Goal: Information Seeking & Learning: Find specific page/section

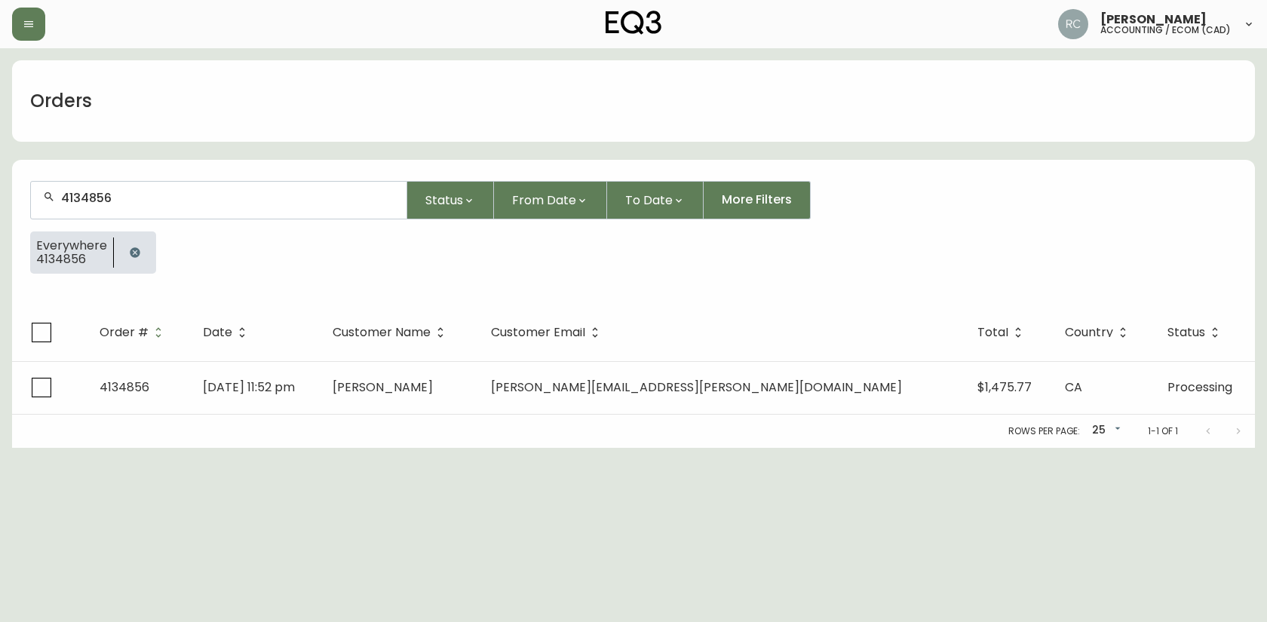
click at [387, 297] on form "4134856 Status From Date To Date More Filters Everywhere 4134856" at bounding box center [633, 233] width 1243 height 141
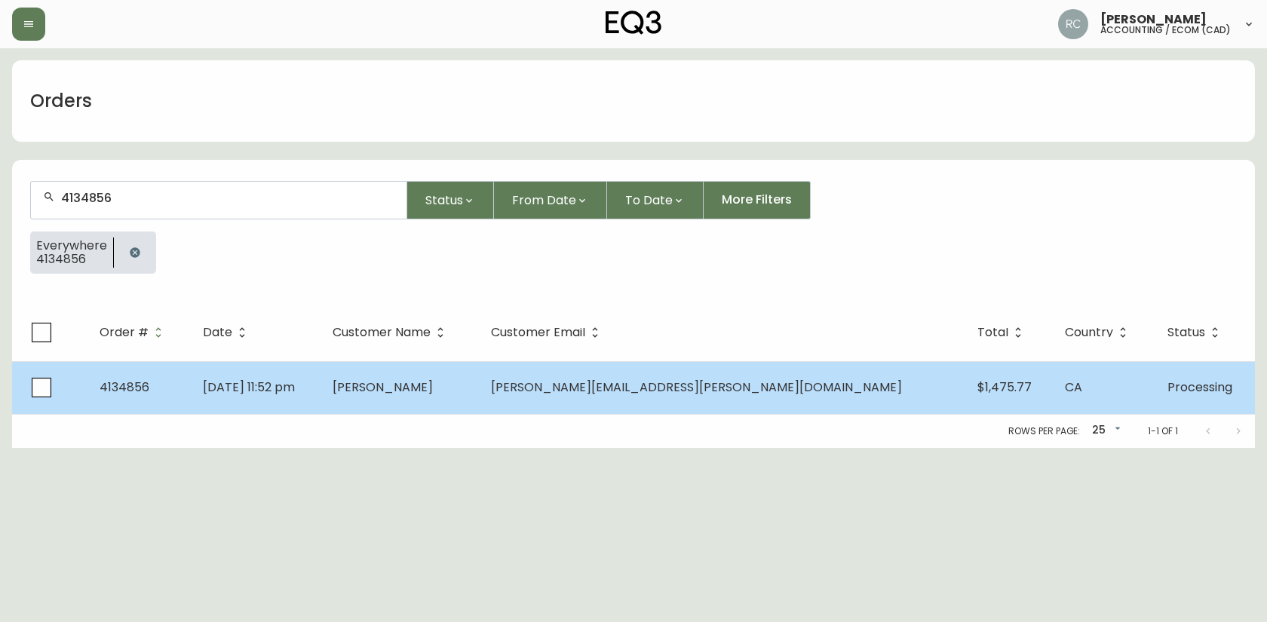
click at [321, 379] on td "Aug 25 2025, 11:52 pm" at bounding box center [256, 387] width 130 height 53
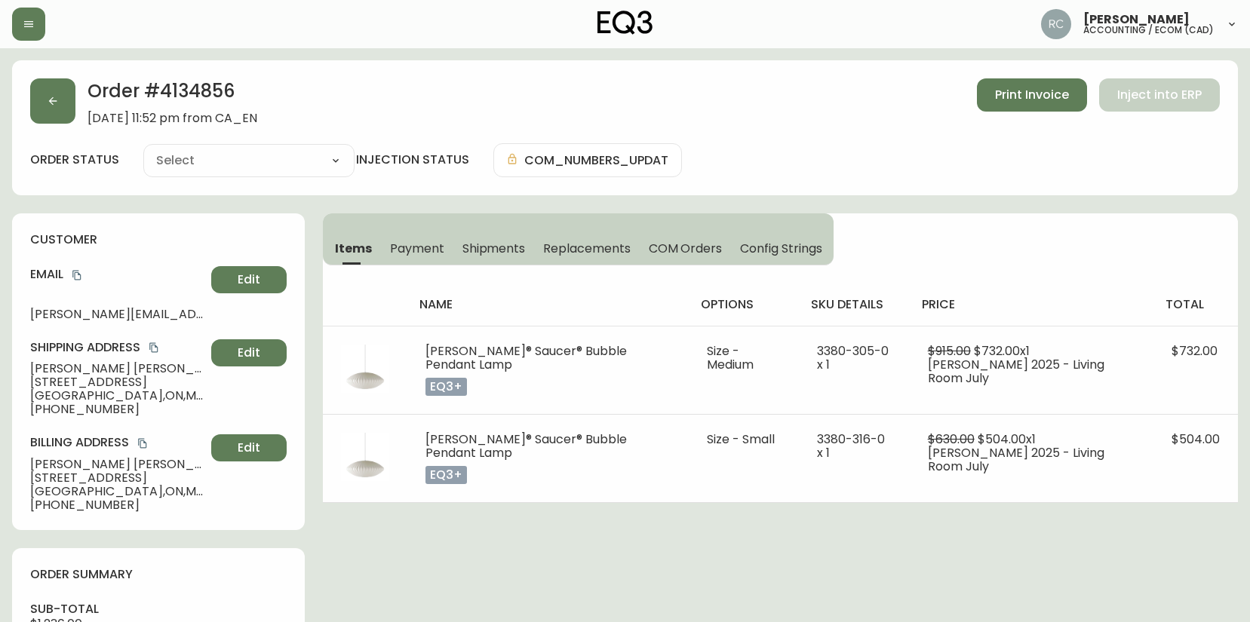
type input "Processing"
select select "PROCESSING"
click at [672, 616] on div "Order # 4134856 August 25, 2025 at 11:52 pm from CA_EN Print Invoice Inject int…" at bounding box center [625, 632] width 1226 height 1144
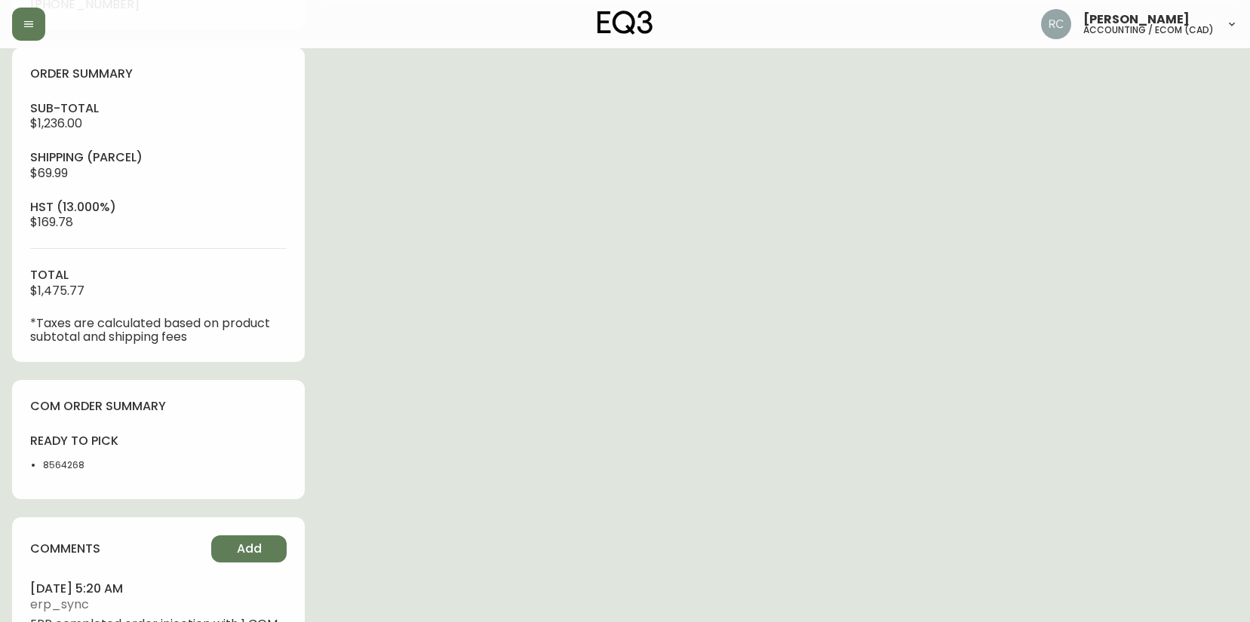
scroll to position [582, 0]
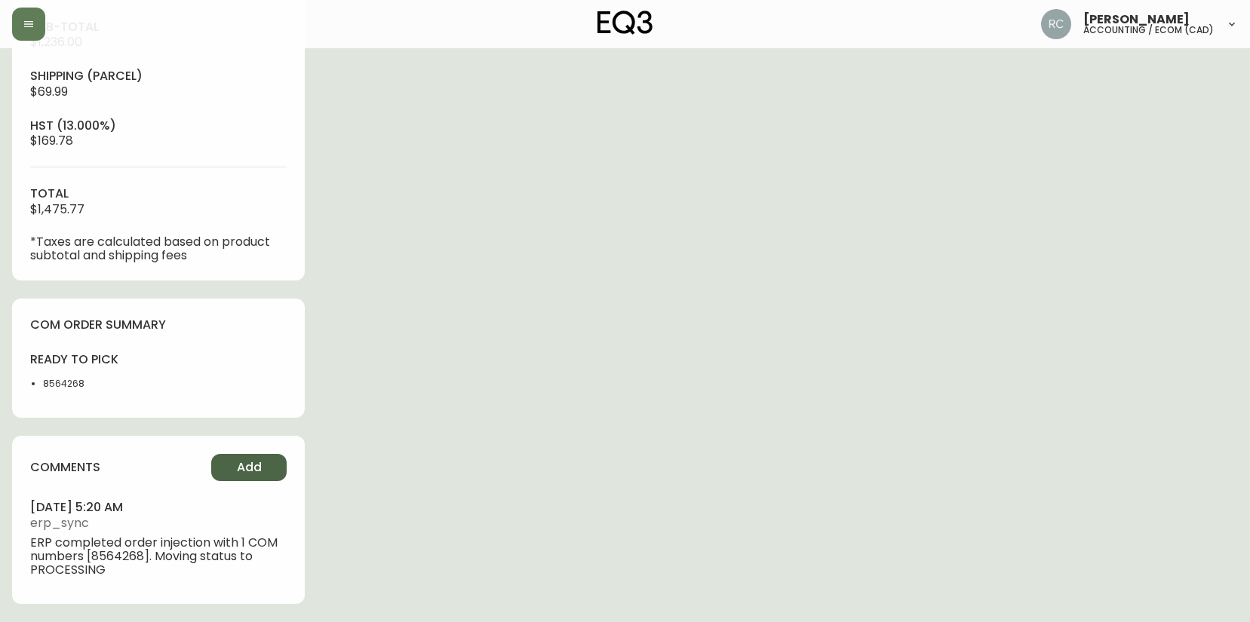
click at [243, 481] on button "Add" at bounding box center [248, 467] width 75 height 27
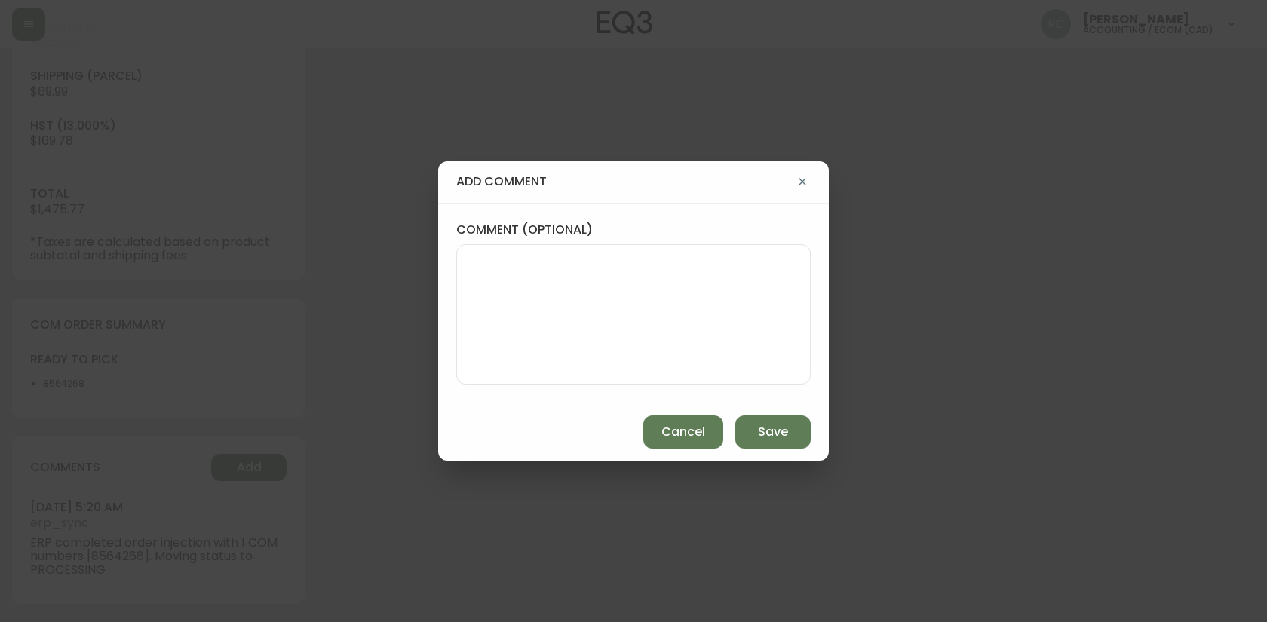
click at [573, 354] on textarea "comment (optional)" at bounding box center [633, 314] width 329 height 121
paste textarea "P019717"
type textarea "PO: YP019717"
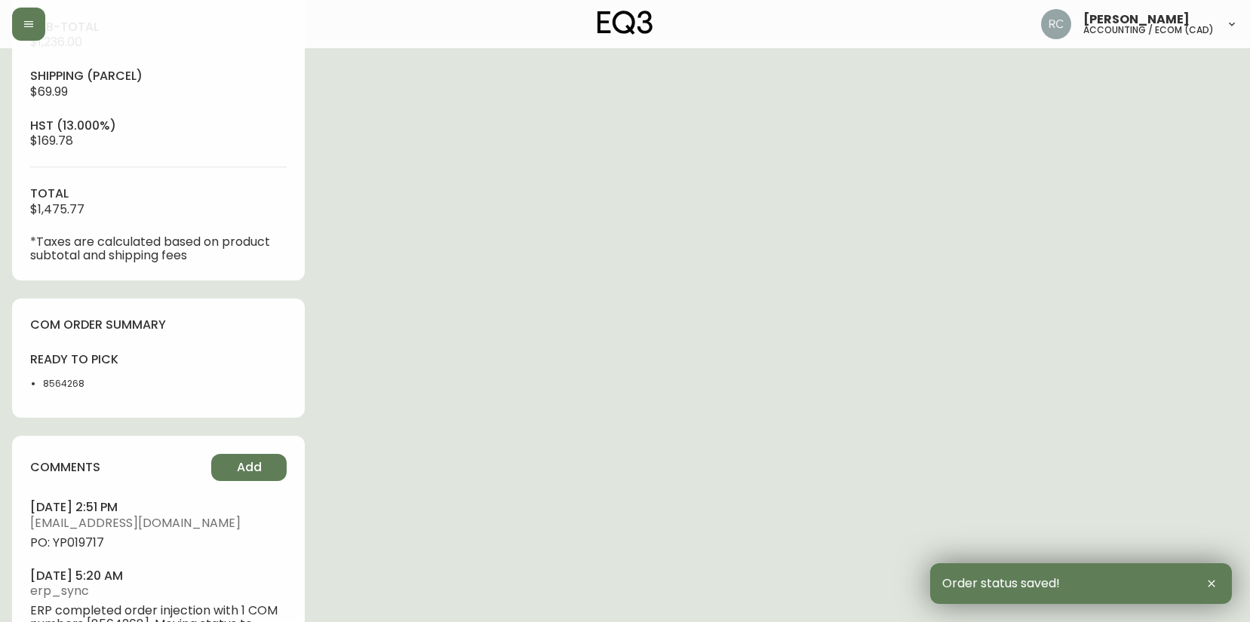
click at [63, 542] on span "PO: YP019717" at bounding box center [158, 543] width 256 height 14
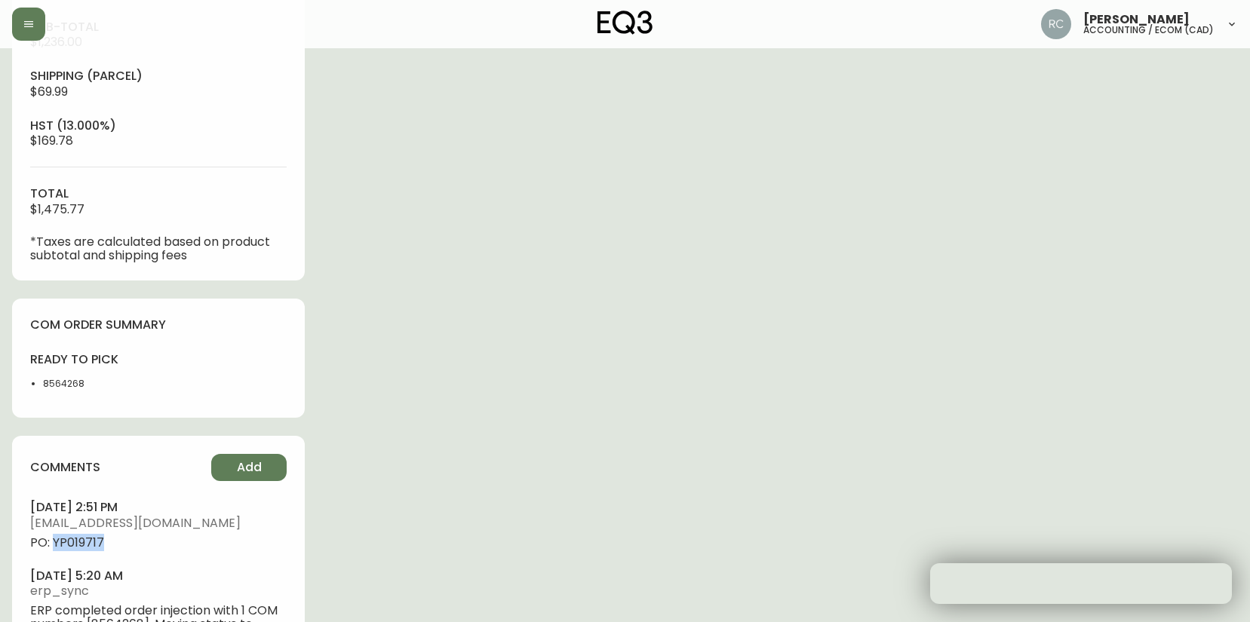
click at [63, 542] on span "PO: YP019717" at bounding box center [158, 543] width 256 height 14
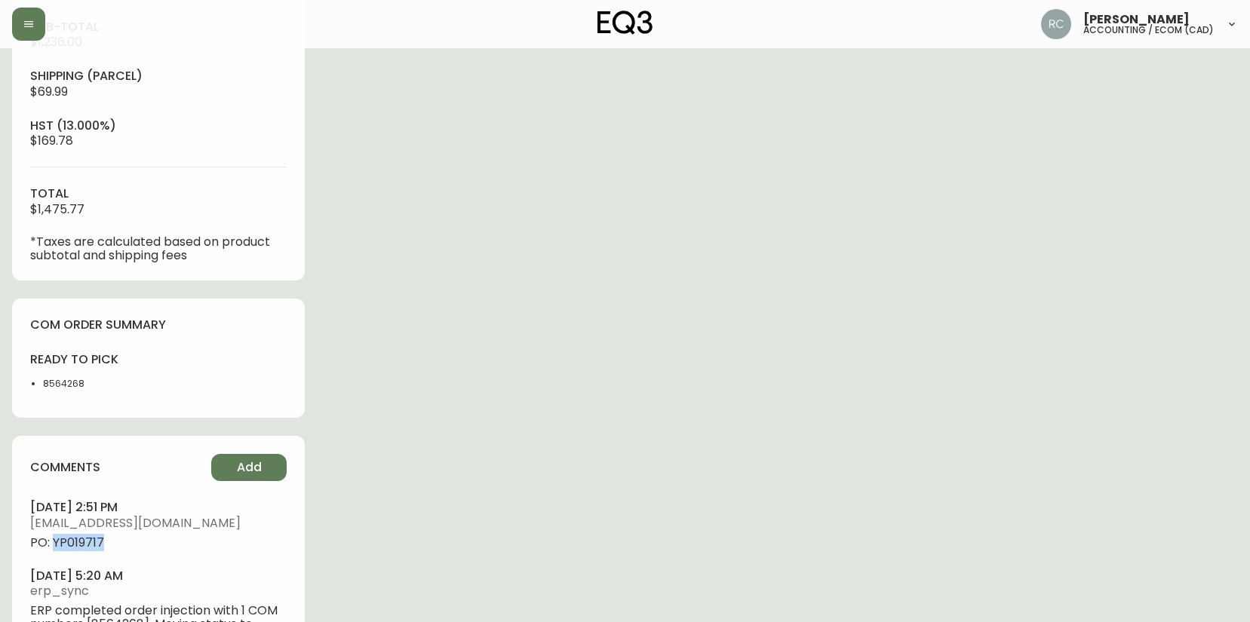
copy span "YP019717"
click at [457, 334] on div "Order # 4134856 August 25, 2025 at 11:52 pm from CA_EN Print Invoice Inject int…" at bounding box center [625, 84] width 1226 height 1212
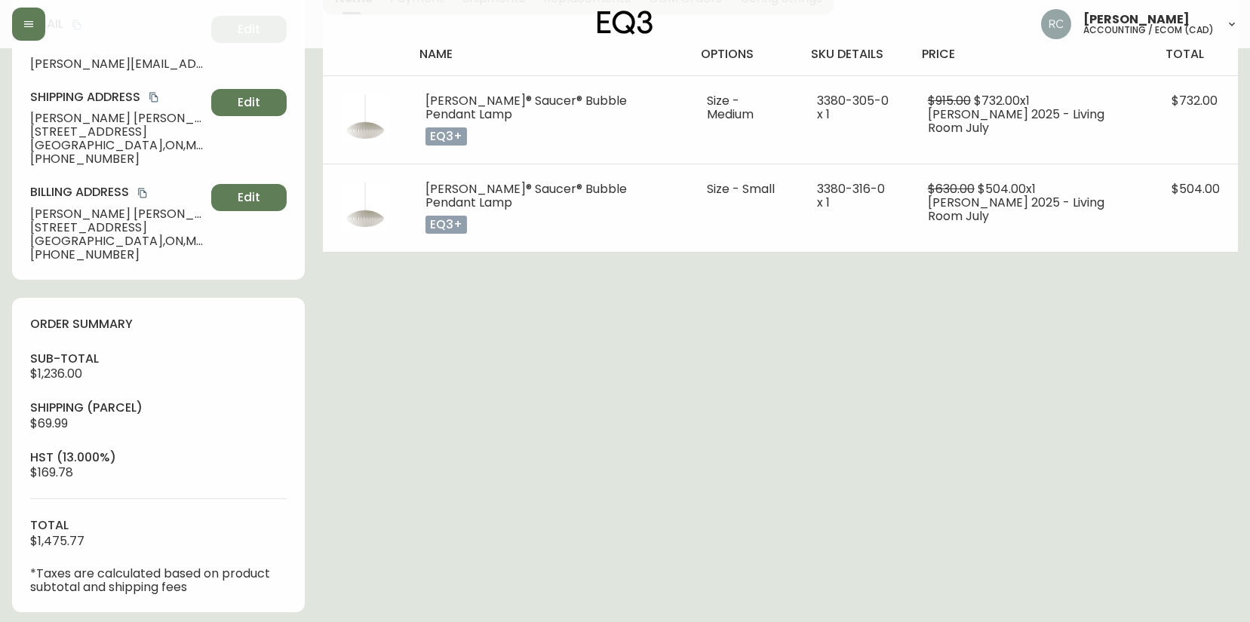
scroll to position [0, 0]
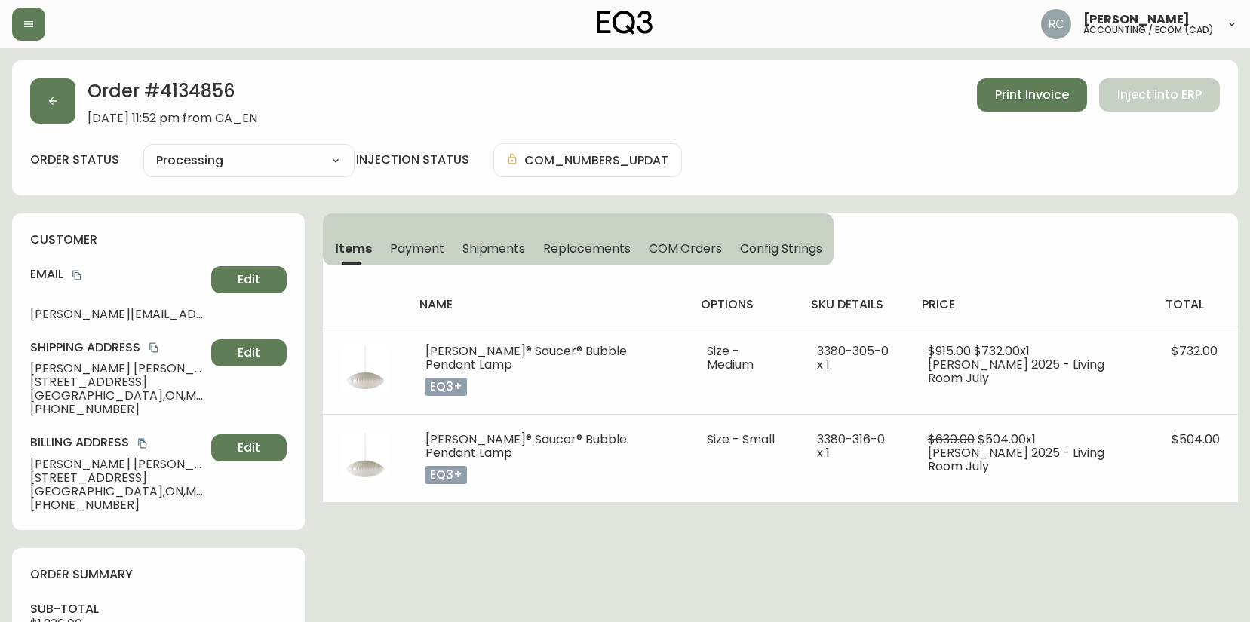
click at [79, 369] on span "Christopher Baptista" at bounding box center [117, 369] width 175 height 14
copy span "Christopher Baptista"
click at [76, 276] on icon "copy" at bounding box center [77, 275] width 11 height 11
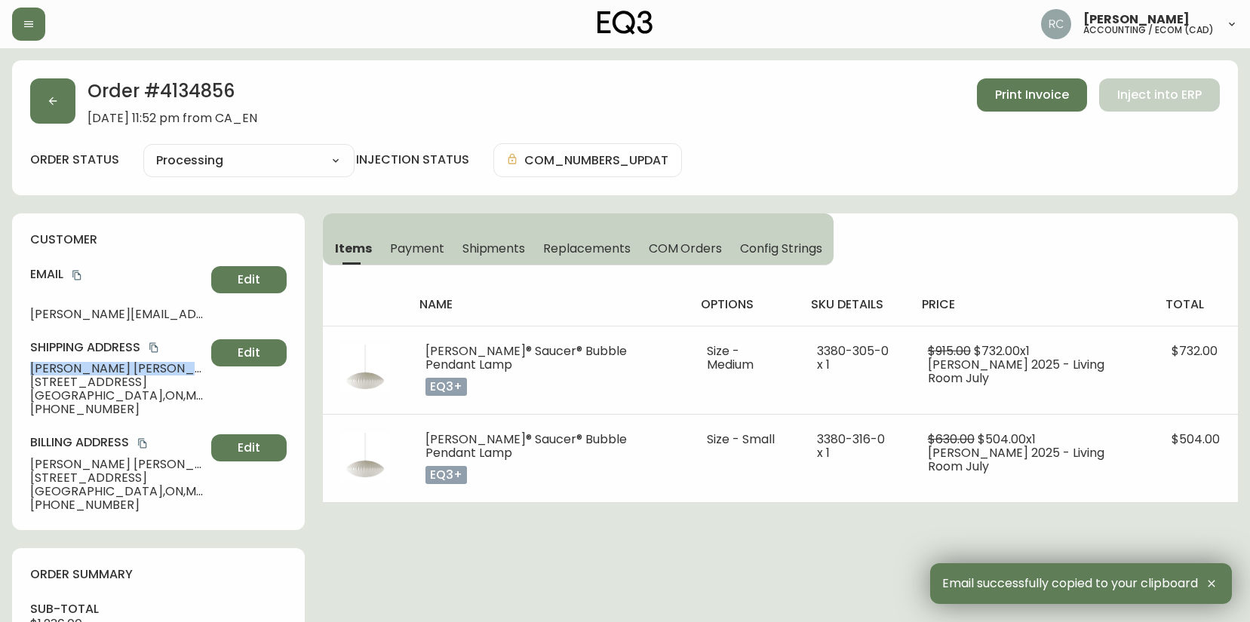
click at [54, 416] on span "+14168576012" at bounding box center [117, 410] width 175 height 14
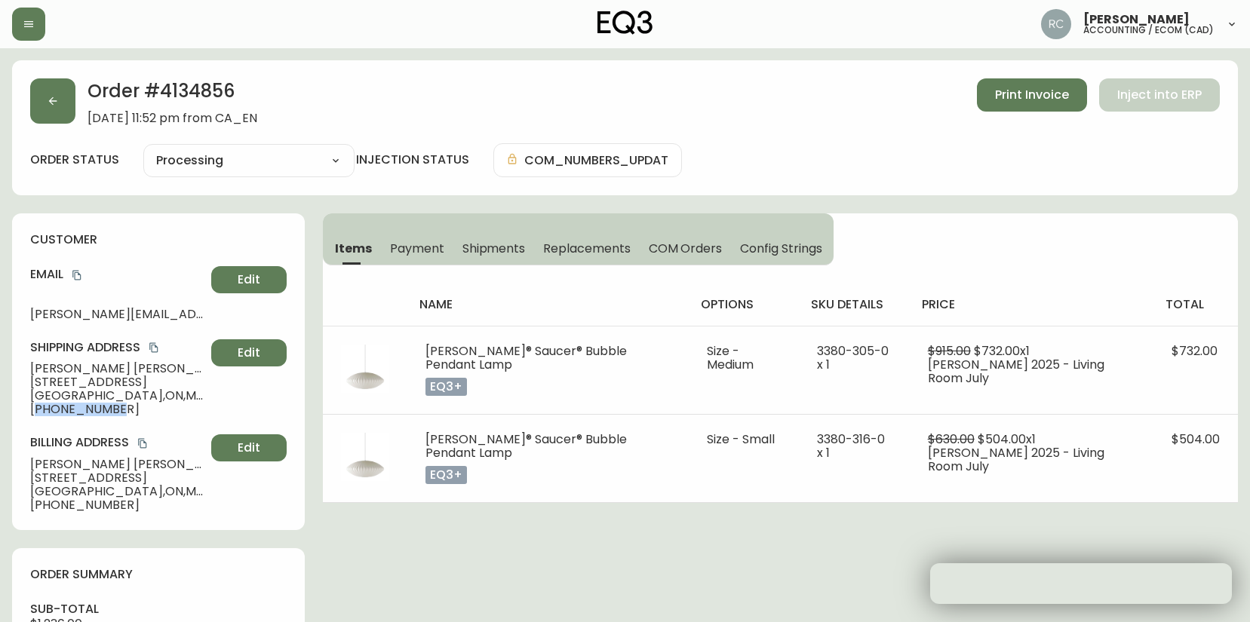
click at [54, 416] on span "+14168576012" at bounding box center [117, 410] width 175 height 14
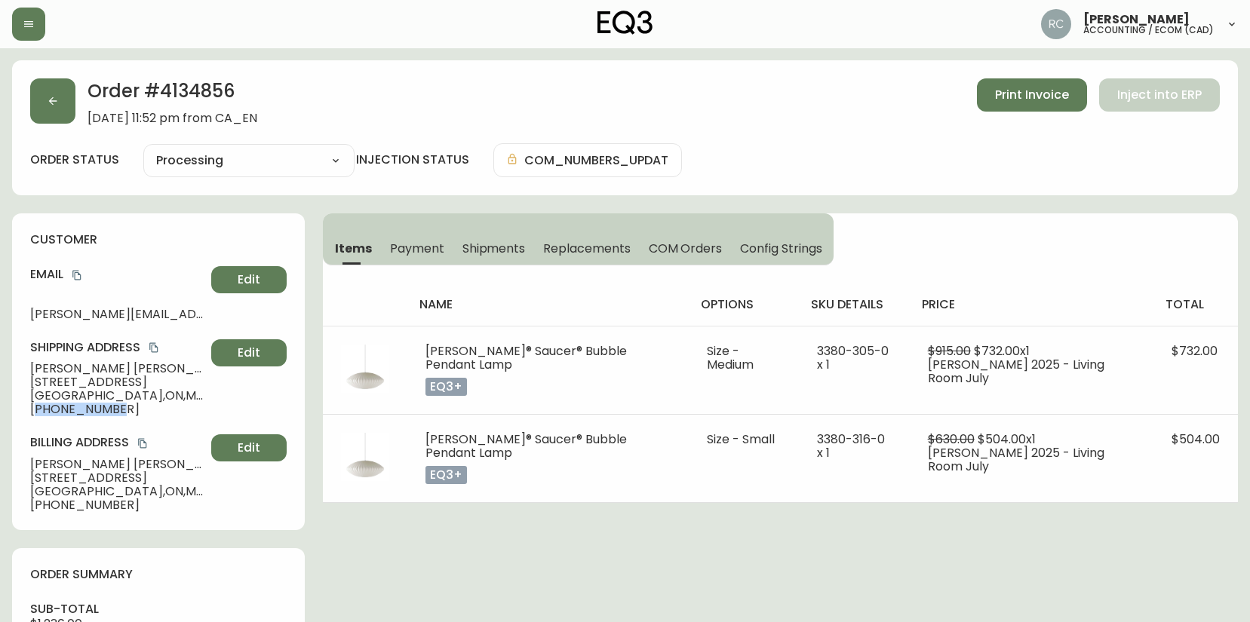
click at [72, 408] on span "+14168576012" at bounding box center [117, 410] width 175 height 14
click at [70, 407] on span "+14168576012" at bounding box center [117, 410] width 175 height 14
click at [108, 377] on span "37 Willingdon Blvd." at bounding box center [117, 383] width 175 height 14
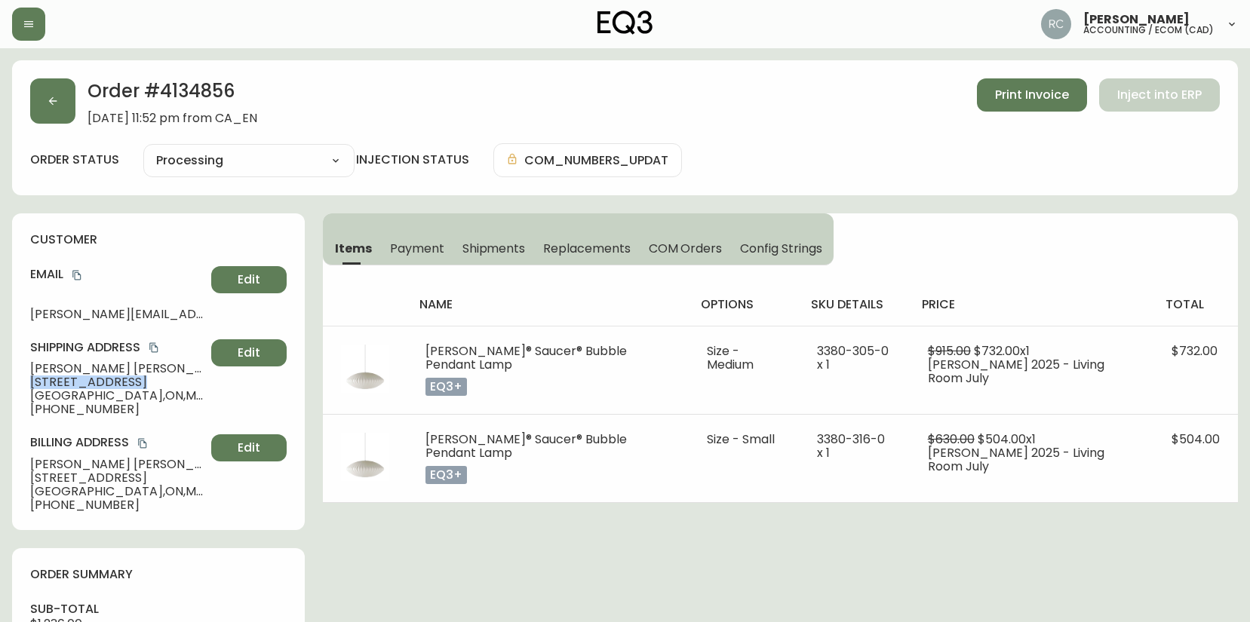
copy span "37 Willingdon Blvd."
click at [97, 398] on span "Toronto , ON , M8X 2H3 , CA" at bounding box center [117, 396] width 175 height 14
click at [96, 398] on span "Toronto , ON , M8X 2H3 , CA" at bounding box center [117, 396] width 175 height 14
copy span "Toronto , ON , M8X 2H3 , CA"
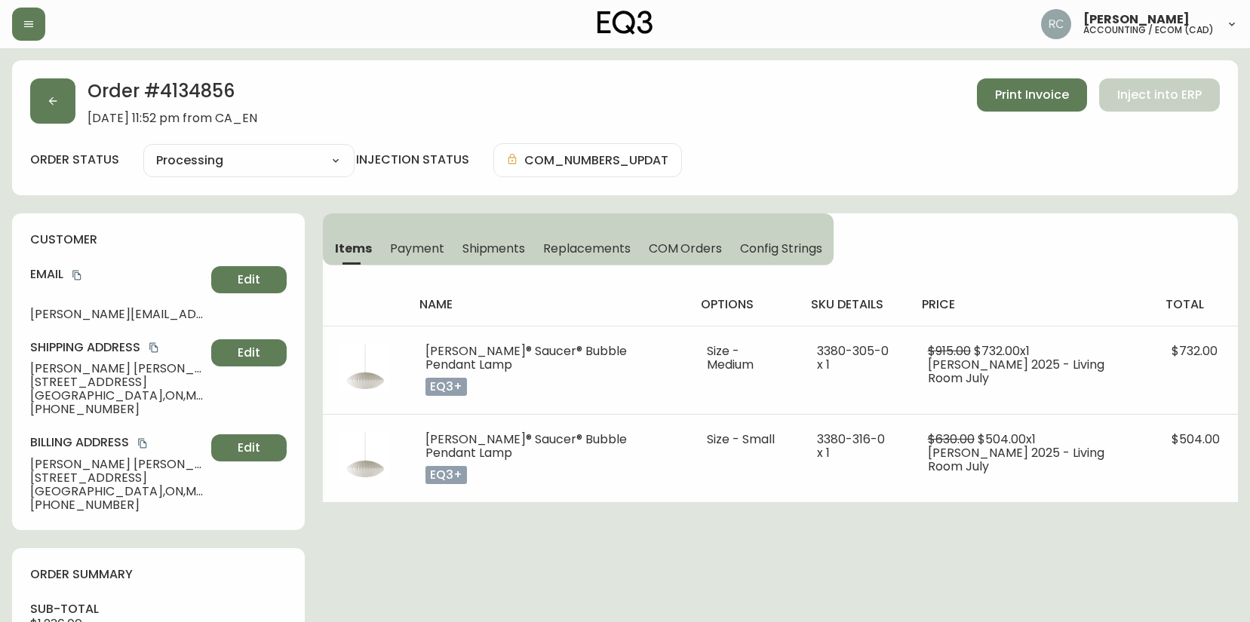
click at [65, 408] on span "+14168576012" at bounding box center [117, 410] width 175 height 14
click at [729, 124] on div "Order # 4134856 August 25, 2025 at 11:52 pm from CA_EN Print Invoice Inject int…" at bounding box center [625, 101] width 1190 height 47
click at [76, 370] on span "Christopher Baptista" at bounding box center [117, 369] width 175 height 14
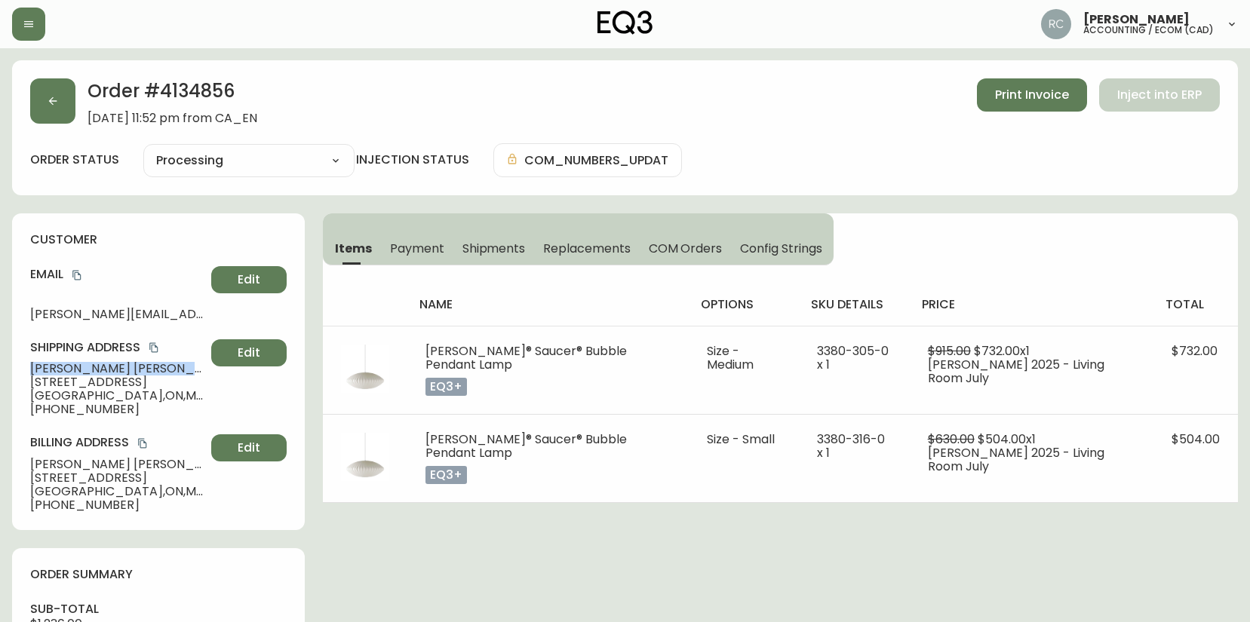
copy span "Christopher Baptista"
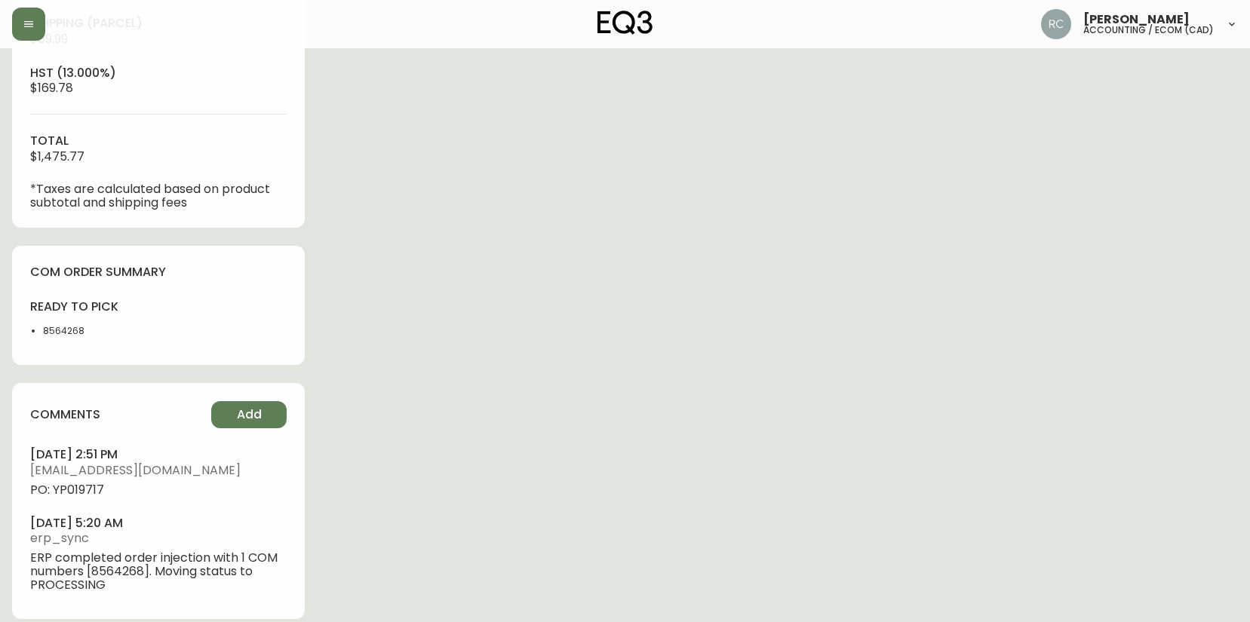
scroll to position [650, 0]
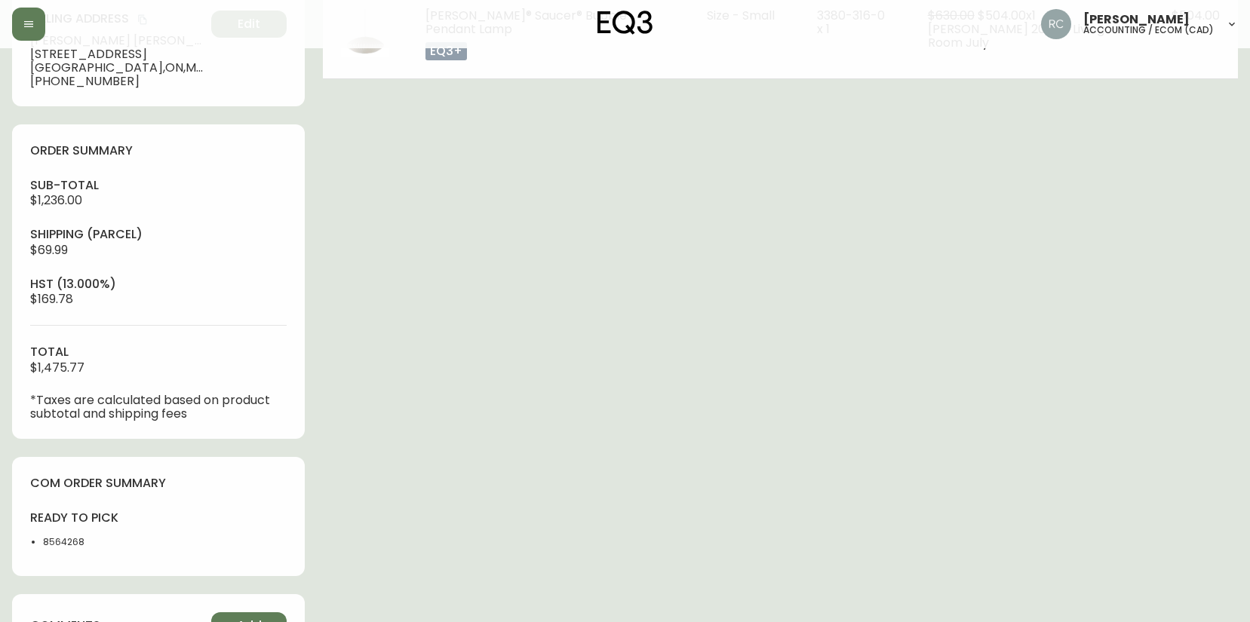
click at [803, 269] on div "Order # 4134856 August 25, 2025 at 11:52 pm from CA_EN Print Invoice Inject int…" at bounding box center [625, 242] width 1226 height 1212
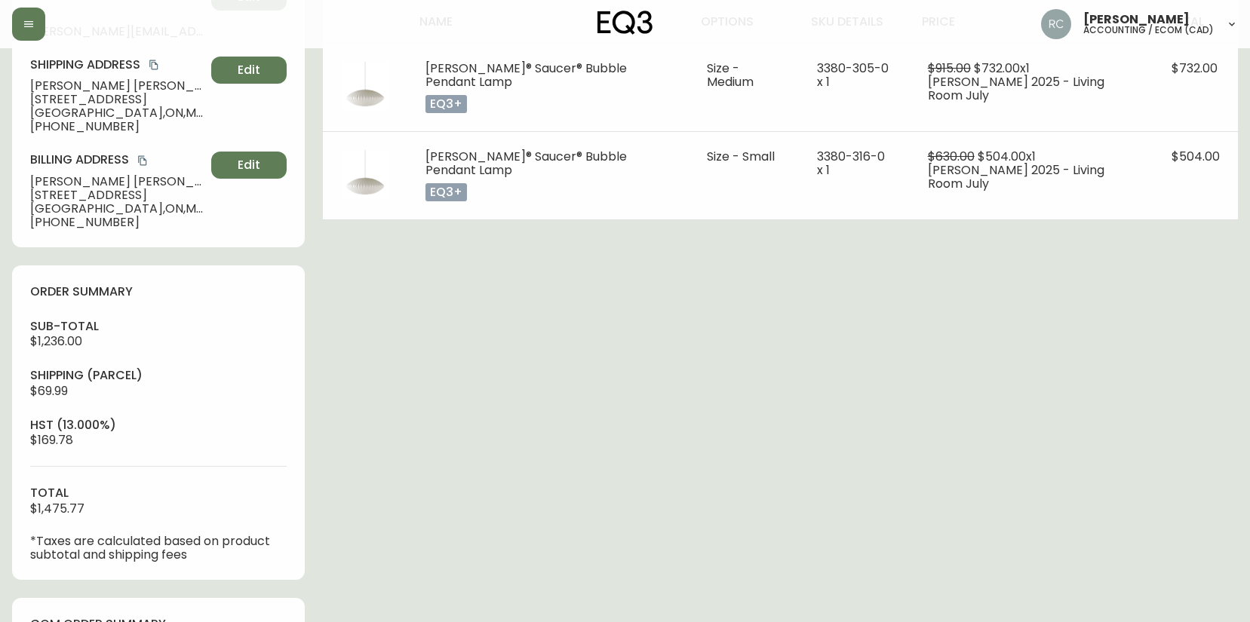
scroll to position [0, 0]
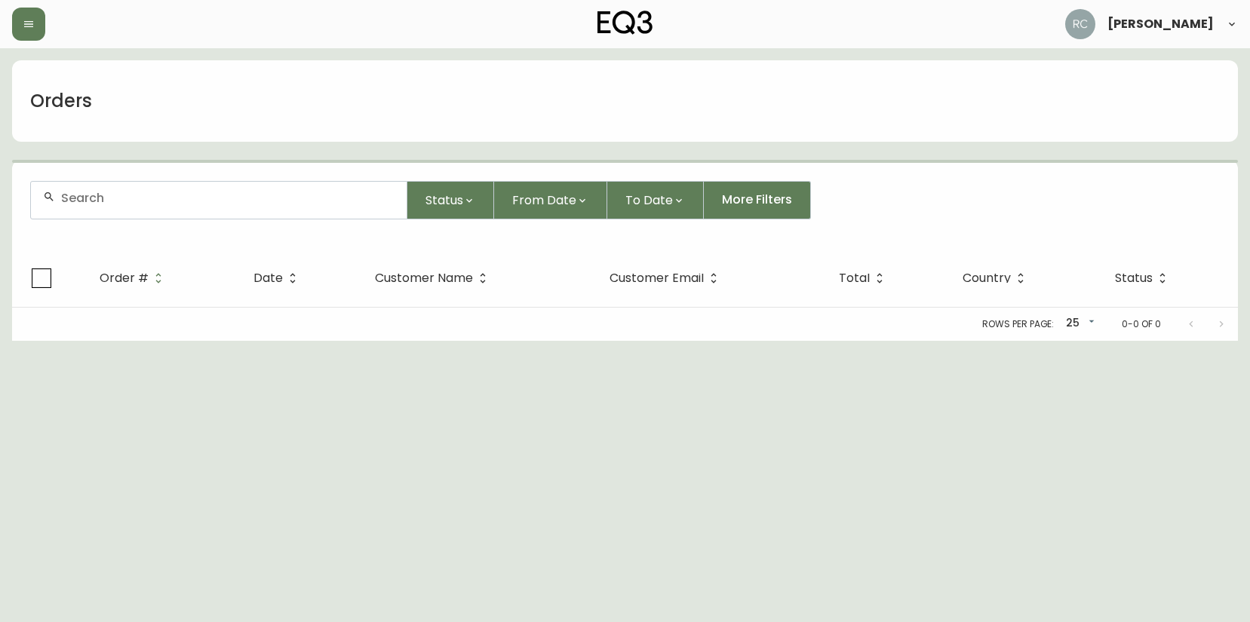
click at [137, 192] on input "text" at bounding box center [227, 198] width 333 height 14
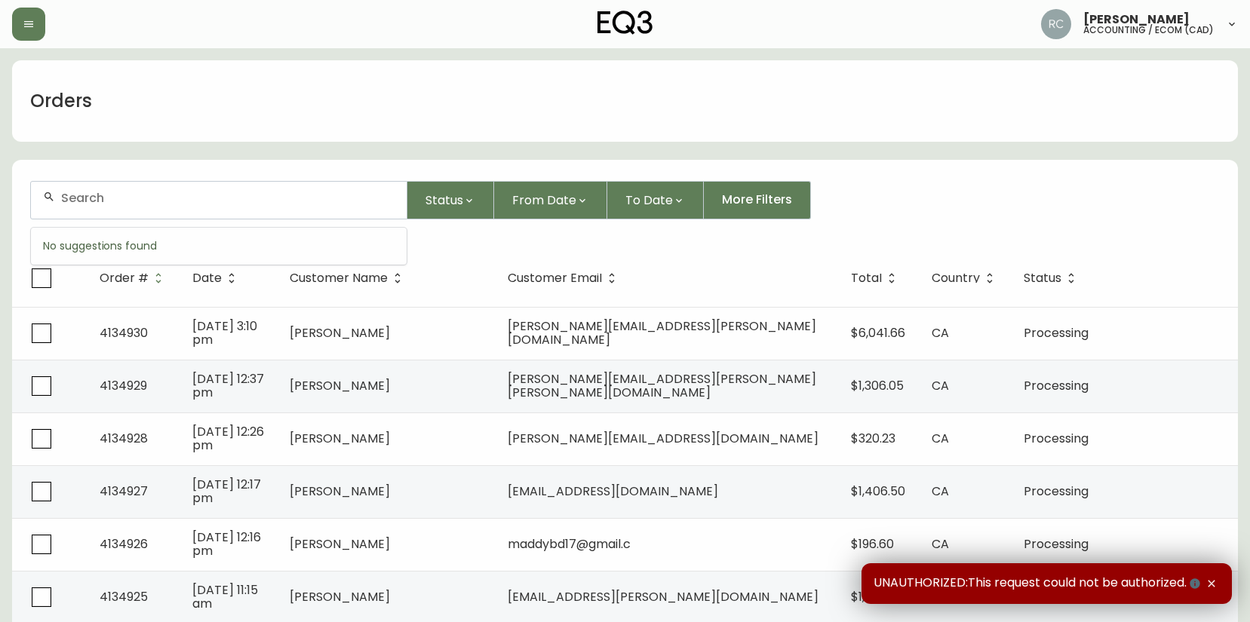
paste input "4134868"
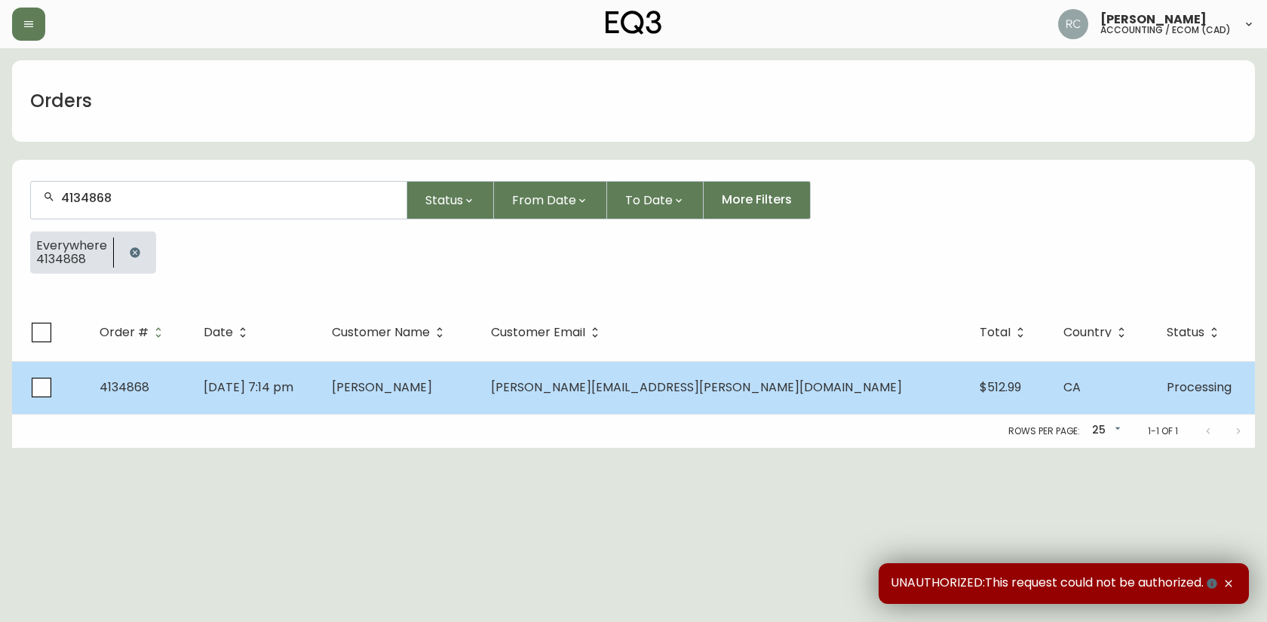
type input "4134868"
click at [249, 390] on span "Aug 26 2025, 7:14 pm" at bounding box center [249, 387] width 90 height 17
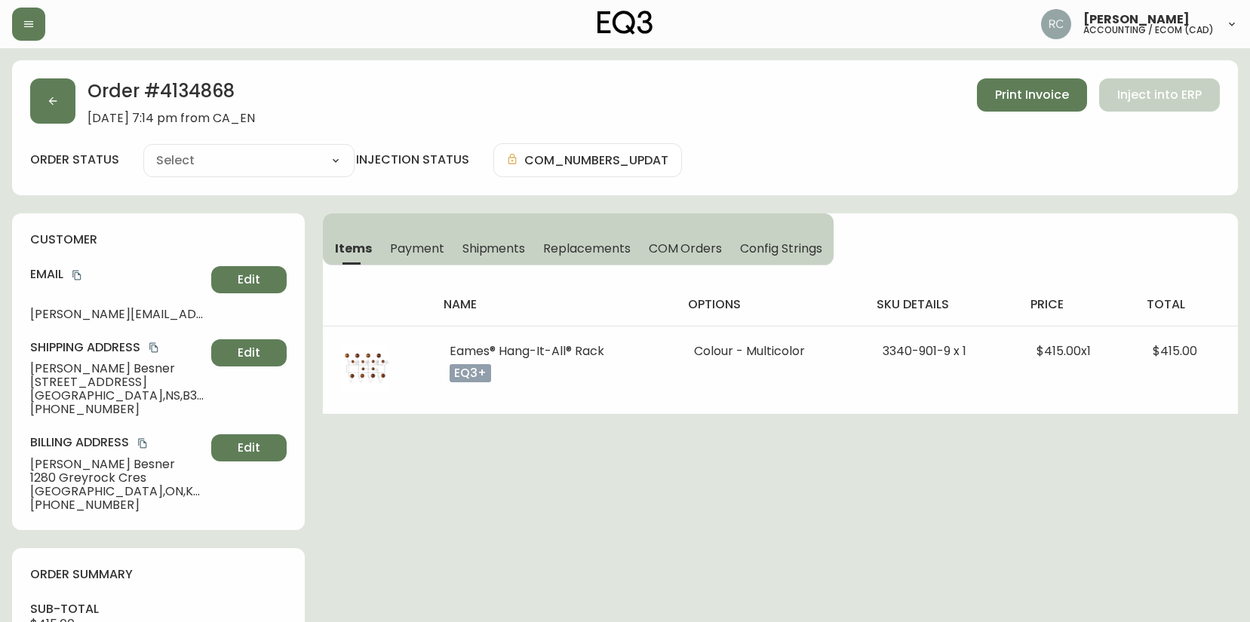
type input "Processing"
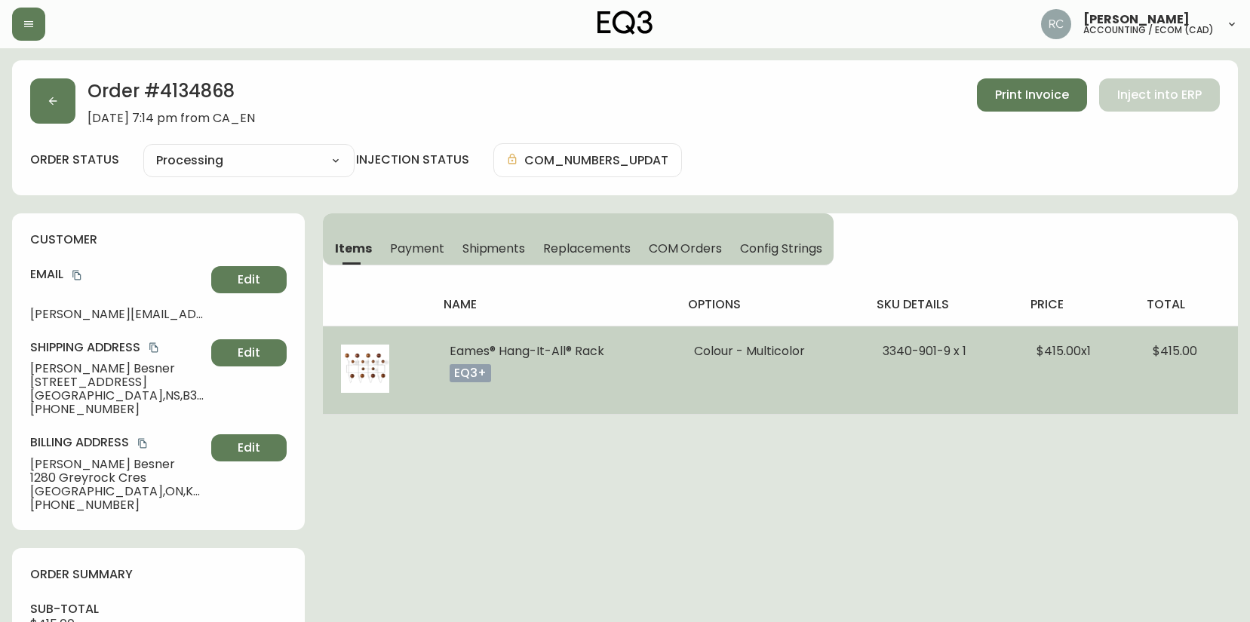
select select "PROCESSING"
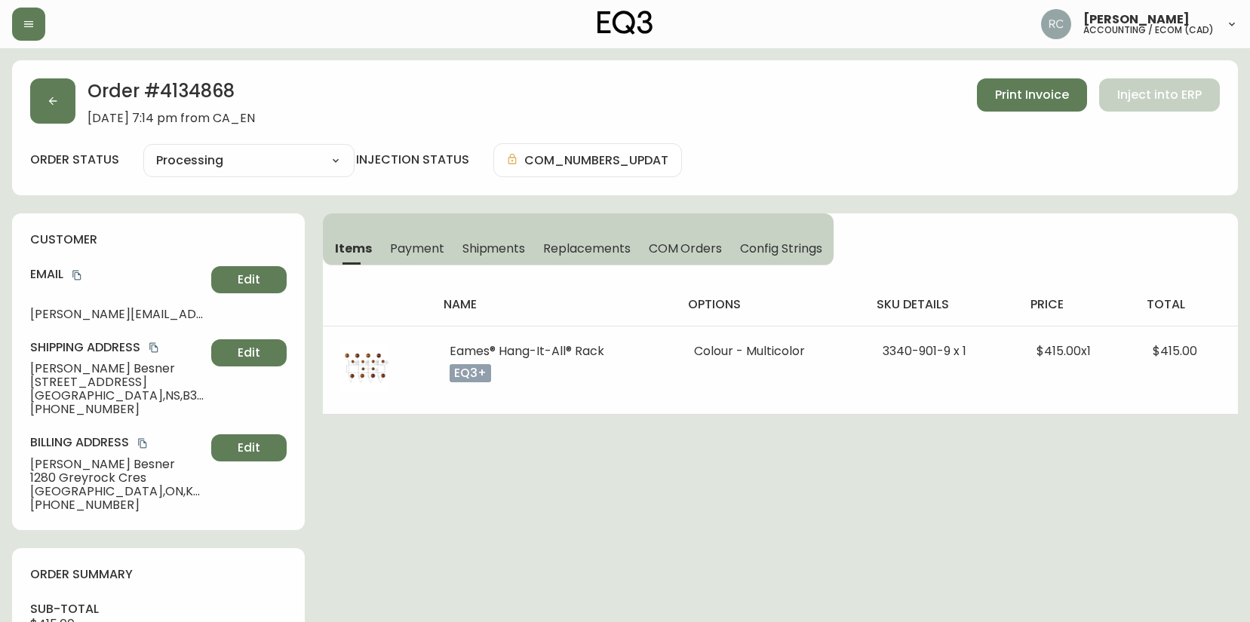
drag, startPoint x: 514, startPoint y: 471, endPoint x: 183, endPoint y: 353, distance: 351.0
click at [508, 467] on div "Order # 4134868 August 26, 2025 at 7:14 pm from CA_EN Print Invoice Inject into…" at bounding box center [625, 632] width 1226 height 1144
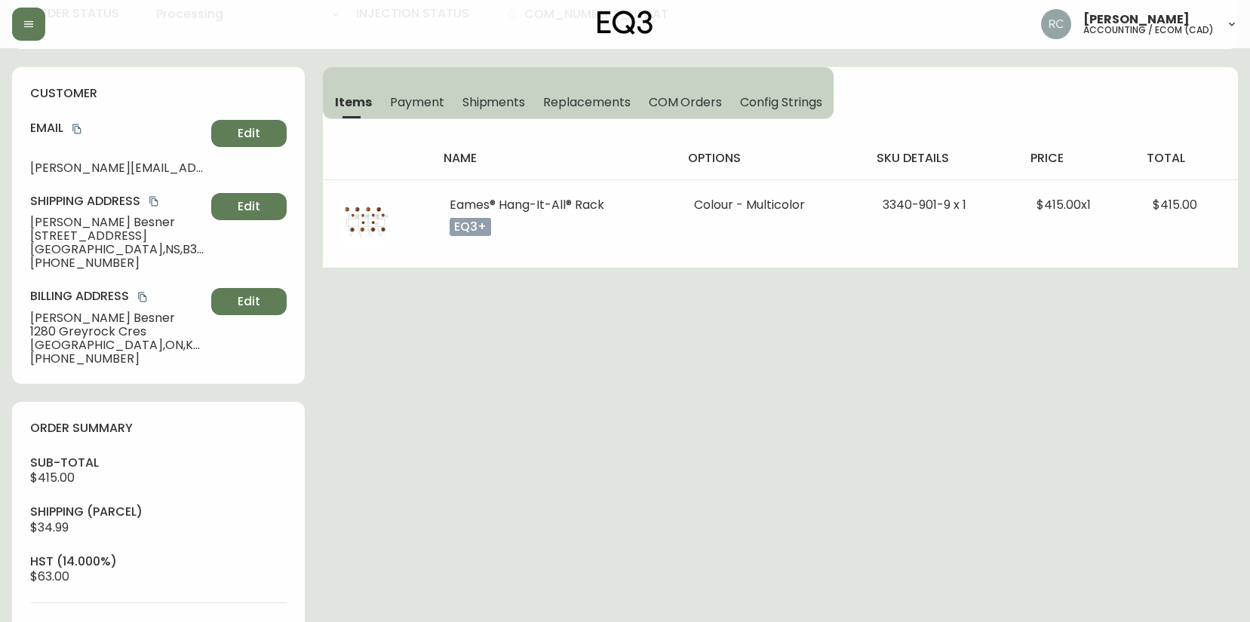
scroll to position [528, 0]
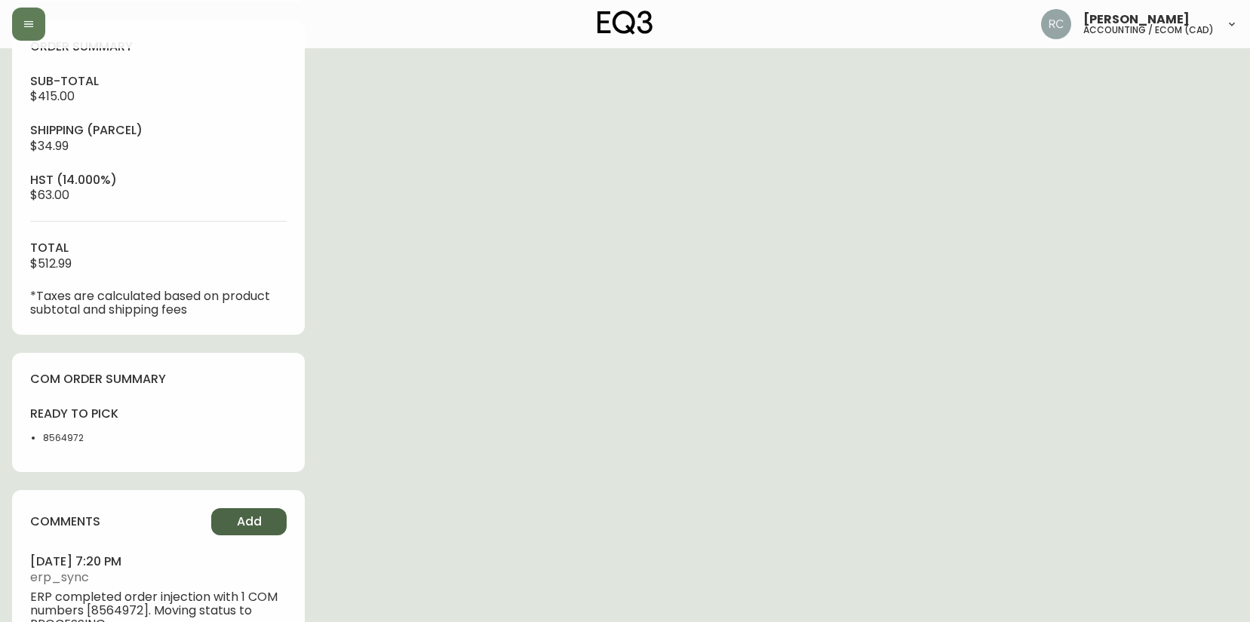
click at [233, 509] on button "Add" at bounding box center [248, 521] width 75 height 27
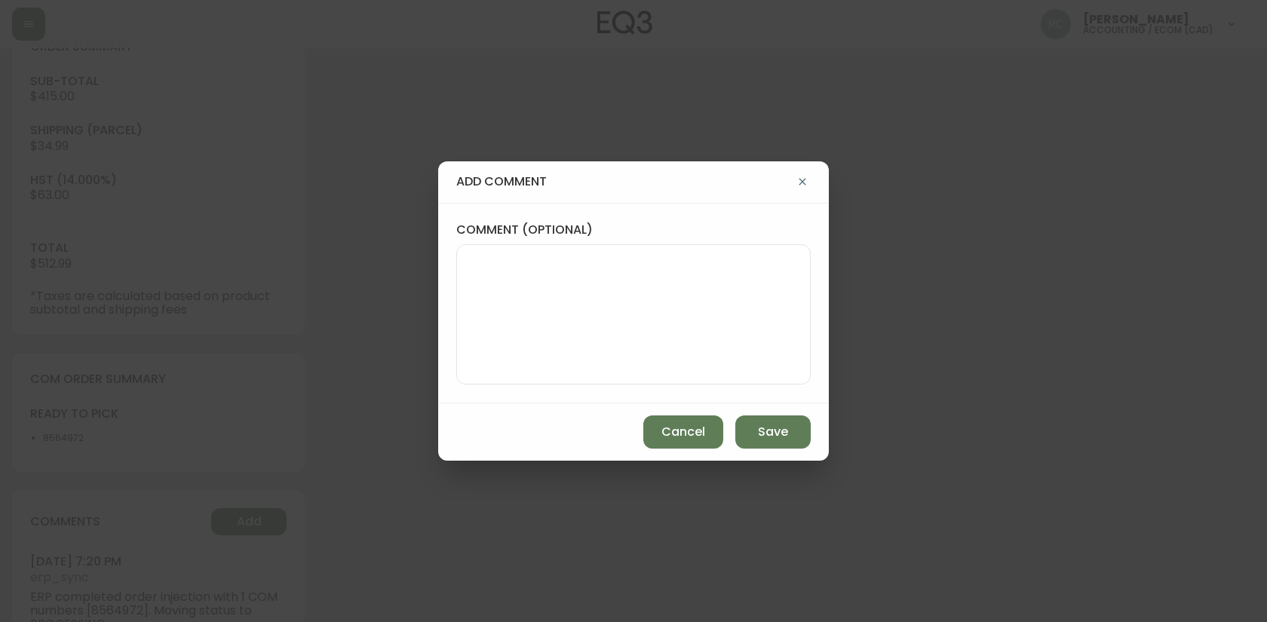
click at [493, 274] on textarea "comment (optional)" at bounding box center [633, 314] width 329 height 121
paste textarea "P019718"
type textarea "PO: YP019718"
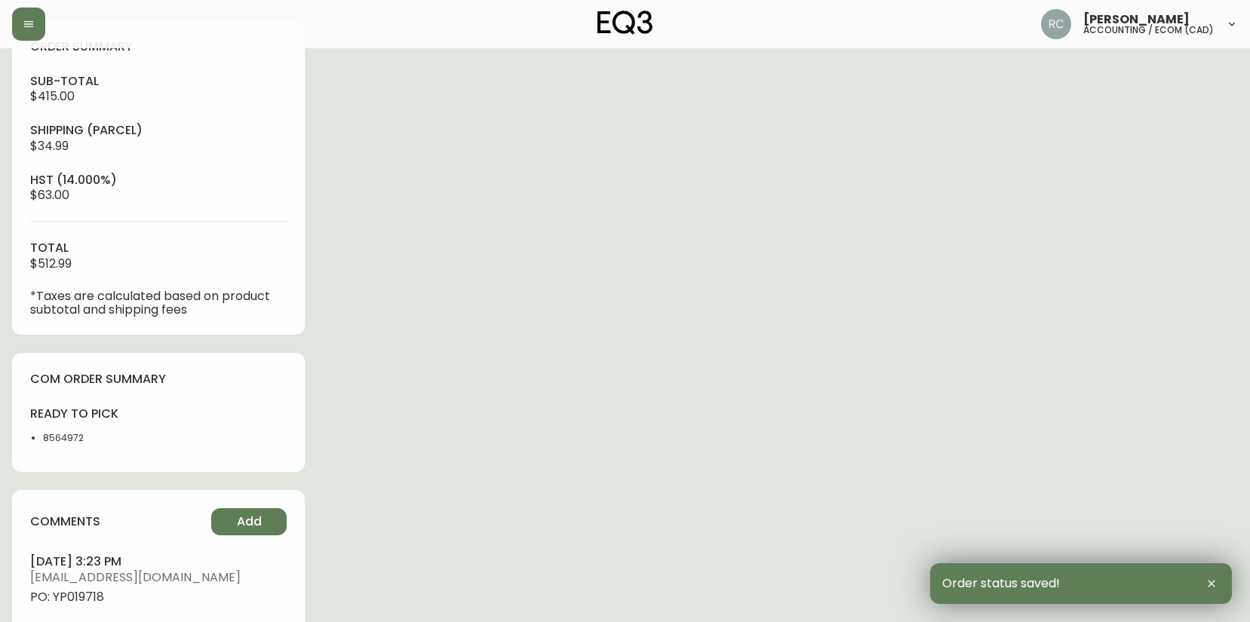
click at [84, 597] on span "PO: YP019718" at bounding box center [158, 598] width 256 height 14
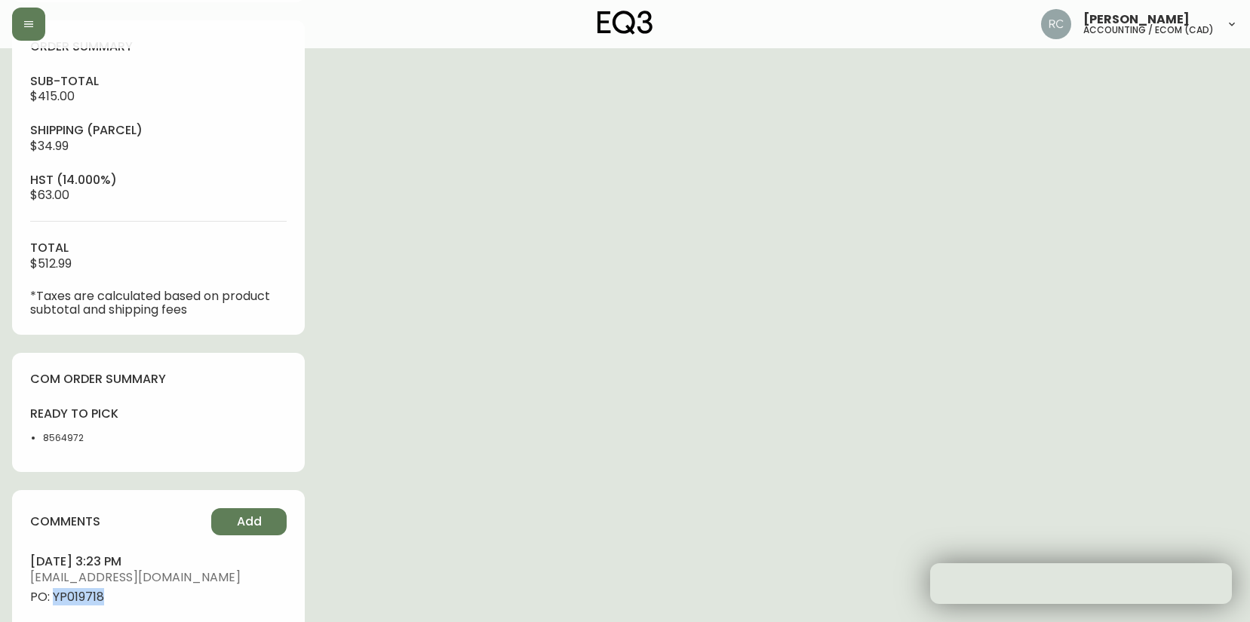
click at [84, 597] on span "PO: YP019718" at bounding box center [158, 598] width 256 height 14
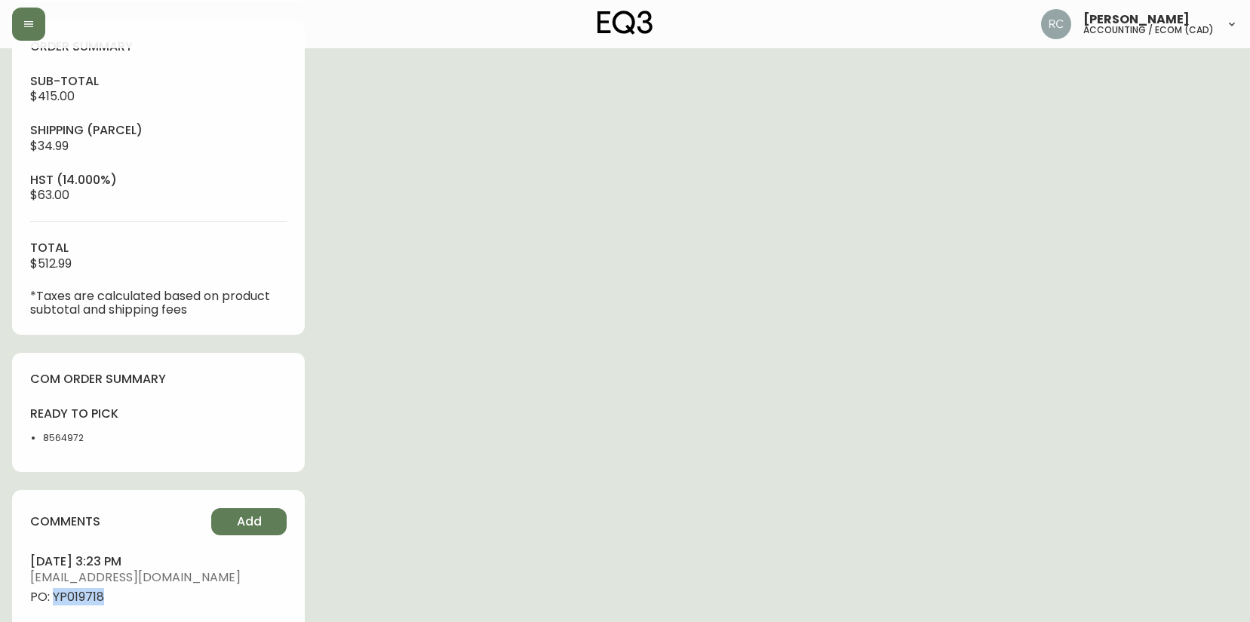
copy span "YP019718"
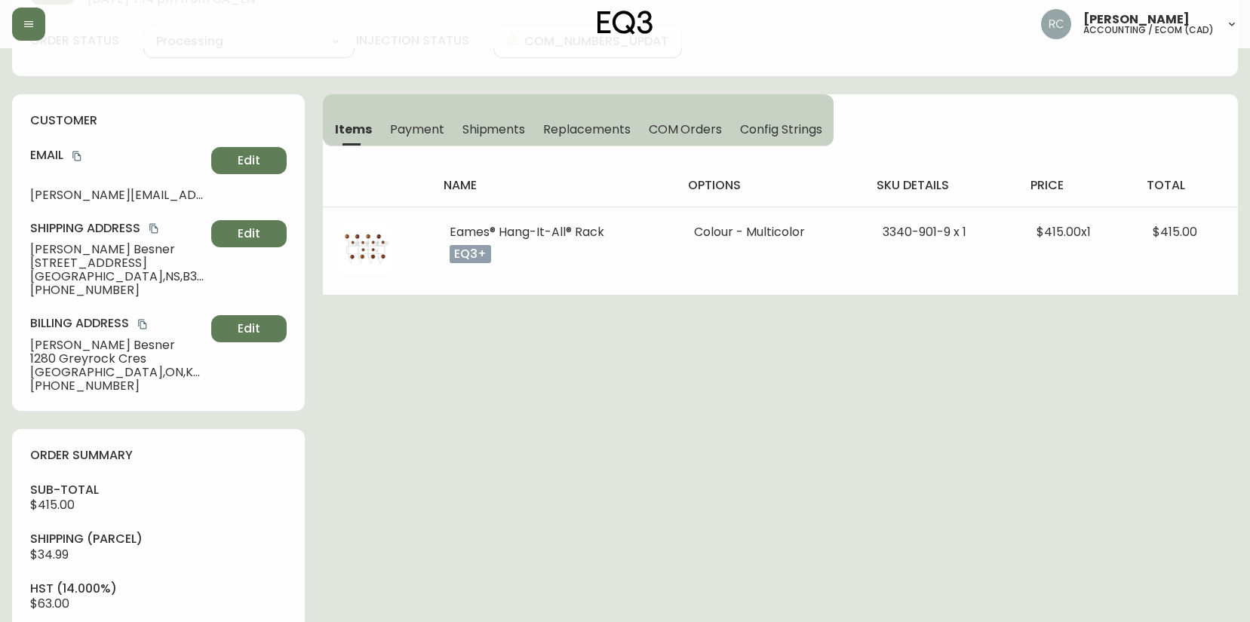
scroll to position [0, 0]
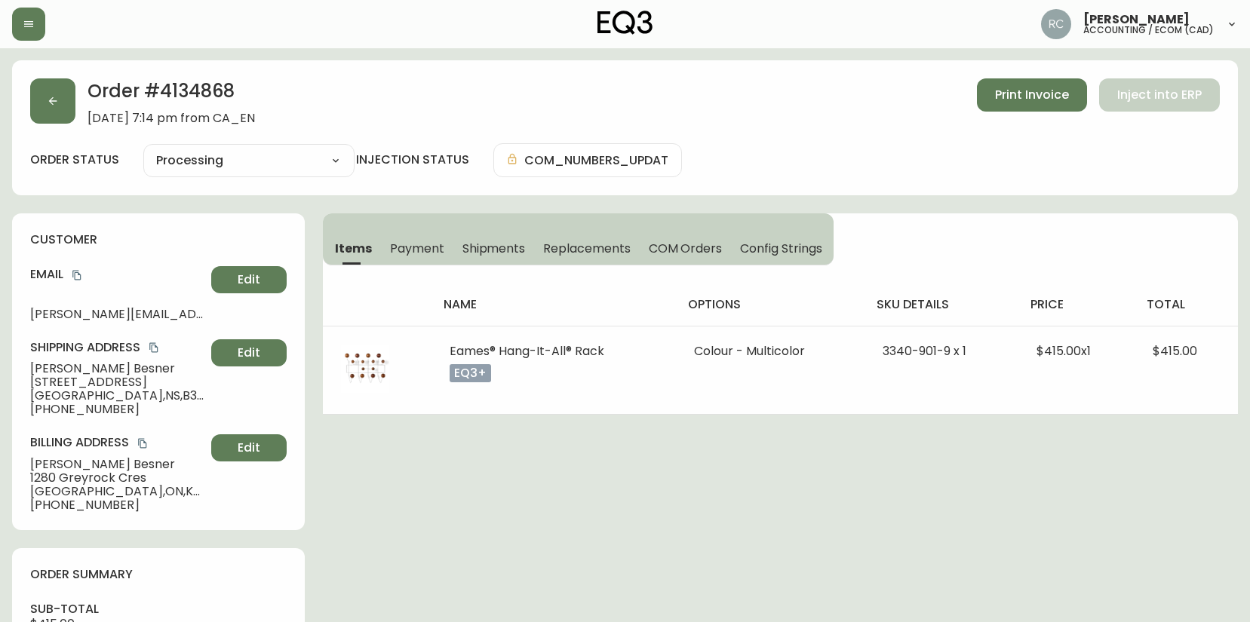
click at [63, 378] on span "6268 Liverpool Street" at bounding box center [117, 383] width 175 height 14
click at [65, 358] on div "Shipping Address Jennifer Besner 6268 Liverpool Street Halifax , NS , B3L 1X8 ,…" at bounding box center [158, 377] width 256 height 77
click at [59, 367] on span "Jennifer Besner" at bounding box center [117, 369] width 175 height 14
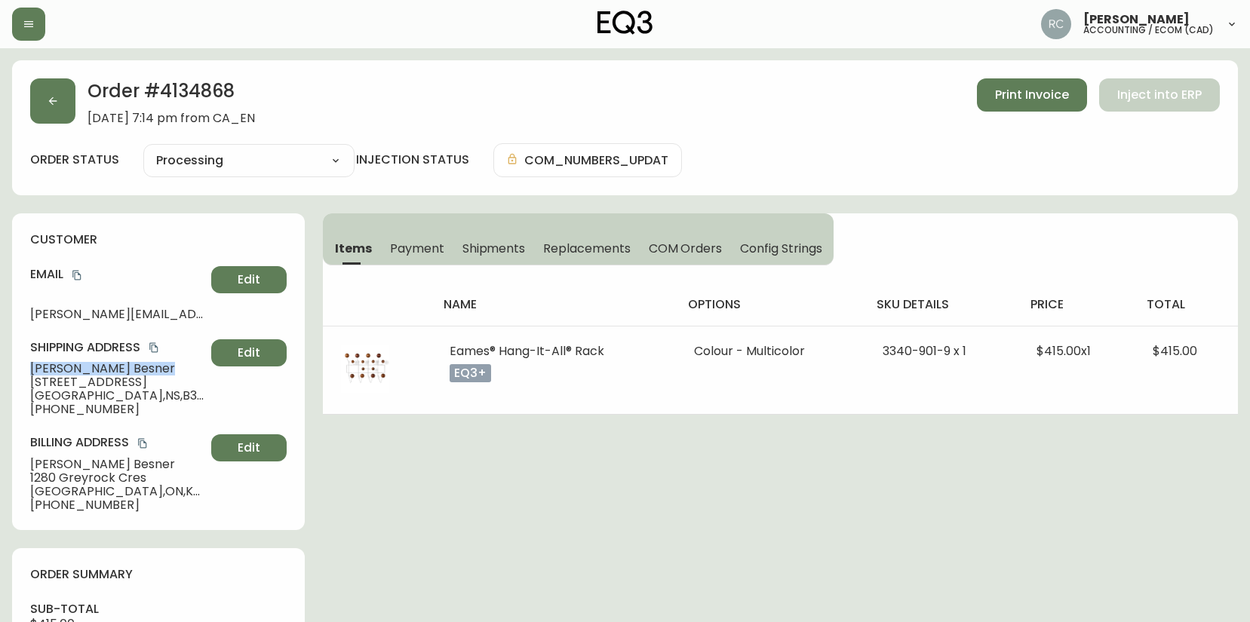
click at [59, 368] on span "Jennifer Besner" at bounding box center [117, 369] width 175 height 14
copy span "Jennifer Besner"
click at [103, 376] on span "6268 Liverpool Street" at bounding box center [117, 383] width 175 height 14
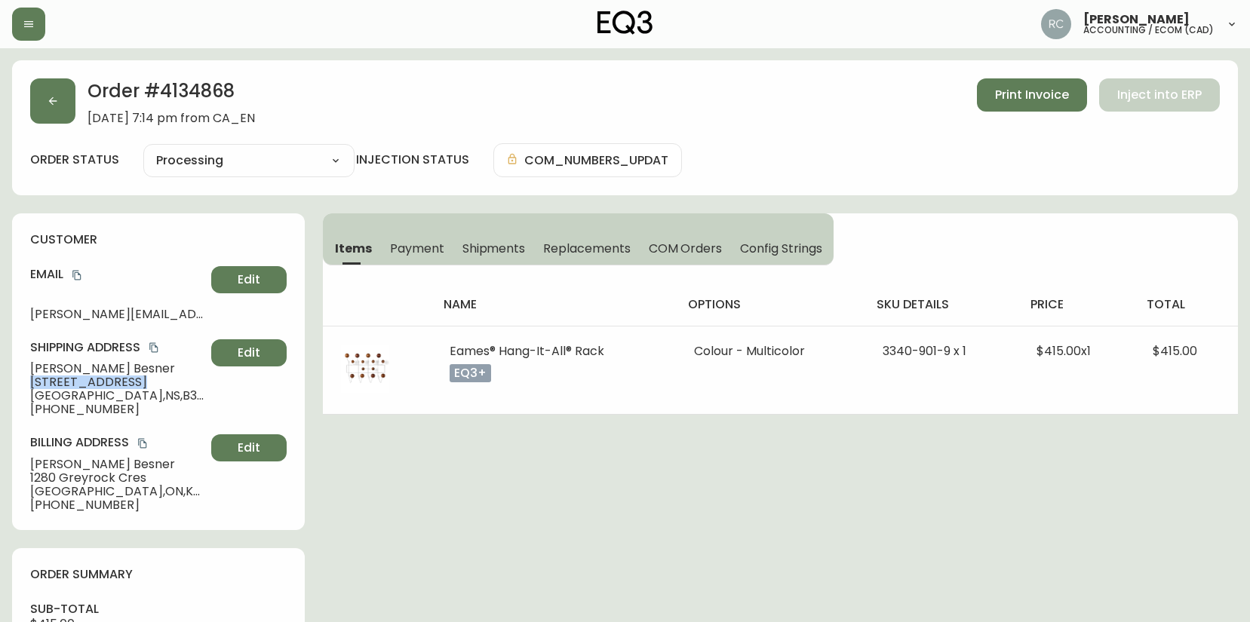
copy span "6268 Liverpool Street"
click at [72, 397] on span "Halifax , NS , B3L 1X8 , CA" at bounding box center [117, 396] width 175 height 14
copy span "Halifax , NS , B3L 1X8 , CA"
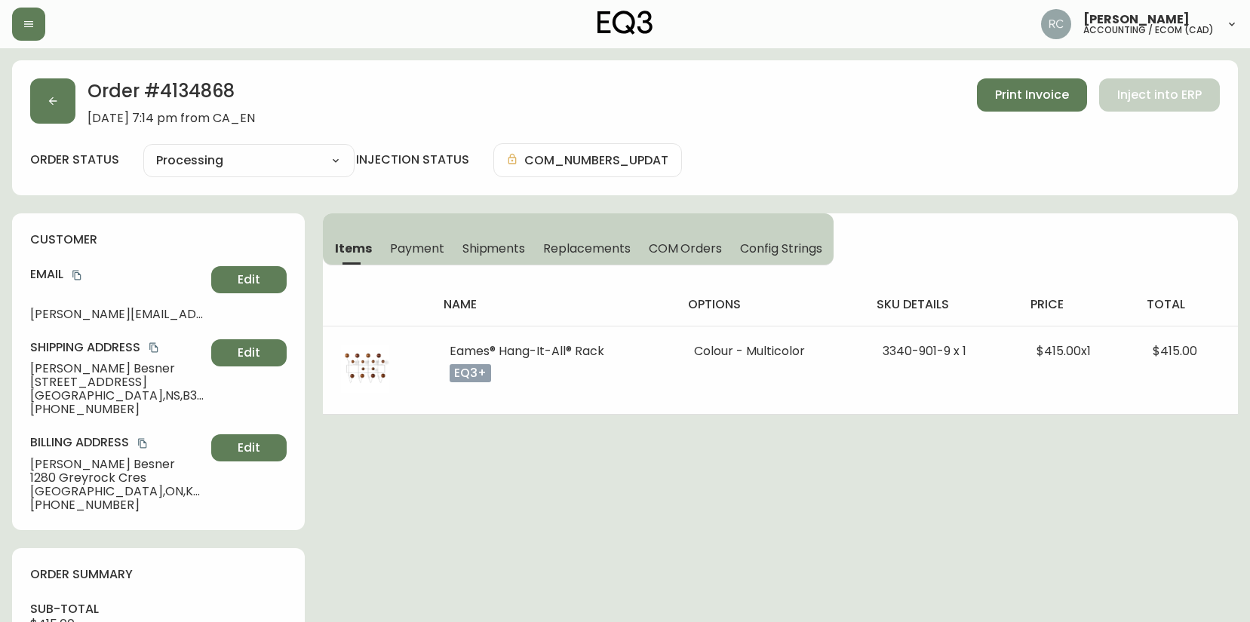
click at [93, 409] on span "+15142190685" at bounding box center [117, 410] width 175 height 14
copy span "15142190685"
drag, startPoint x: 81, startPoint y: 275, endPoint x: 29, endPoint y: 267, distance: 53.5
click at [79, 275] on icon "copy" at bounding box center [77, 275] width 11 height 11
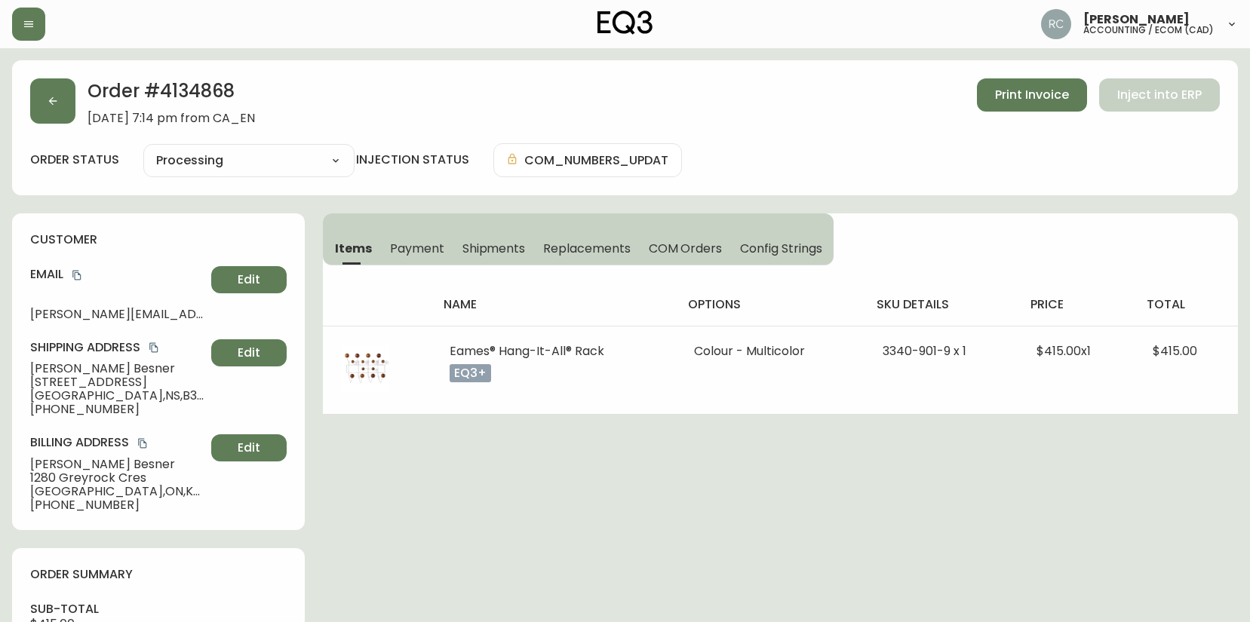
click at [38, 368] on span "Jennifer Besner" at bounding box center [117, 369] width 175 height 14
click at [37, 368] on span "Jennifer Besner" at bounding box center [117, 369] width 175 height 14
copy span "Jennifer Besner"
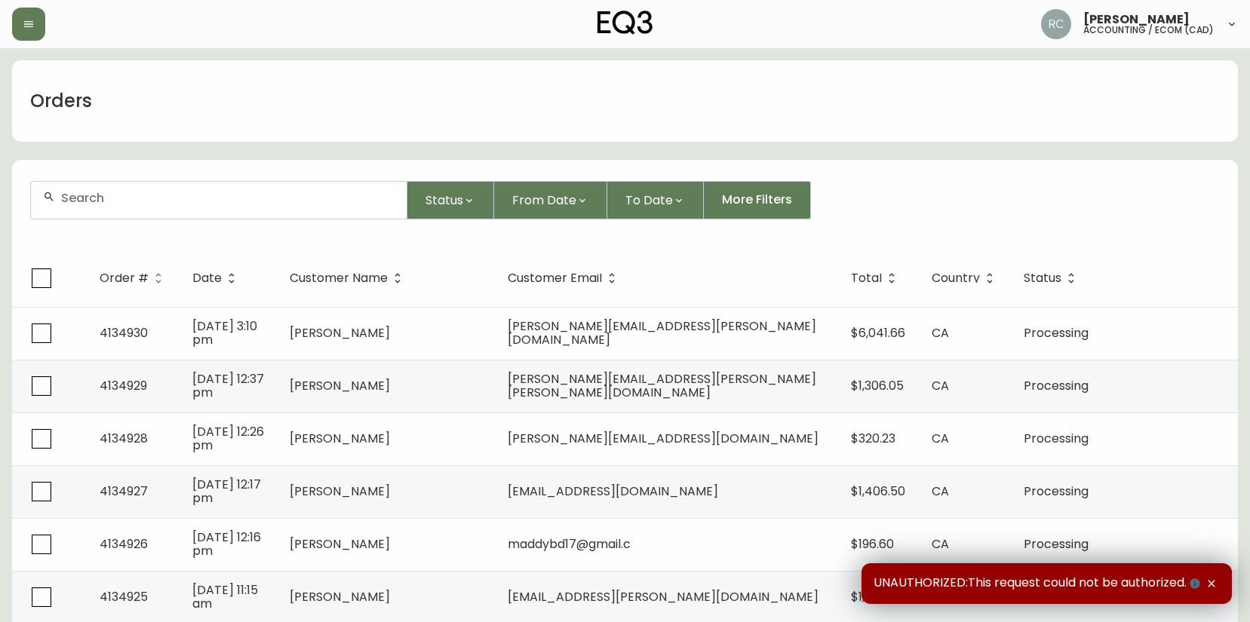
click at [367, 201] on input "text" at bounding box center [227, 198] width 333 height 14
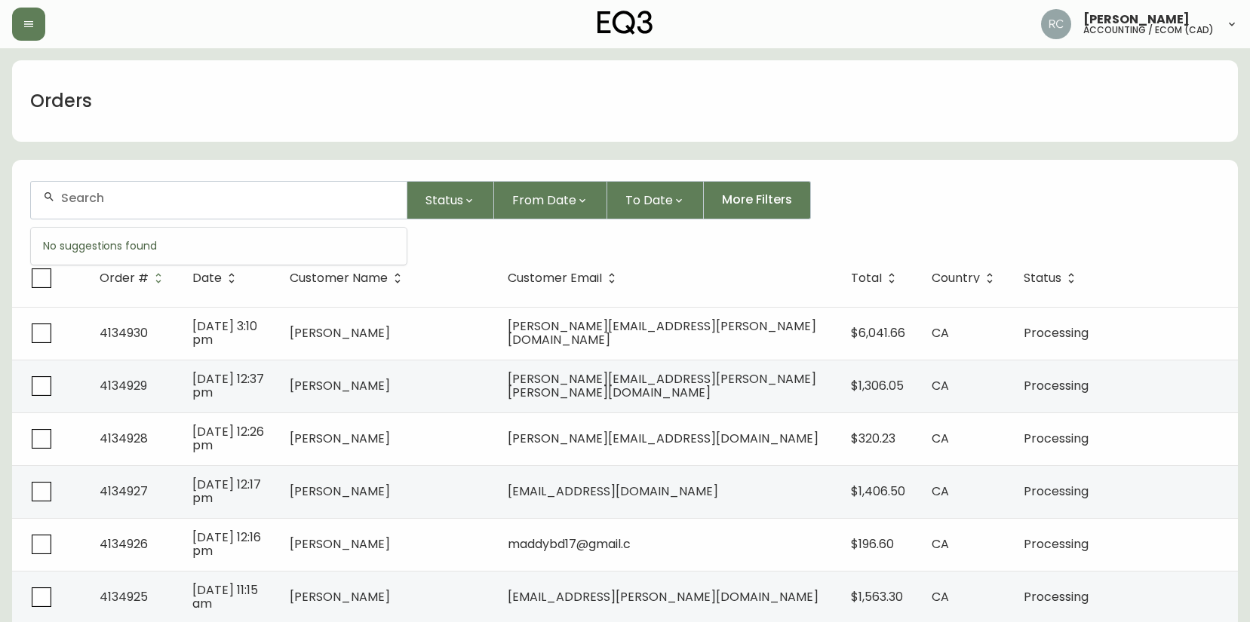
paste input "4134892"
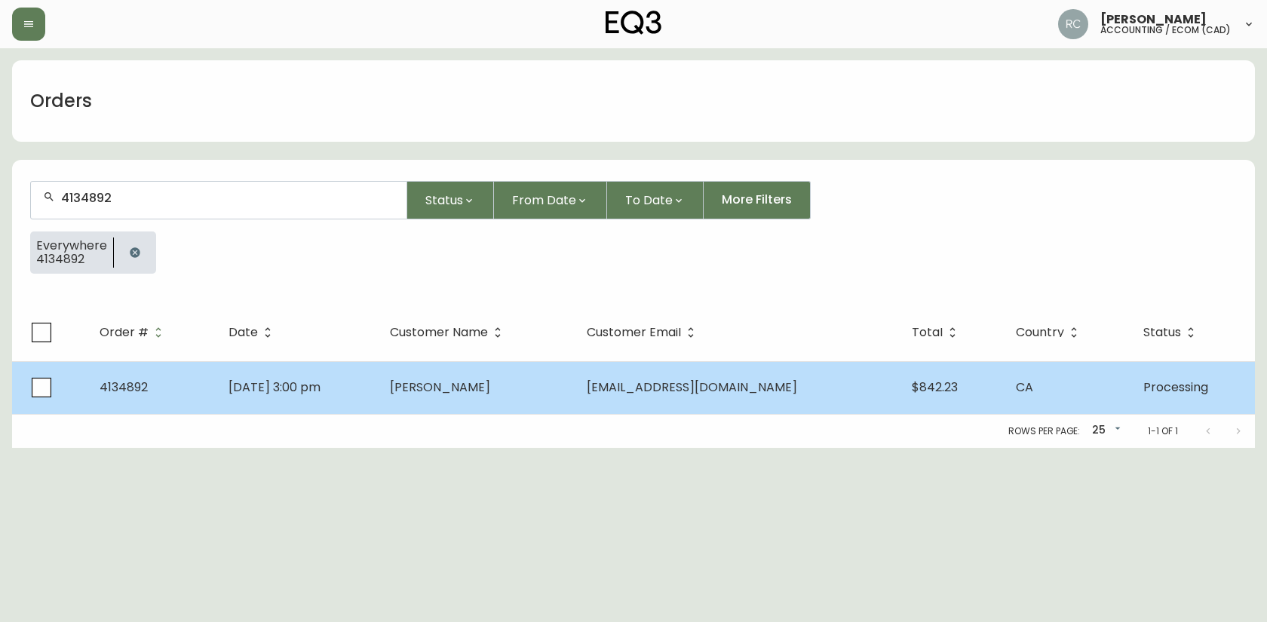
type input "4134892"
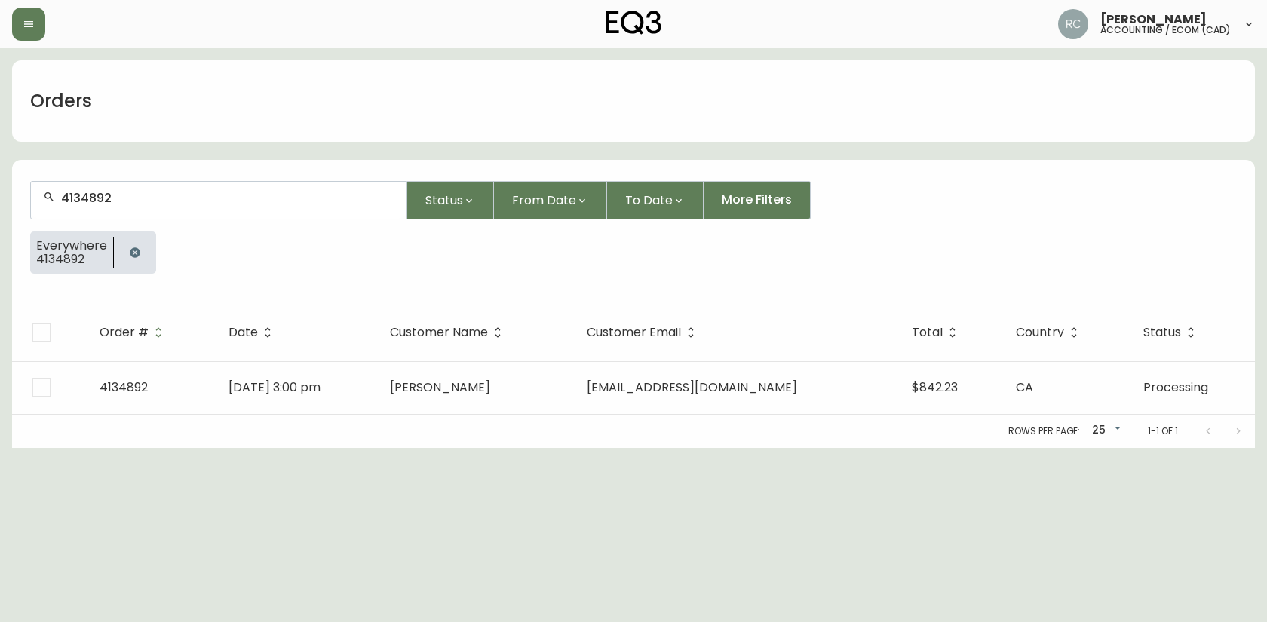
click at [373, 389] on td "[DATE] 3:00 pm" at bounding box center [296, 387] width 161 height 53
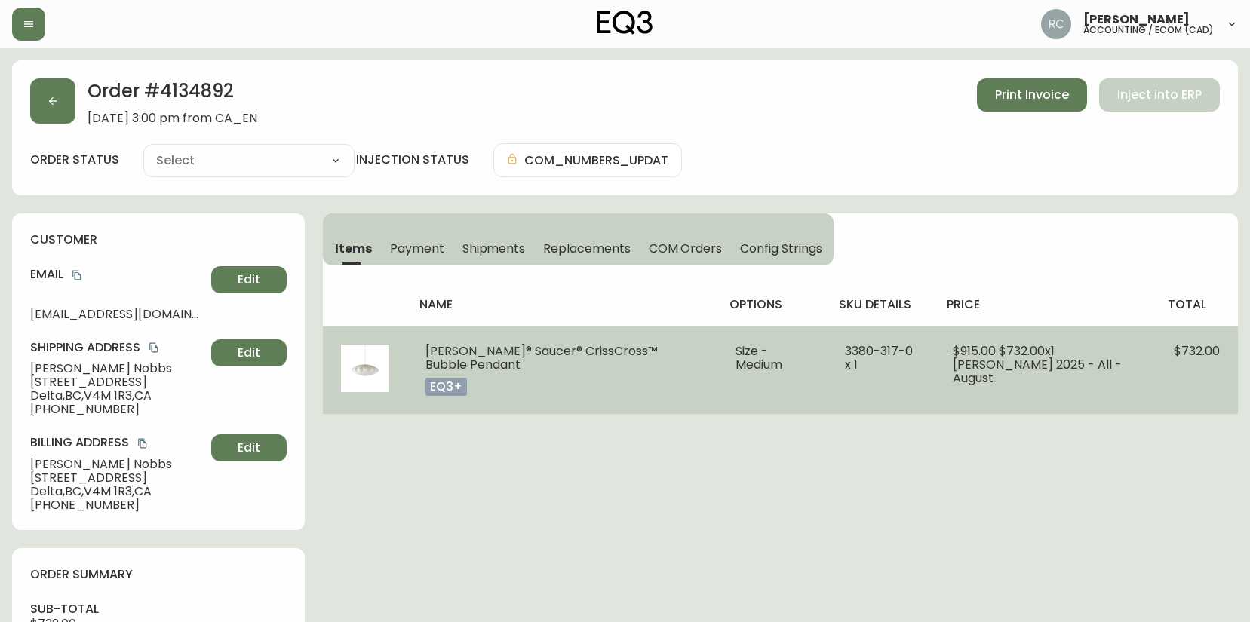
type input "Processing"
select select "PROCESSING"
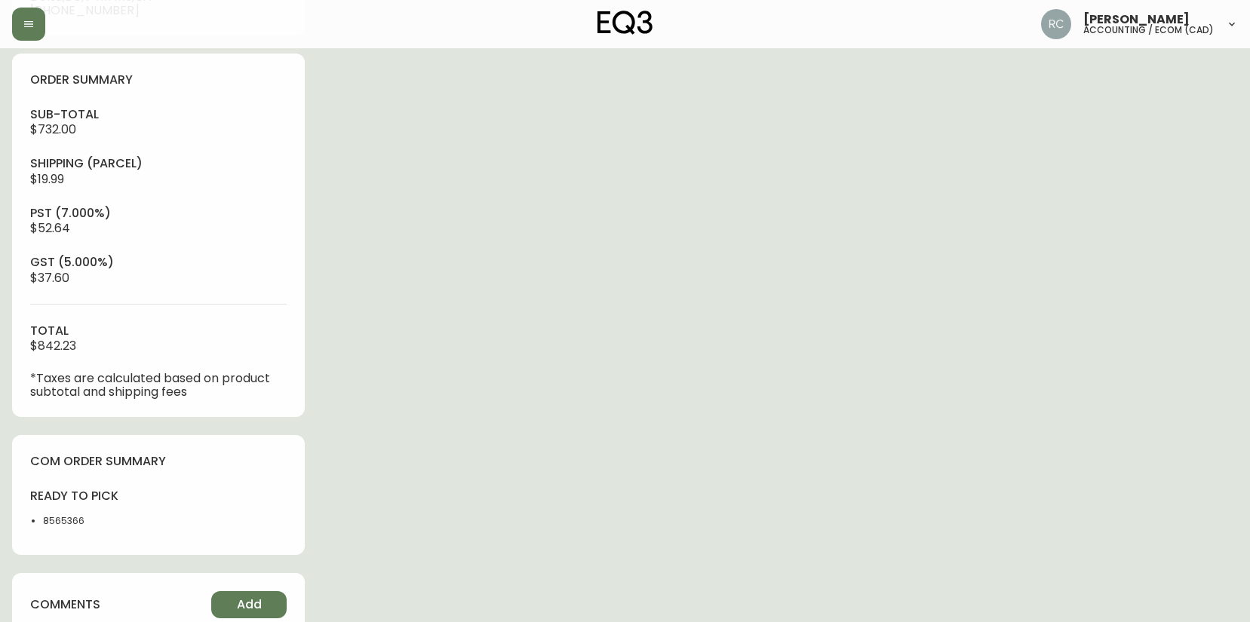
scroll to position [631, 0]
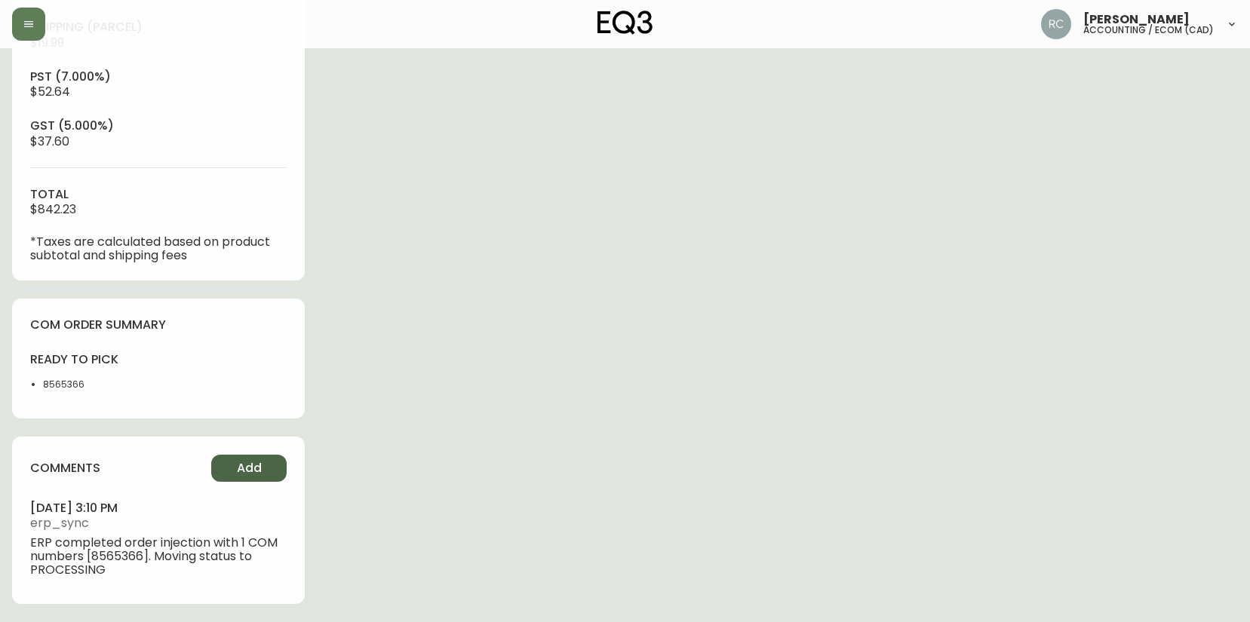
click at [280, 469] on button "Add" at bounding box center [248, 468] width 75 height 27
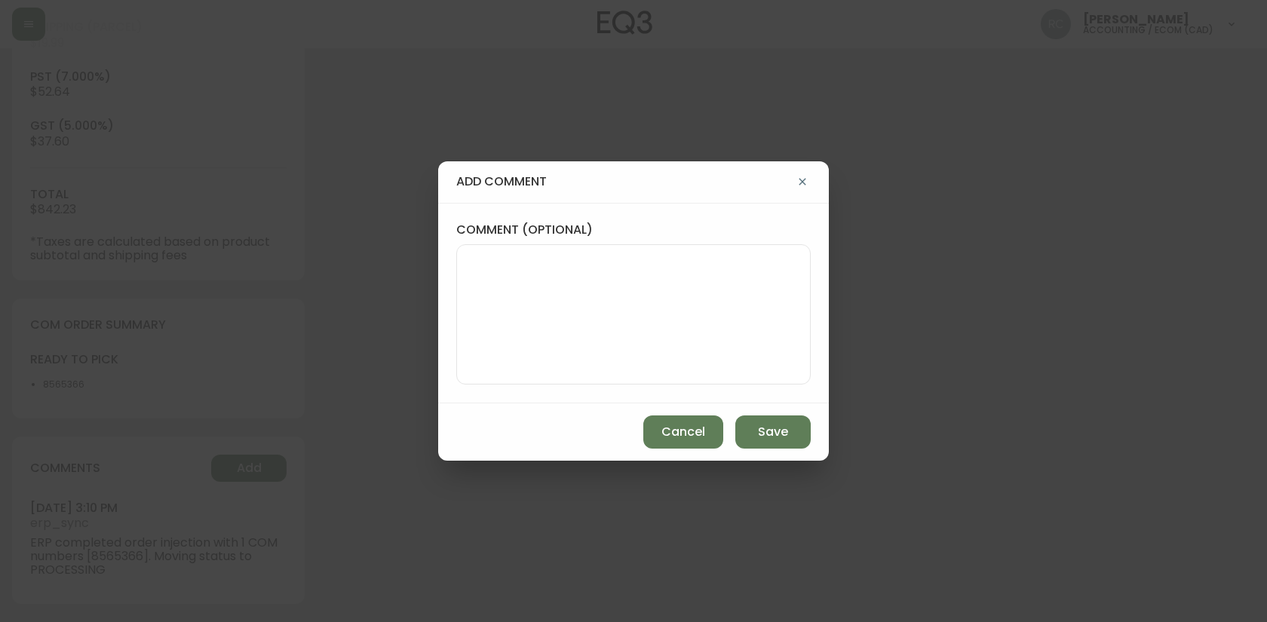
click at [579, 342] on textarea "comment (optional)" at bounding box center [633, 314] width 329 height 121
type textarea "p"
paste textarea "P019719"
type textarea "PO: YP019719"
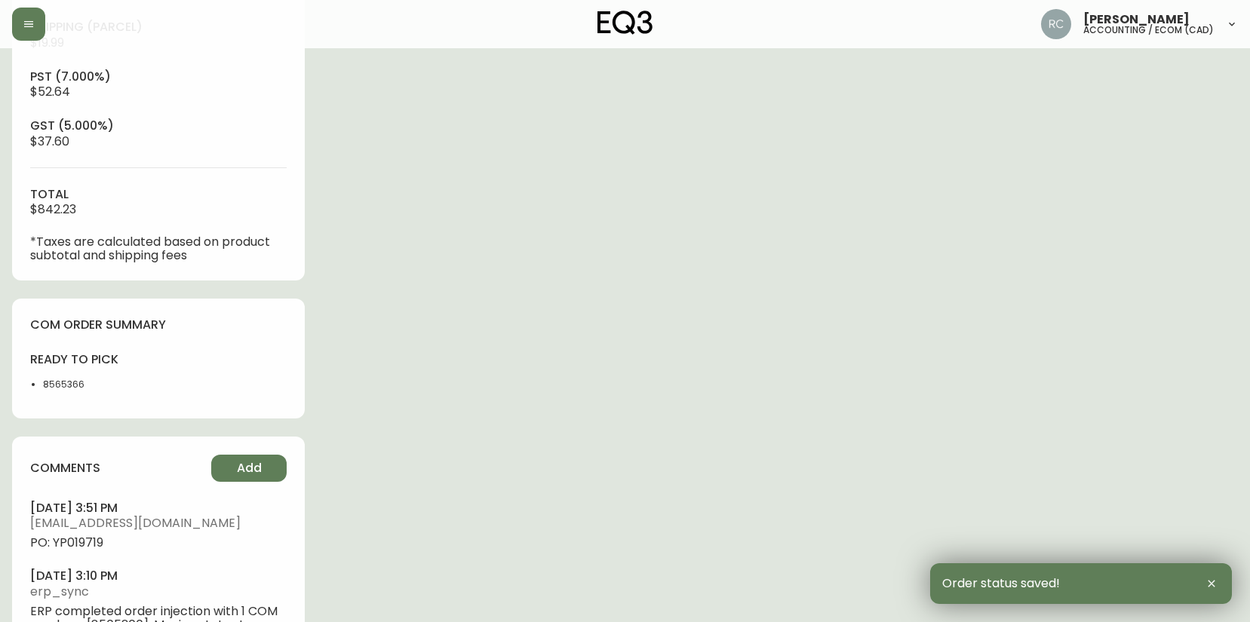
click at [80, 547] on span "PO: YP019719" at bounding box center [158, 543] width 256 height 14
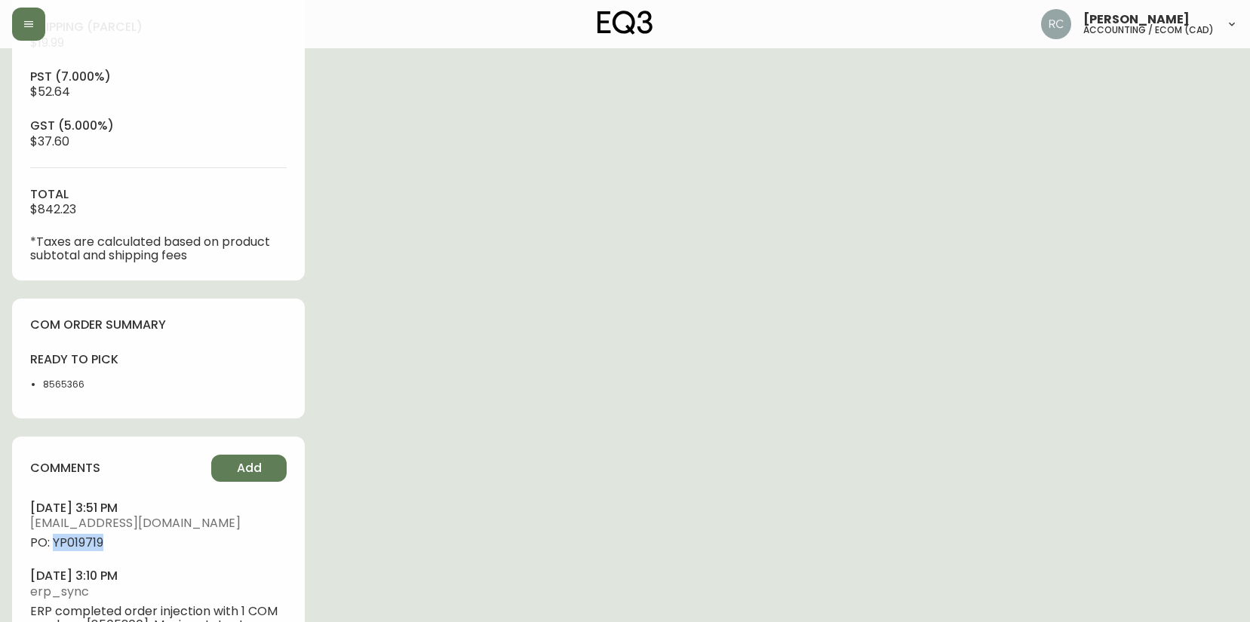
copy span "YP019719"
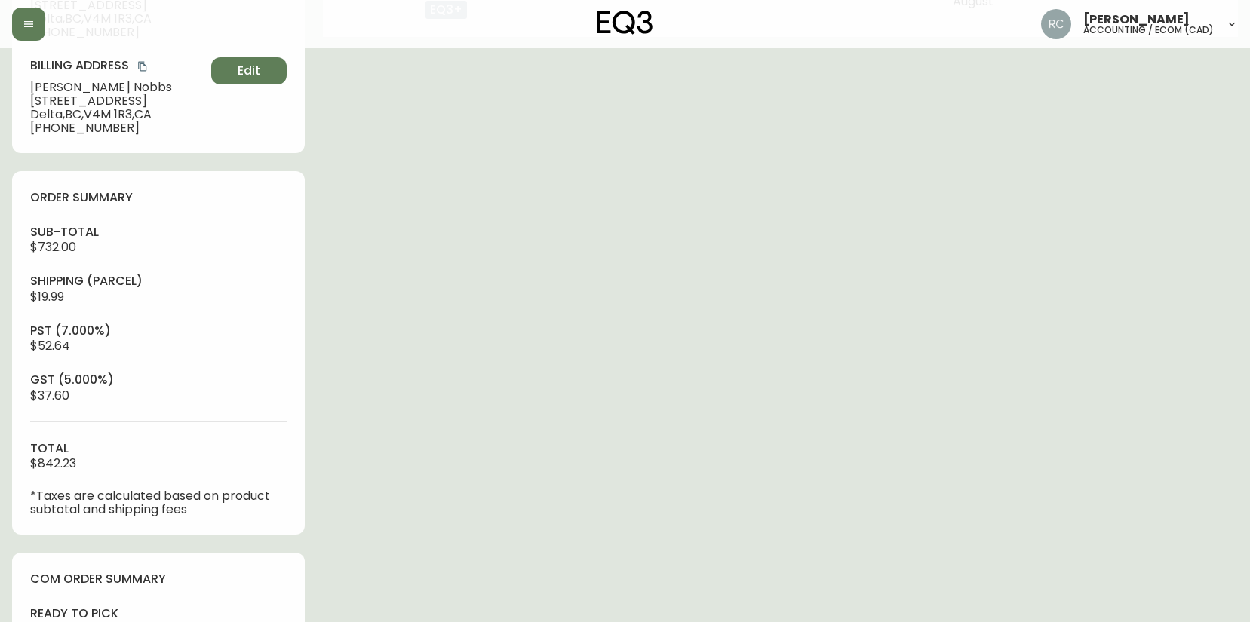
scroll to position [0, 0]
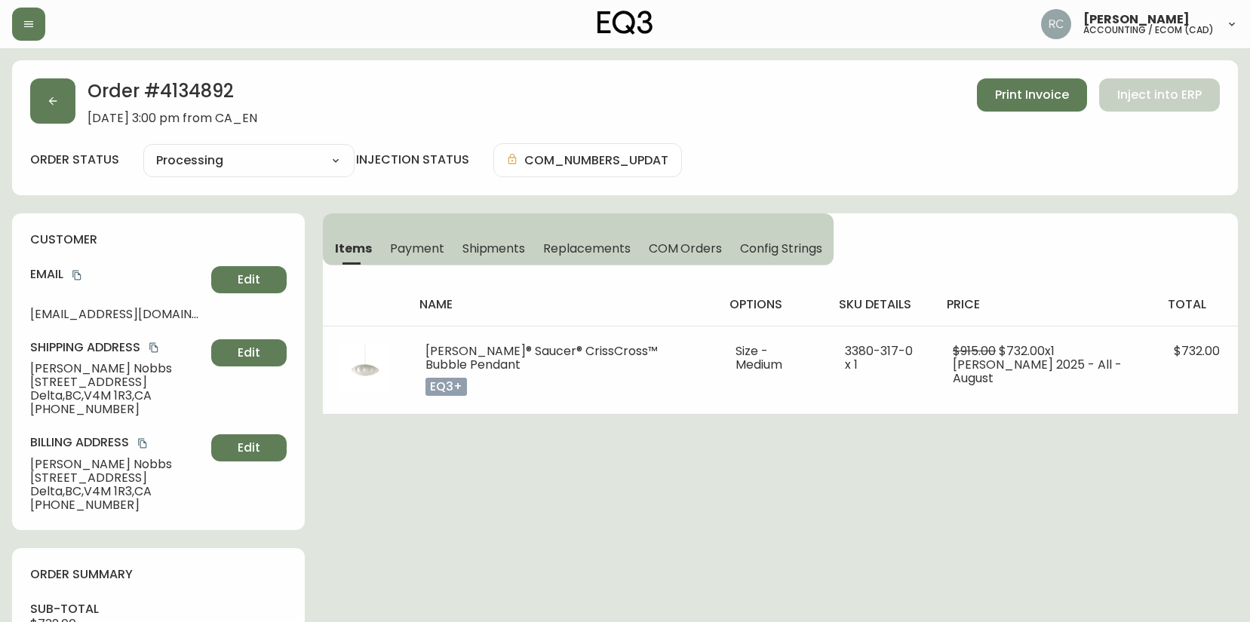
click at [66, 367] on span "[PERSON_NAME]" at bounding box center [117, 369] width 175 height 14
copy span "[PERSON_NAME]"
click at [84, 278] on h4 "Email" at bounding box center [117, 274] width 175 height 17
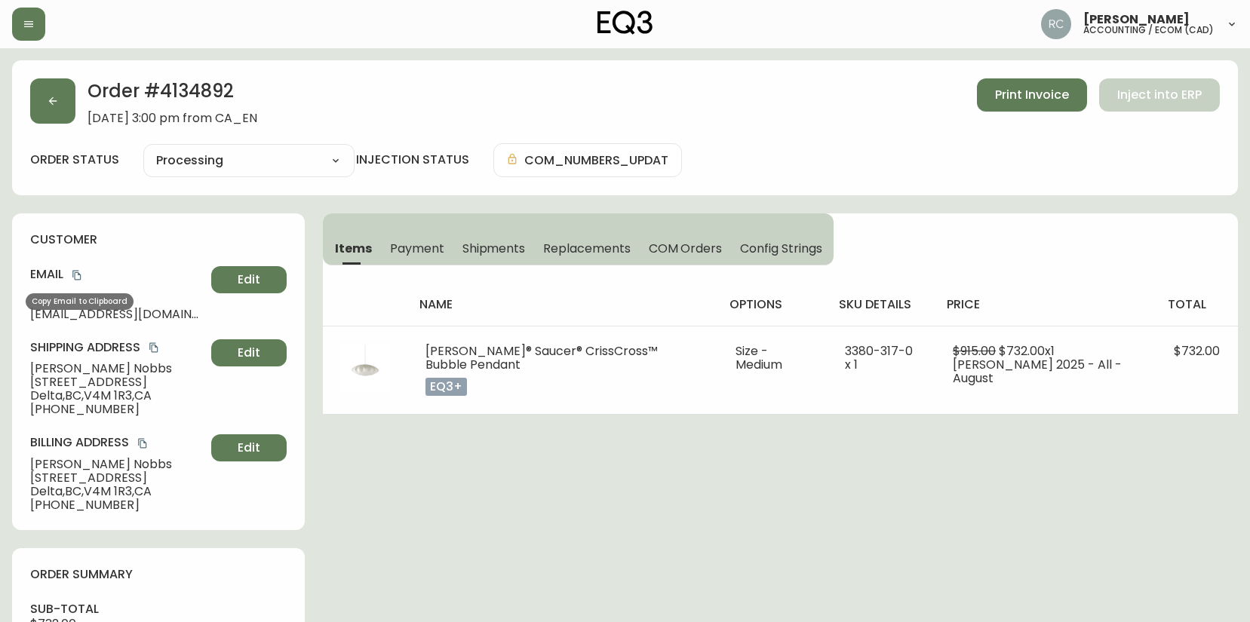
click at [74, 268] on button "copy" at bounding box center [76, 275] width 15 height 15
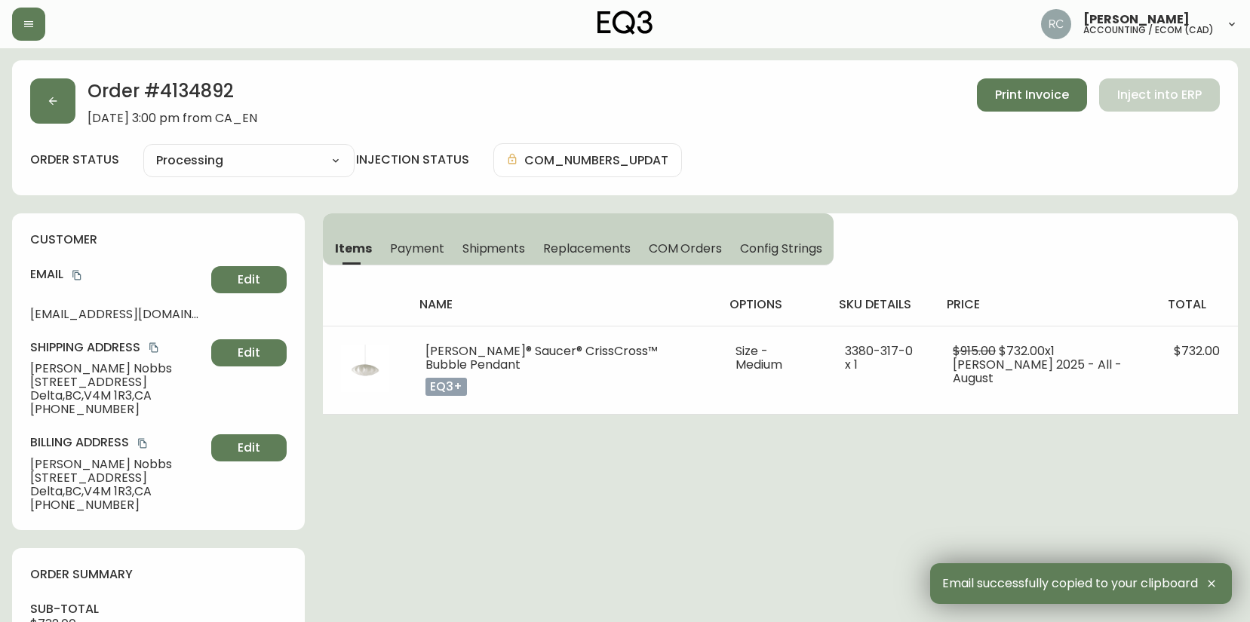
click at [54, 376] on span "[STREET_ADDRESS]" at bounding box center [117, 383] width 175 height 14
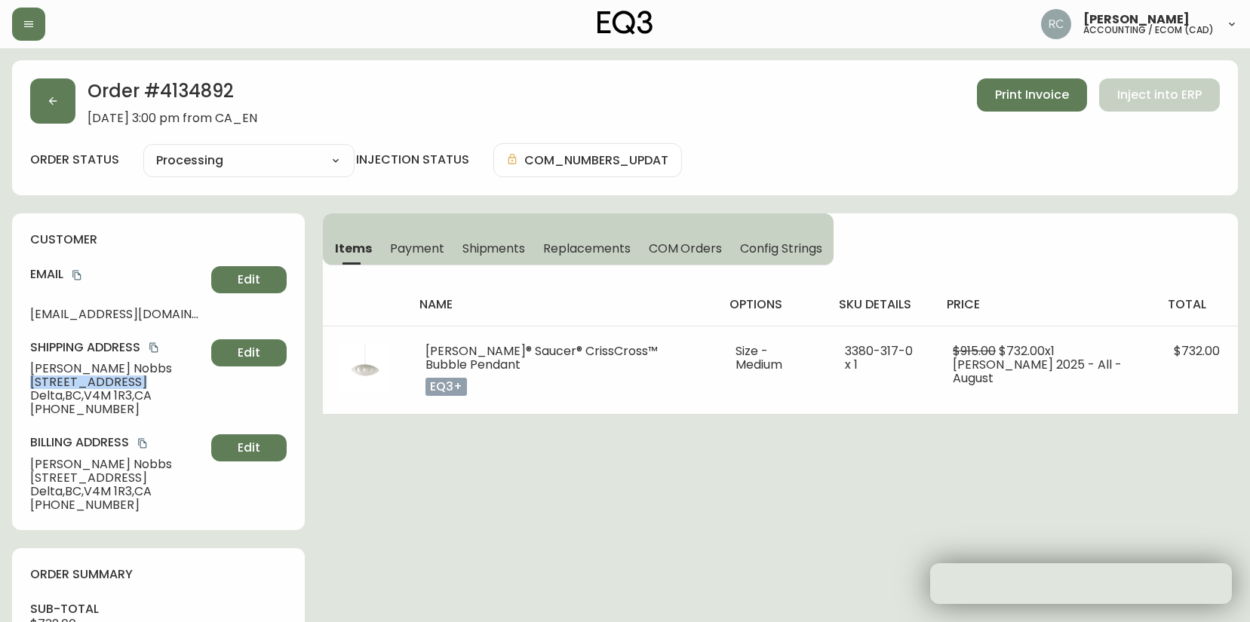
click at [54, 376] on span "[STREET_ADDRESS]" at bounding box center [117, 383] width 175 height 14
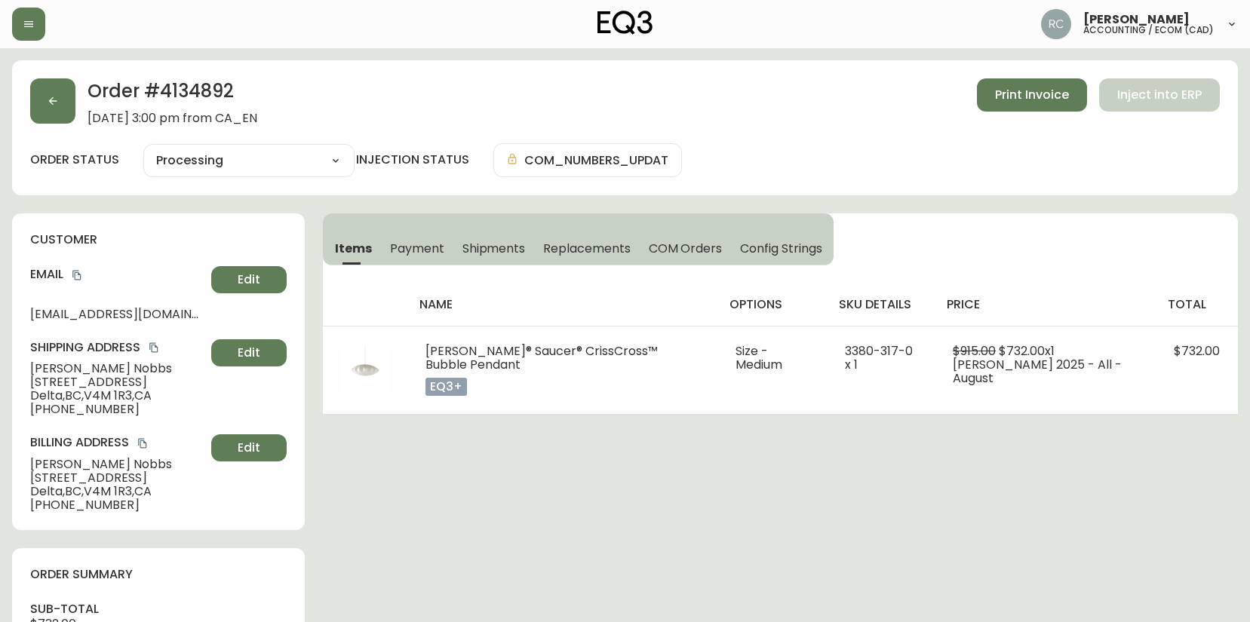
click at [52, 368] on span "[PERSON_NAME]" at bounding box center [117, 369] width 175 height 14
copy span "[PERSON_NAME]"
click at [68, 380] on span "[STREET_ADDRESS]" at bounding box center [117, 383] width 175 height 14
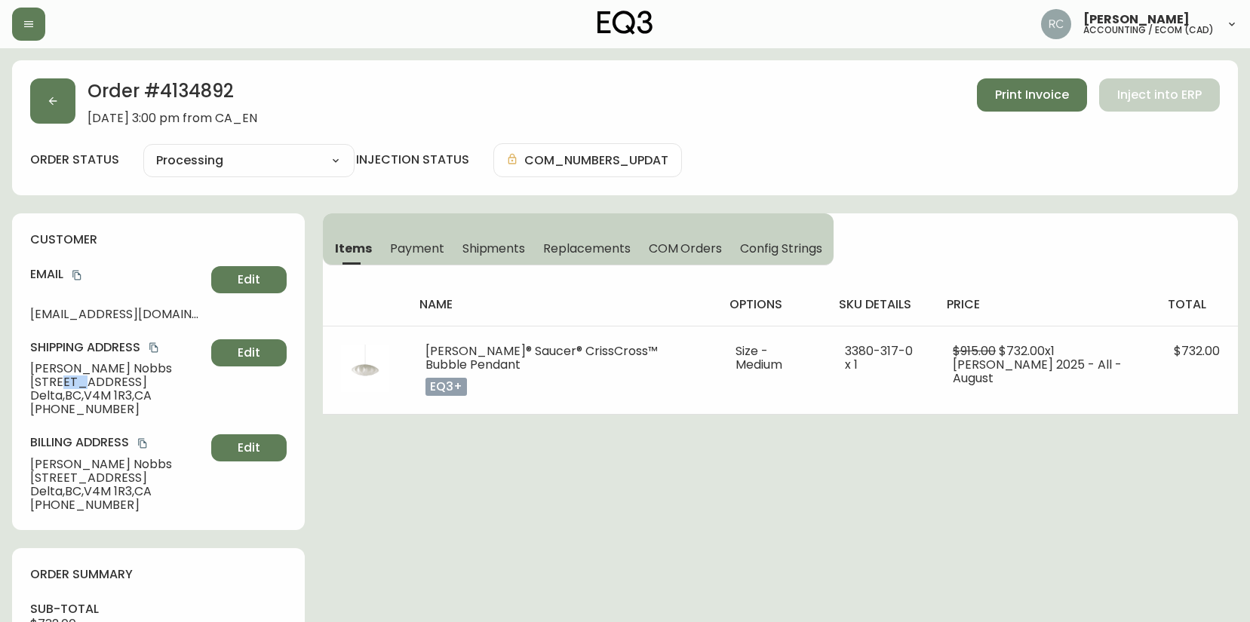
click at [68, 380] on span "[STREET_ADDRESS]" at bounding box center [117, 383] width 175 height 14
copy span "[STREET_ADDRESS]"
click at [57, 393] on span "Delta , [GEOGRAPHIC_DATA] , V4M 1R3 , [GEOGRAPHIC_DATA]" at bounding box center [117, 396] width 175 height 14
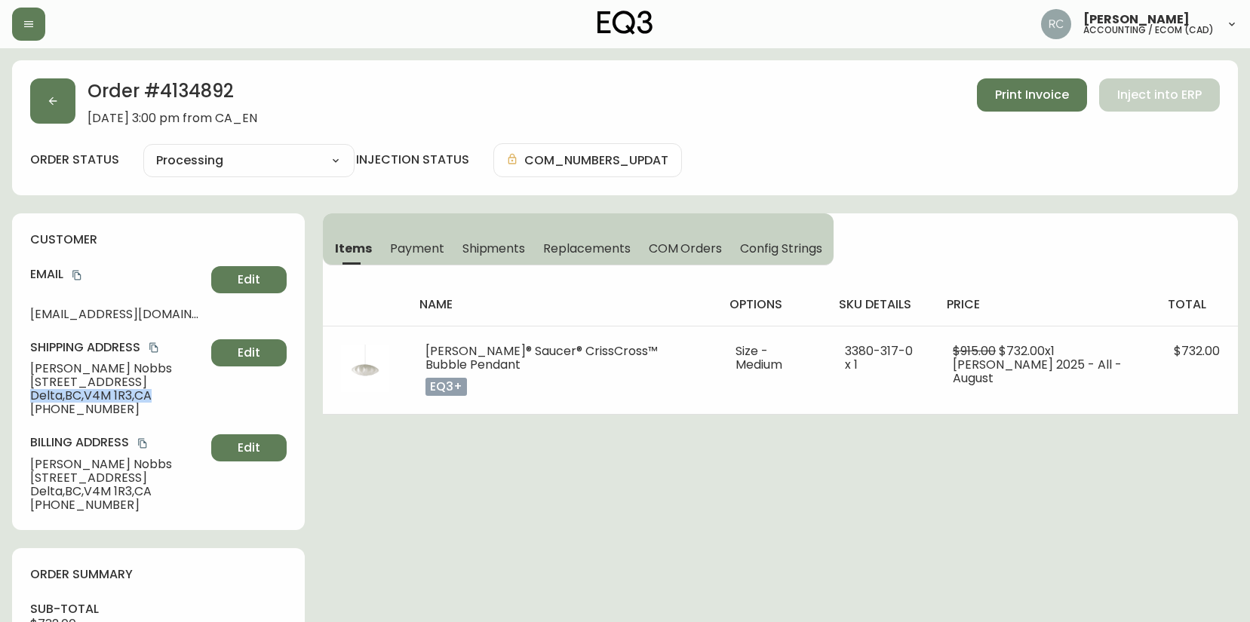
click at [57, 393] on span "Delta , BC , V4M 1R3 , CA" at bounding box center [117, 396] width 175 height 14
copy span "Delta , BC , V4M 1R3 , CA"
click at [78, 410] on span "+16045516761" at bounding box center [117, 410] width 175 height 14
drag, startPoint x: 78, startPoint y: 410, endPoint x: 34, endPoint y: 400, distance: 44.8
click at [77, 410] on span "+16045516761" at bounding box center [117, 410] width 175 height 14
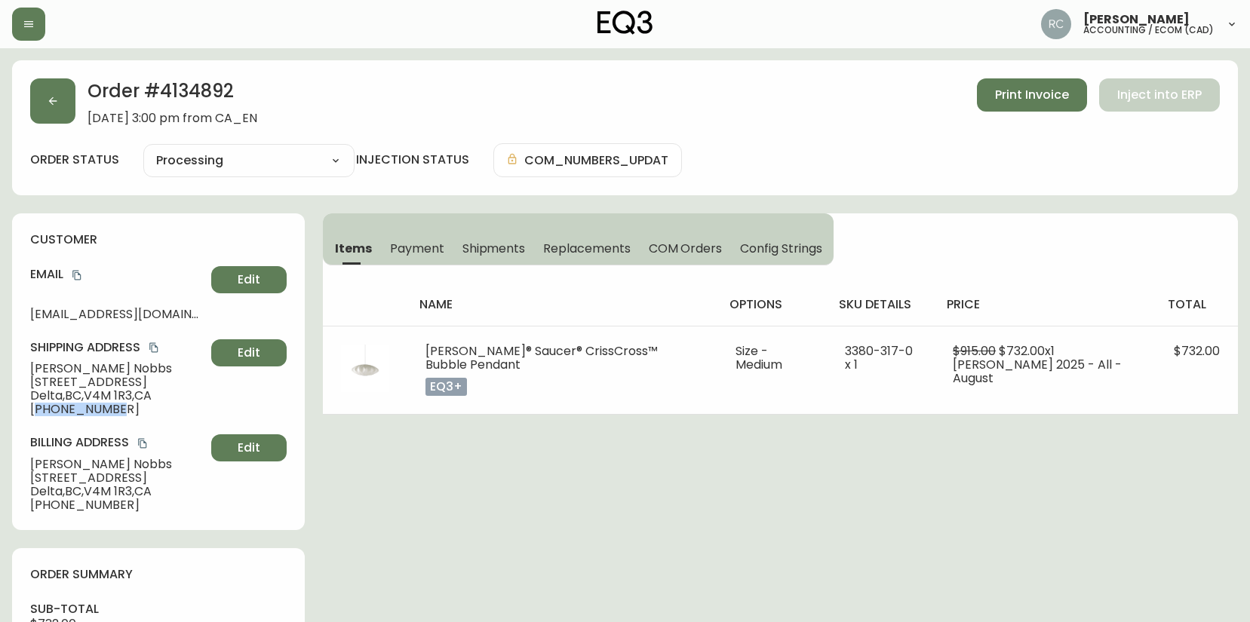
copy span "16045516761"
drag, startPoint x: 551, startPoint y: 499, endPoint x: 123, endPoint y: 389, distance: 441.5
click at [78, 365] on span "Patty Nobbs" at bounding box center [117, 369] width 175 height 14
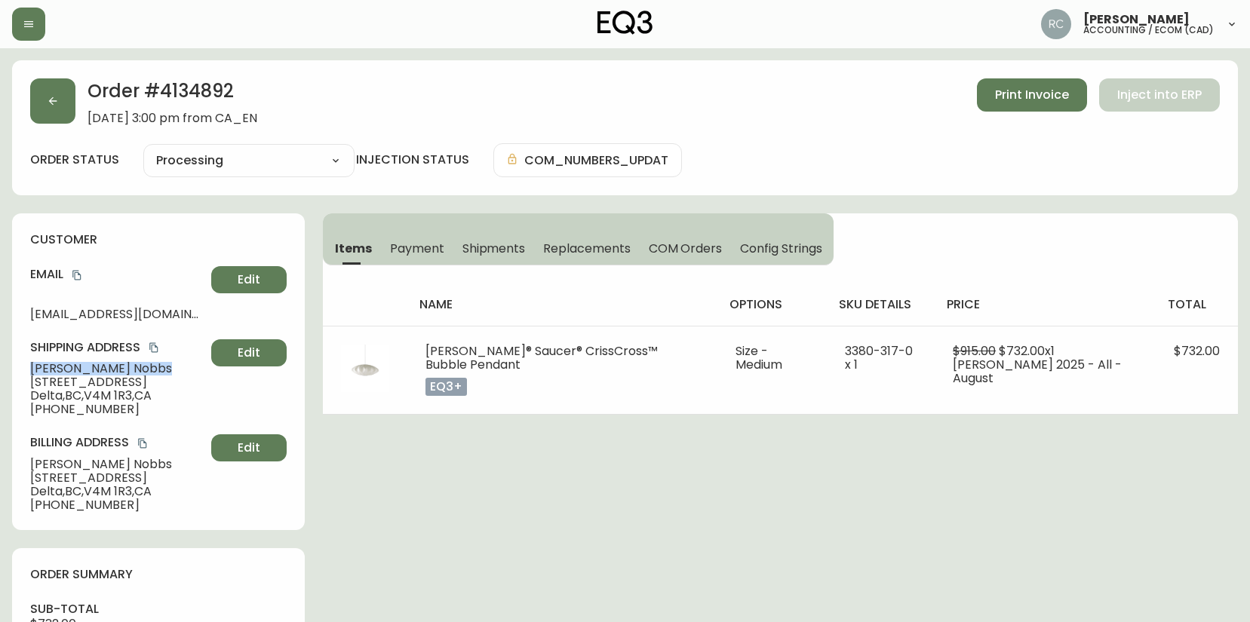
click at [78, 365] on span "Patty Nobbs" at bounding box center [117, 369] width 175 height 14
copy span "Patty Nobbs"
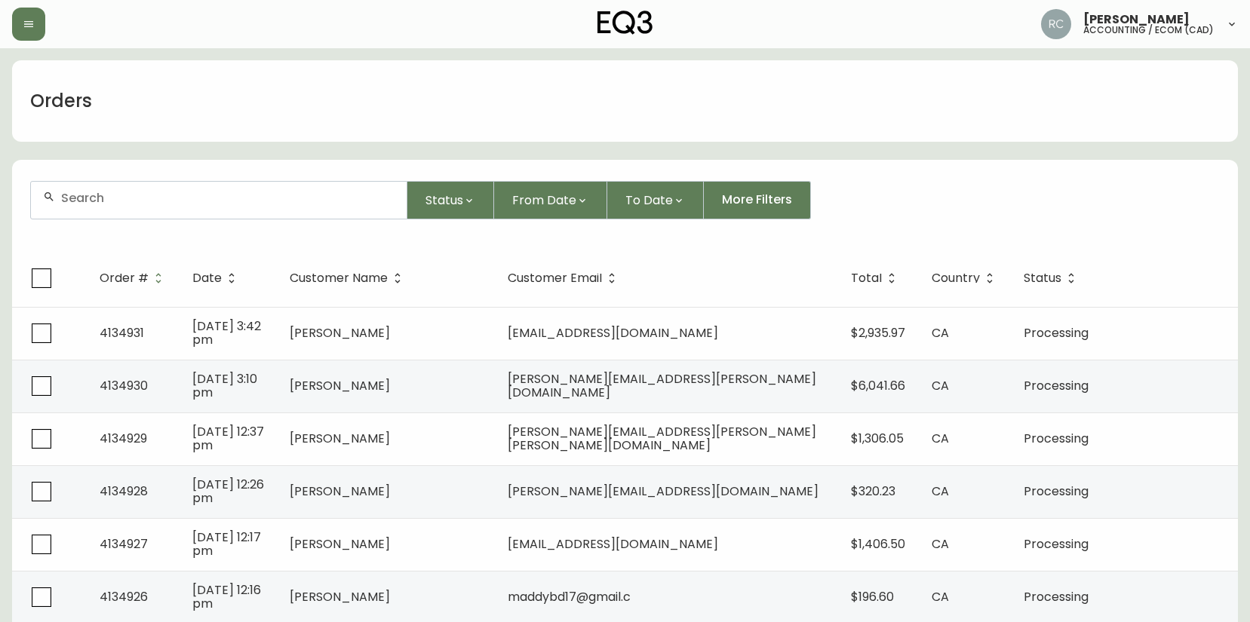
click at [360, 198] on input "text" at bounding box center [227, 198] width 333 height 14
paste input "4134895"
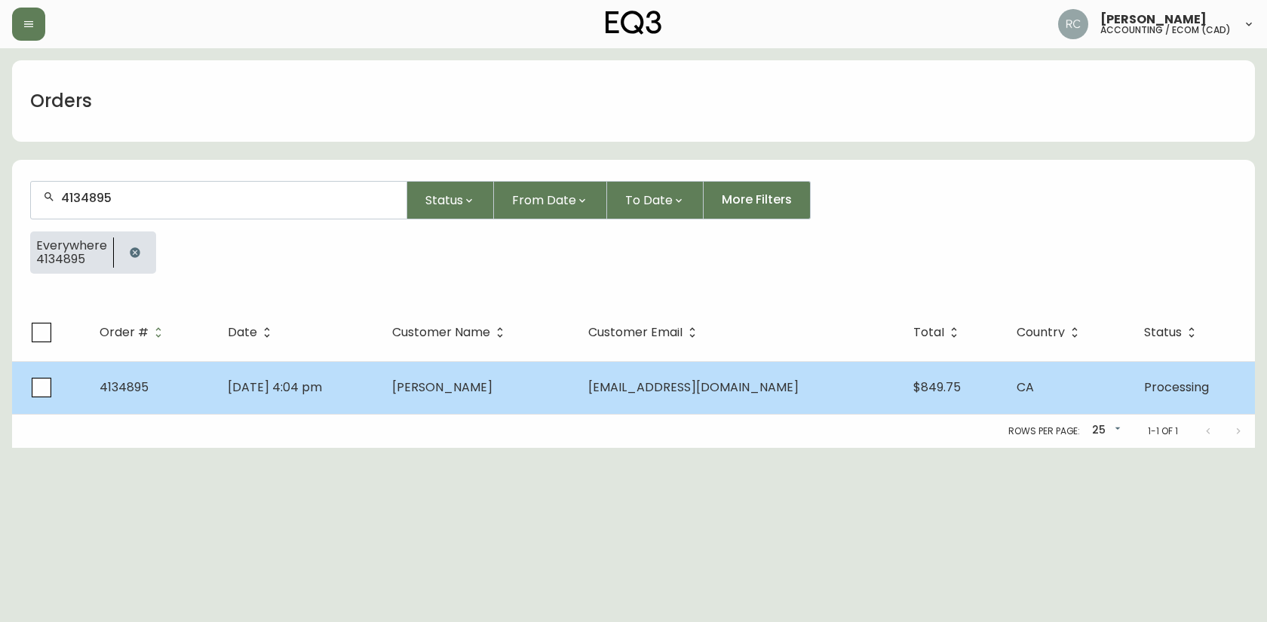
type input "4134895"
click at [364, 370] on td "Aug 27 2025, 4:04 pm" at bounding box center [298, 387] width 164 height 53
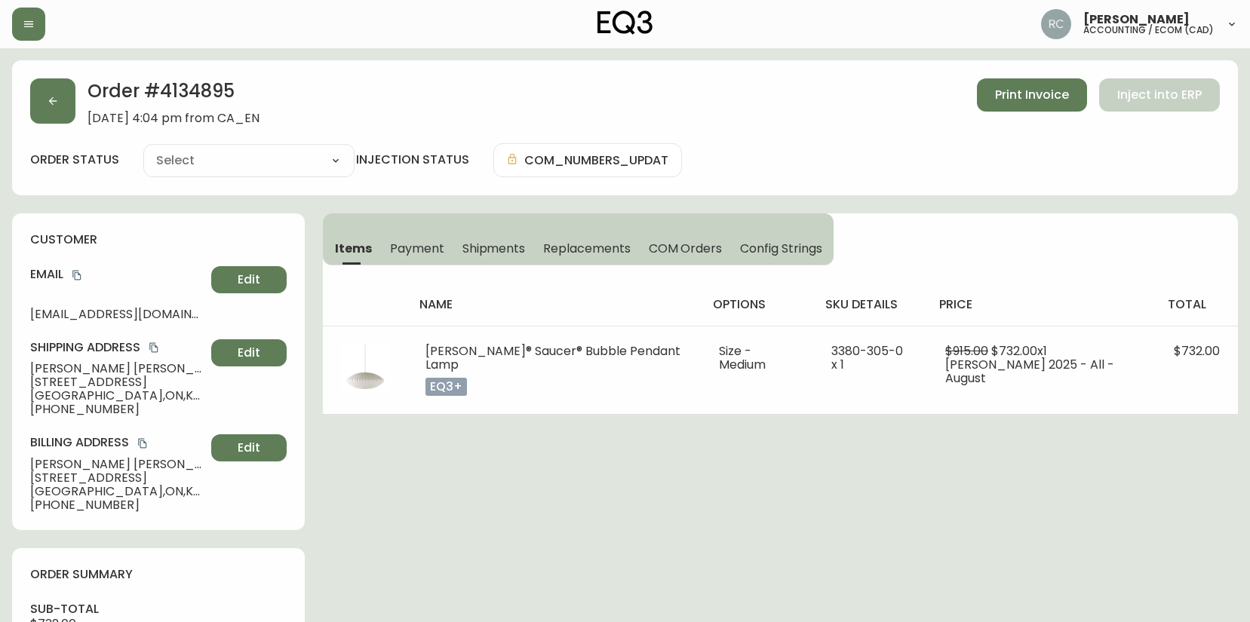
type input "Processing"
select select "PROCESSING"
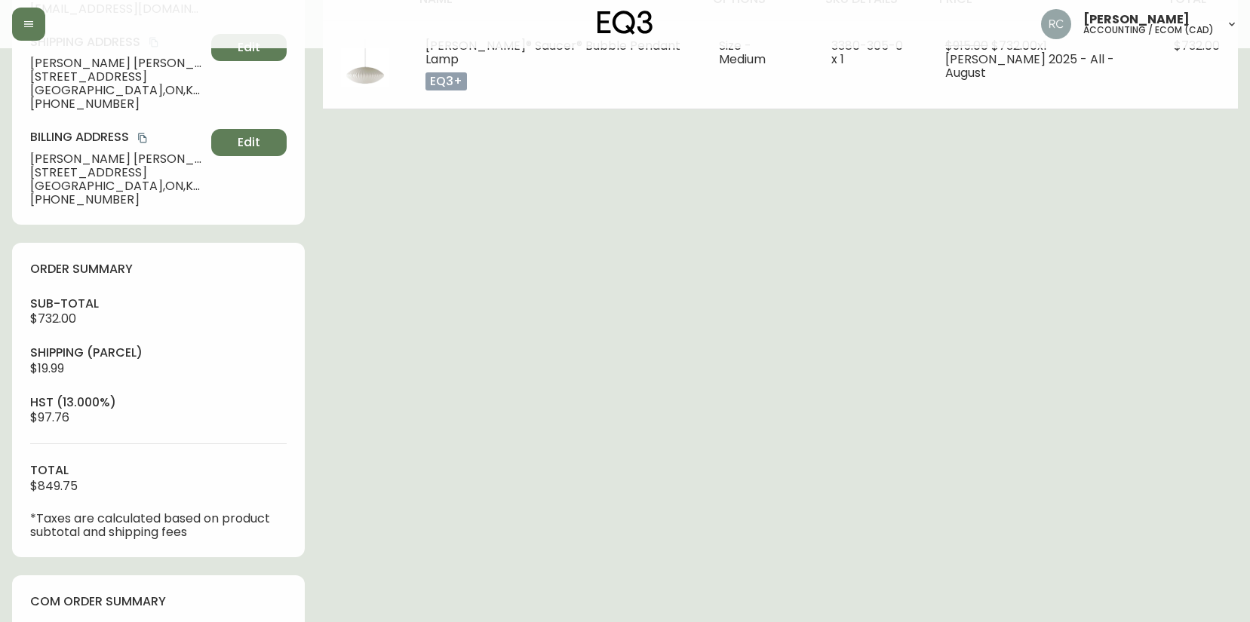
scroll to position [582, 0]
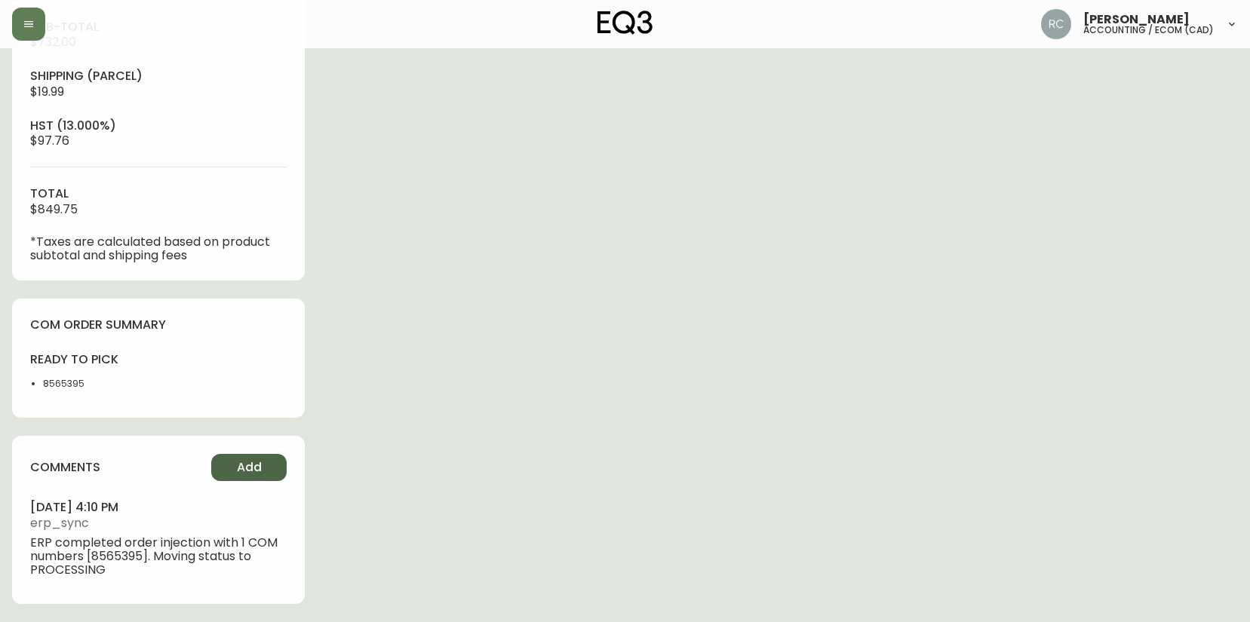
click at [275, 459] on button "Add" at bounding box center [248, 467] width 75 height 27
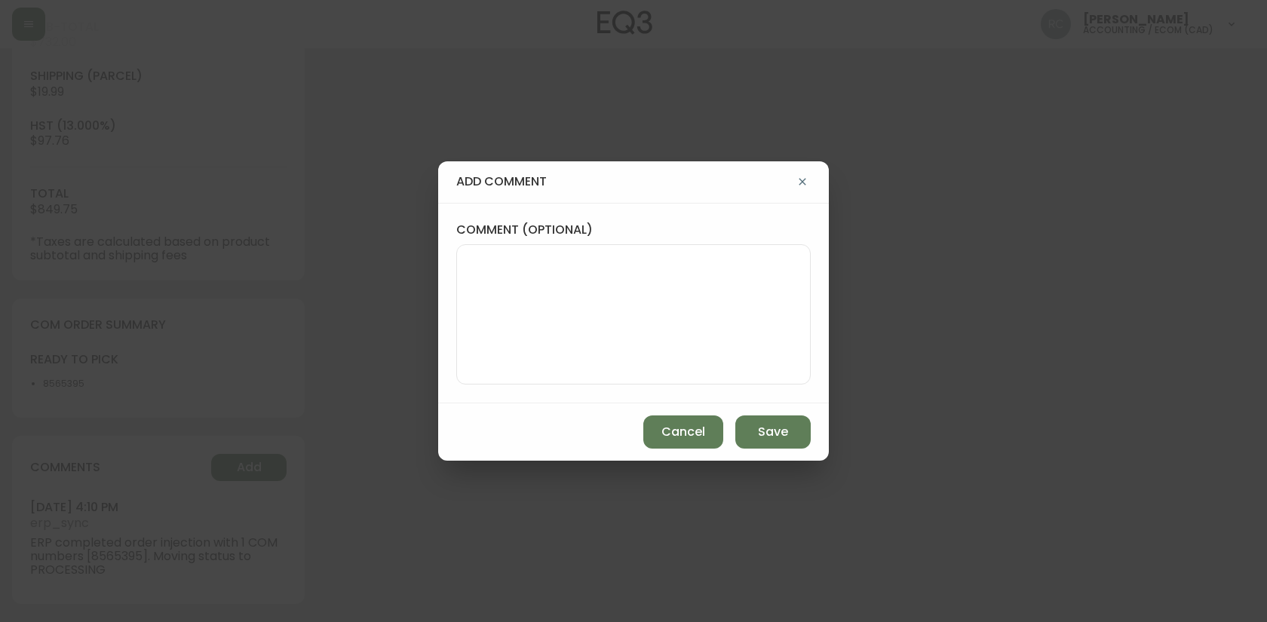
click at [686, 327] on textarea "comment (optional)" at bounding box center [633, 314] width 329 height 121
paste textarea "P019720"
type textarea "PO: YP019720"
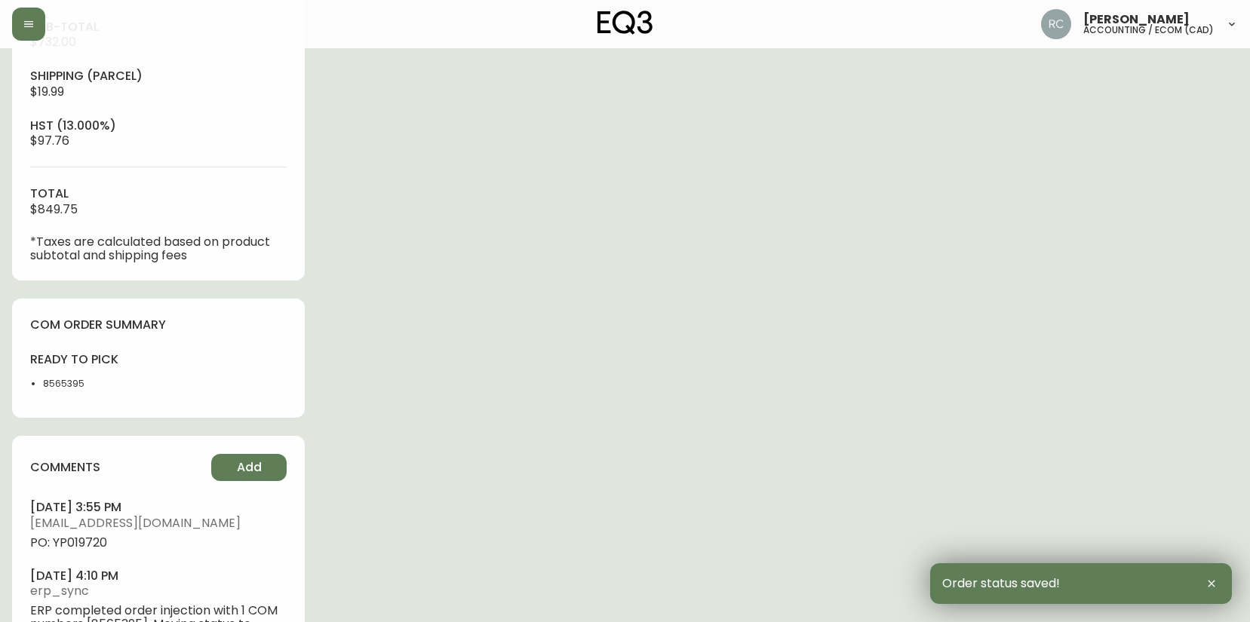
click at [101, 542] on span "PO: YP019720" at bounding box center [158, 543] width 256 height 14
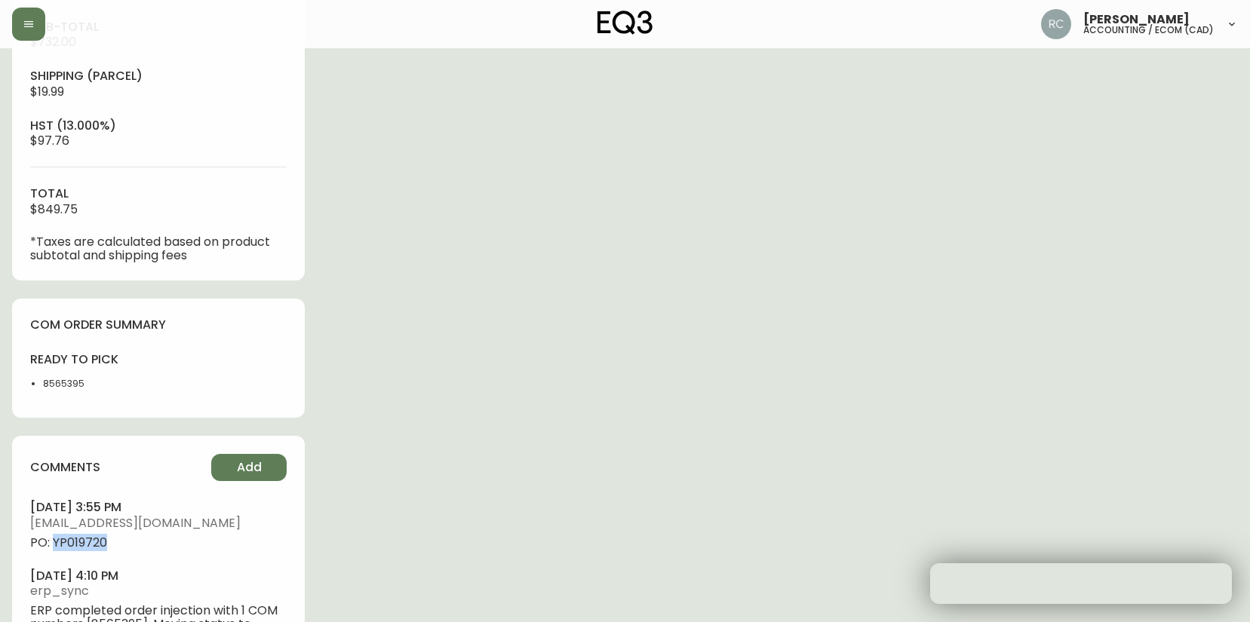
click at [101, 542] on span "PO: YP019720" at bounding box center [158, 543] width 256 height 14
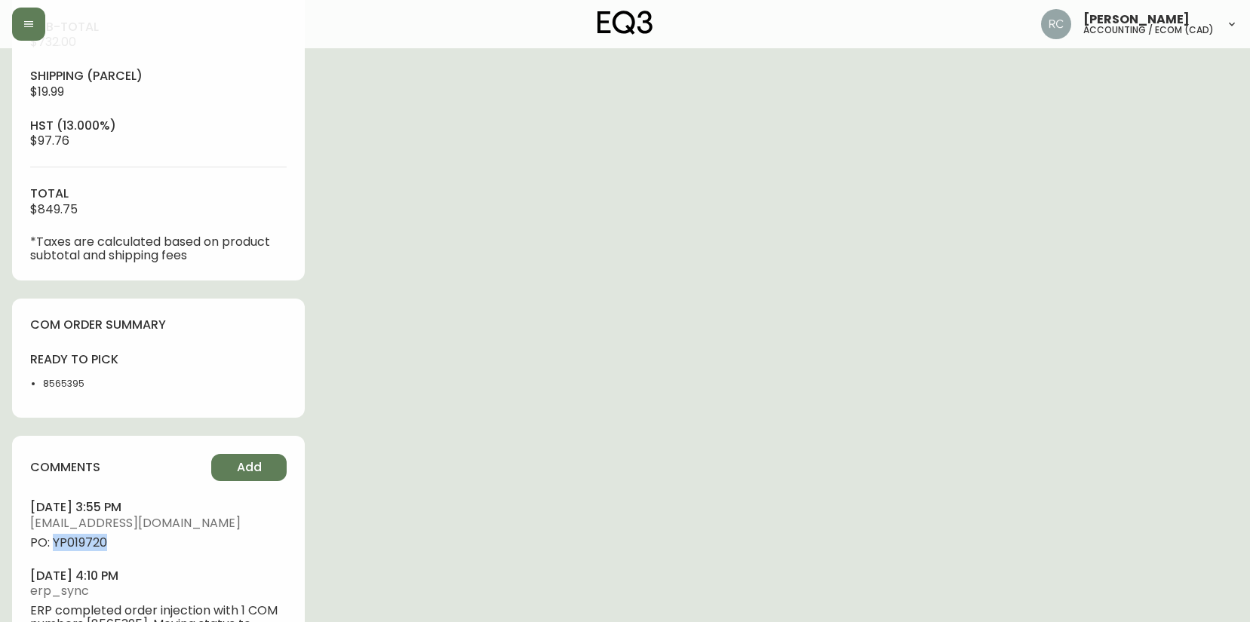
copy span "YP019720"
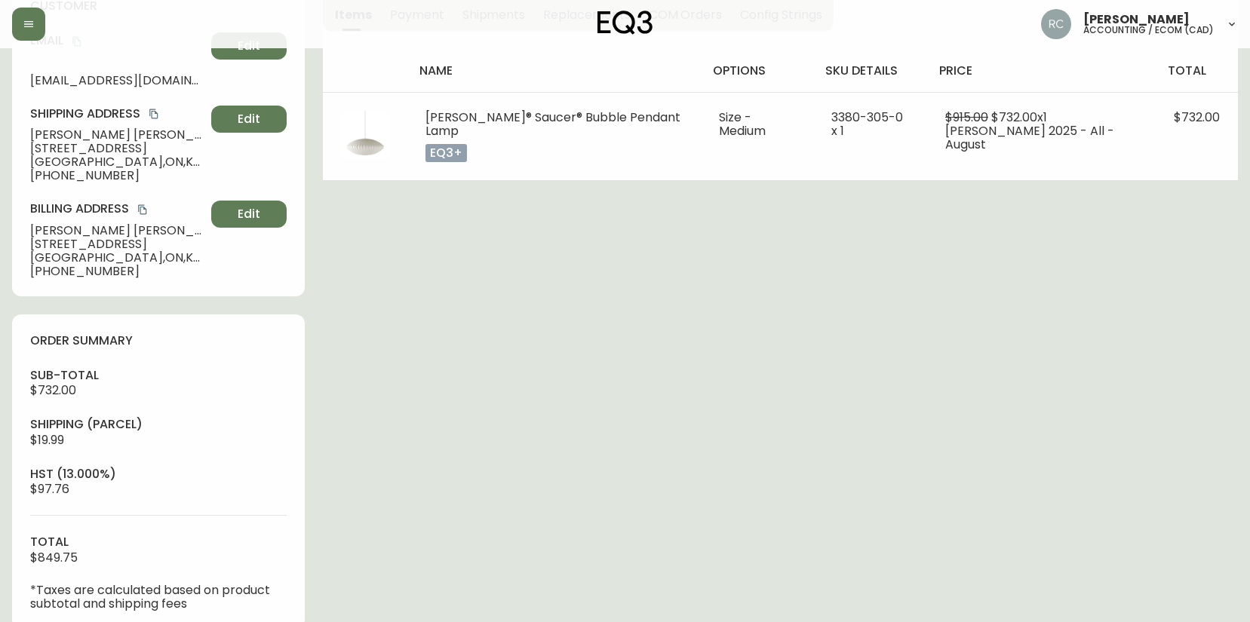
scroll to position [0, 0]
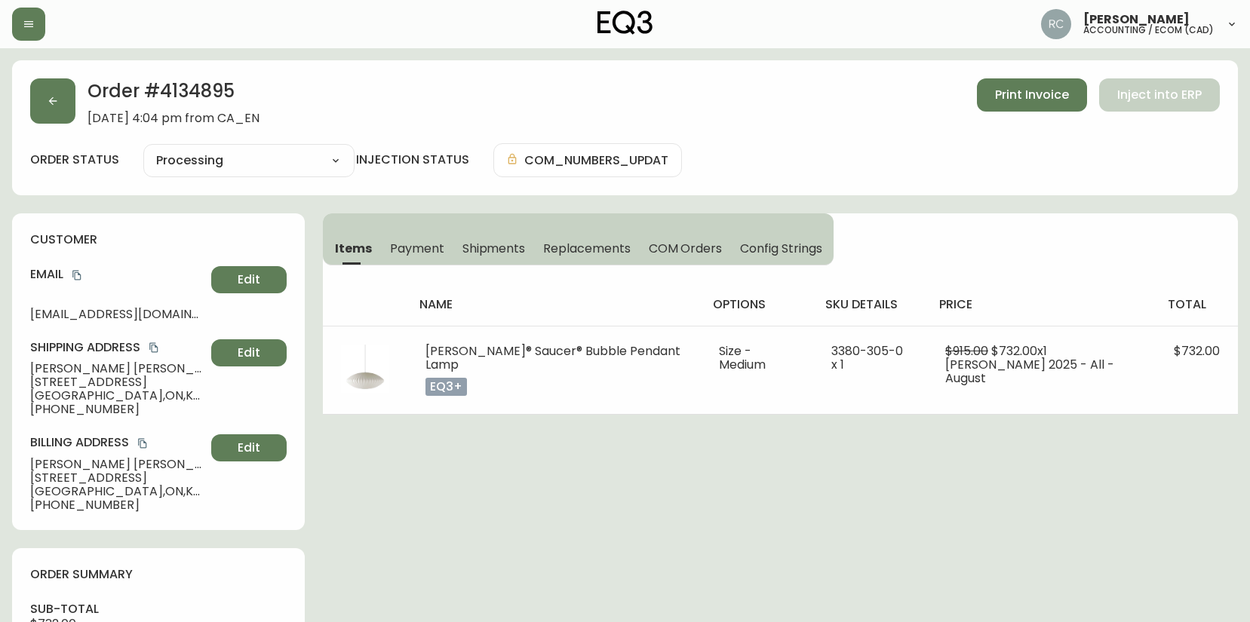
click at [95, 374] on span "Ashton Belanger" at bounding box center [117, 369] width 175 height 14
copy span "Ashton Belanger"
click at [75, 272] on icon "copy" at bounding box center [77, 275] width 11 height 11
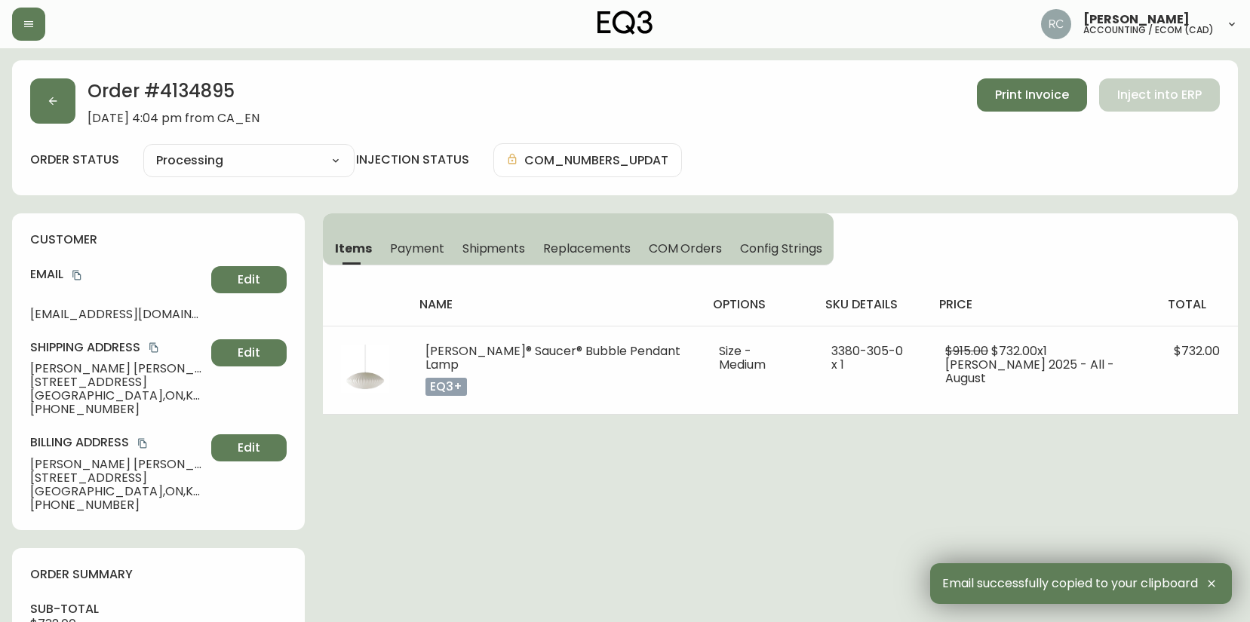
click at [91, 388] on span "180 Metcalfe Street" at bounding box center [117, 383] width 175 height 14
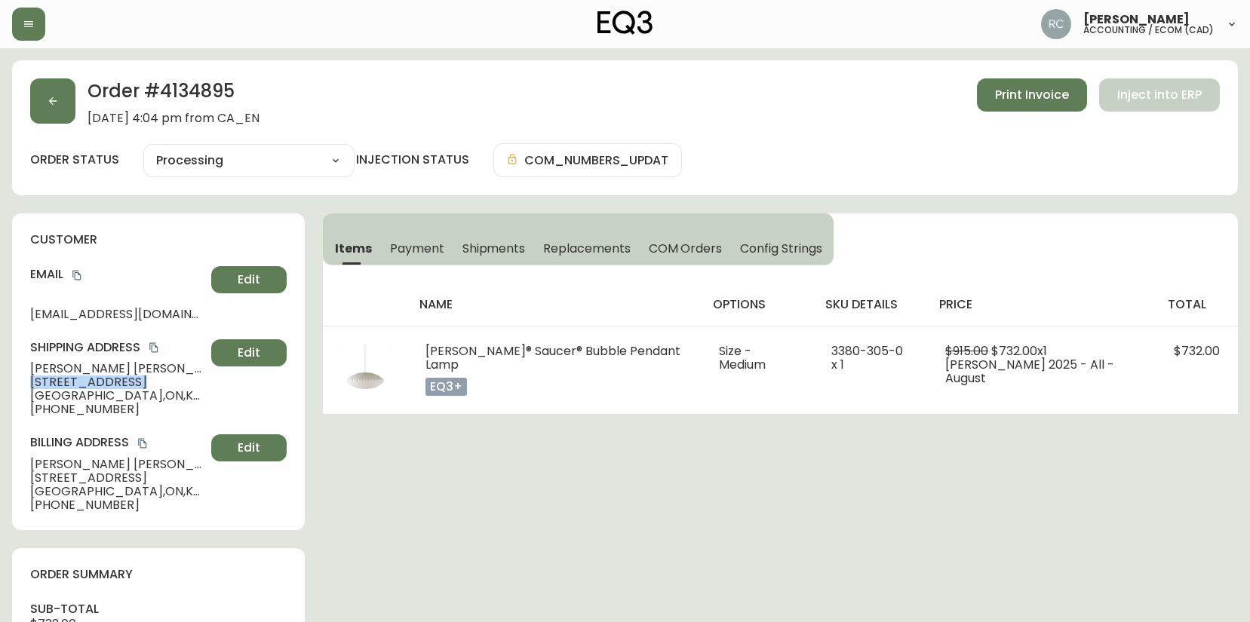
click at [91, 388] on span "180 Metcalfe Street" at bounding box center [117, 383] width 175 height 14
copy span "180 Metcalfe Street"
click at [69, 398] on span "Ottawa , ON , K2P 1P5 , CA" at bounding box center [117, 396] width 175 height 14
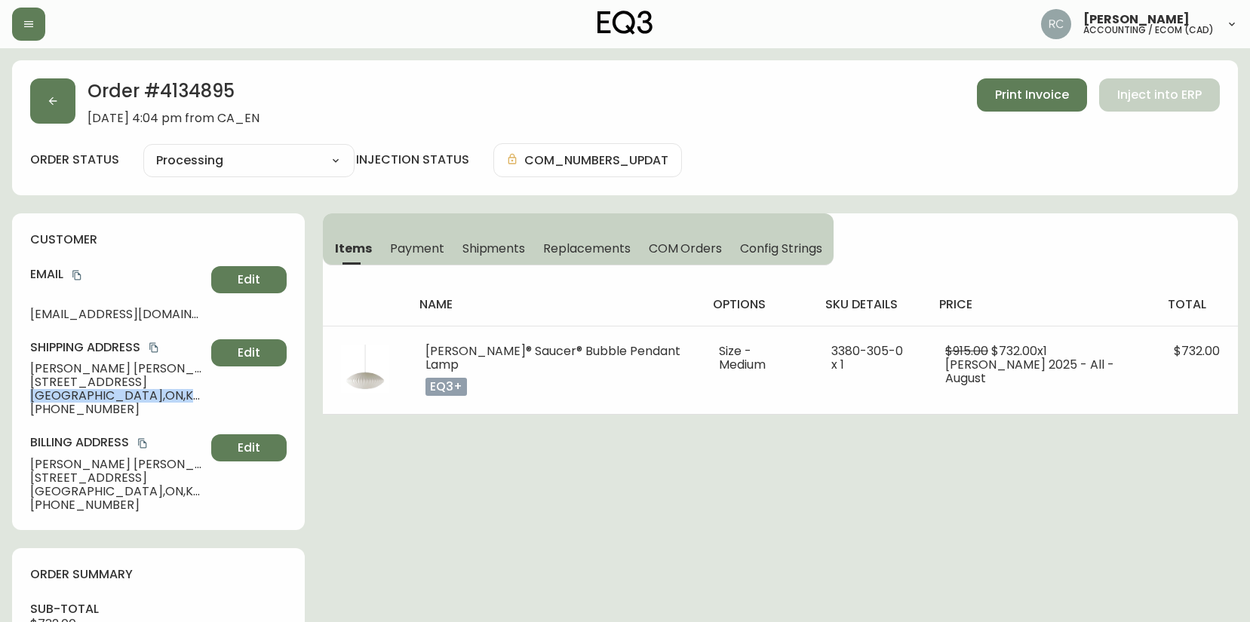
copy span "Ottawa , ON , K2P 1P5 , CA"
click at [84, 407] on span "+16136052626" at bounding box center [117, 410] width 175 height 14
copy span "16136052626"
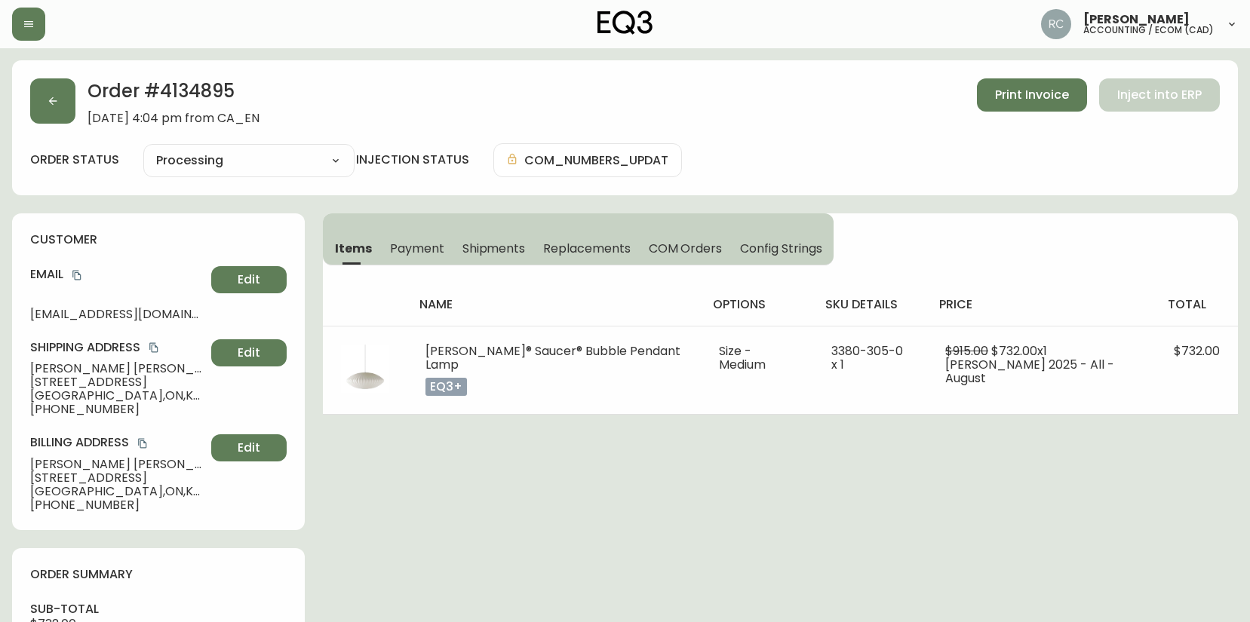
click at [78, 376] on span "180 Metcalfe Street" at bounding box center [117, 383] width 175 height 14
click at [82, 367] on span "Ashton Belanger" at bounding box center [117, 369] width 175 height 14
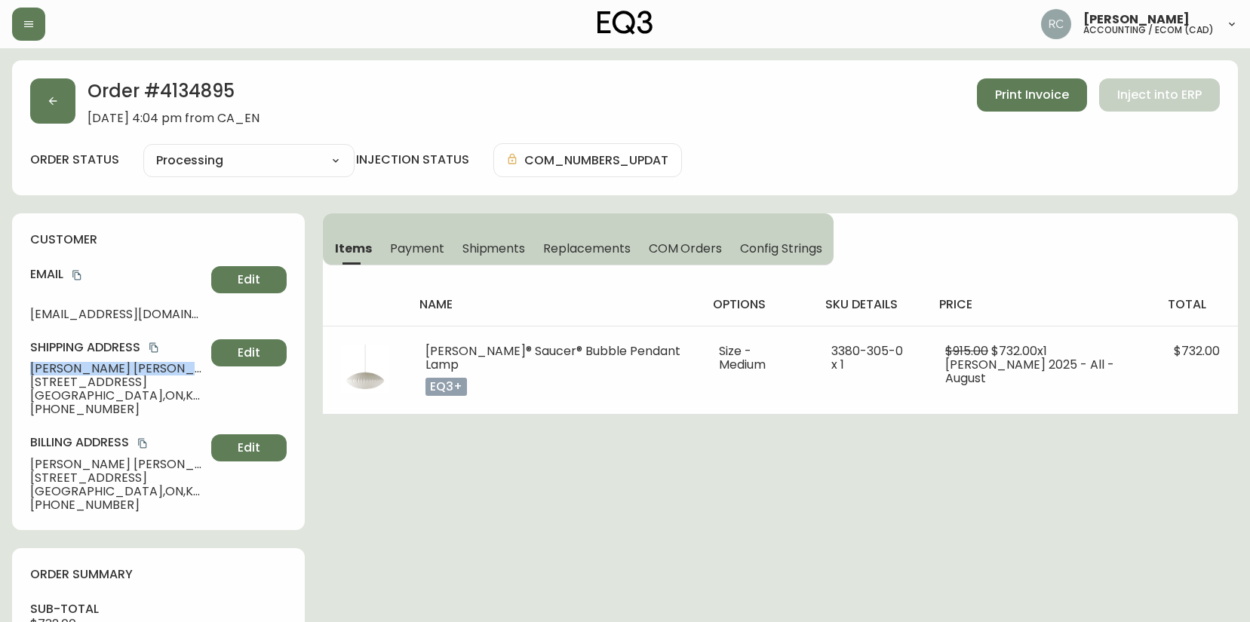
click at [82, 367] on span "Ashton Belanger" at bounding box center [117, 369] width 175 height 14
copy span "Ashton Belanger"
click at [50, 364] on span "Ashton Belanger" at bounding box center [117, 369] width 175 height 14
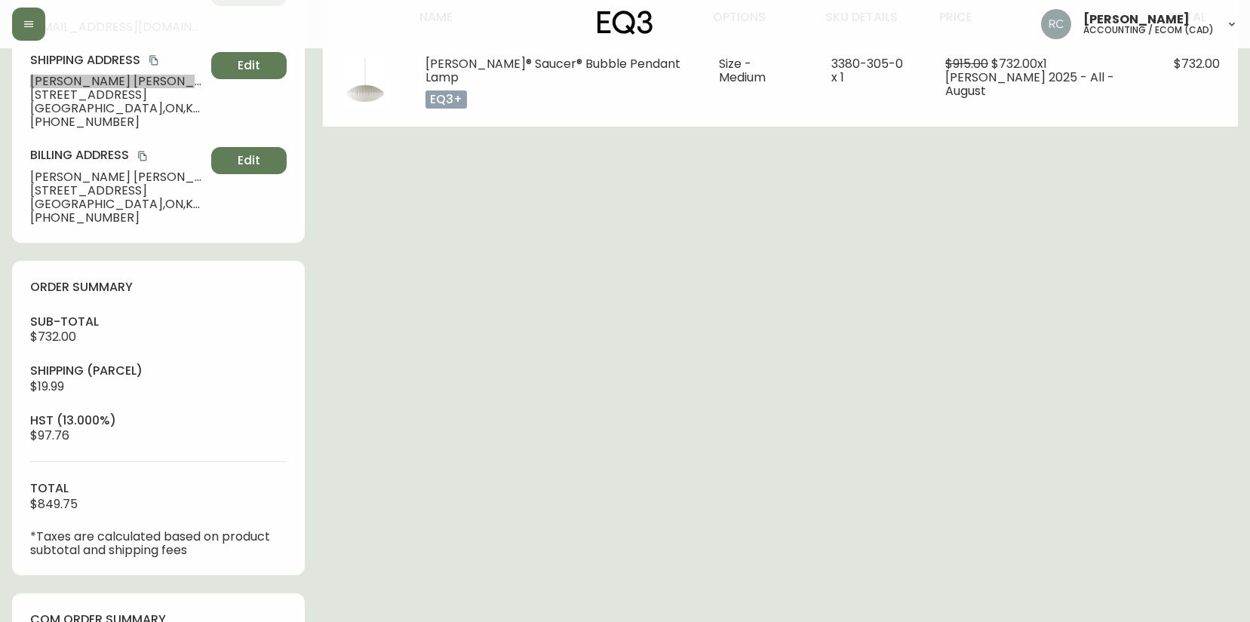
scroll to position [650, 0]
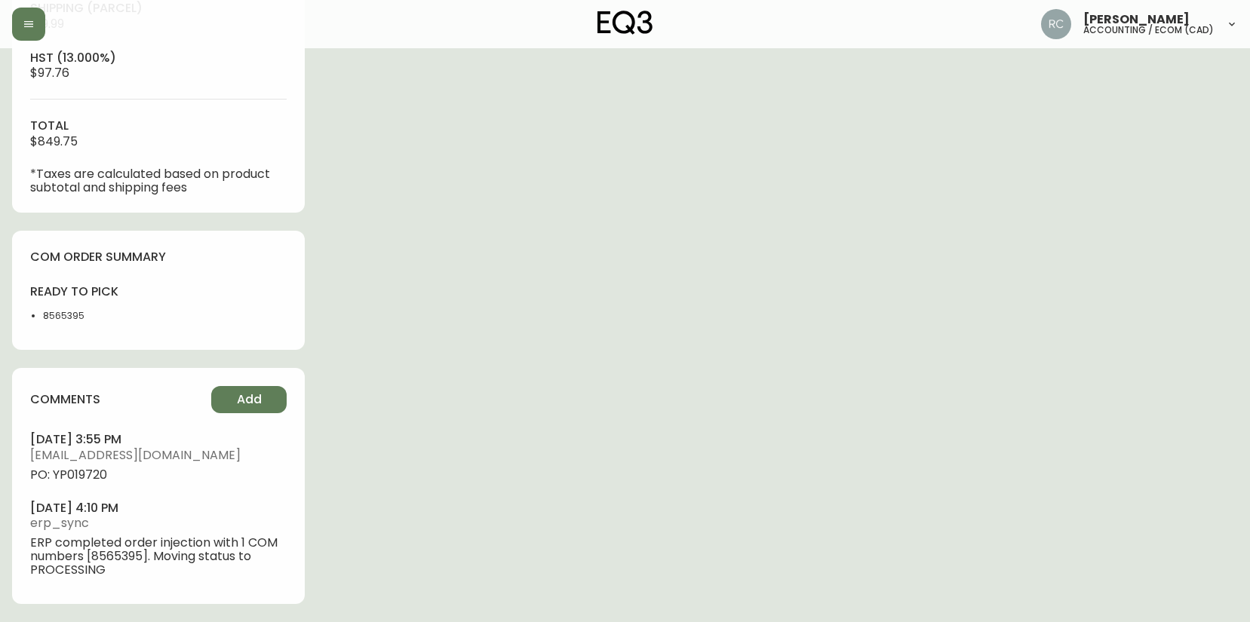
click at [92, 476] on span "PO: YP019720" at bounding box center [158, 475] width 256 height 14
copy span "YP019720"
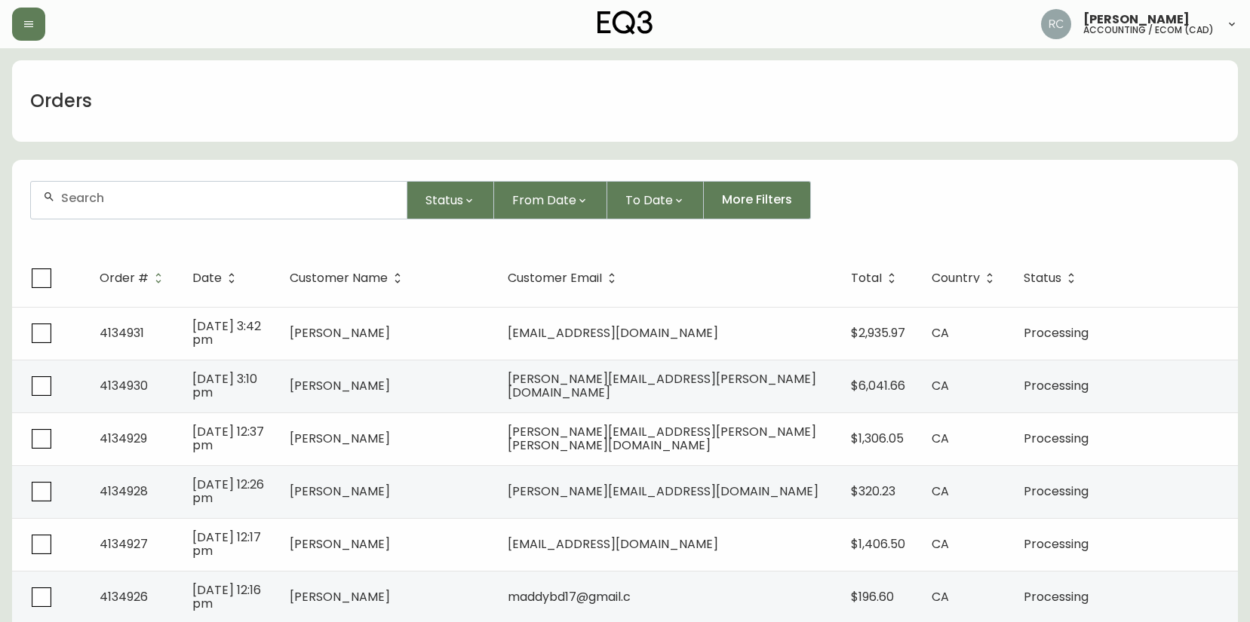
click at [375, 192] on input "text" at bounding box center [227, 198] width 333 height 14
paste input "4134899"
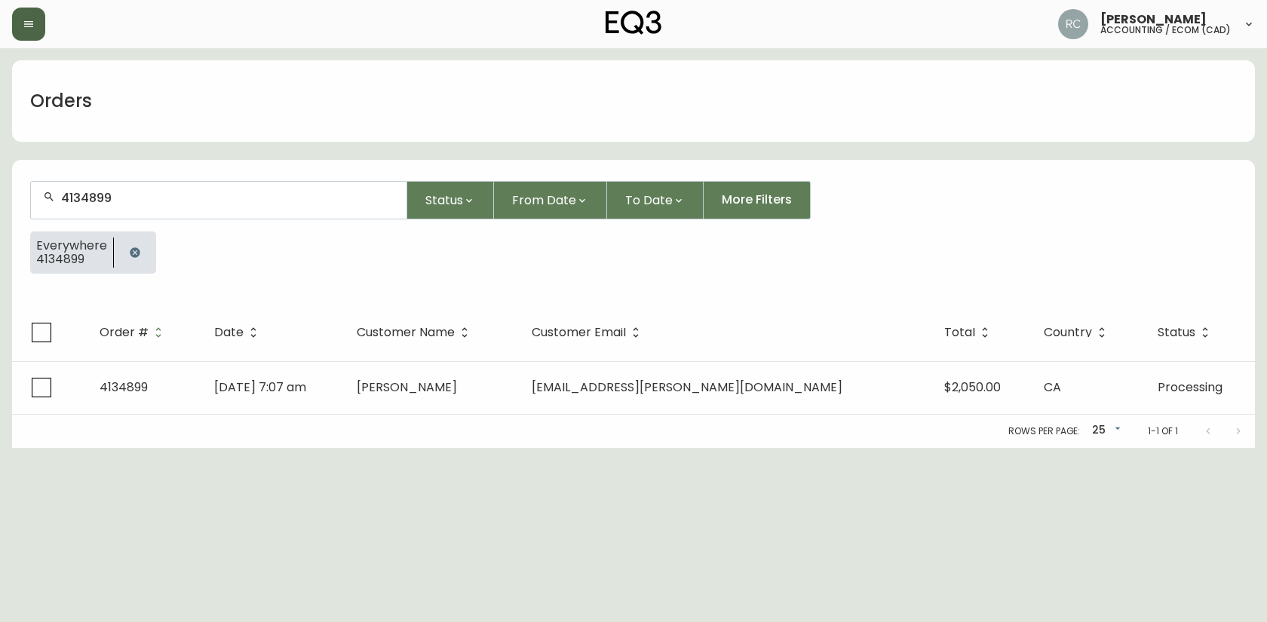
type input "4134899"
click at [455, 332] on span "Customer Name" at bounding box center [406, 332] width 98 height 9
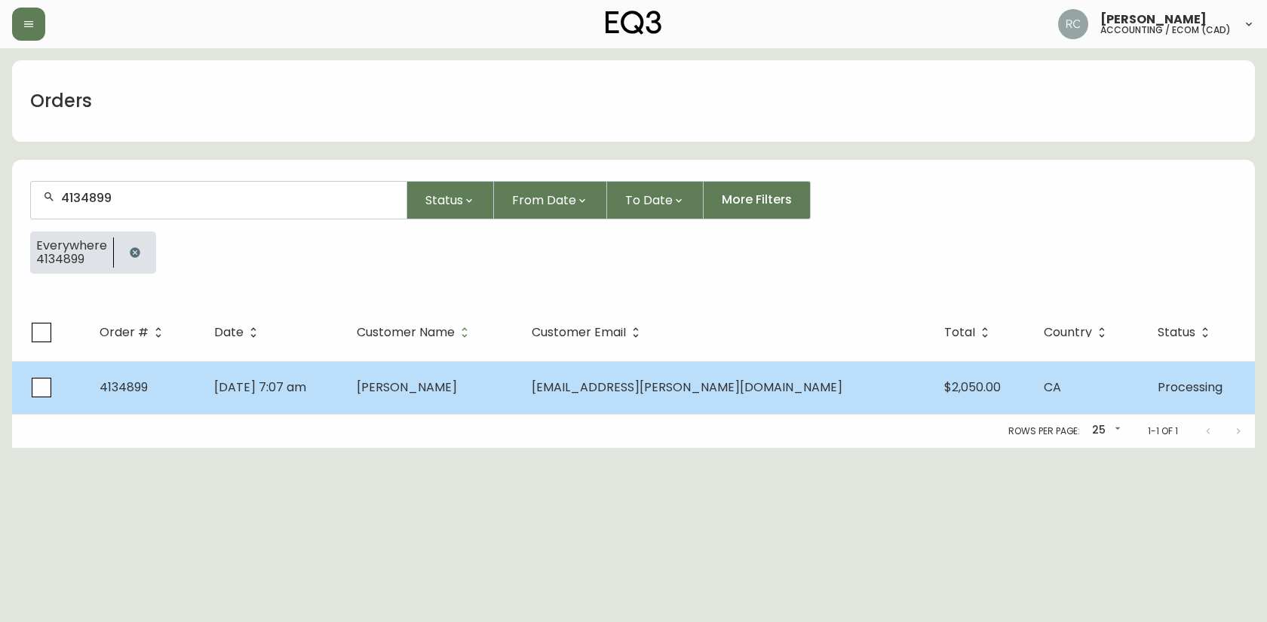
click at [452, 388] on span "Alby Richard" at bounding box center [407, 387] width 100 height 17
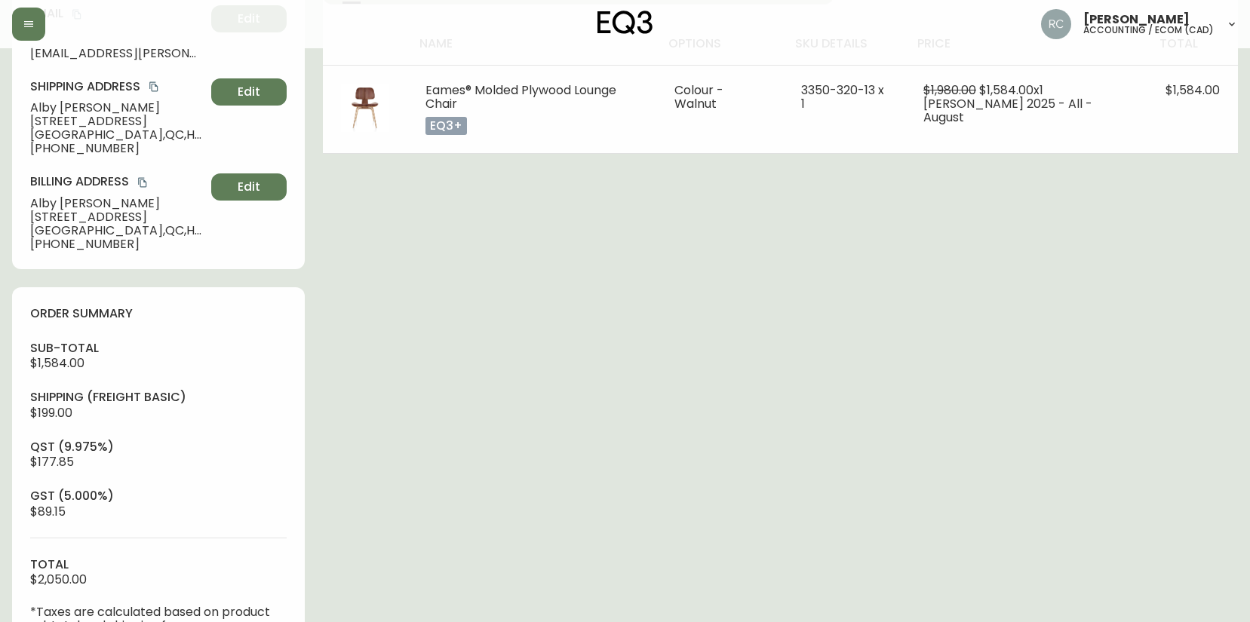
scroll to position [741, 0]
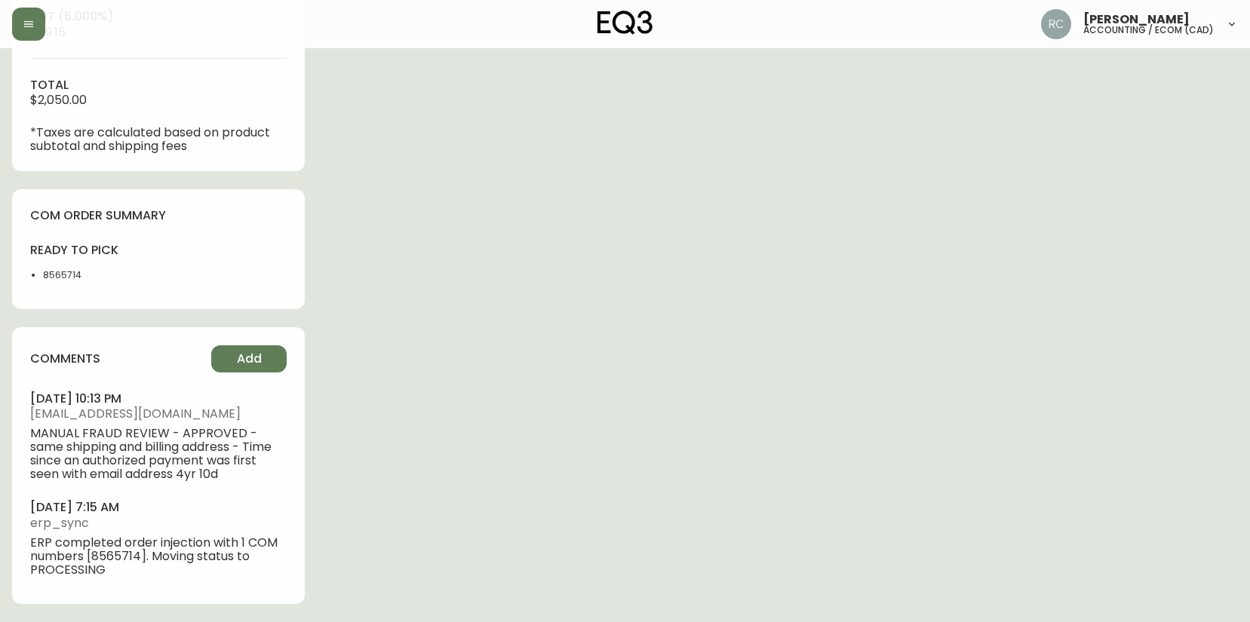
type input "Processing"
select select "PROCESSING"
click at [272, 345] on button "Add" at bounding box center [248, 358] width 75 height 27
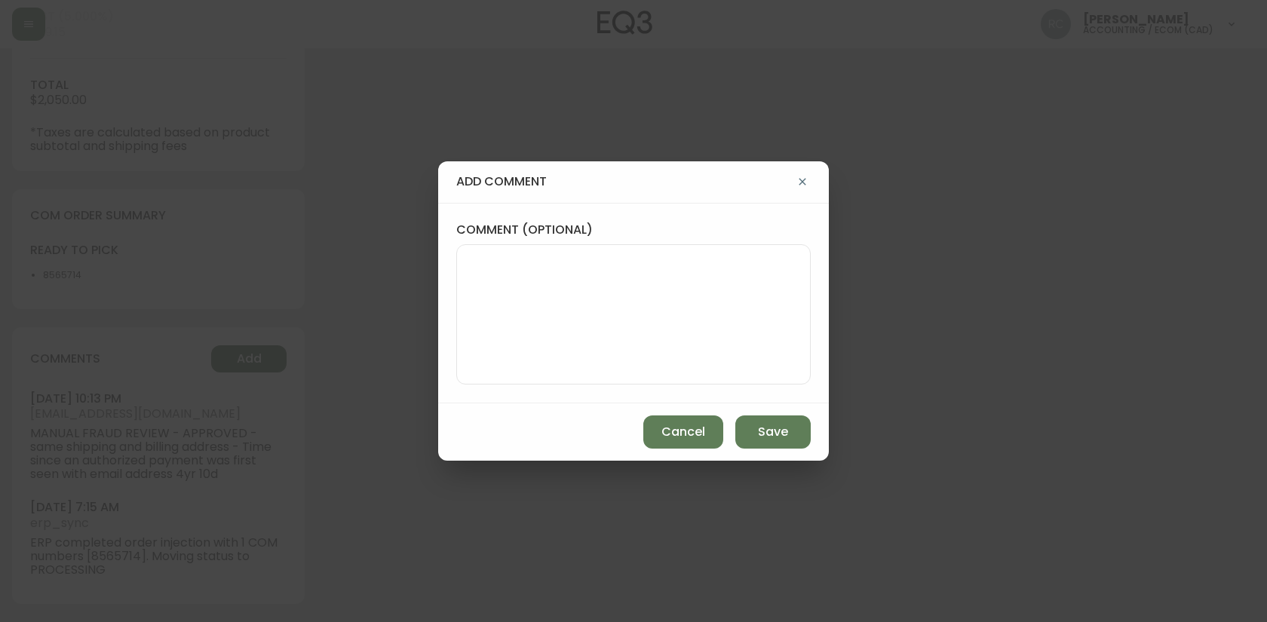
click at [573, 324] on textarea "comment (optional)" at bounding box center [633, 314] width 329 height 121
paste textarea "P019721"
type textarea "PO: YP019721"
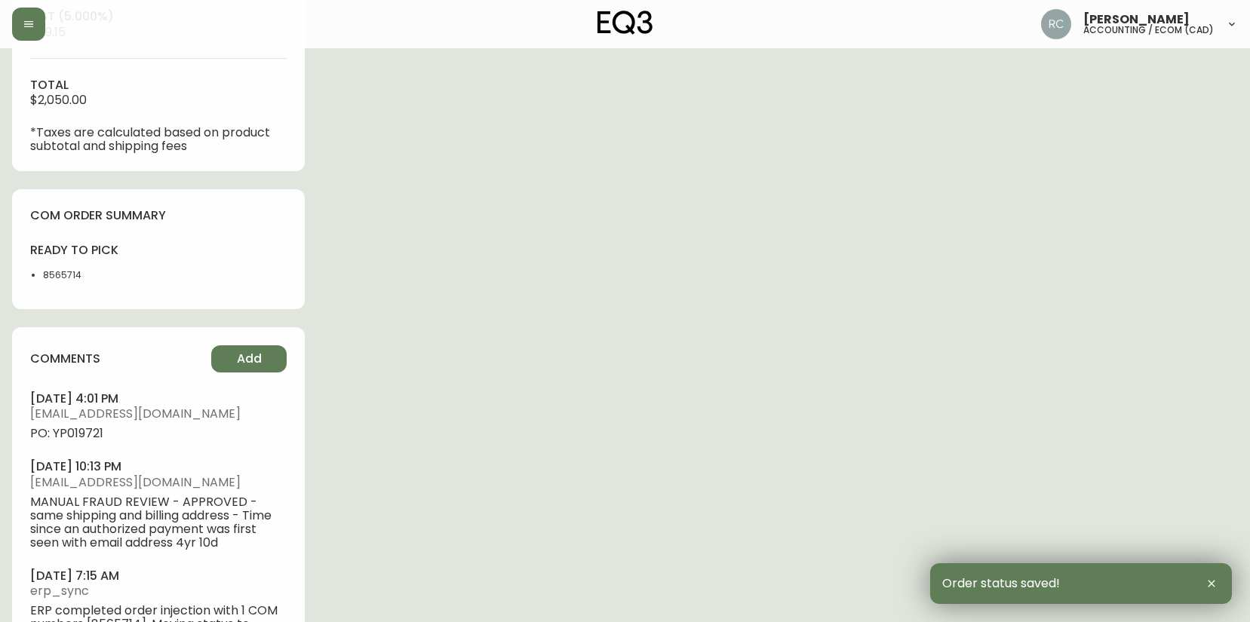
click at [98, 427] on span "PO: YP019721" at bounding box center [158, 434] width 256 height 14
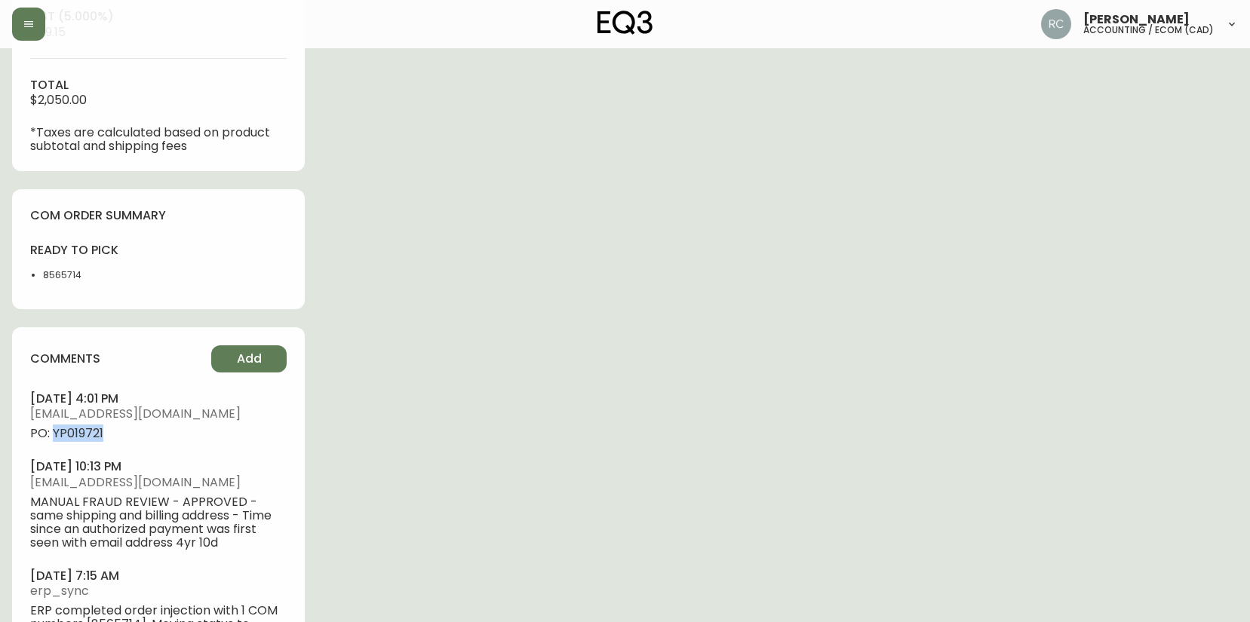
copy span "YP019721"
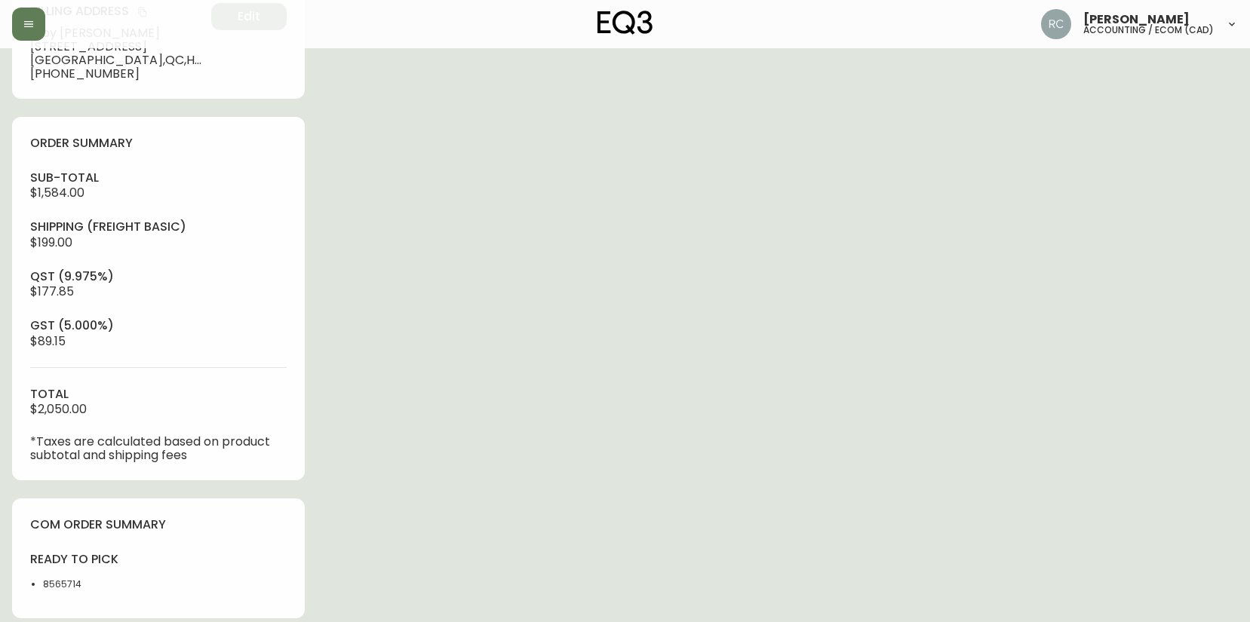
scroll to position [0, 0]
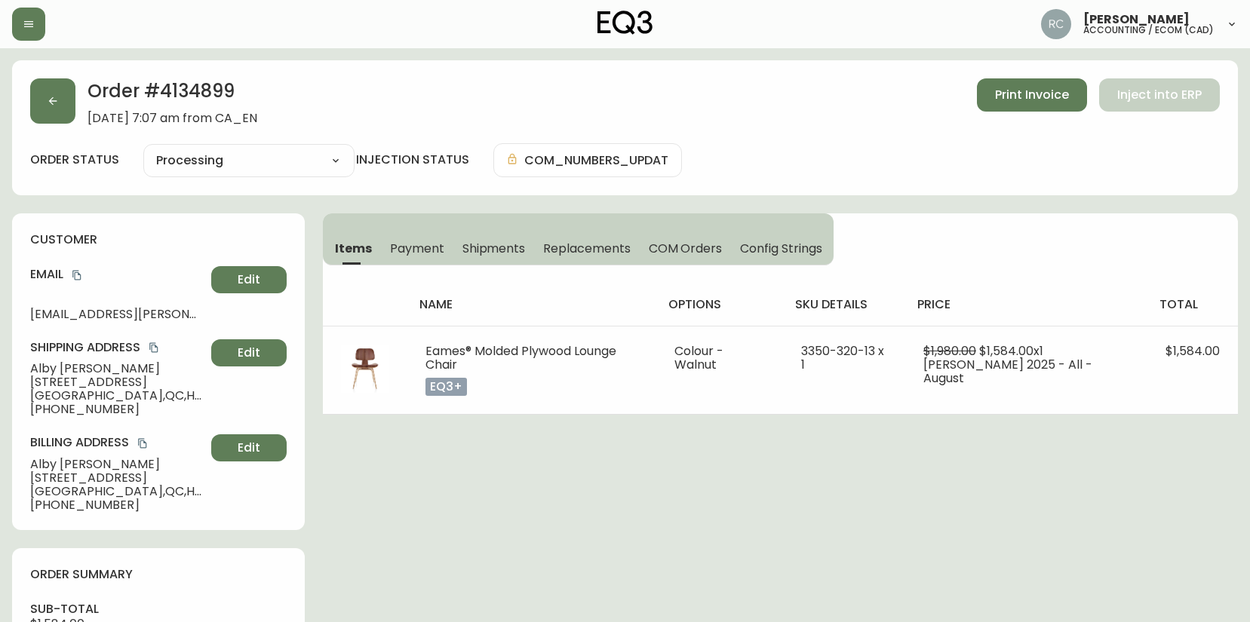
click at [72, 367] on span "Alby Richard" at bounding box center [117, 369] width 175 height 14
copy span "Alby Richard"
drag, startPoint x: 81, startPoint y: 270, endPoint x: 48, endPoint y: 275, distance: 34.2
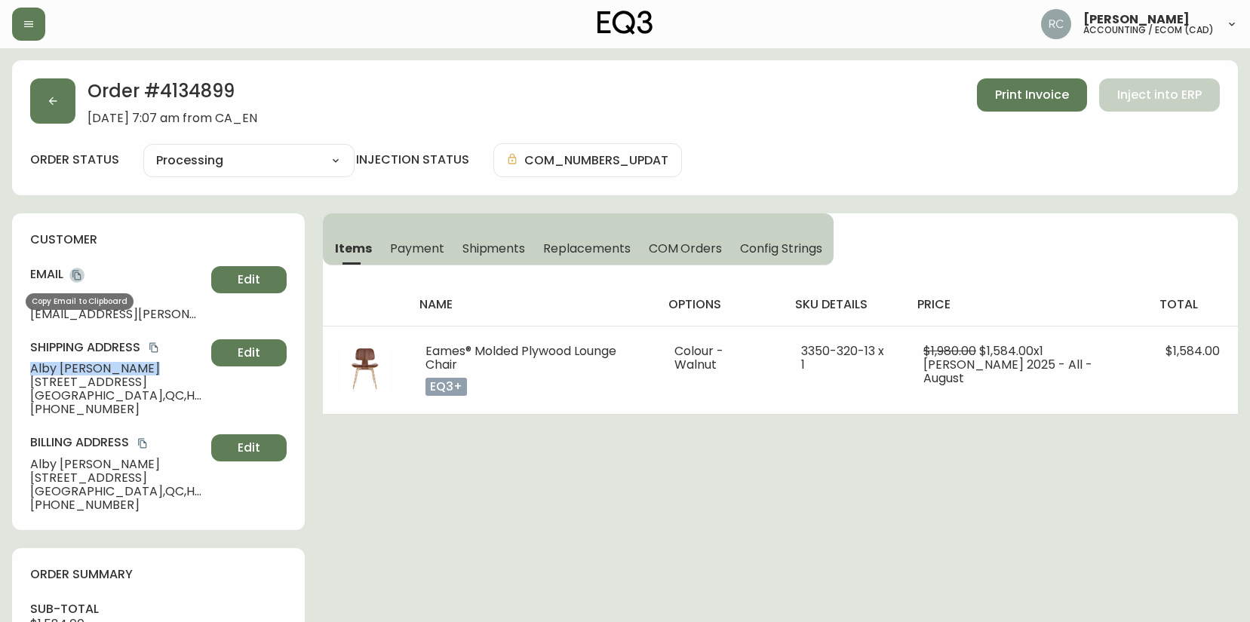
click at [72, 272] on icon "copy" at bounding box center [77, 275] width 11 height 11
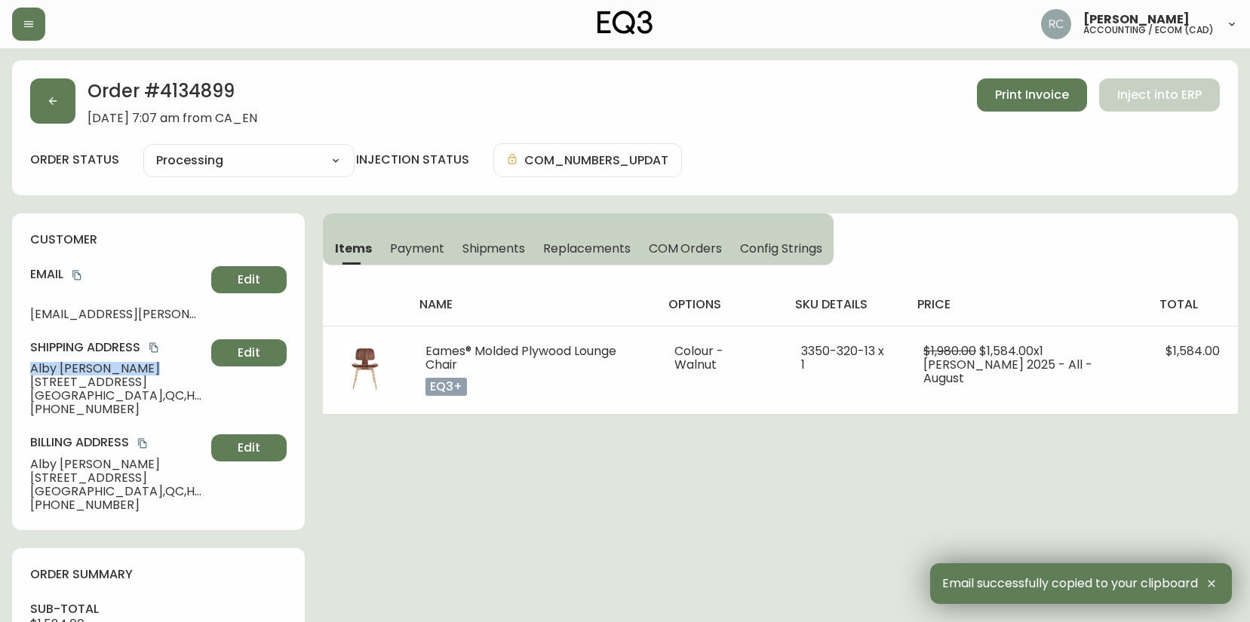
click at [67, 376] on span "5270 Coronation Ave" at bounding box center [117, 383] width 175 height 14
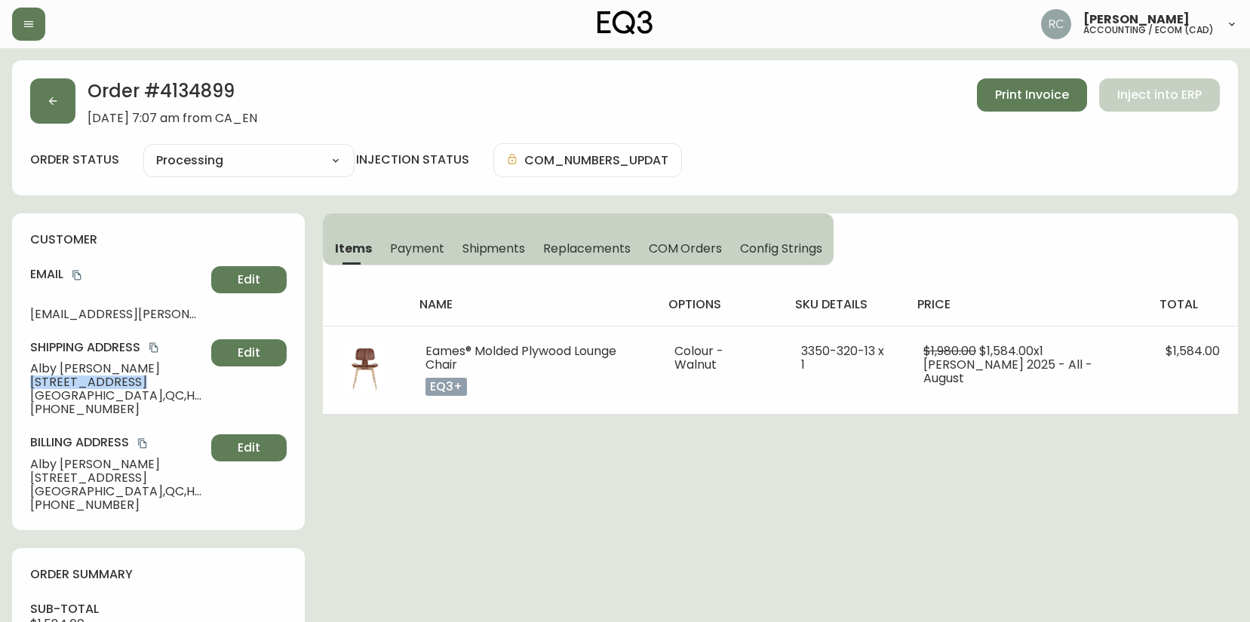
click at [67, 376] on span "5270 Coronation Ave" at bounding box center [117, 383] width 175 height 14
click at [86, 403] on span "+15145766575" at bounding box center [117, 410] width 175 height 14
click at [93, 392] on span "Montréal , QC , H4V 2E3 , CA" at bounding box center [117, 396] width 175 height 14
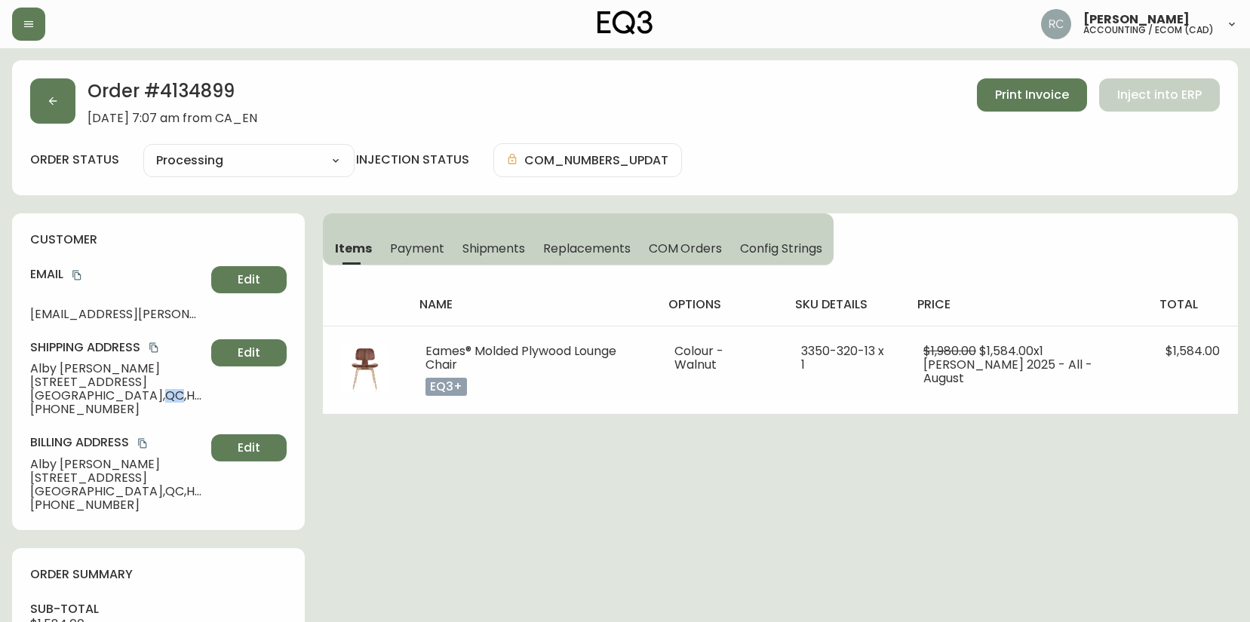
click at [93, 392] on span "Montréal , QC , H4V 2E3 , CA" at bounding box center [117, 396] width 175 height 14
drag, startPoint x: 93, startPoint y: 392, endPoint x: 25, endPoint y: 403, distance: 68.7
click at [94, 393] on span "Montréal , QC , H4V 2E3 , CA" at bounding box center [117, 396] width 175 height 14
copy span "Montréal , QC , H4V 2E3 , CA"
click at [67, 414] on span "+15145766575" at bounding box center [117, 410] width 175 height 14
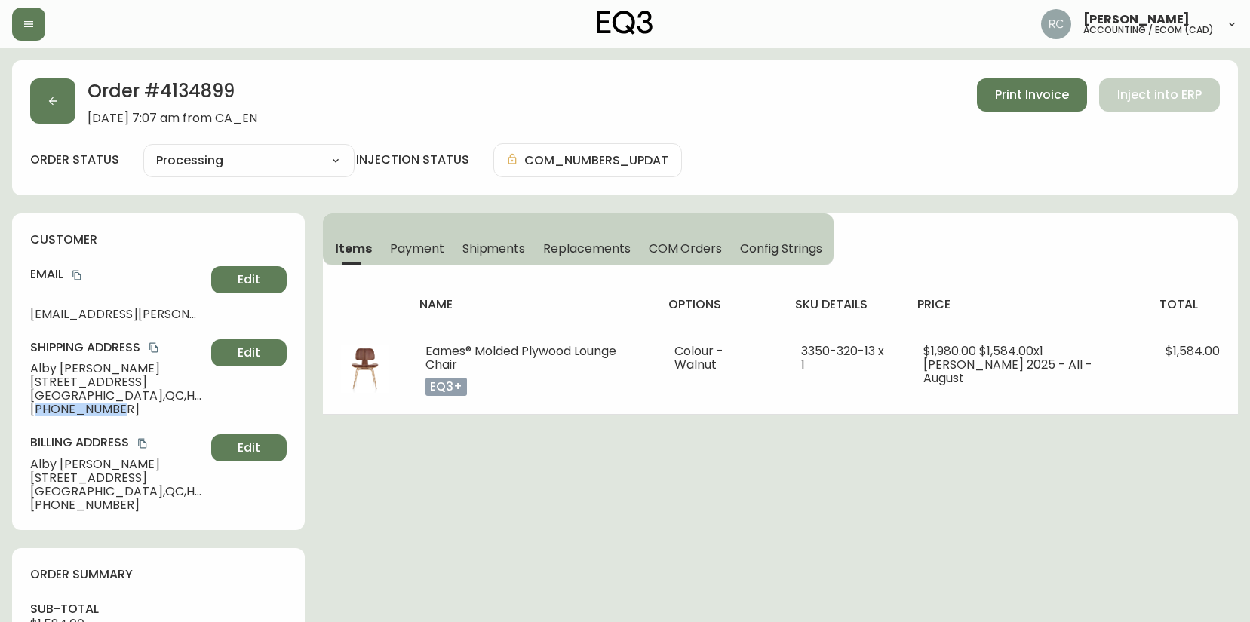
click at [67, 414] on span "+15145766575" at bounding box center [117, 410] width 175 height 14
copy span "15145766575"
drag, startPoint x: 453, startPoint y: 517, endPoint x: 43, endPoint y: 355, distance: 440.3
click at [48, 373] on span "Alby Richard" at bounding box center [117, 369] width 175 height 14
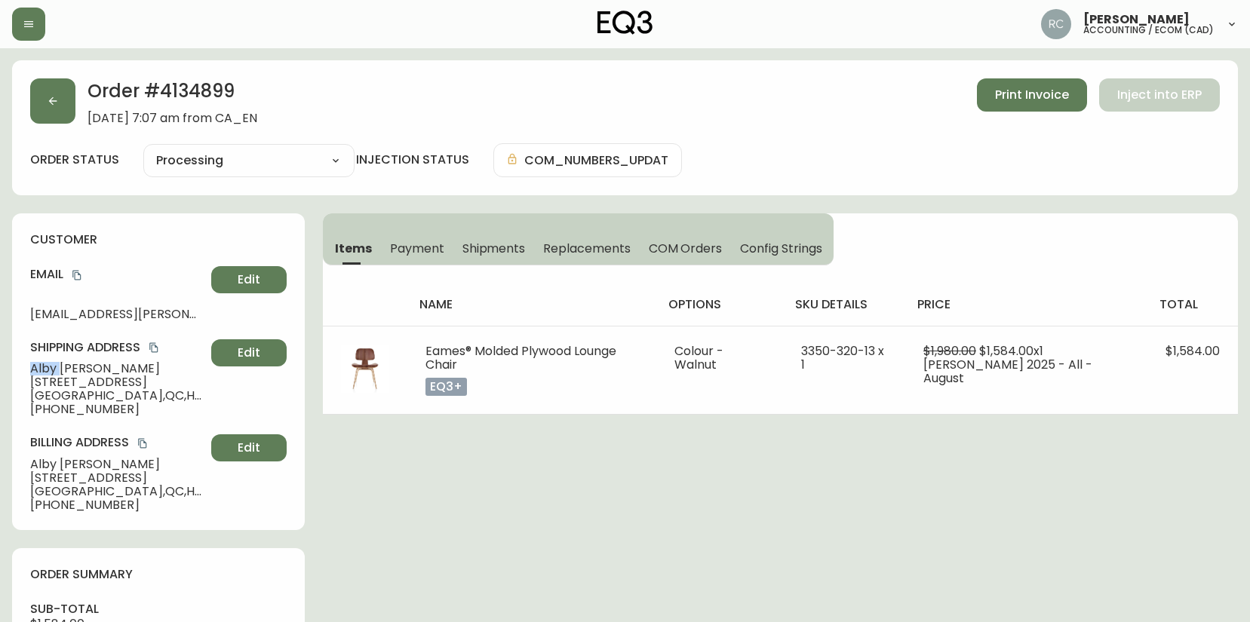
click at [48, 373] on span "Alby Richard" at bounding box center [117, 369] width 175 height 14
copy span "Alby Richard"
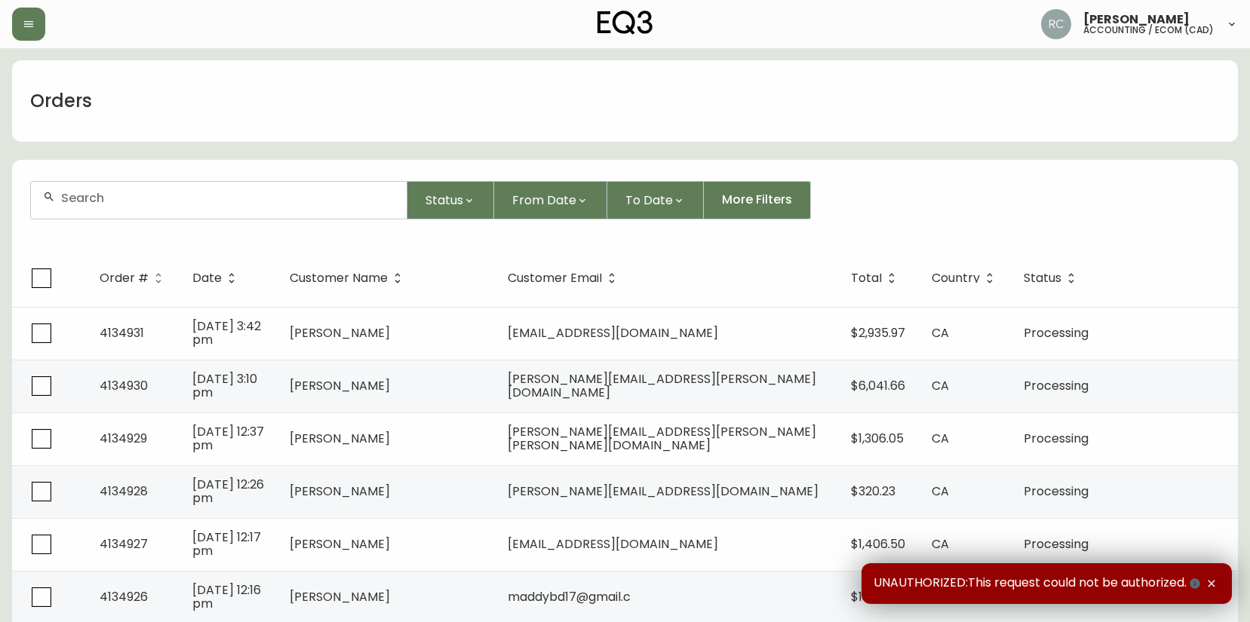
drag, startPoint x: 373, startPoint y: 181, endPoint x: 354, endPoint y: 209, distance: 34.1
click at [372, 182] on div at bounding box center [219, 200] width 376 height 37
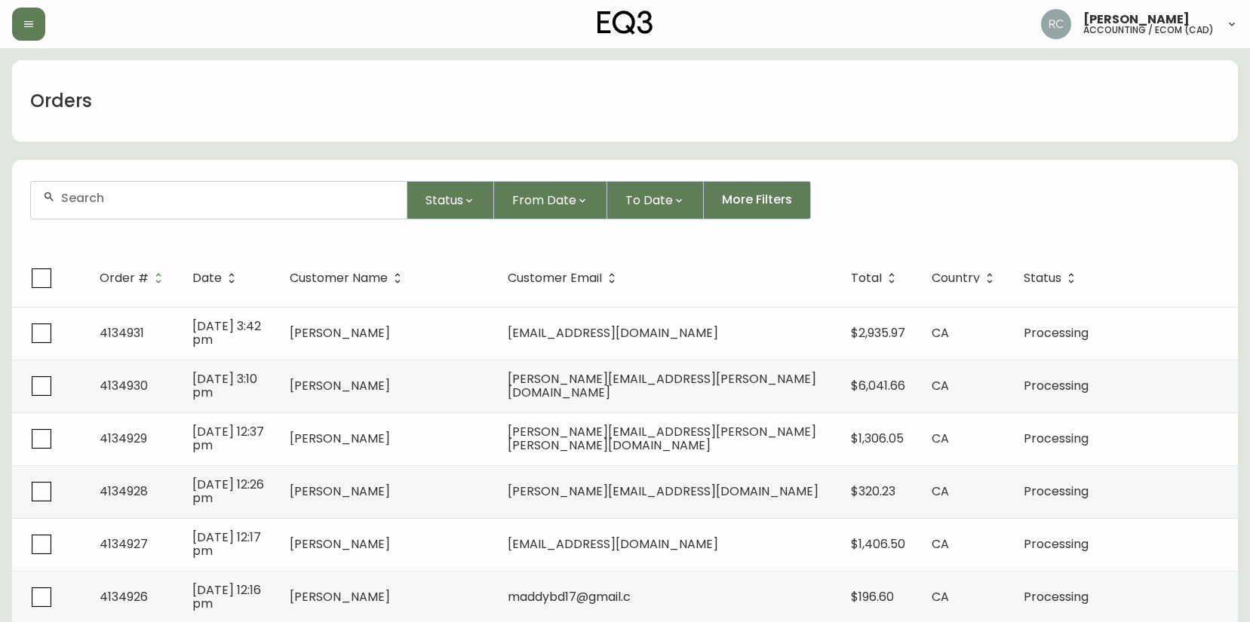
click at [354, 209] on div at bounding box center [219, 200] width 376 height 37
paste input "4134901"
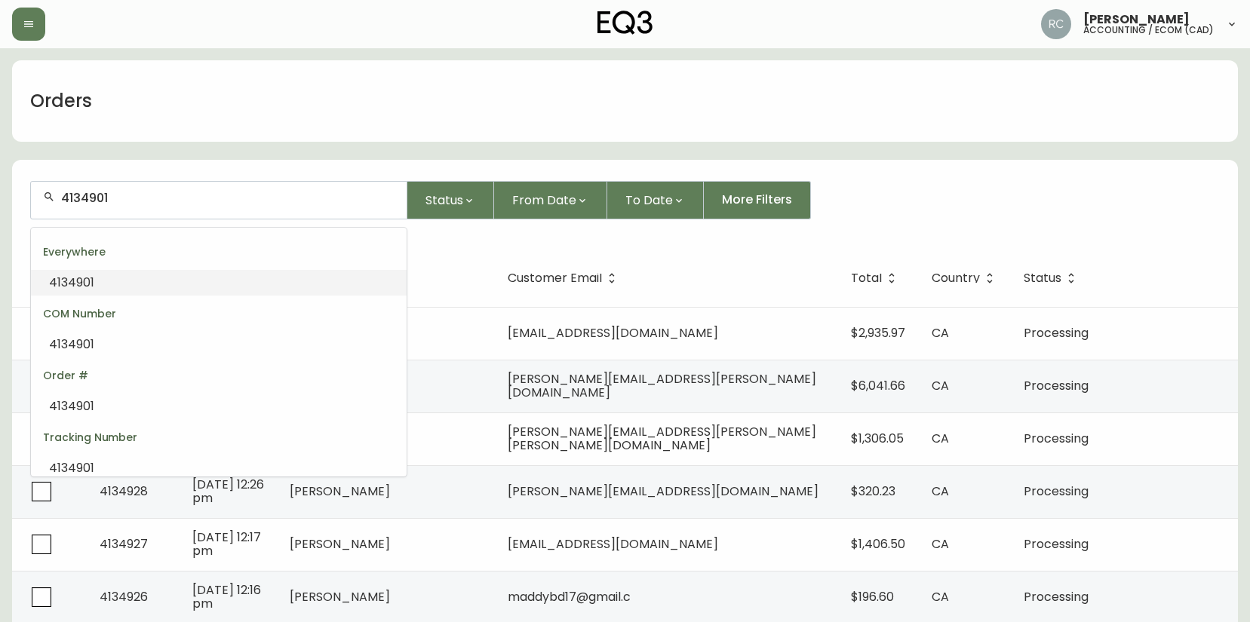
click at [306, 287] on li "4134901" at bounding box center [219, 283] width 376 height 26
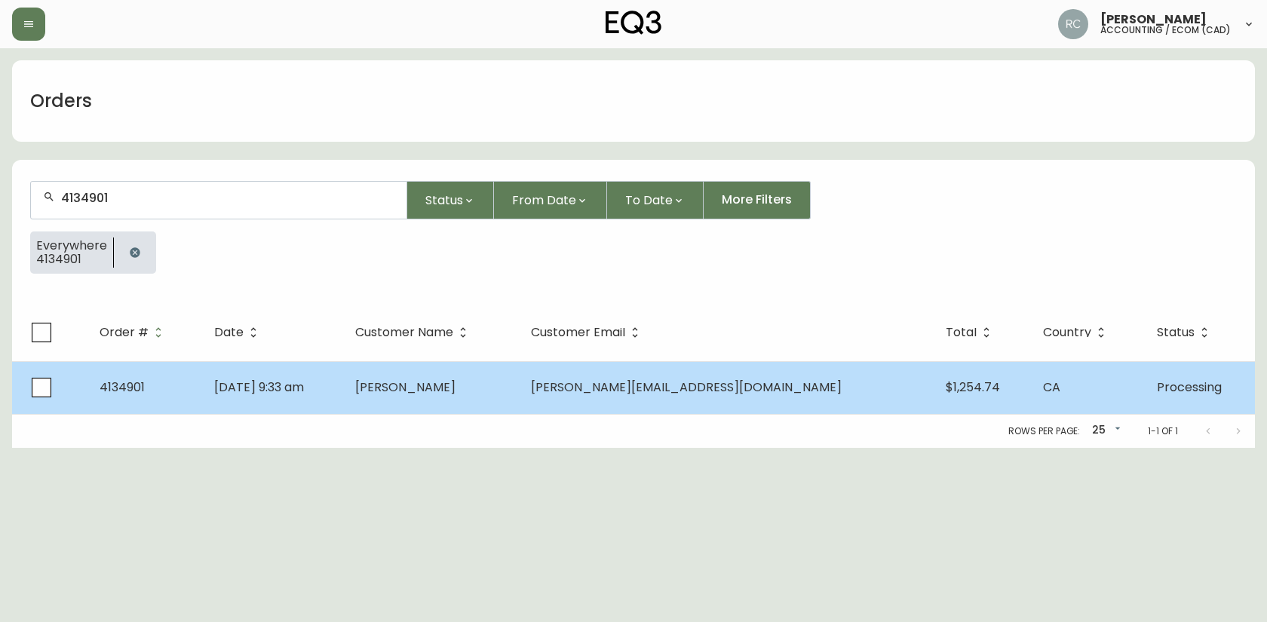
type input "4134901"
click at [343, 394] on td "Aug 28 2025, 9:33 am" at bounding box center [272, 387] width 141 height 53
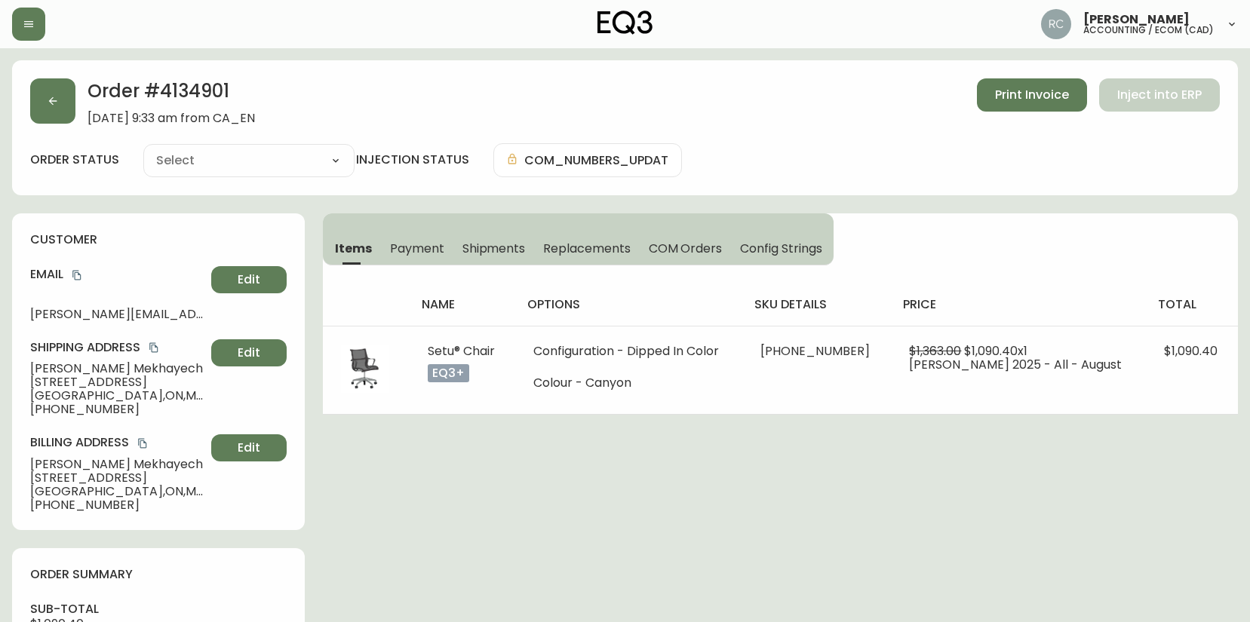
type input "Processing"
select select "PROCESSING"
drag, startPoint x: 551, startPoint y: 470, endPoint x: 135, endPoint y: 483, distance: 416.6
click at [551, 471] on div "Order # 4134901 August 28, 2025 at 9:33 am from CA_EN Print Invoice Inject into…" at bounding box center [625, 632] width 1226 height 1144
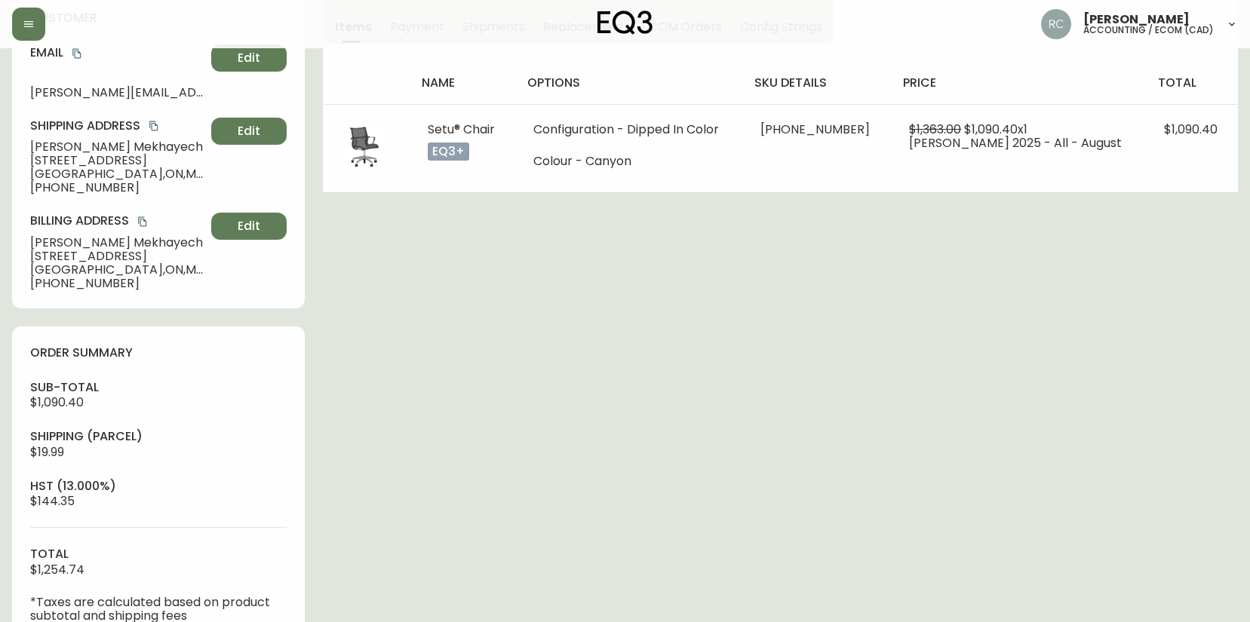
scroll to position [582, 0]
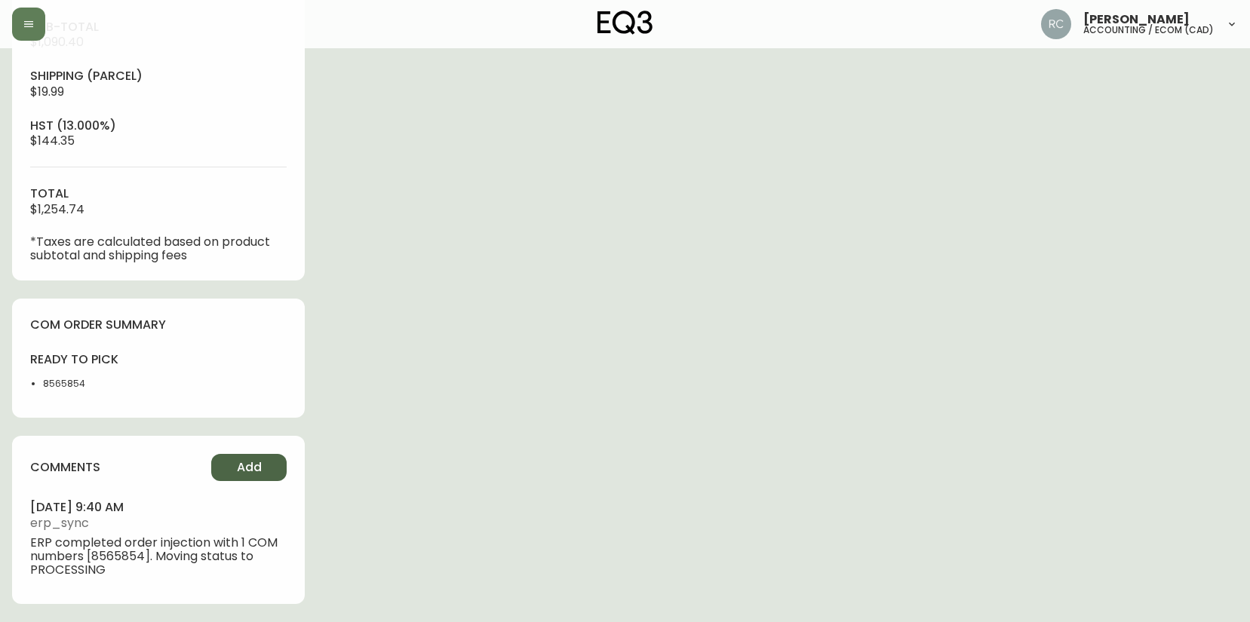
click at [249, 472] on span "Add" at bounding box center [249, 467] width 25 height 17
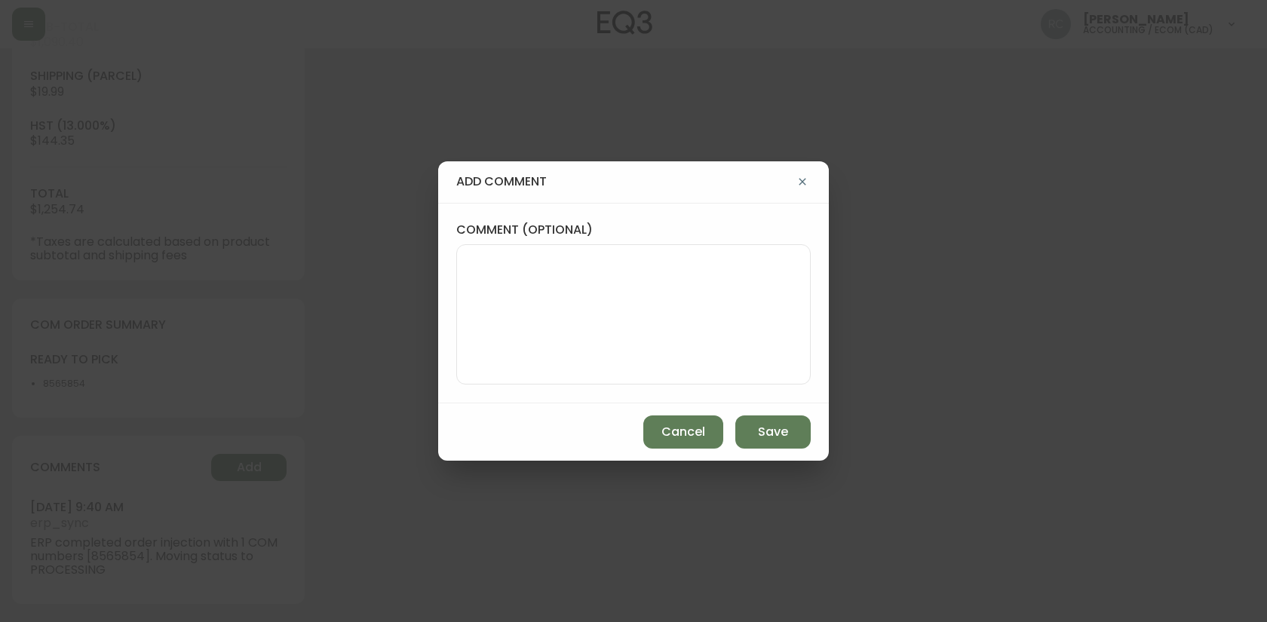
click at [736, 335] on textarea "comment (optional)" at bounding box center [633, 314] width 329 height 121
paste textarea "P019722"
type textarea "PO: YP019722"
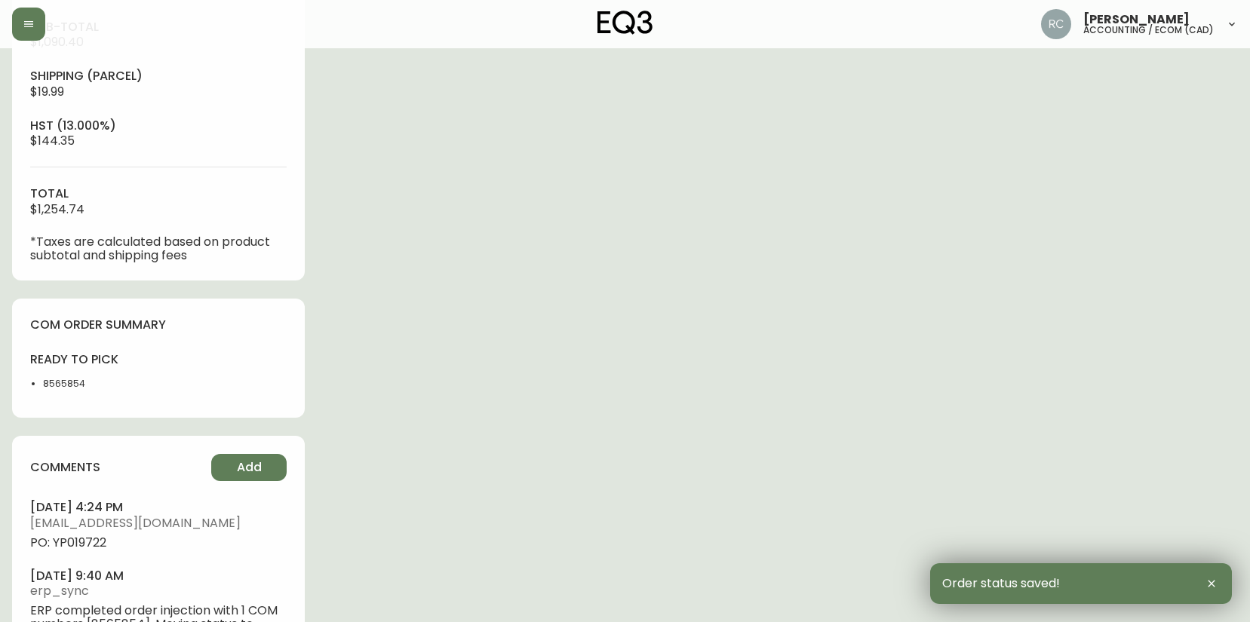
click at [81, 539] on span "PO: YP019722" at bounding box center [158, 543] width 256 height 14
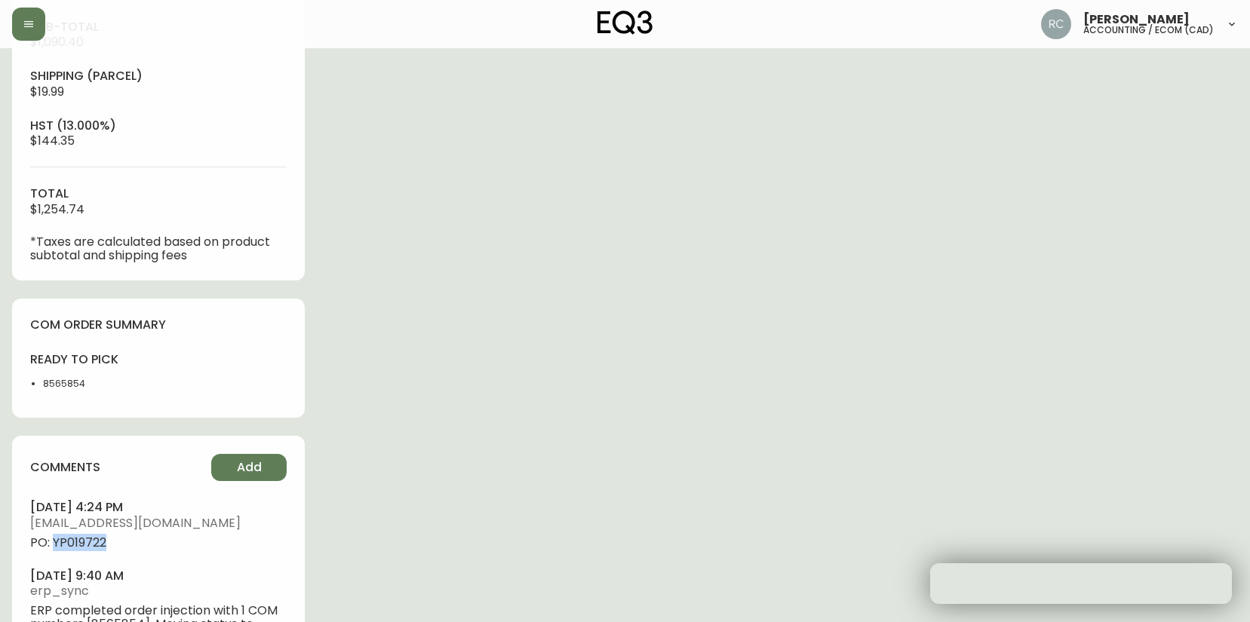
copy span "YP019722"
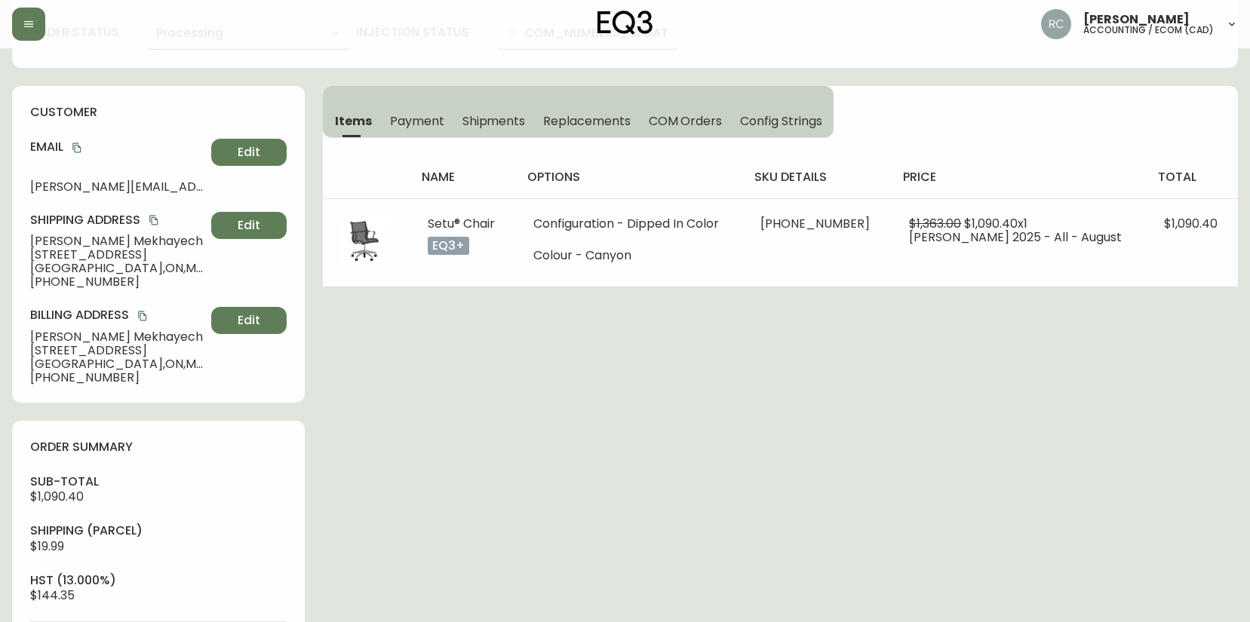
scroll to position [0, 0]
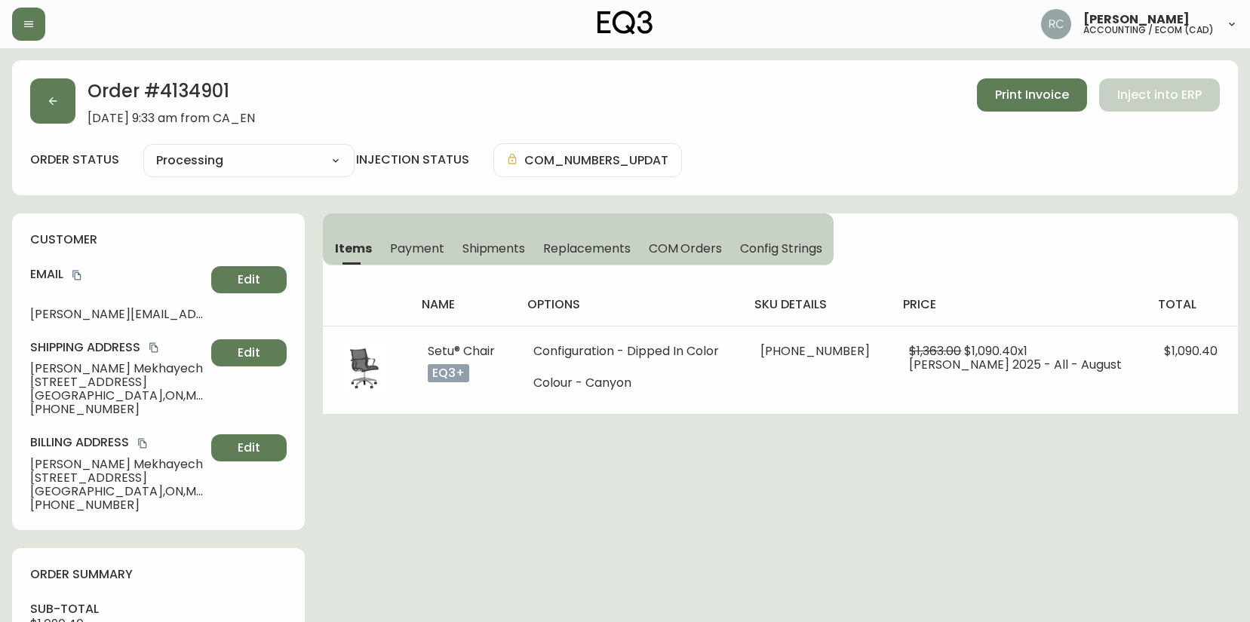
click at [90, 361] on div "Shipping Address Anwar Mekhayech 845 Adelaide Street West Toronto , ON , M6J 3X…" at bounding box center [158, 377] width 256 height 77
click at [88, 362] on span "Anwar Mekhayech" at bounding box center [117, 369] width 175 height 14
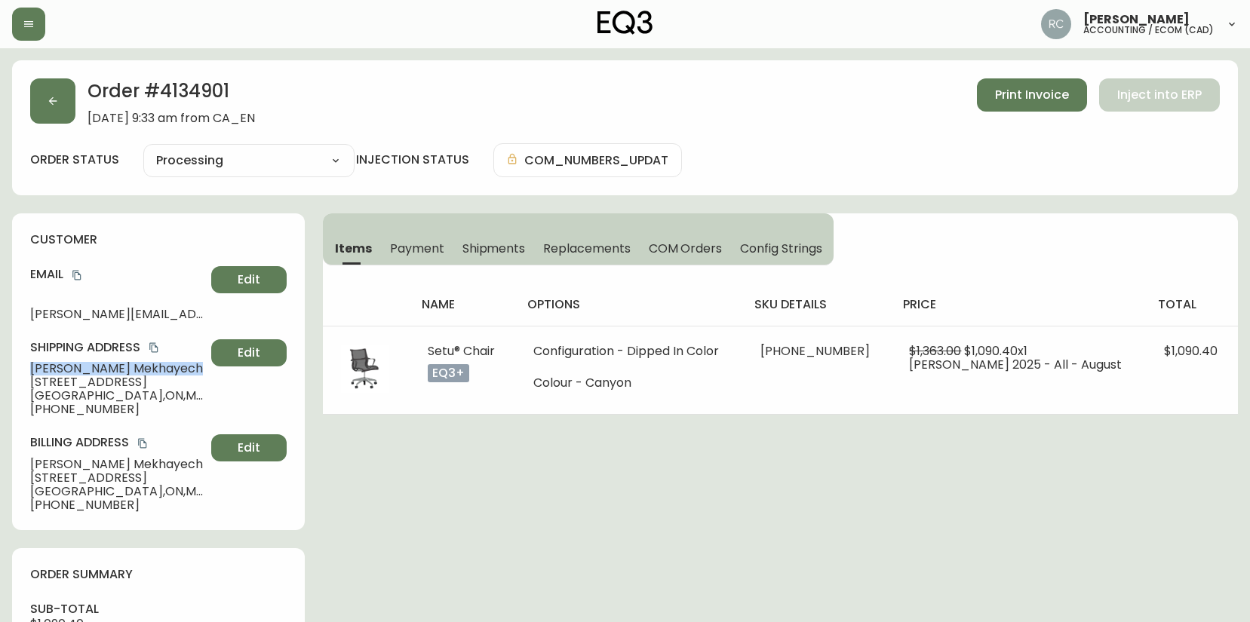
copy span "Anwar Mekhayech"
click at [77, 274] on icon "copy" at bounding box center [77, 275] width 11 height 11
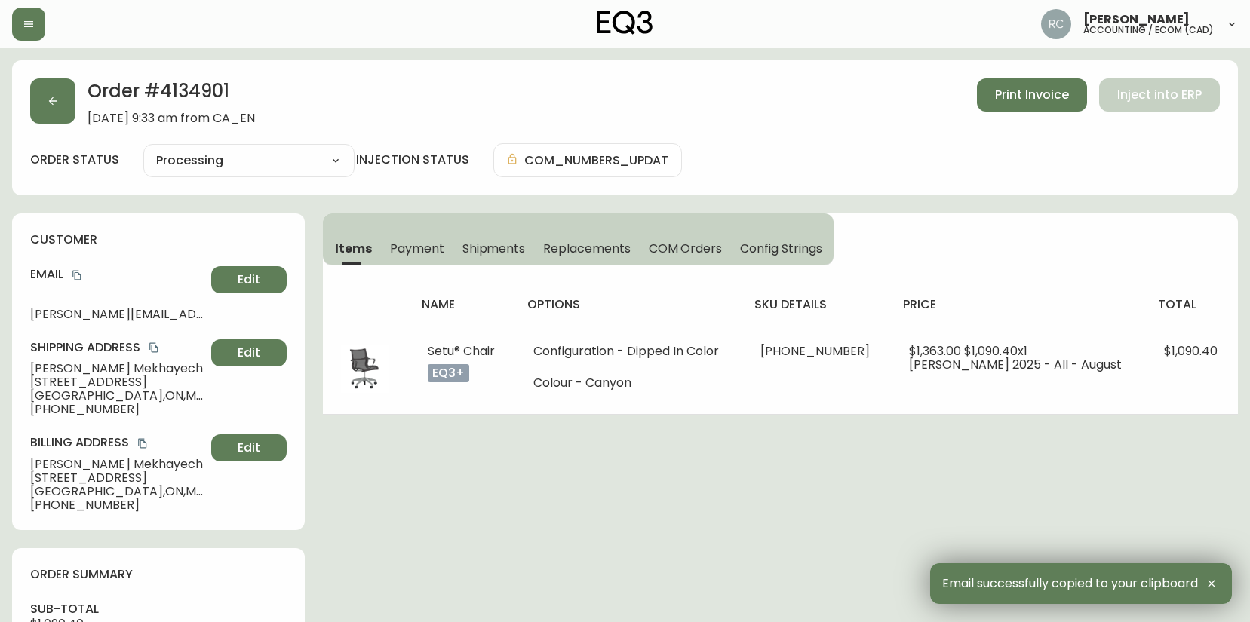
click at [92, 386] on span "845 Adelaide Street West" at bounding box center [117, 383] width 175 height 14
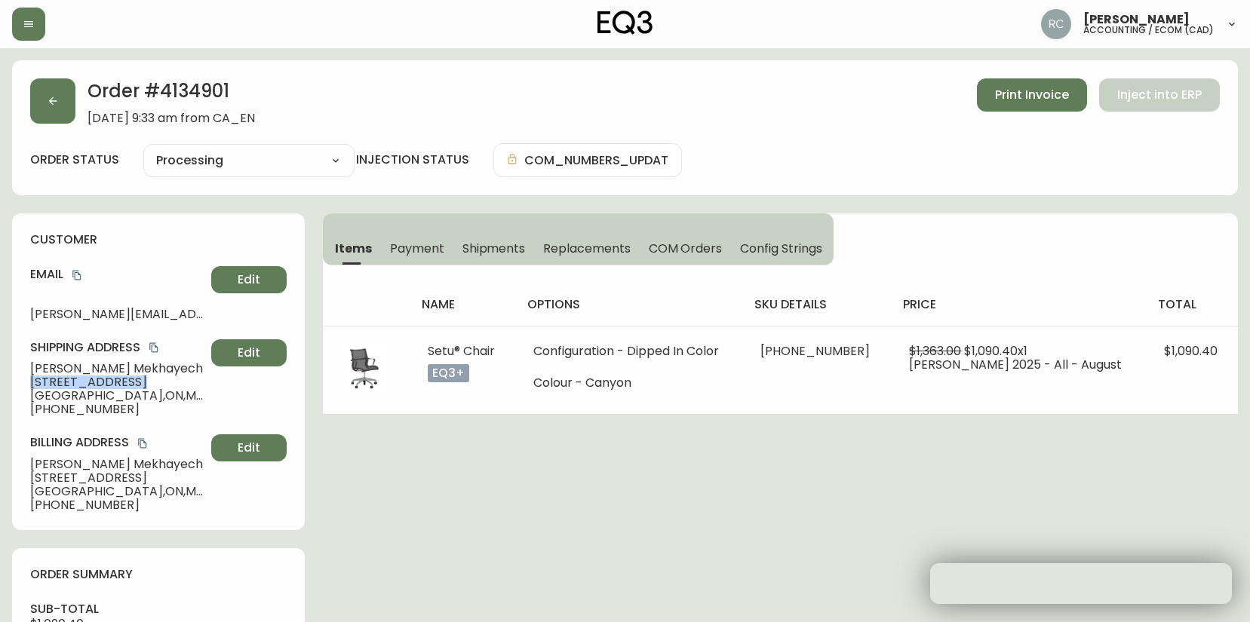
click at [92, 386] on span "845 Adelaide Street West" at bounding box center [117, 383] width 175 height 14
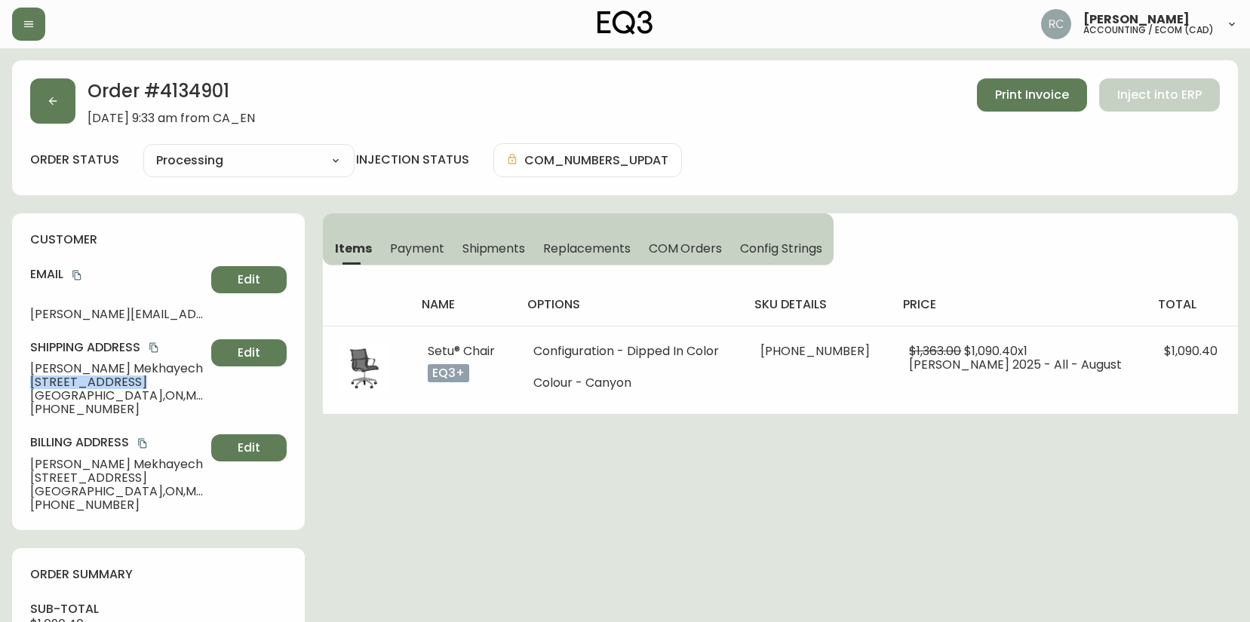
copy span "845 Adelaide Street West"
click at [72, 391] on span "Toronto , ON , M6J 3X1 , CA" at bounding box center [117, 396] width 175 height 14
drag, startPoint x: 72, startPoint y: 391, endPoint x: 35, endPoint y: 391, distance: 36.2
click at [68, 392] on span "Toronto , ON , M6J 3X1 , CA" at bounding box center [117, 396] width 175 height 14
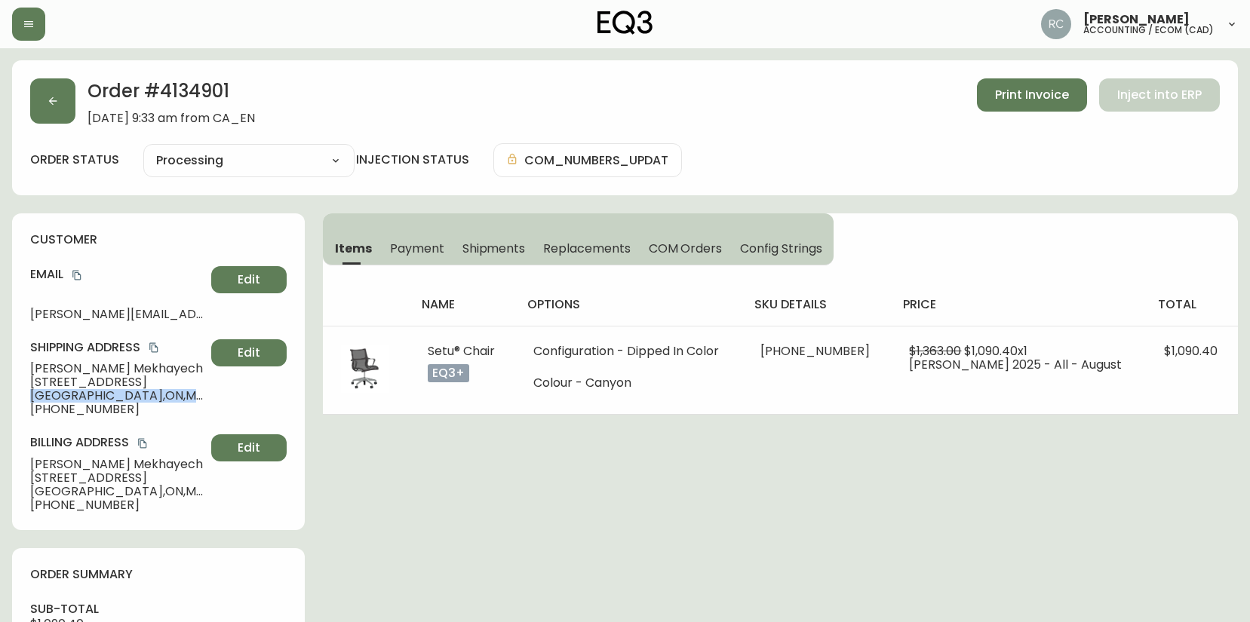
copy span "Toronto , ON , M6J 3X1 , CA"
click at [80, 410] on span "+14167032022" at bounding box center [117, 410] width 175 height 14
copy span "14167032022"
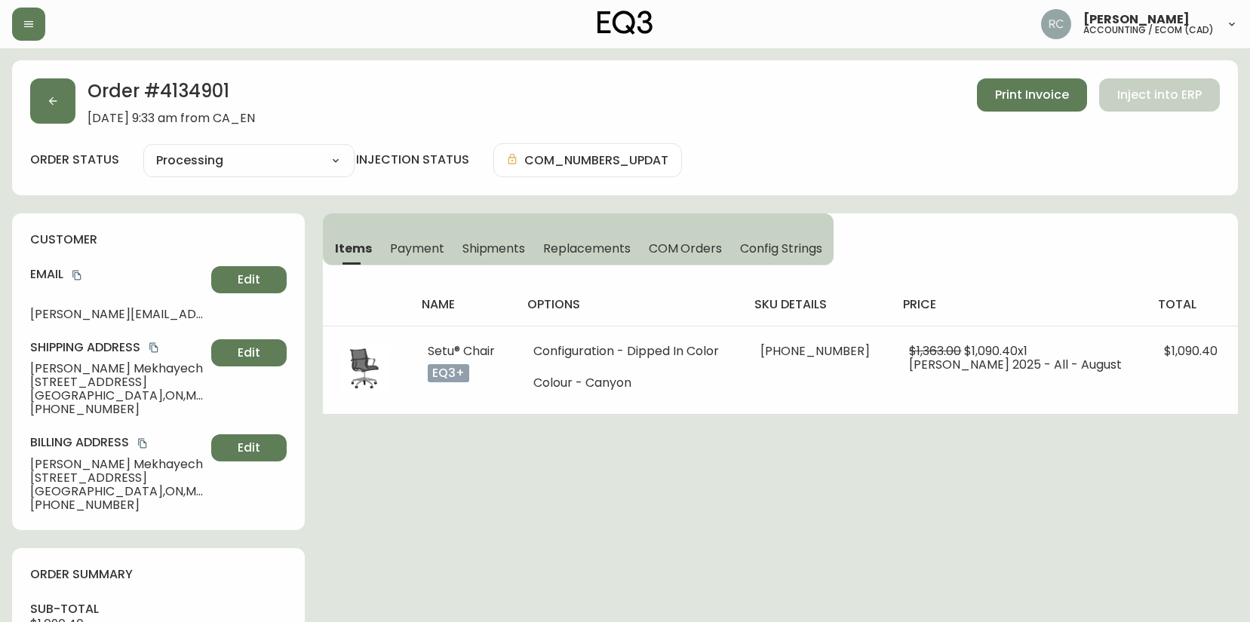
click at [47, 372] on span "Anwar Mekhayech" at bounding box center [117, 369] width 175 height 14
copy span "Anwar Mekhayech"
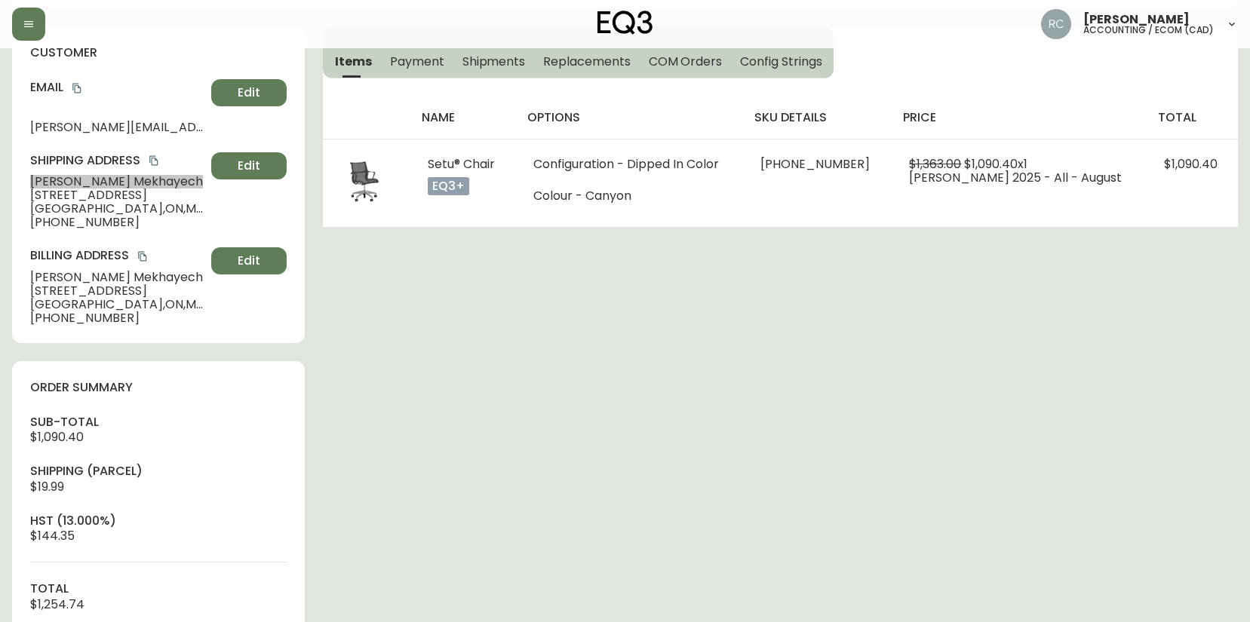
scroll to position [650, 0]
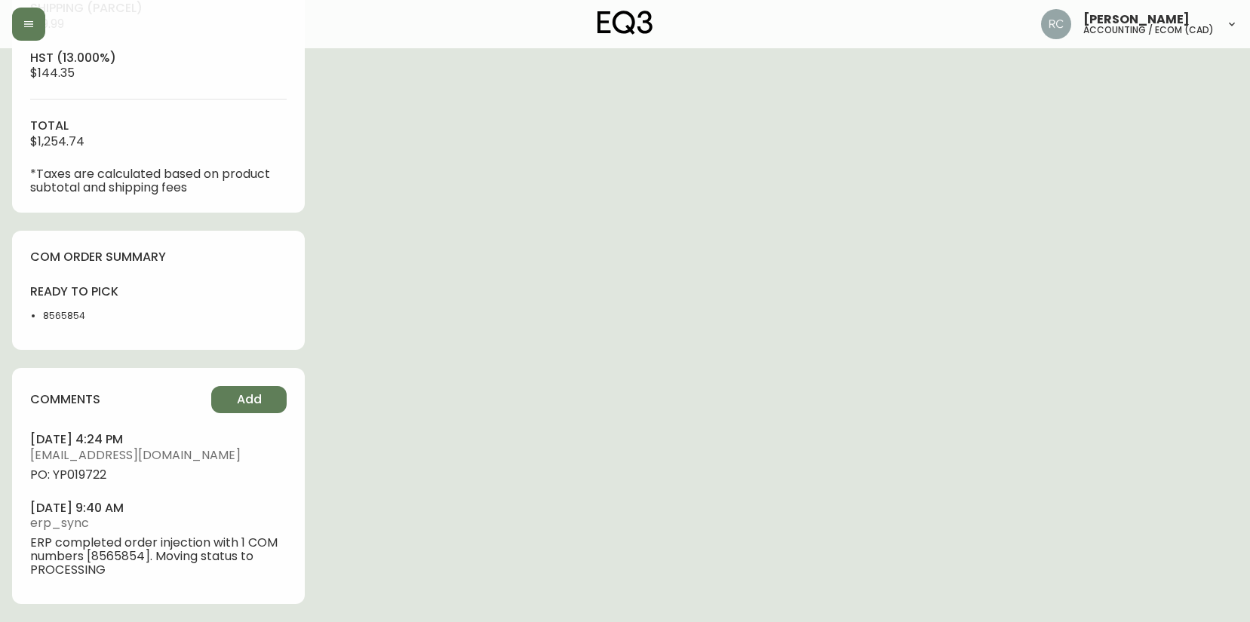
click at [463, 330] on div "Order # 4134901 August 28, 2025 at 9:33 am from CA_EN Print Invoice Inject into…" at bounding box center [625, 16] width 1226 height 1212
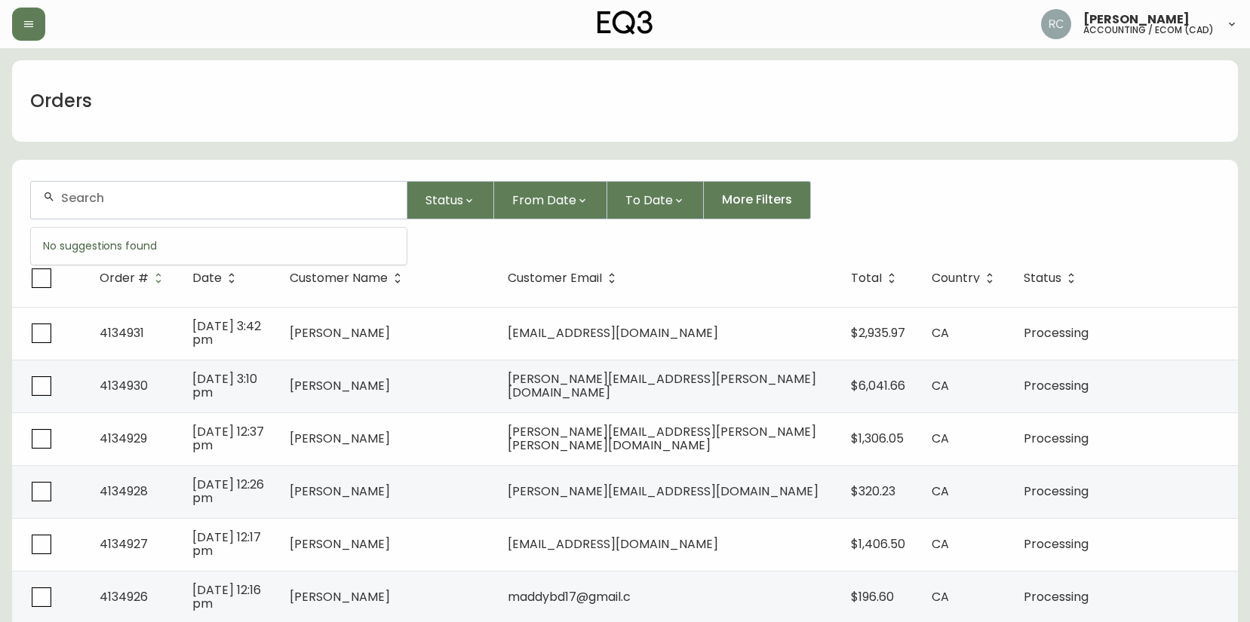
click at [82, 193] on input "text" at bounding box center [227, 198] width 333 height 14
paste input "4134931"
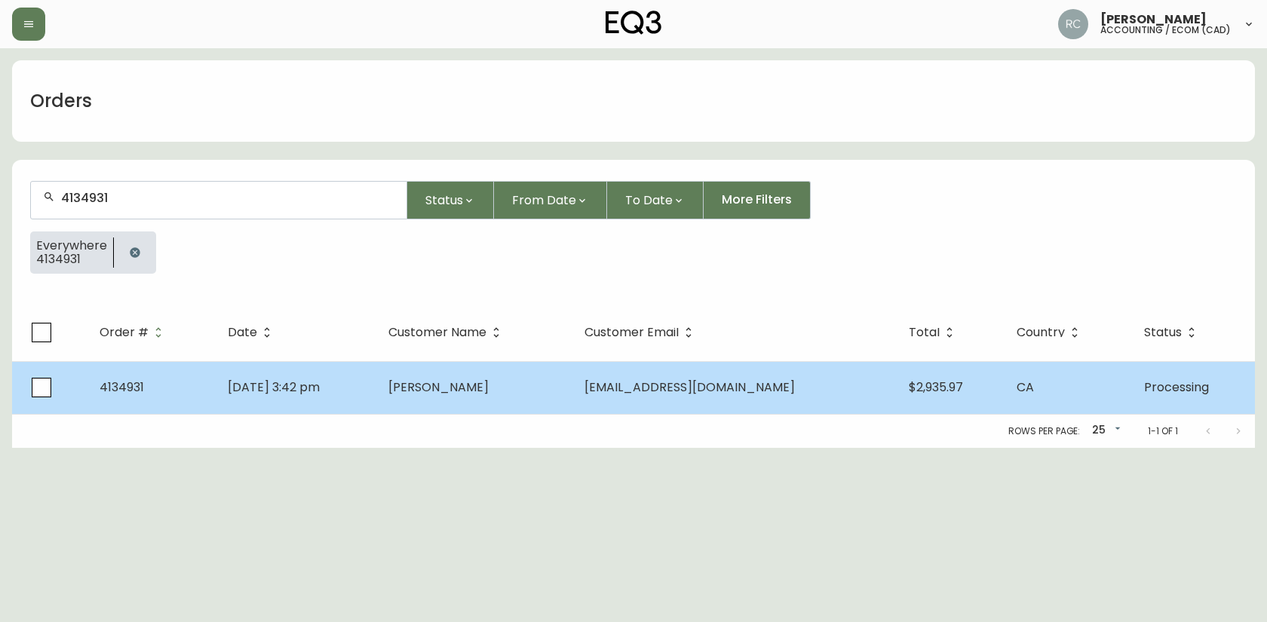
type input "4134931"
click at [365, 380] on td "[DATE] 3:42 pm" at bounding box center [296, 387] width 161 height 53
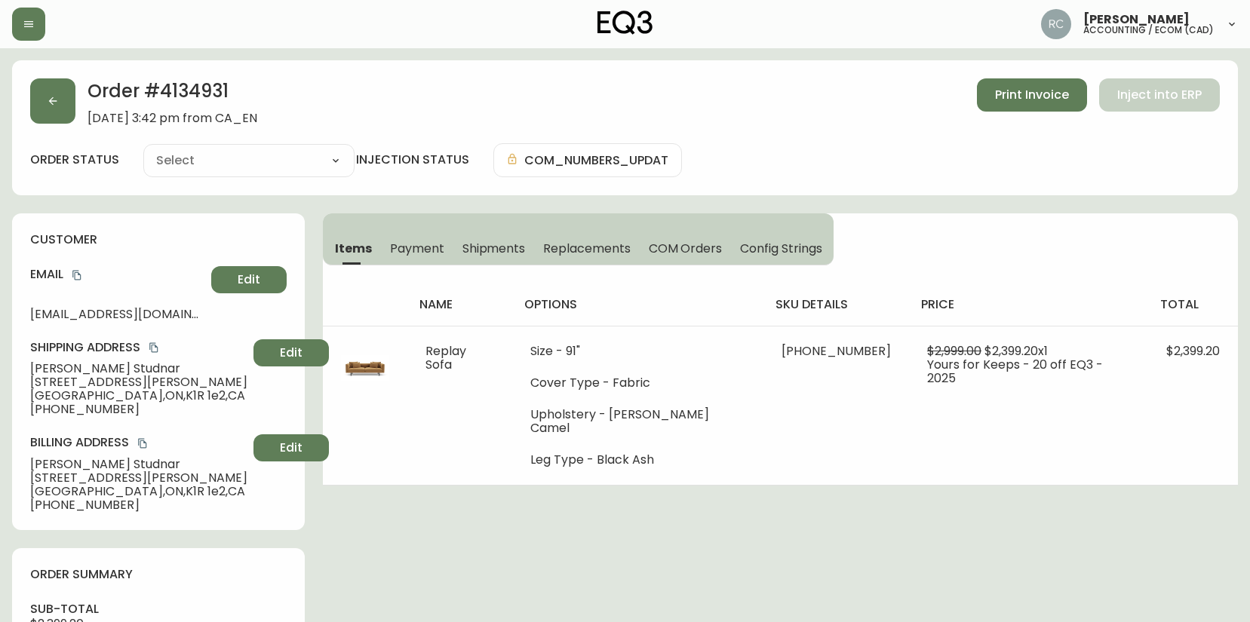
type input "Processing"
select select "PROCESSING"
click at [65, 364] on span "Monica Studnar" at bounding box center [138, 369] width 217 height 14
click at [66, 364] on span "Monica Studnar" at bounding box center [138, 369] width 217 height 14
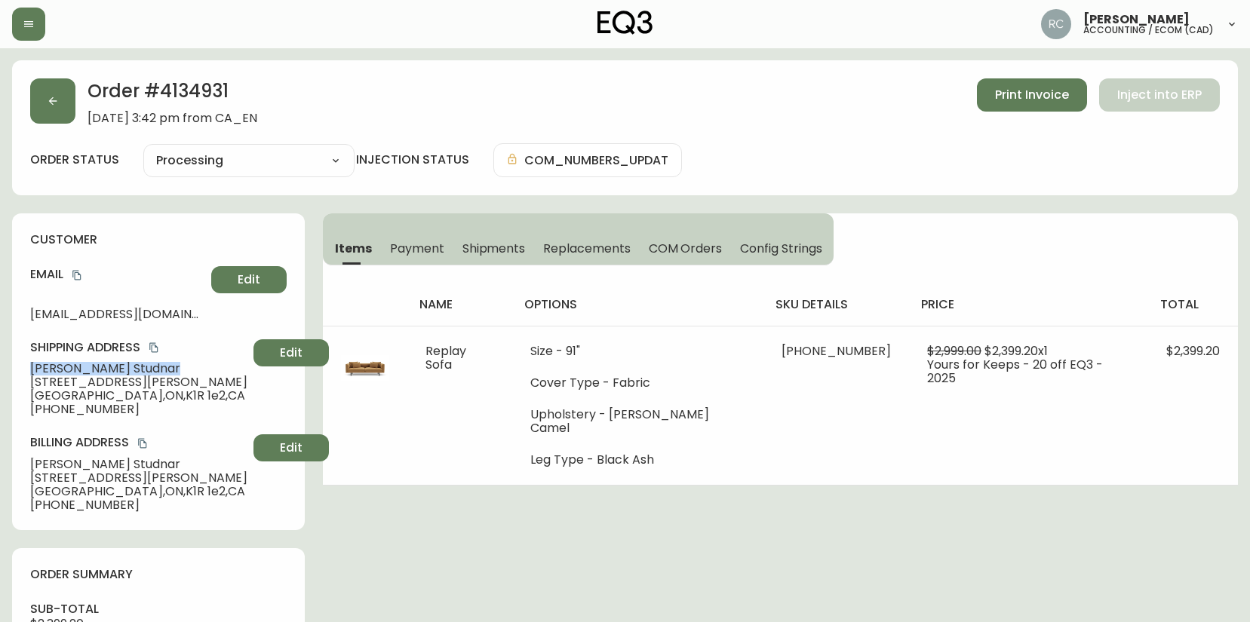
copy span "Monica Studnar"
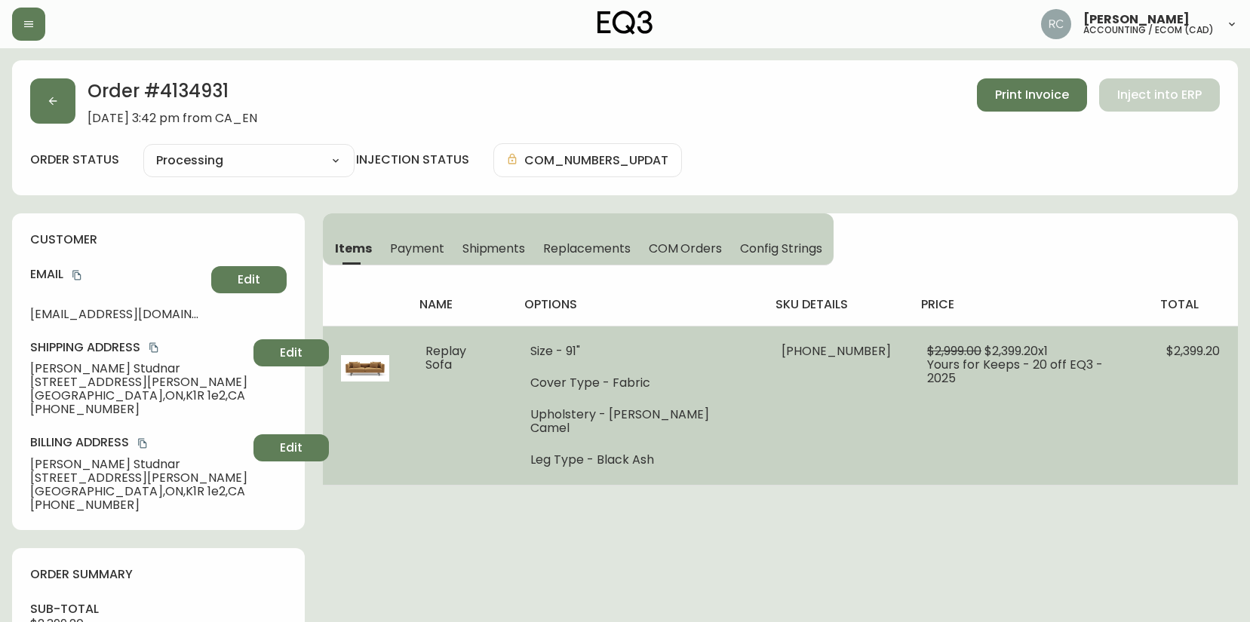
click at [444, 428] on td "Replay Sofa" at bounding box center [459, 405] width 105 height 159
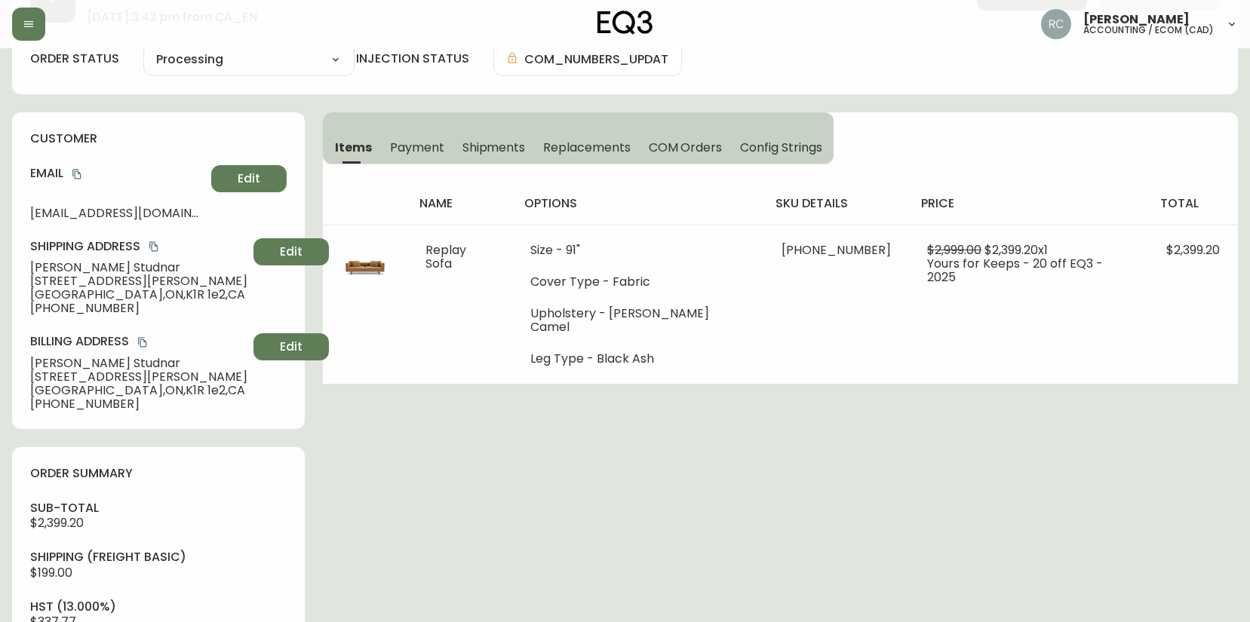
scroll to position [54, 0]
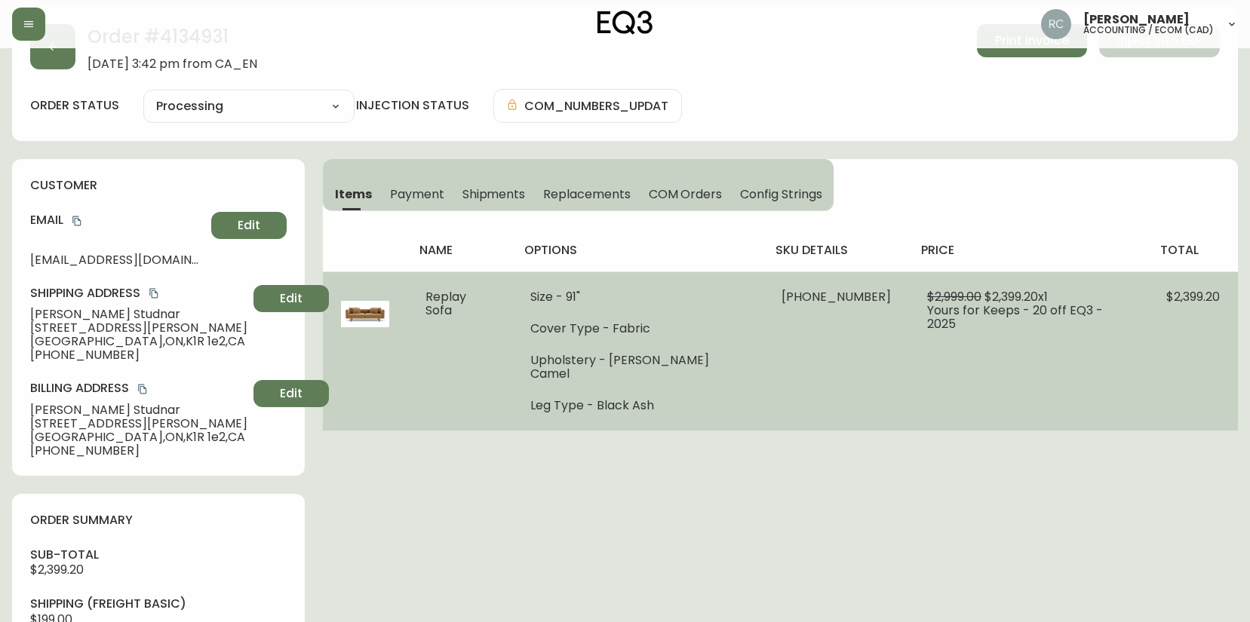
click at [984, 290] on span "$2,399.20 x 1" at bounding box center [1015, 296] width 63 height 17
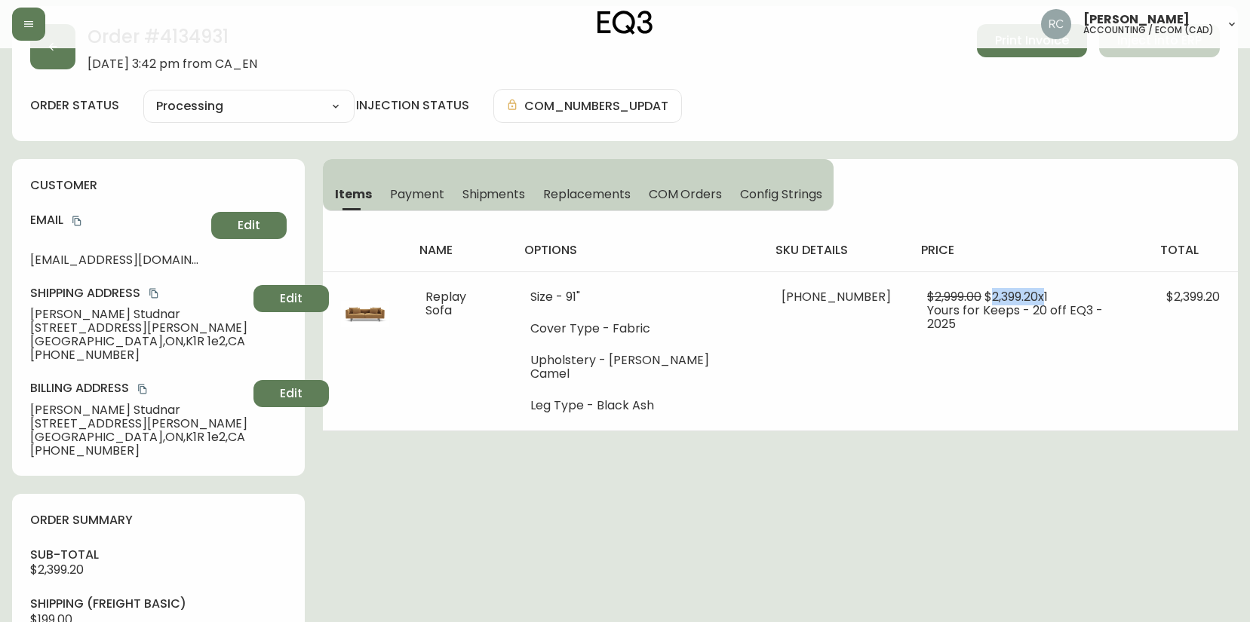
copy span "2,399.20"
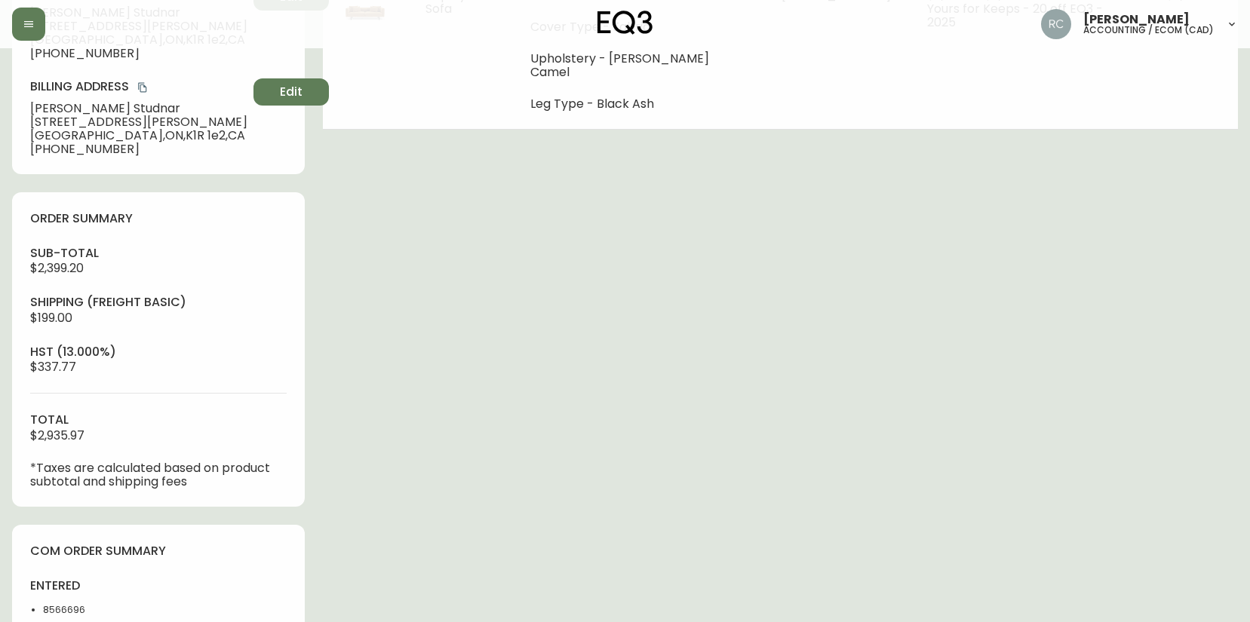
click at [64, 271] on span "$2,399.20" at bounding box center [57, 267] width 54 height 17
copy span "2,399.20"
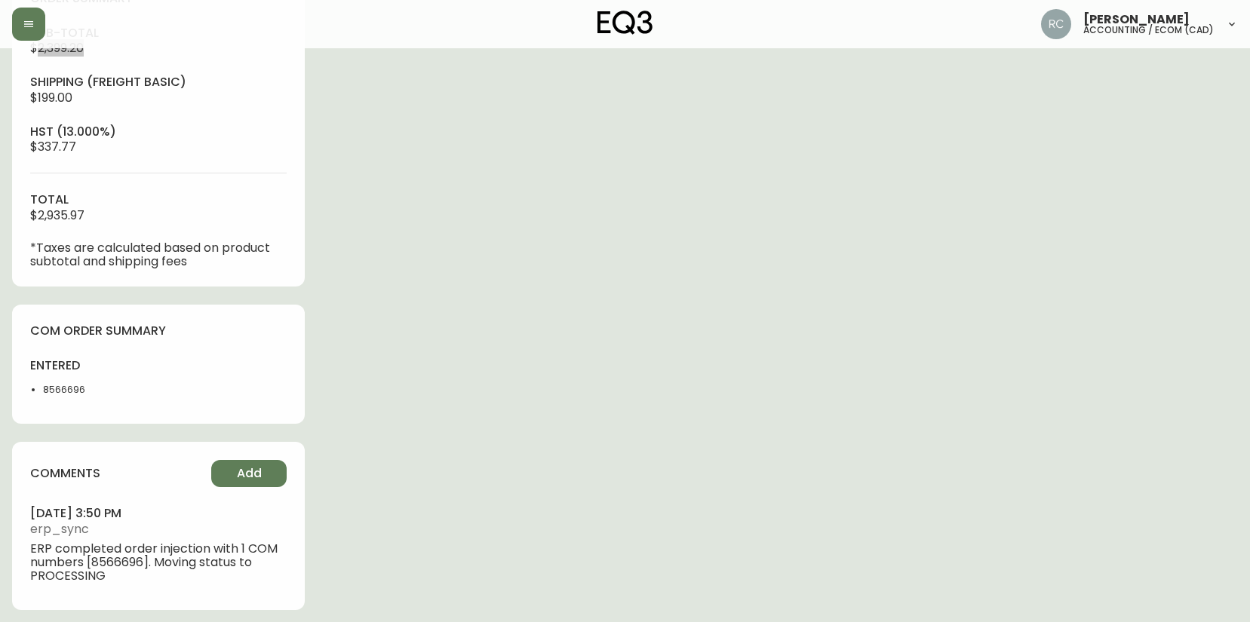
scroll to position [582, 0]
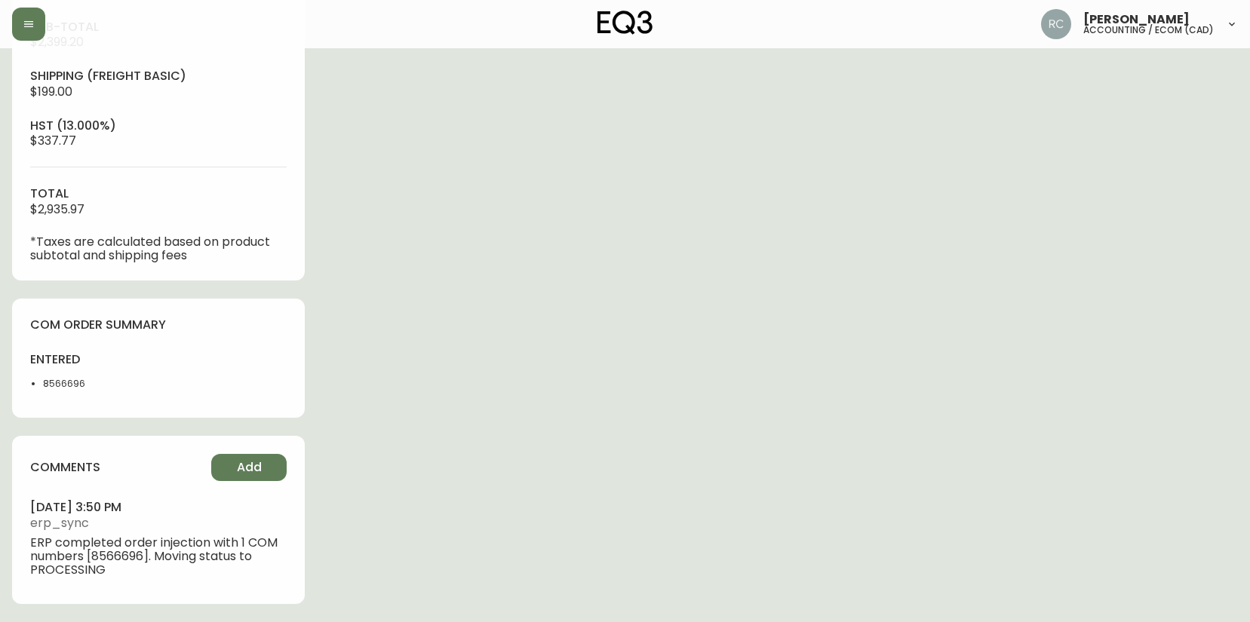
click at [48, 386] on li "8566696" at bounding box center [96, 384] width 106 height 14
copy li "8566696"
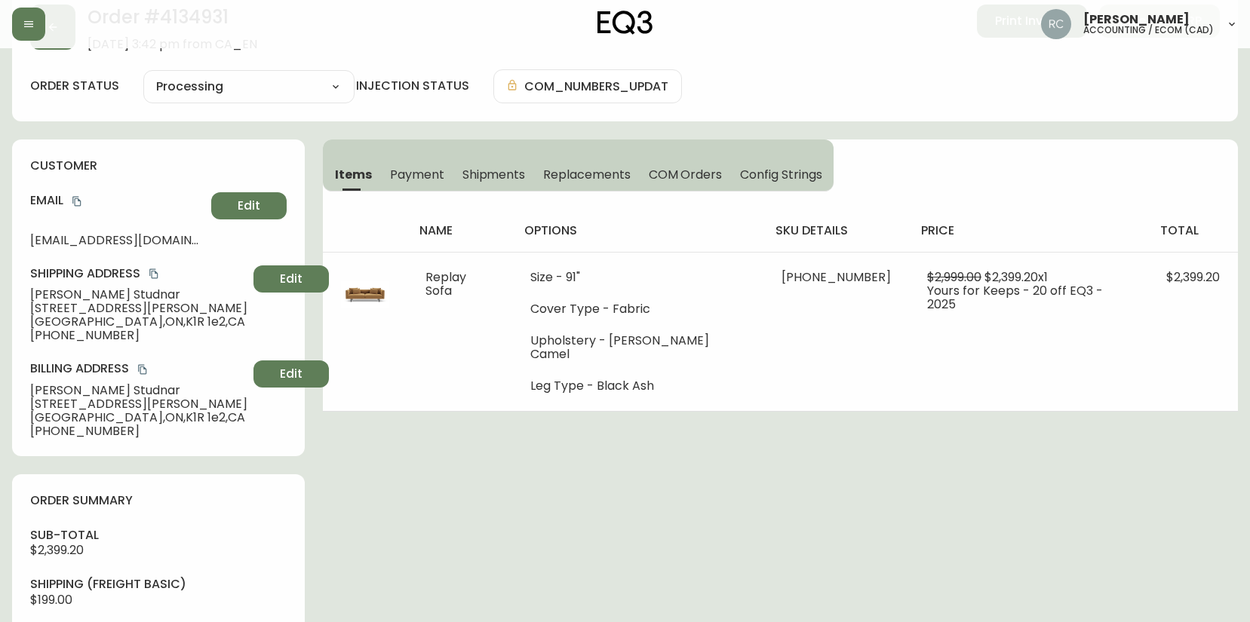
scroll to position [0, 0]
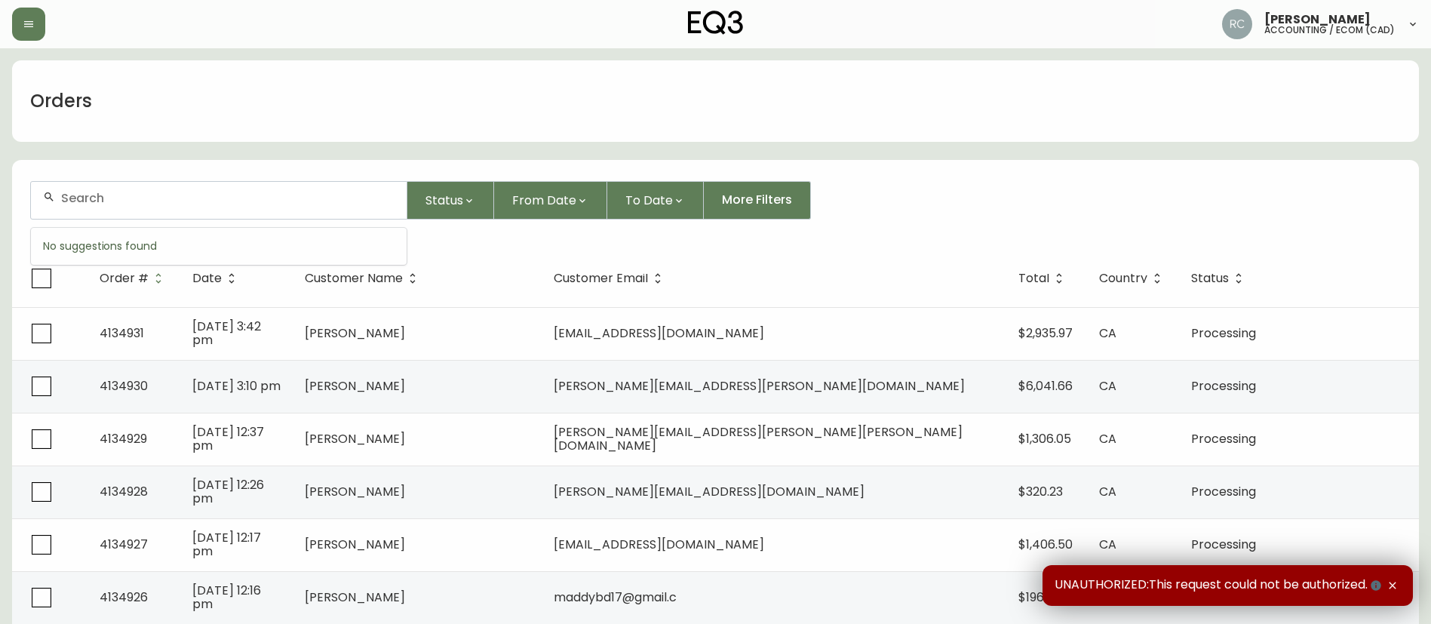
click at [373, 198] on input "text" at bounding box center [227, 198] width 333 height 14
paste input "4134659"
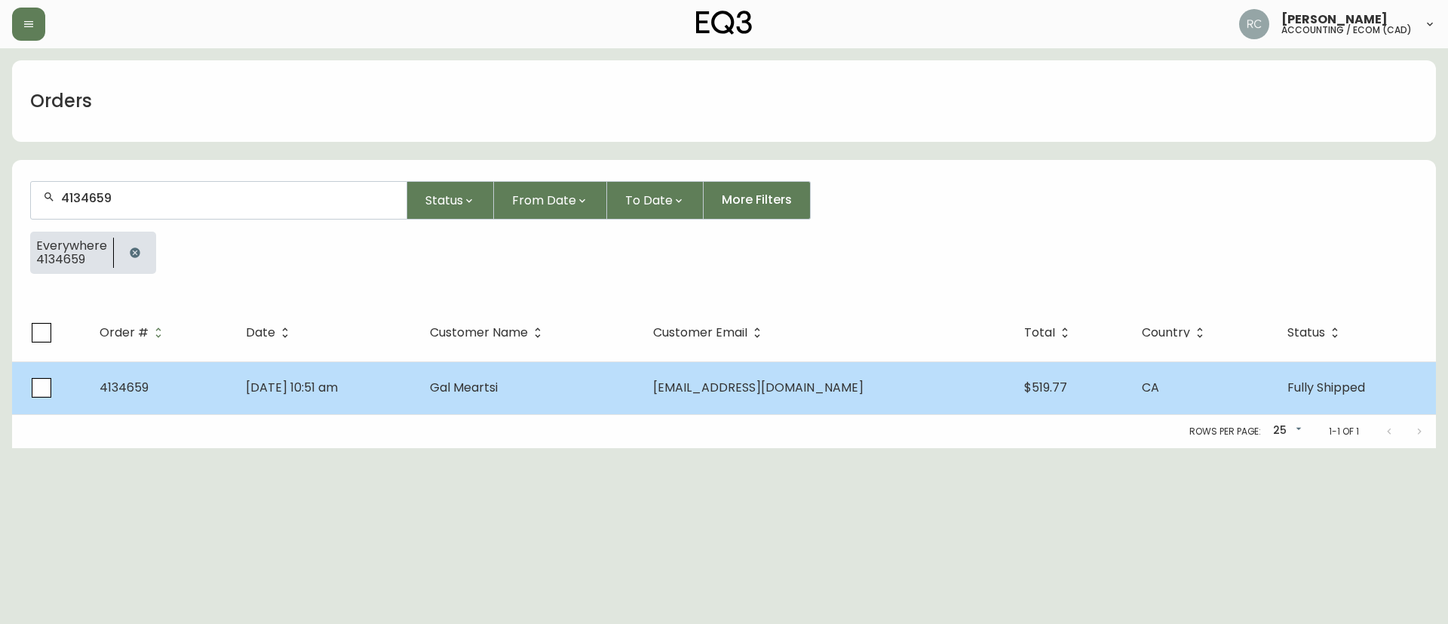
type input "4134659"
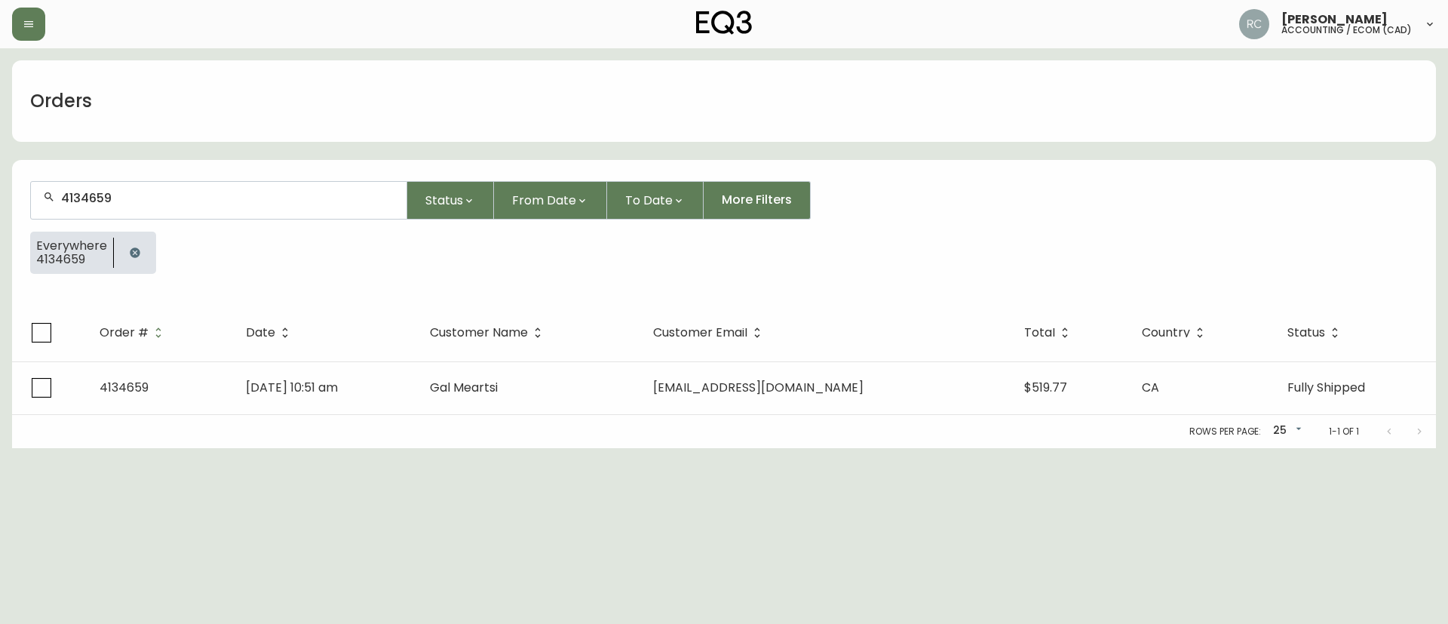
click at [642, 388] on td "Gal Meartsi" at bounding box center [530, 387] width 224 height 53
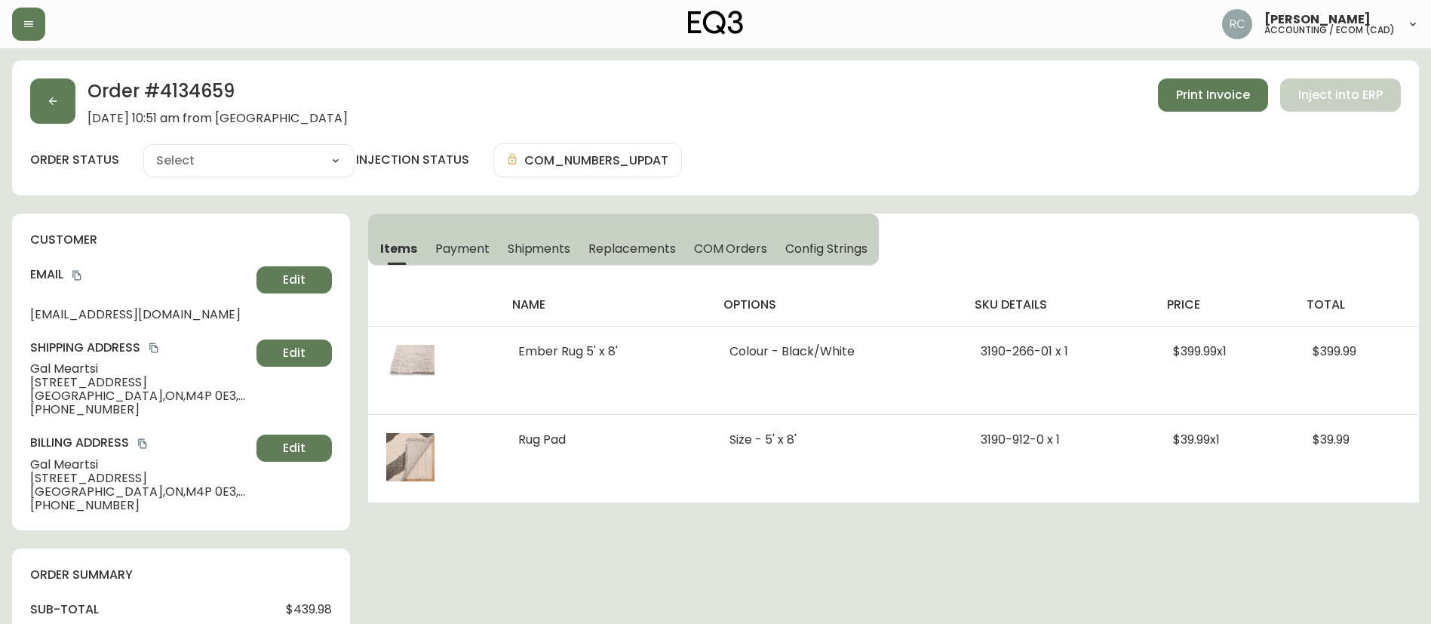
type input "Fully Shipped"
select select "FULLY_SHIPPED"
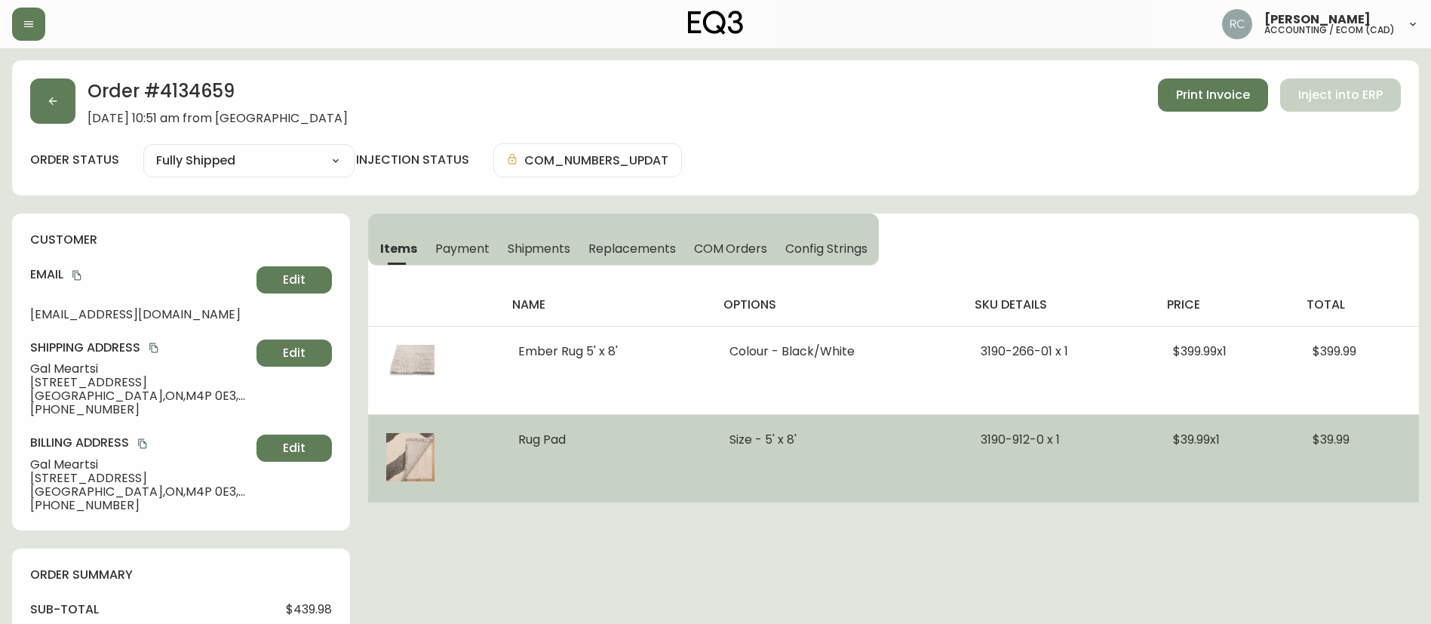
click at [679, 446] on td "Rug Pad" at bounding box center [605, 458] width 211 height 88
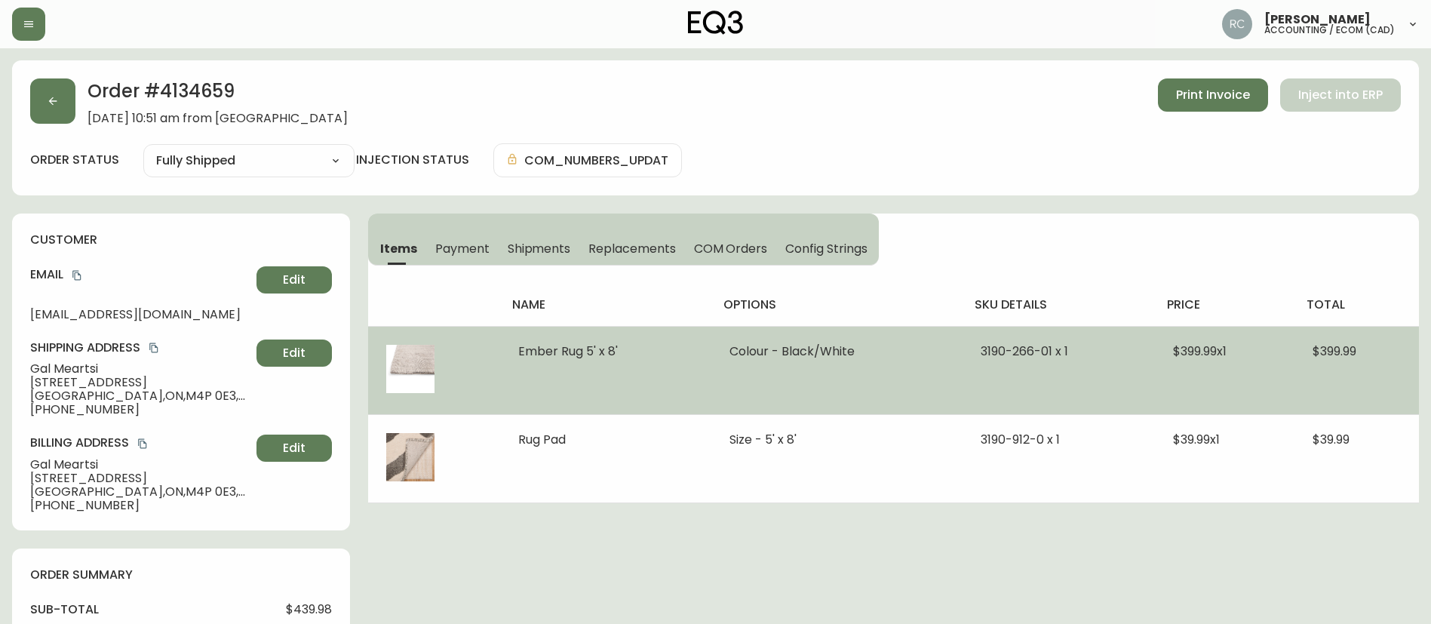
click at [561, 355] on span "Ember Rug 5' x 8'" at bounding box center [568, 350] width 100 height 17
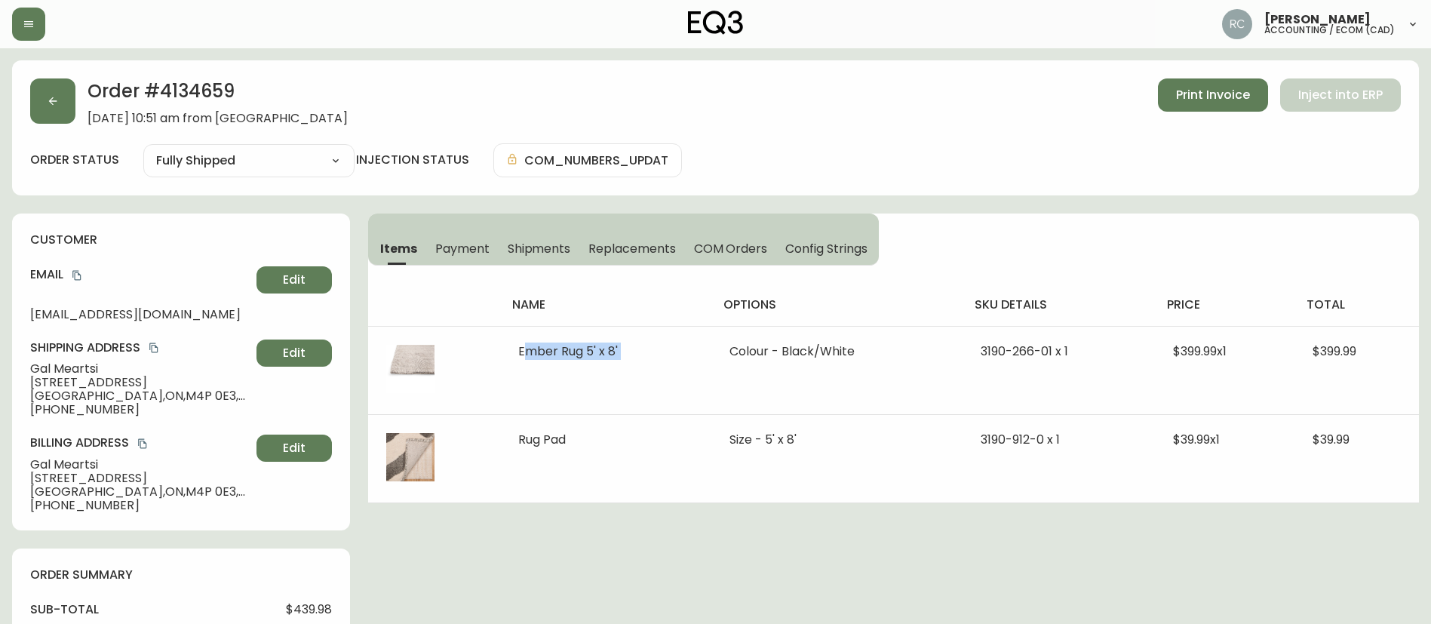
copy span "Ember Rug 5' x 8'"
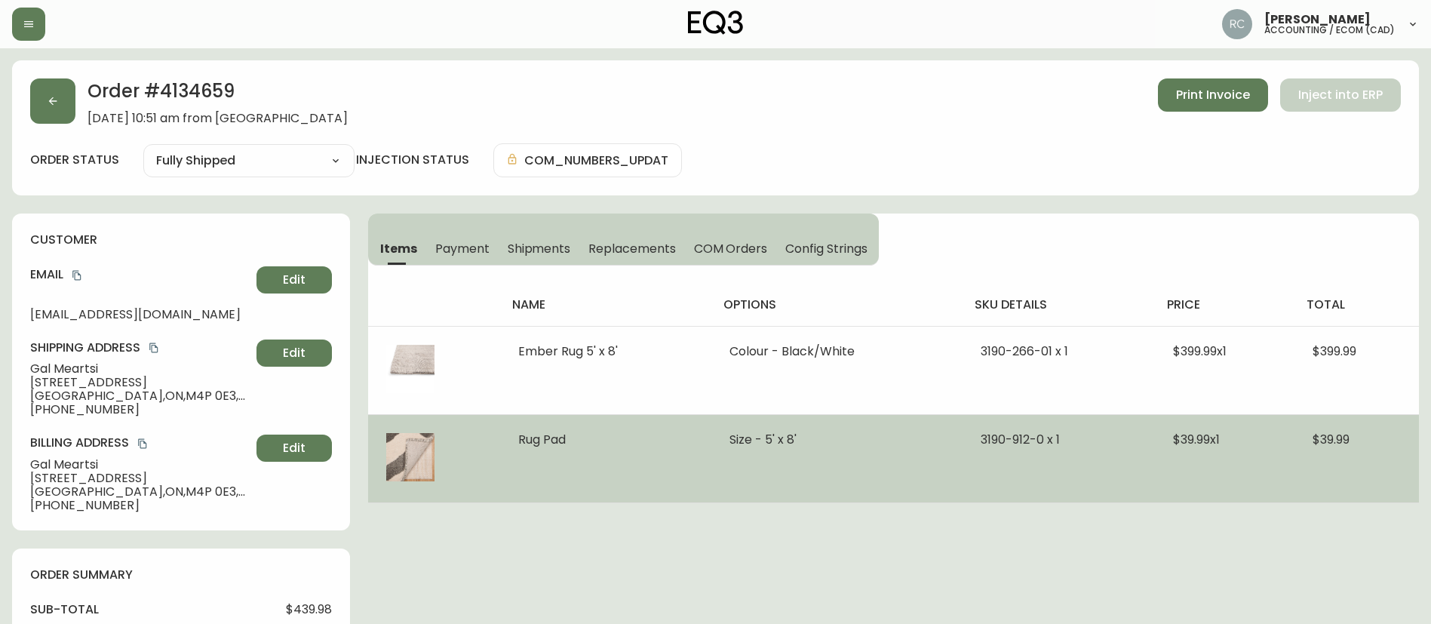
click at [546, 442] on span "Rug Pad" at bounding box center [542, 439] width 48 height 17
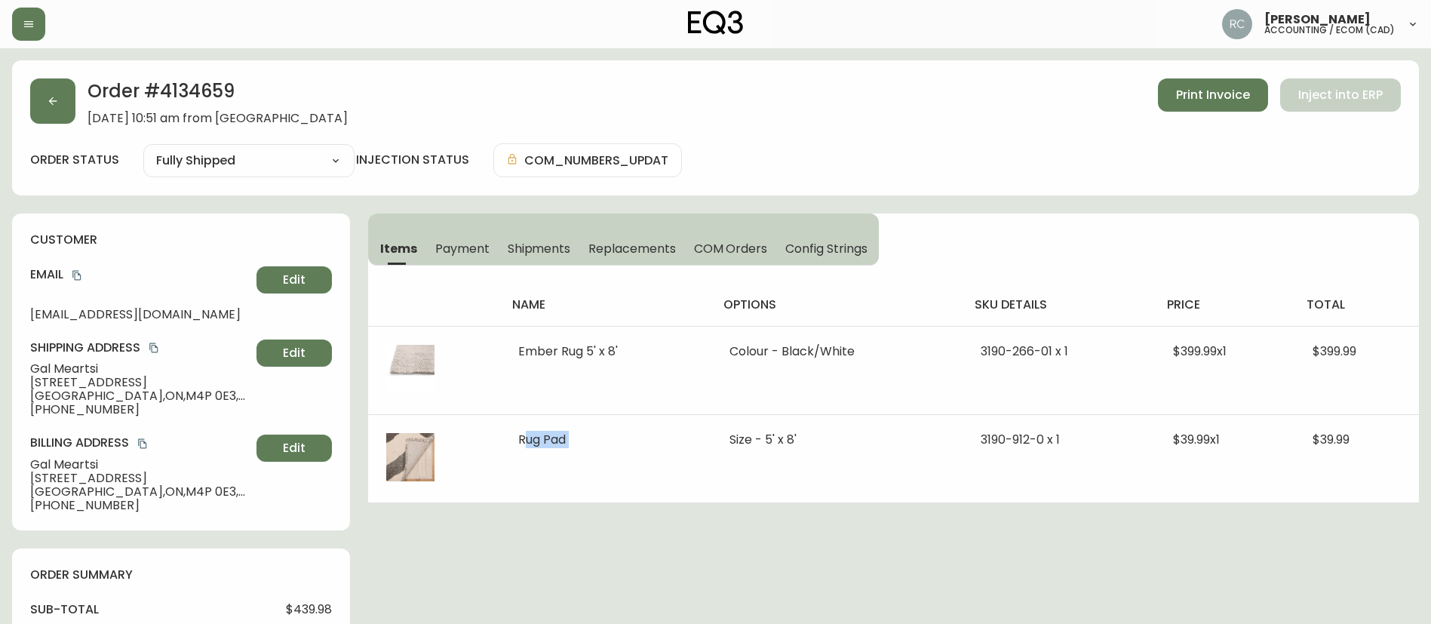
copy span "Rug Pad"
click at [310, 609] on span "$439.98" at bounding box center [309, 610] width 46 height 14
copy span "439.98"
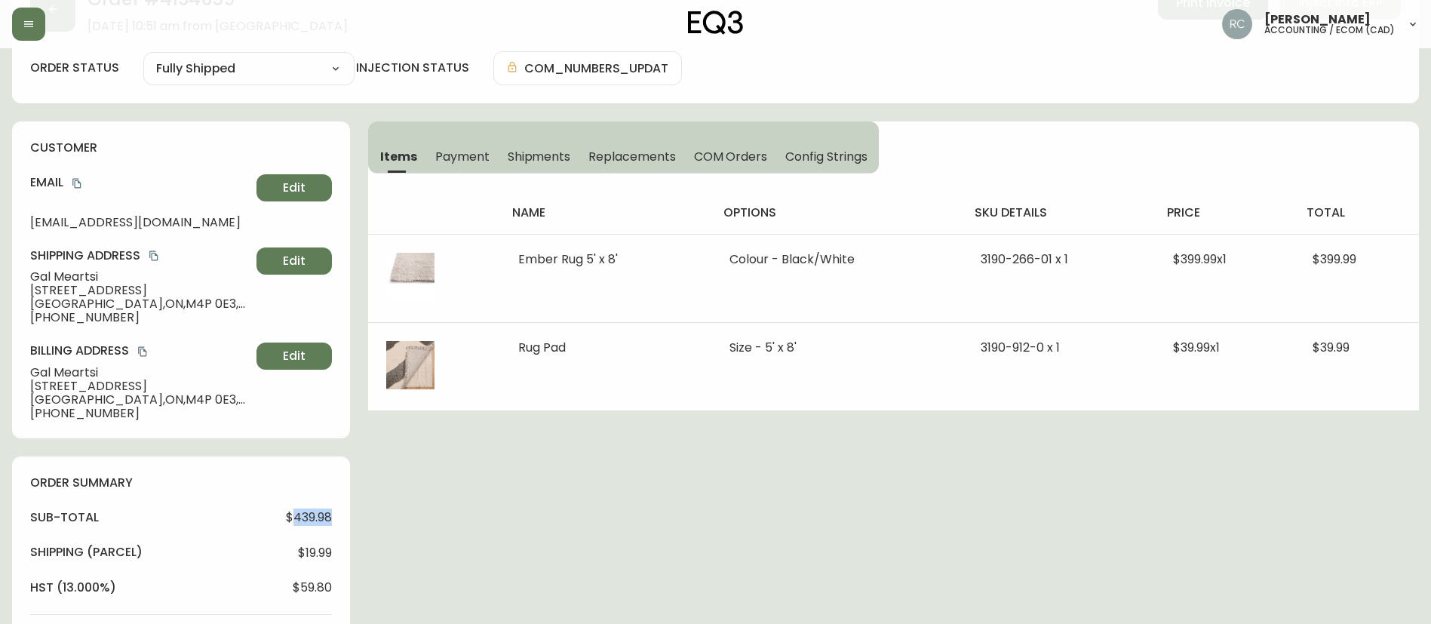
scroll to position [75, 0]
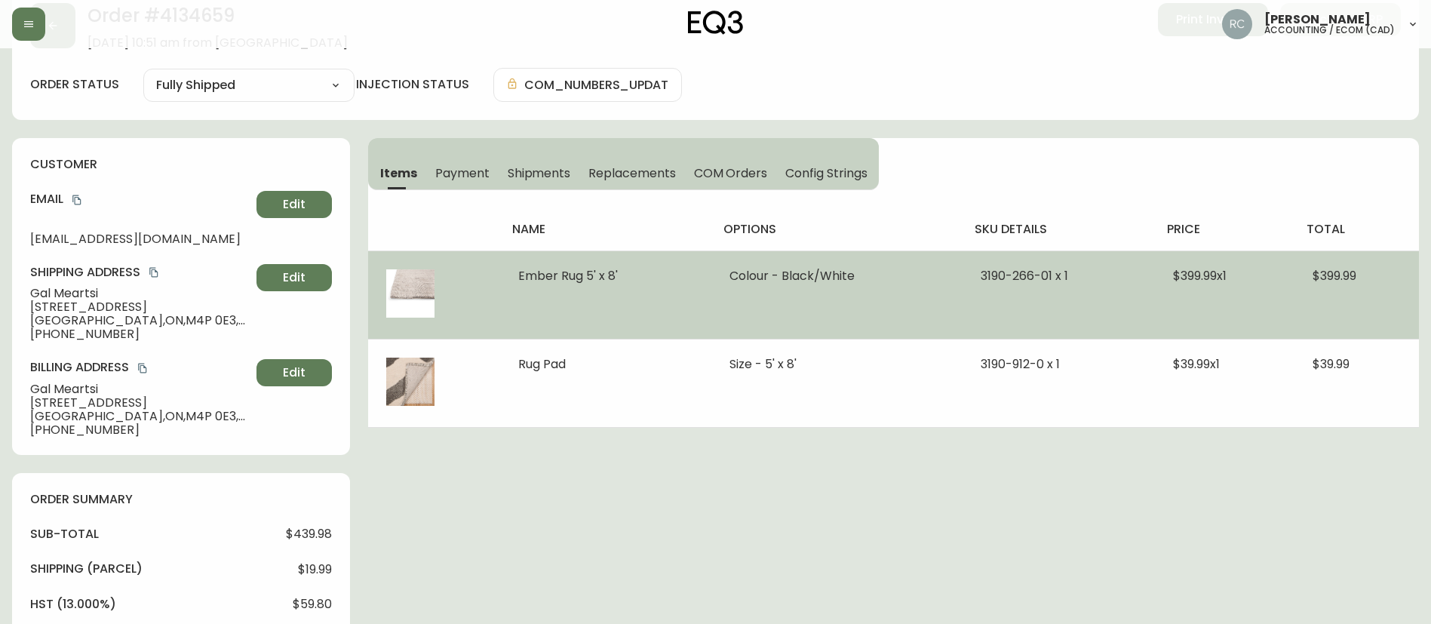
click at [571, 263] on td "Ember Rug 5' x 8'" at bounding box center [605, 294] width 211 height 88
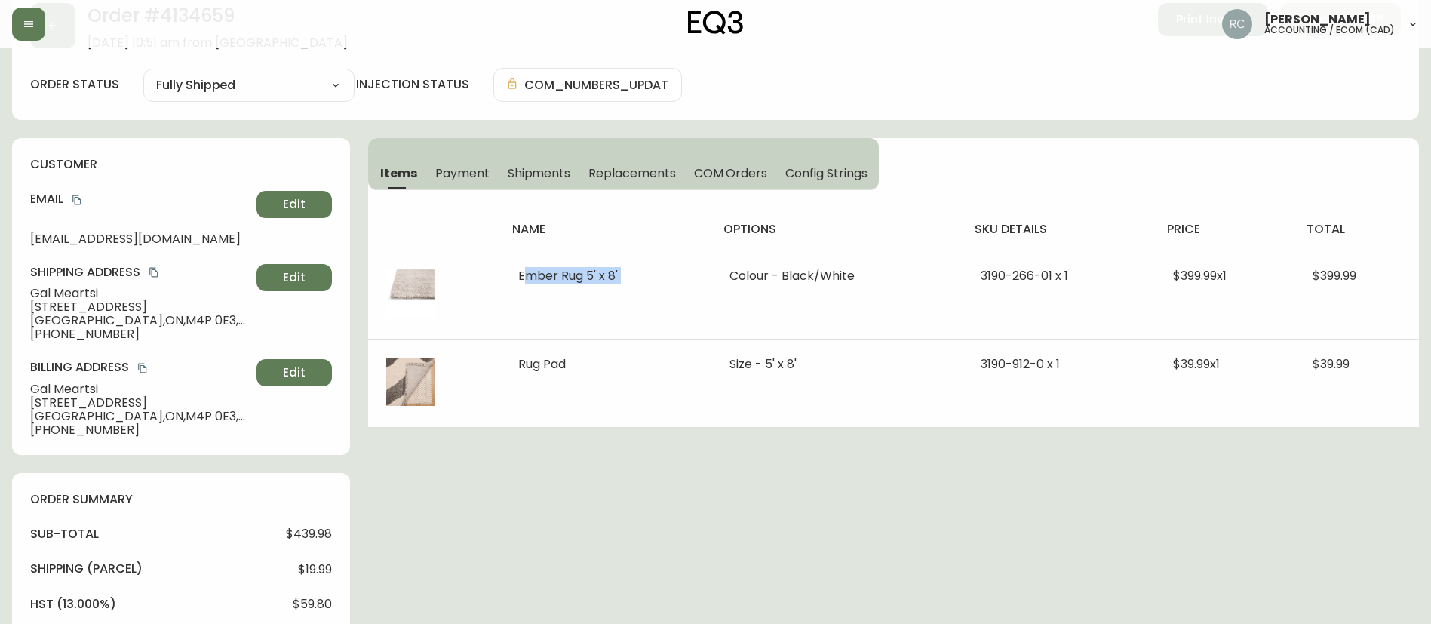
copy span "Ember Rug 5' x 8'"
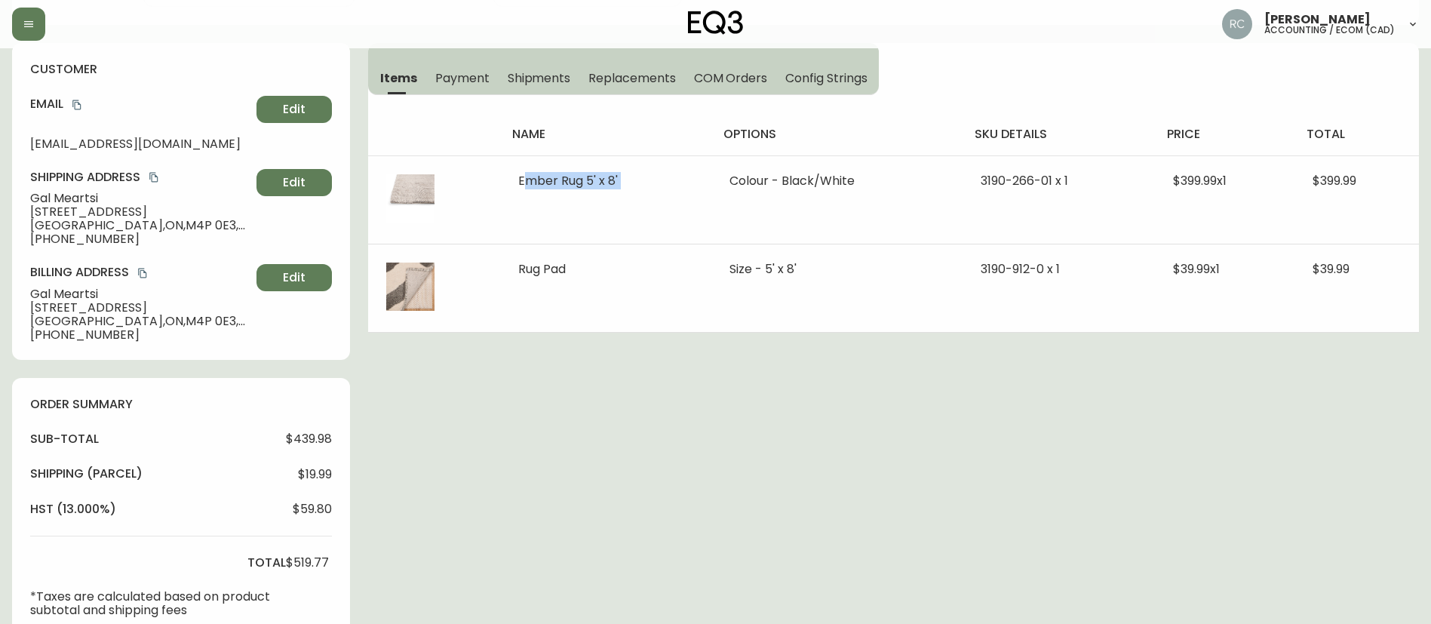
scroll to position [0, 0]
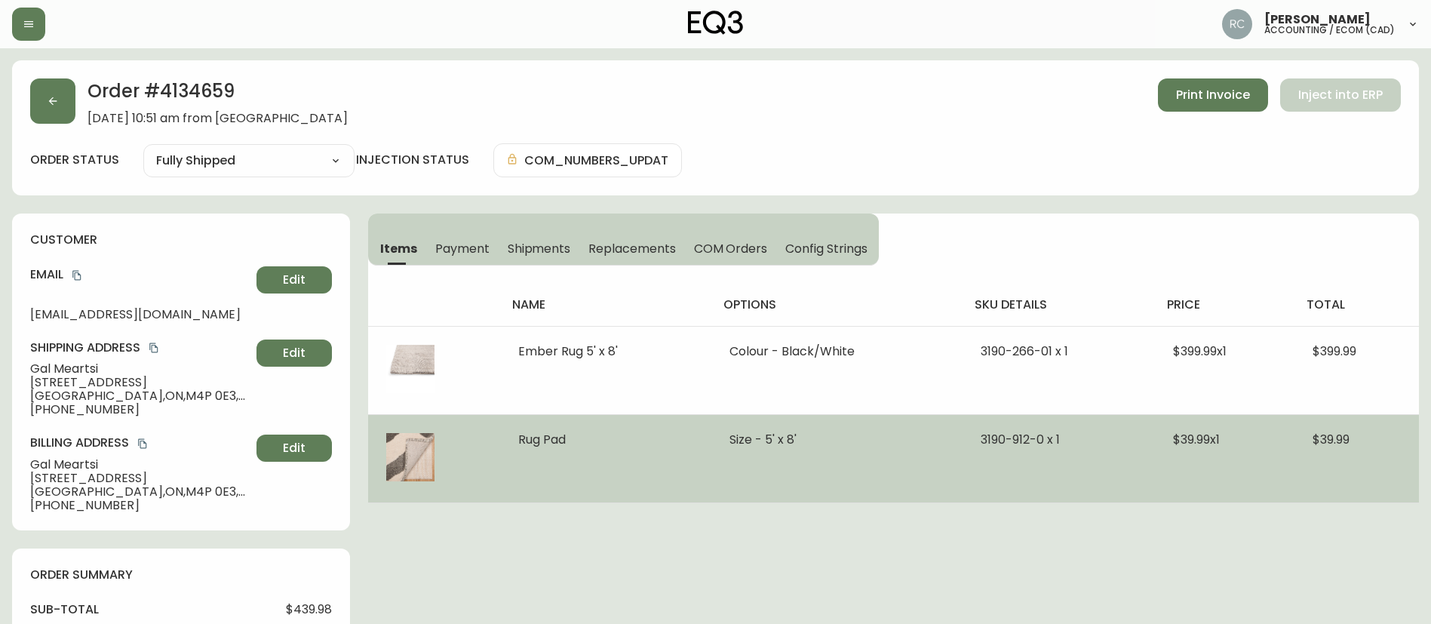
click at [540, 440] on span "Rug Pad" at bounding box center [542, 439] width 48 height 17
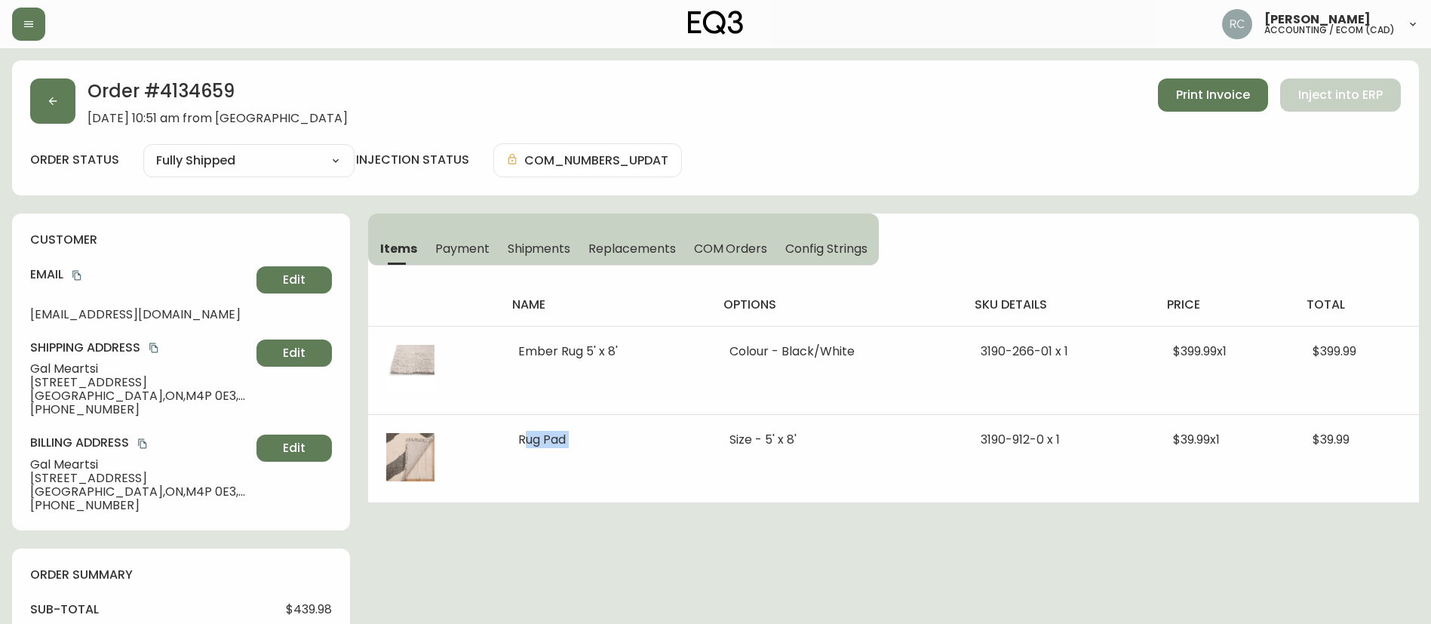
copy span "Rug Pad"
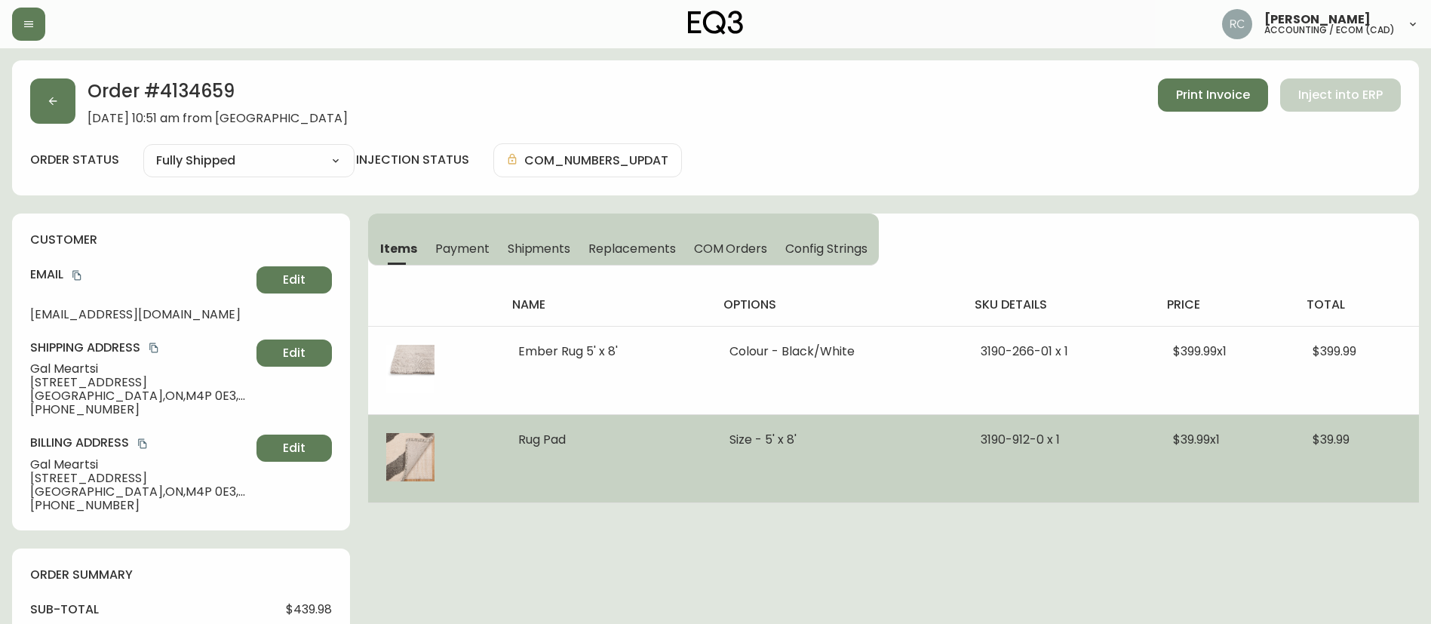
click at [915, 453] on td "Size - 5' x 8'" at bounding box center [836, 458] width 251 height 88
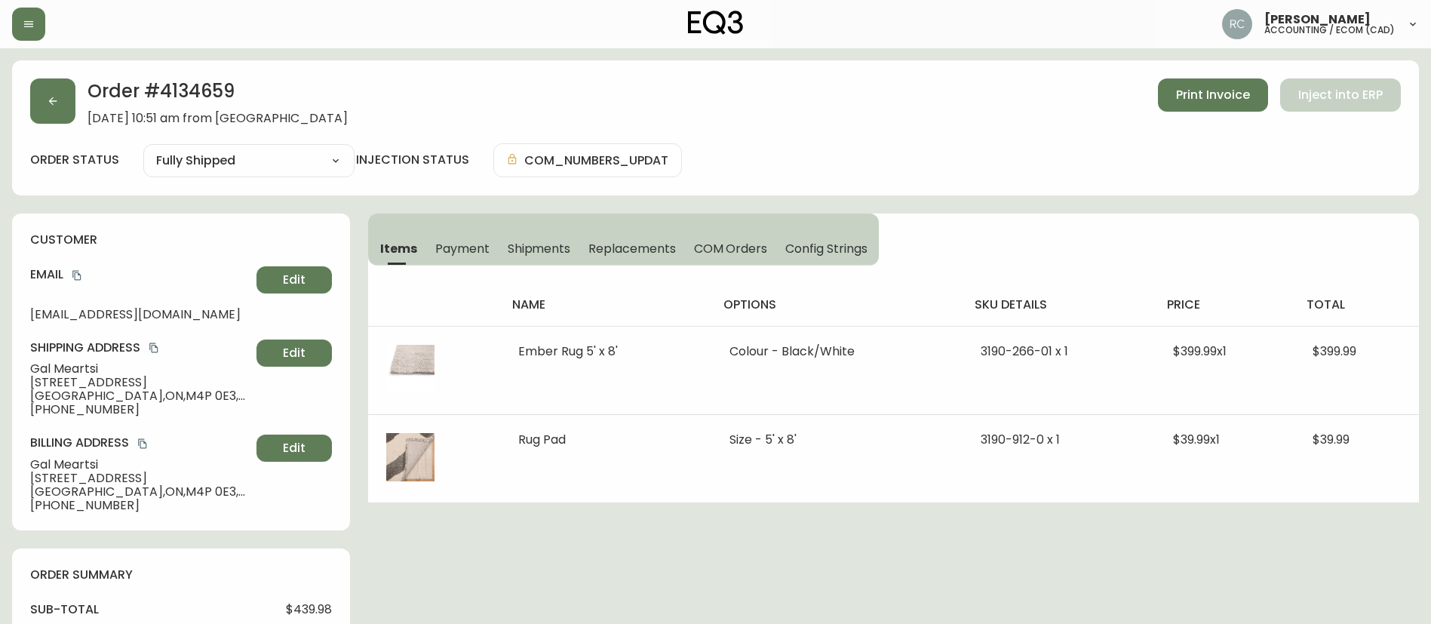
drag, startPoint x: 434, startPoint y: 238, endPoint x: 468, endPoint y: 246, distance: 34.0
click at [434, 239] on button "Payment" at bounding box center [462, 248] width 72 height 33
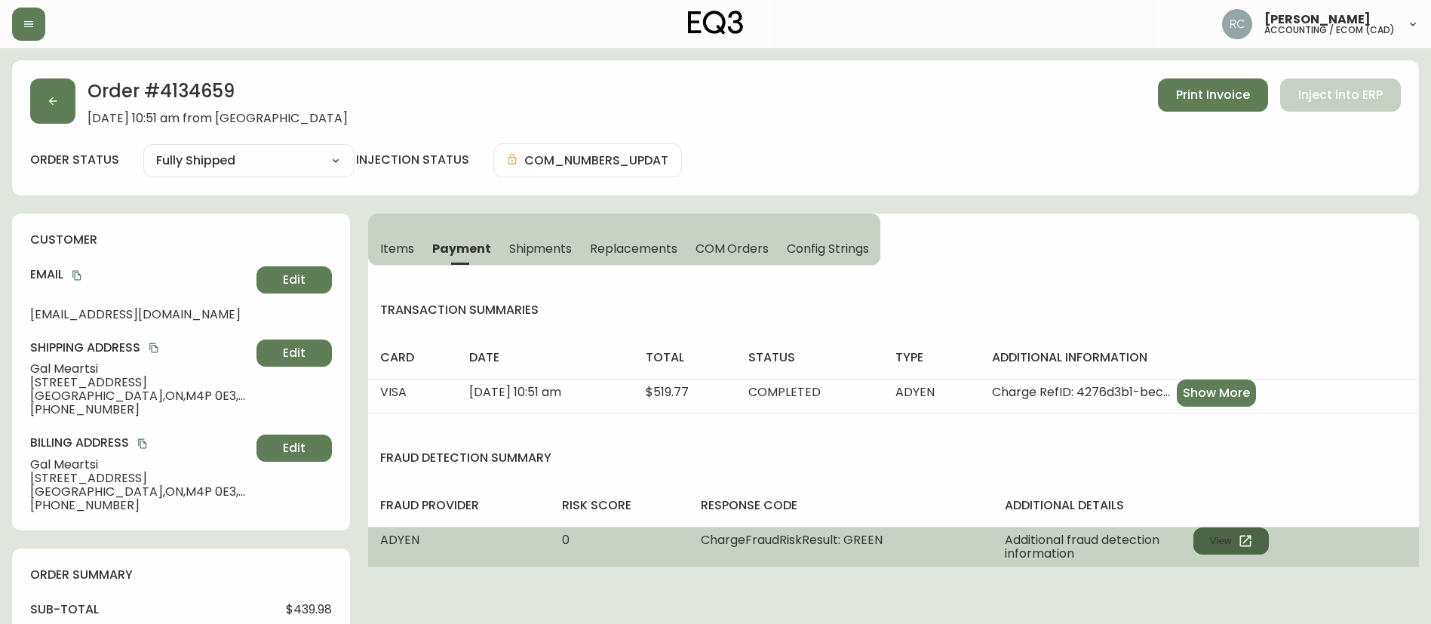
click at [1232, 544] on button "View" at bounding box center [1230, 540] width 75 height 27
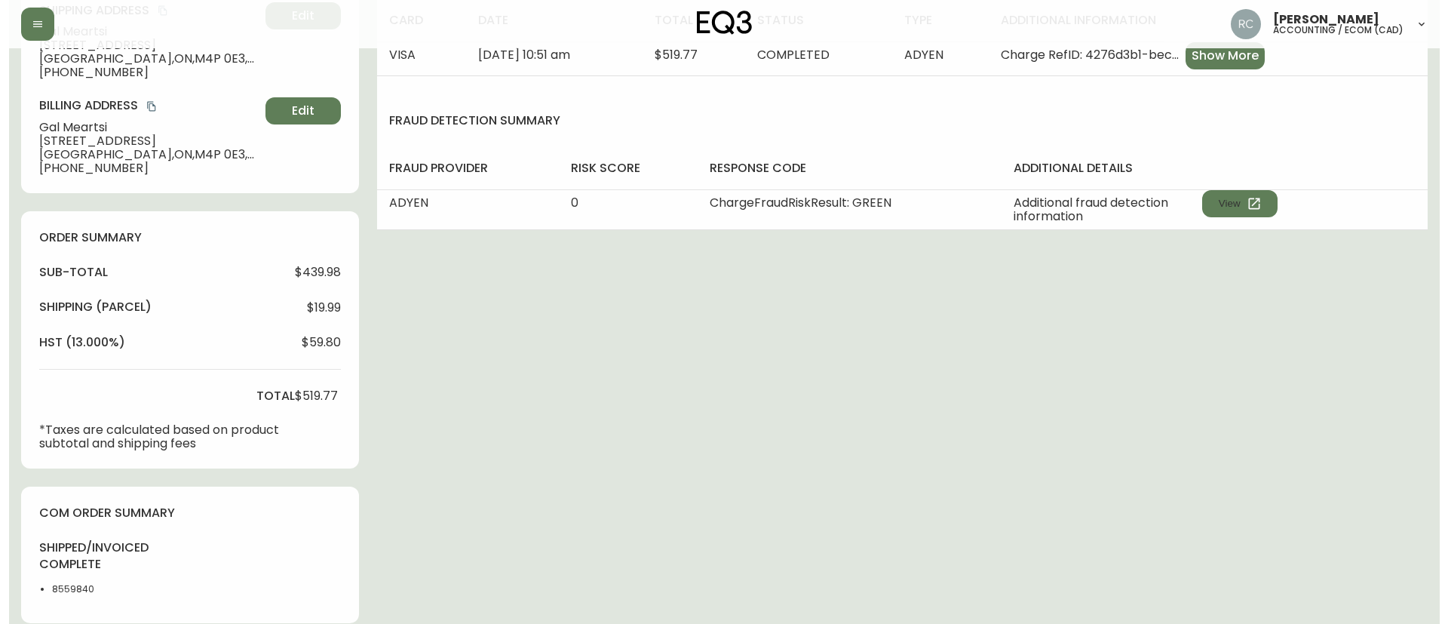
scroll to position [772, 0]
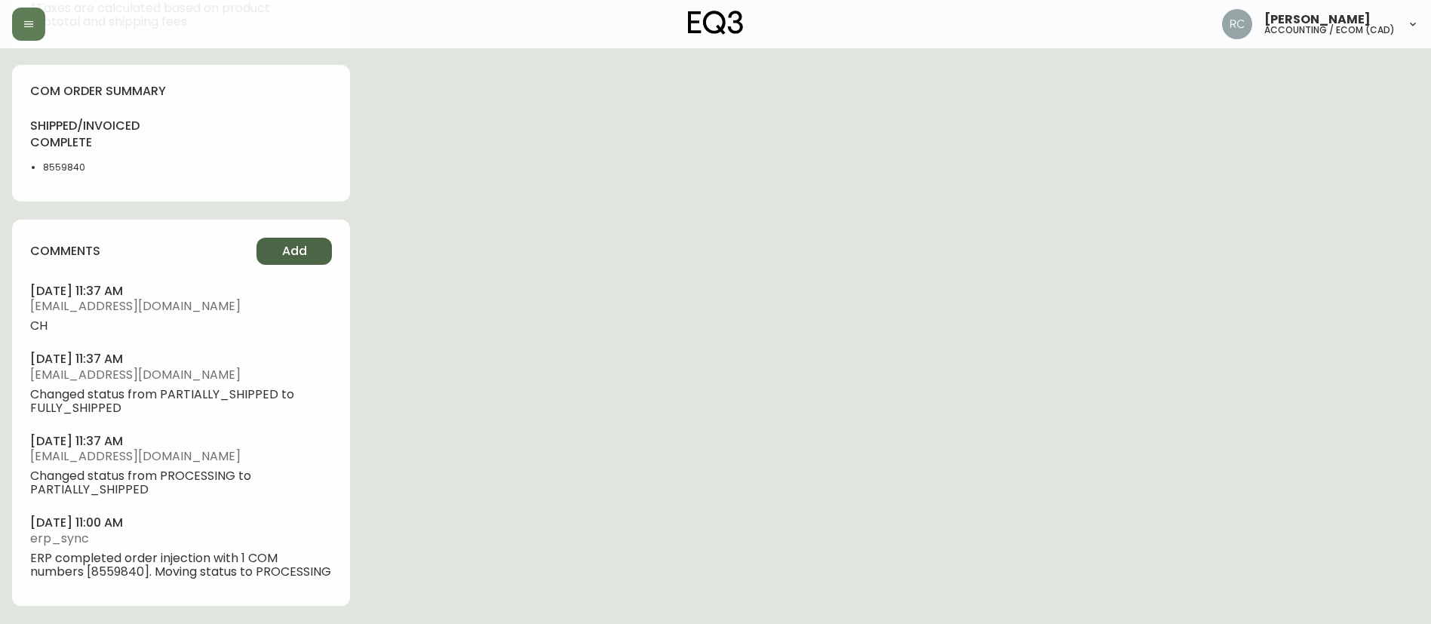
click at [292, 243] on span "Add" at bounding box center [294, 251] width 25 height 17
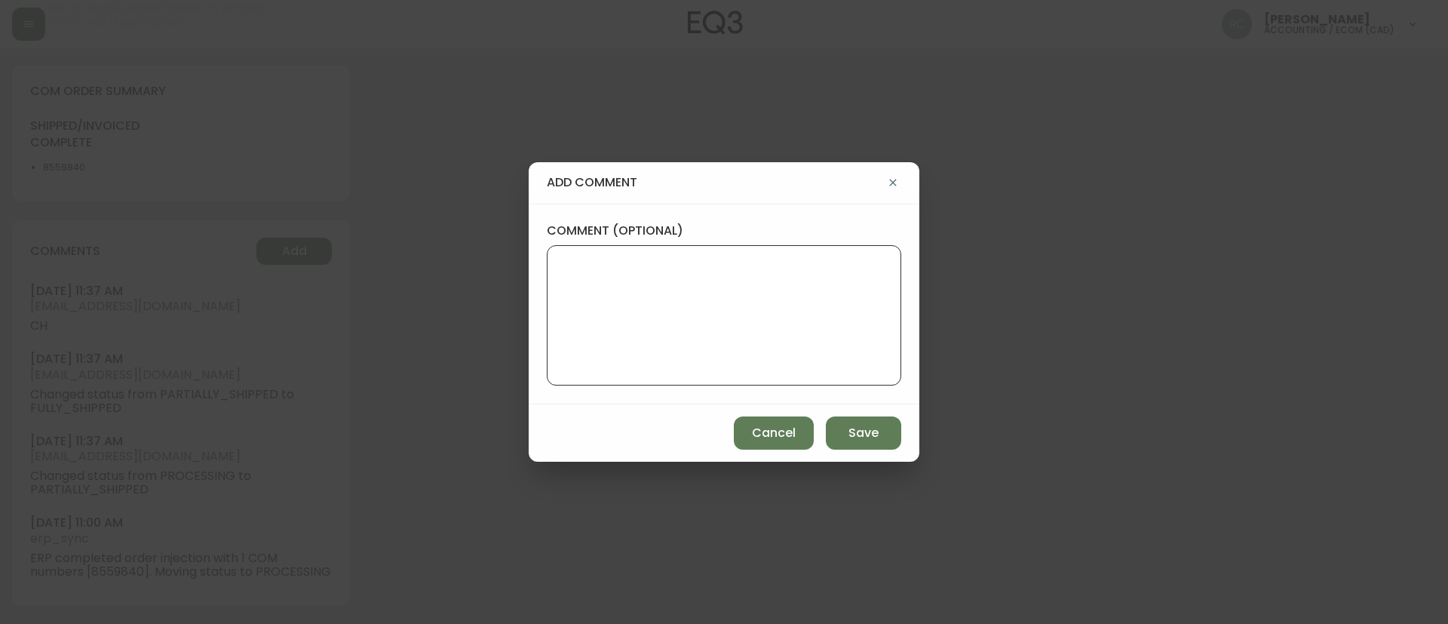
click at [649, 270] on textarea "comment (optional)" at bounding box center [724, 315] width 329 height 121
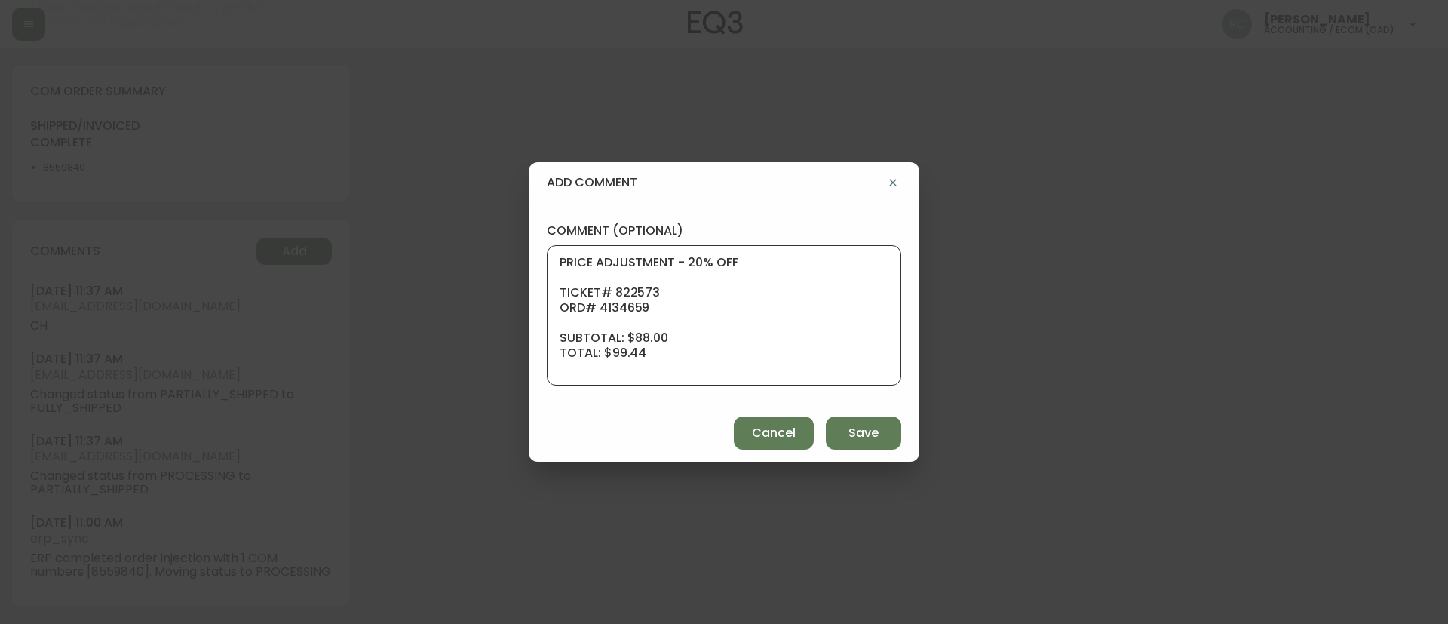
scroll to position [121, 0]
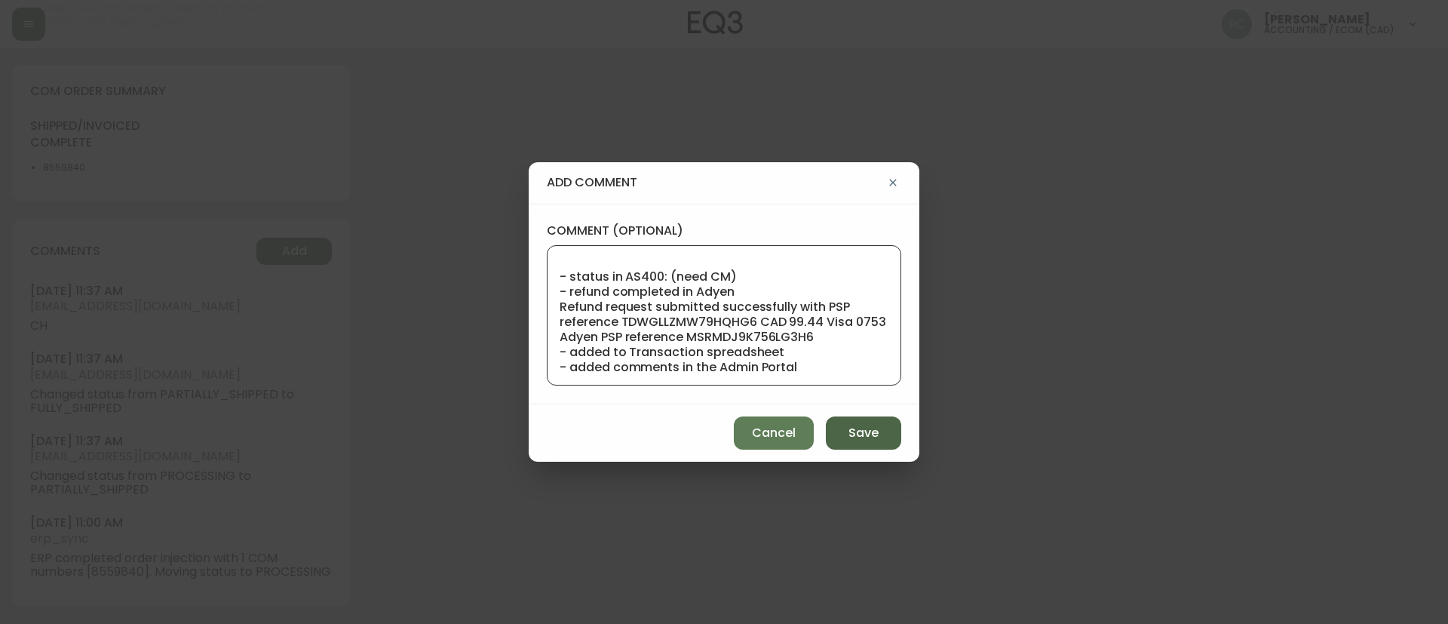
type textarea "PRICE ADJUSTMENT - 20% OFF TICKET# 822573 ORD# 4134659 SUBTOTAL: $88.00 TOTAL: …"
click at [877, 422] on button "Save" at bounding box center [863, 432] width 75 height 33
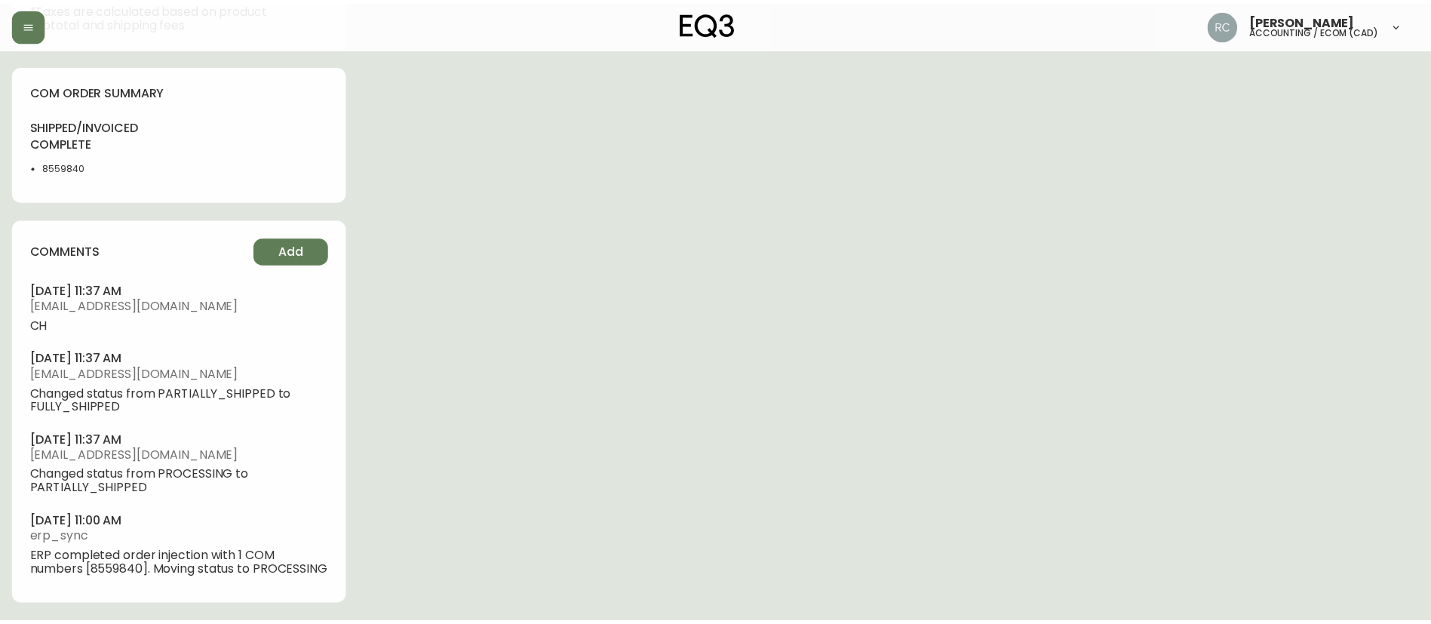
scroll to position [759, 0]
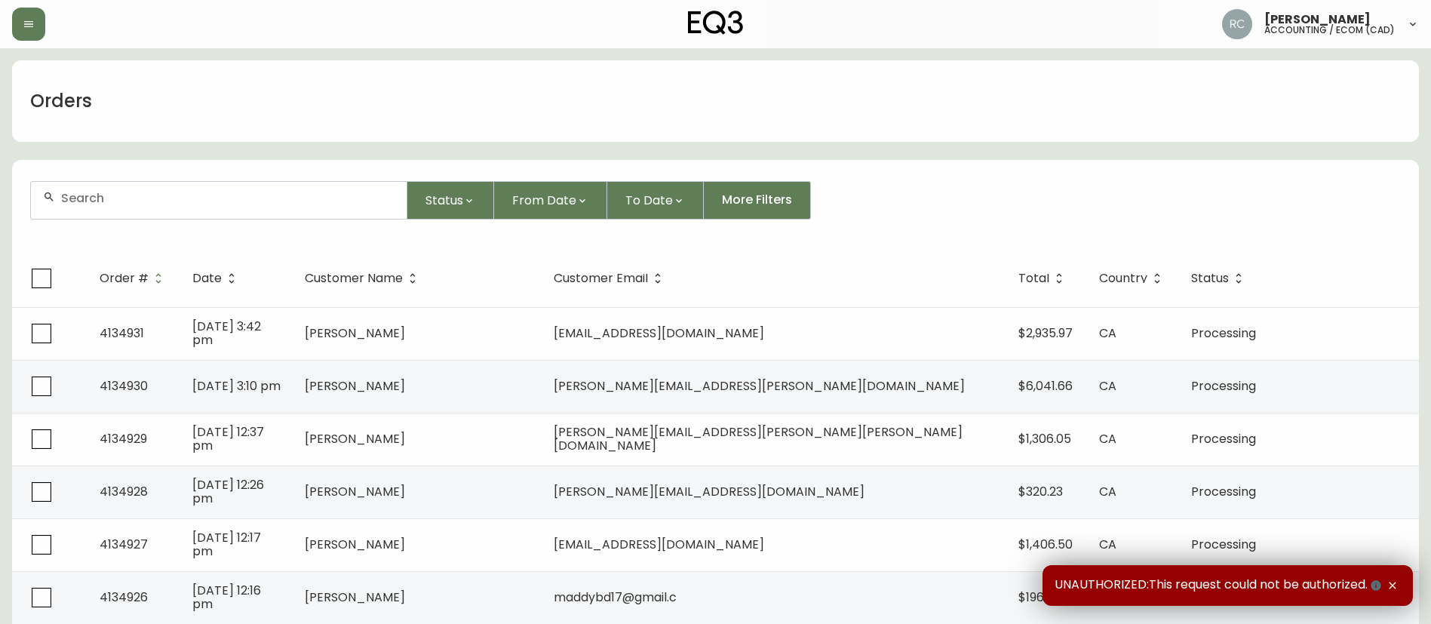
click at [318, 177] on form "Status From Date To Date More Filters" at bounding box center [715, 206] width 1407 height 87
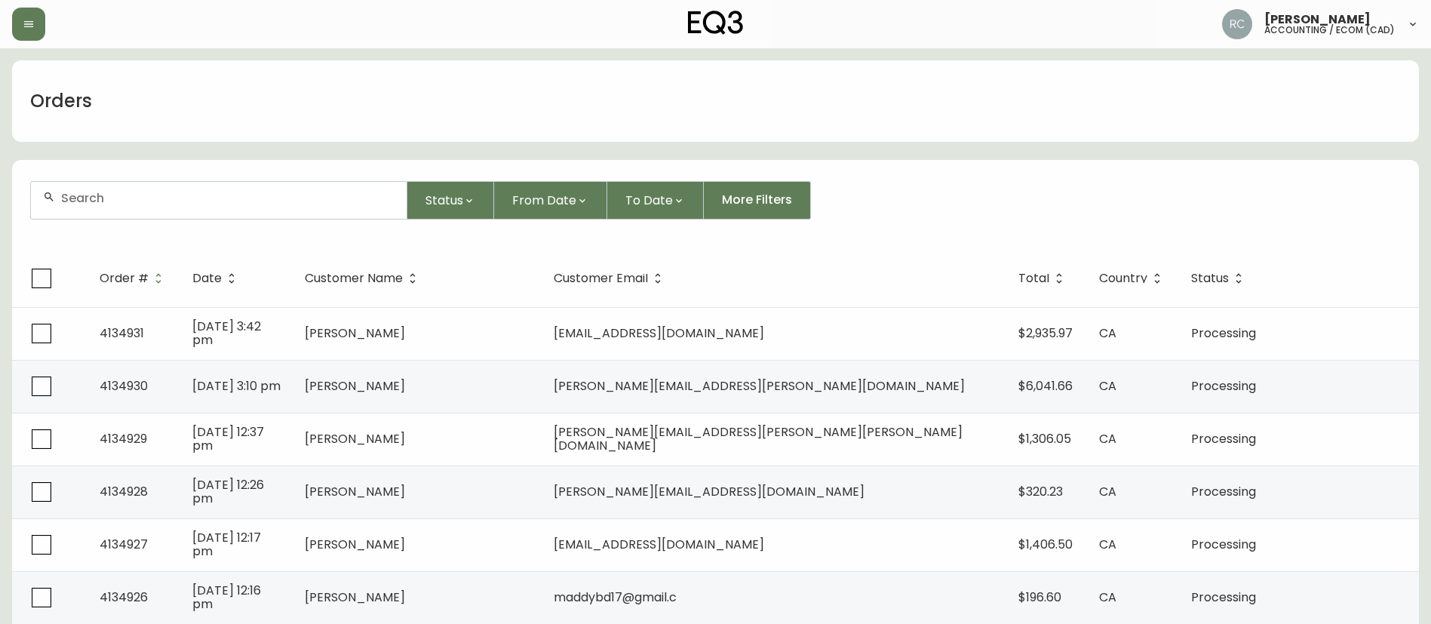
click at [315, 186] on div at bounding box center [219, 200] width 376 height 37
paste input "4133836"
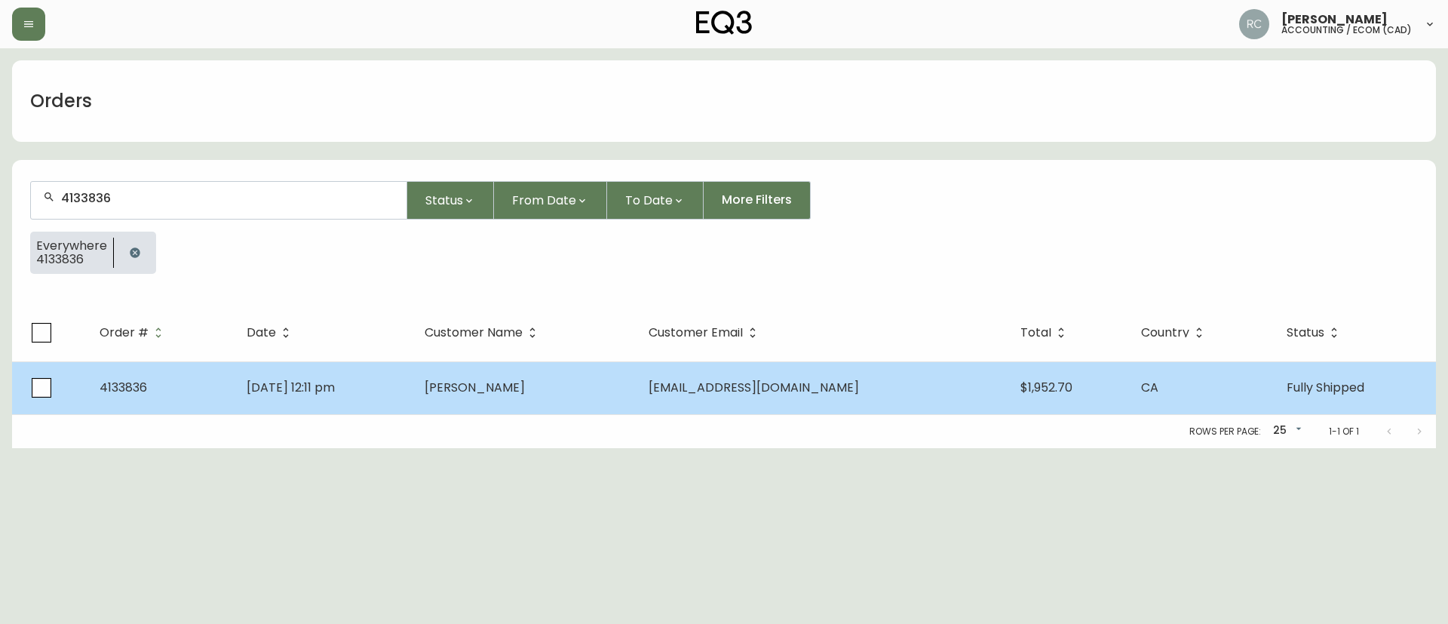
type input "4133836"
click at [525, 382] on span "Pierre O'Brien" at bounding box center [475, 387] width 100 height 17
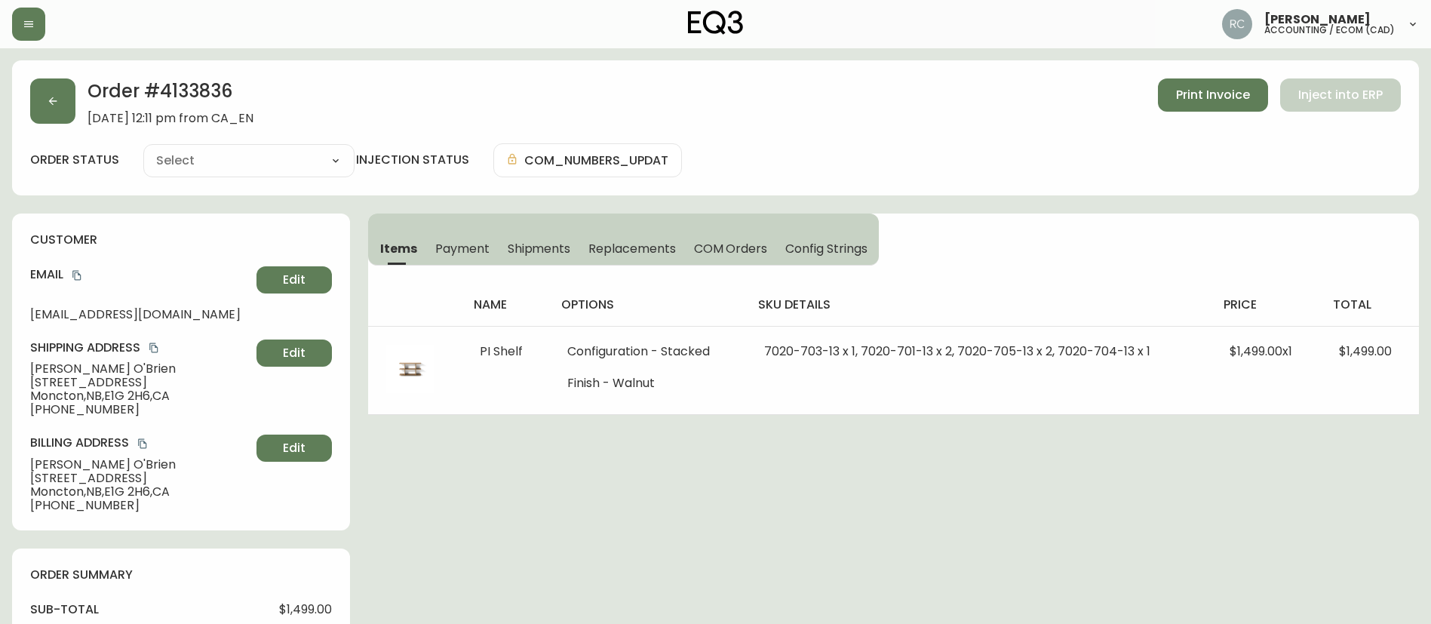
type input "Fully Shipped"
select select "FULLY_SHIPPED"
click at [481, 252] on span "Payment" at bounding box center [462, 249] width 54 height 16
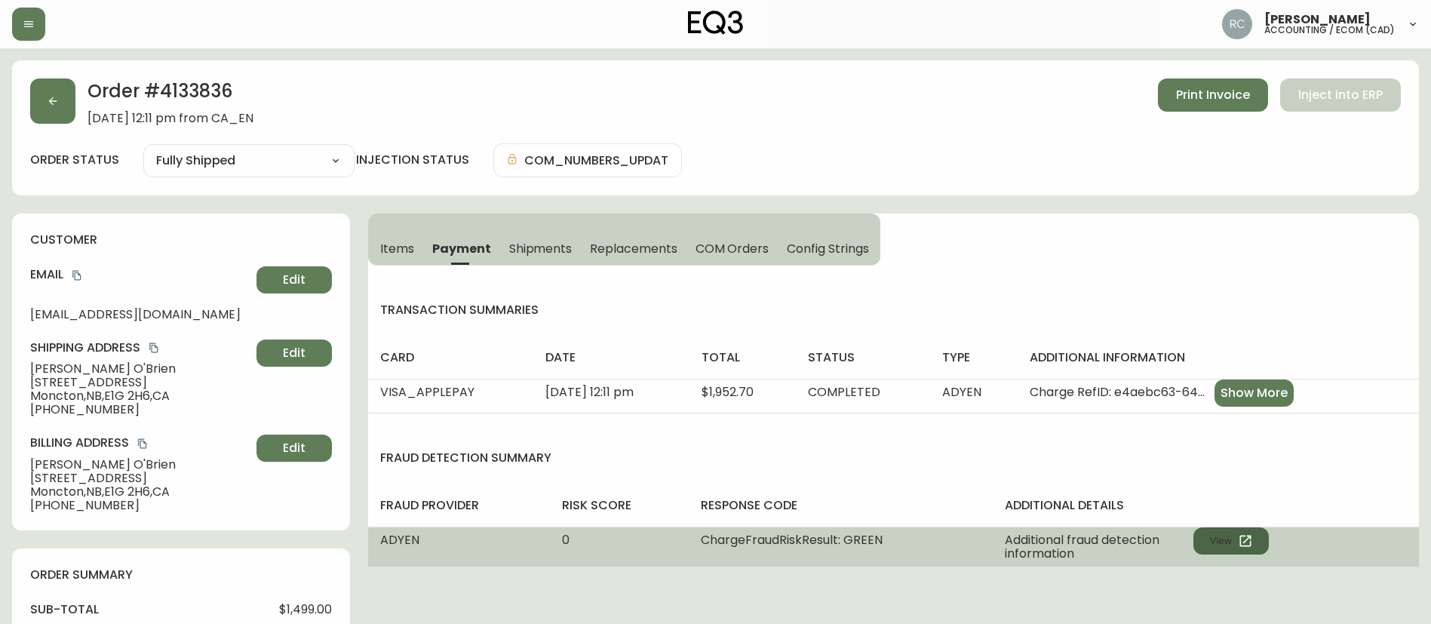
click at [1242, 542] on icon "button" at bounding box center [1245, 540] width 15 height 15
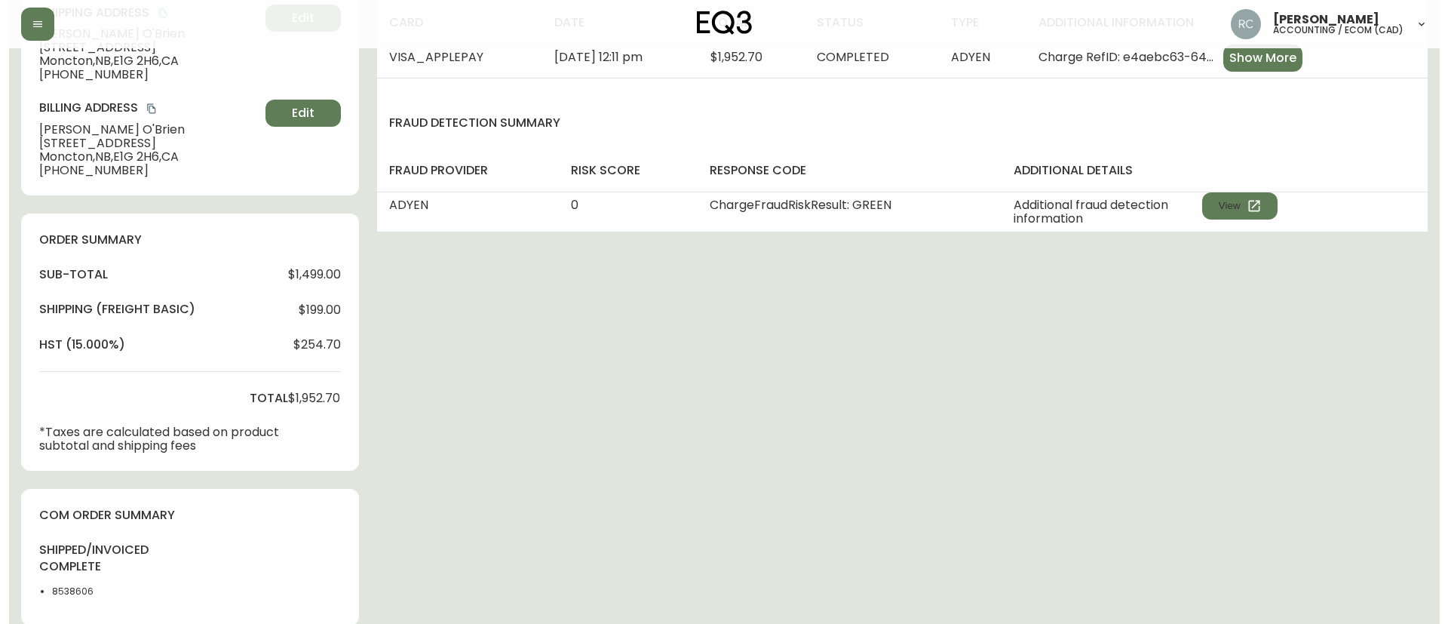
scroll to position [785, 0]
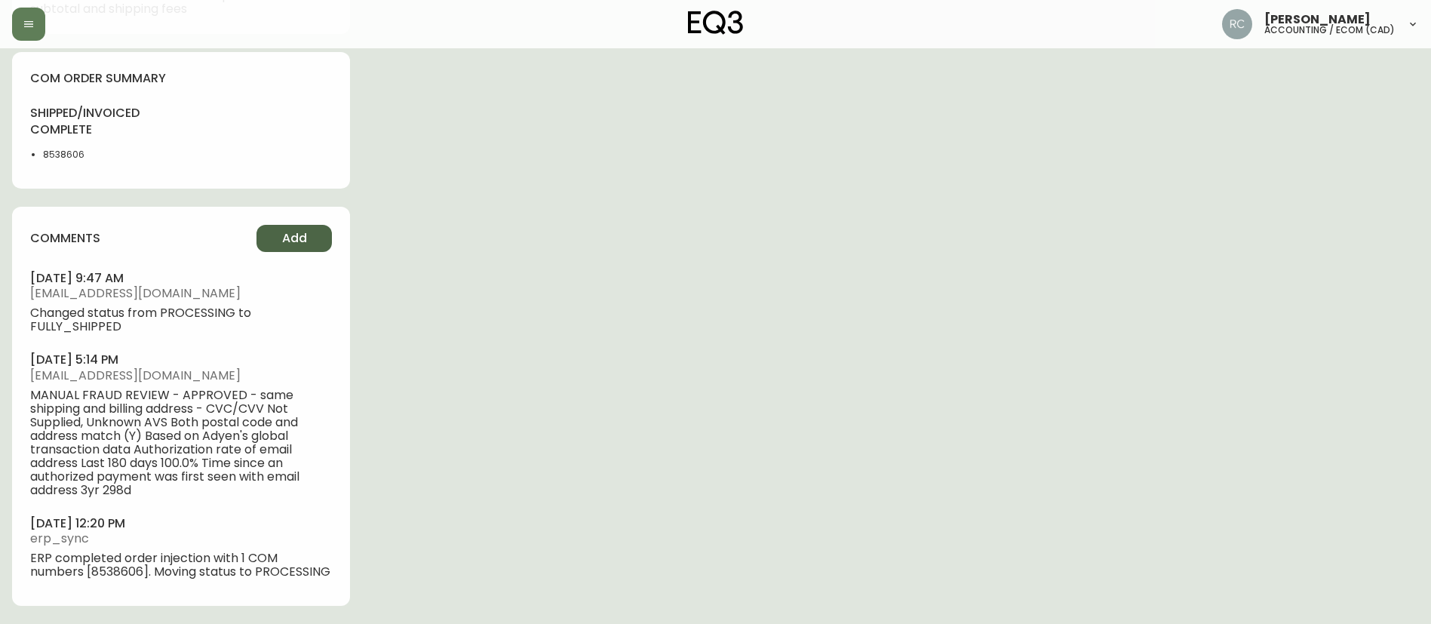
click at [266, 225] on button "Add" at bounding box center [293, 238] width 75 height 27
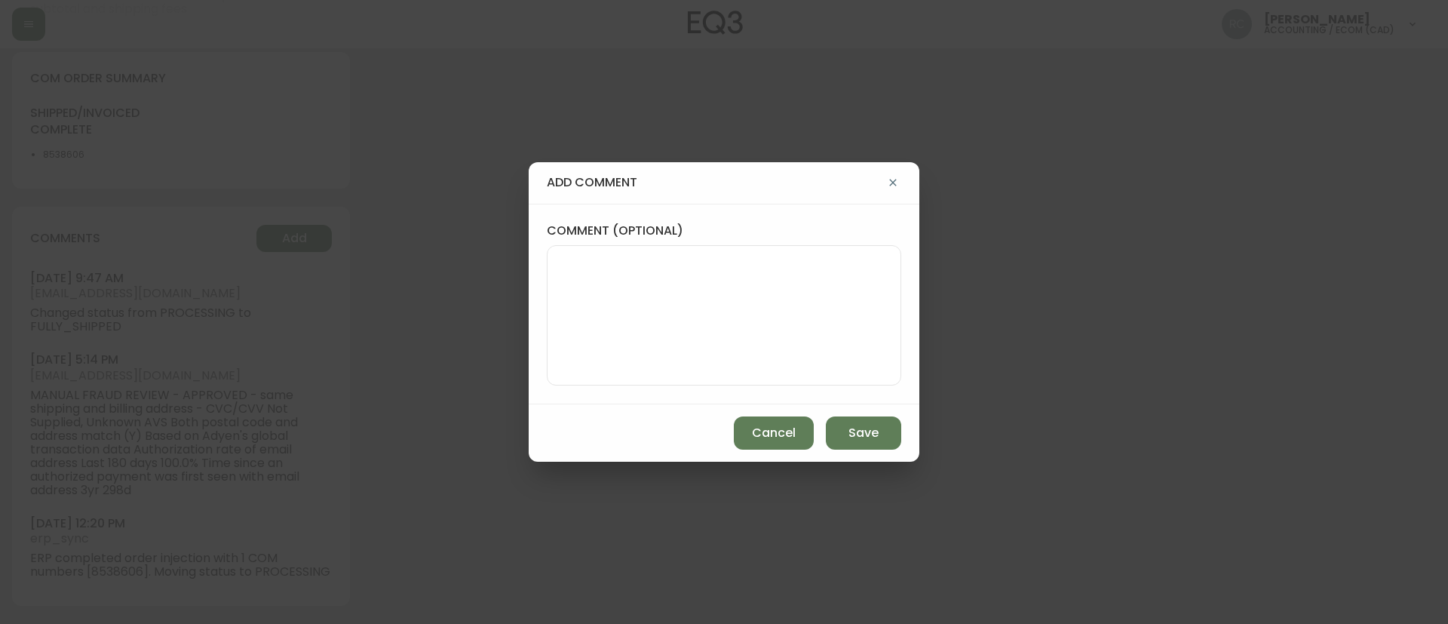
drag, startPoint x: 566, startPoint y: 230, endPoint x: 596, endPoint y: 287, distance: 64.1
click at [566, 232] on label "comment (optional)" at bounding box center [724, 231] width 355 height 17
click at [566, 255] on textarea "comment (optional)" at bounding box center [724, 315] width 329 height 121
click at [597, 287] on textarea "comment (optional)" at bounding box center [724, 315] width 329 height 121
paste textarea "ECOM RETURN TICKET# 814177 ECOM ORD# 4133836 RTN# 1161915459 TOTAL REFUND AMT: …"
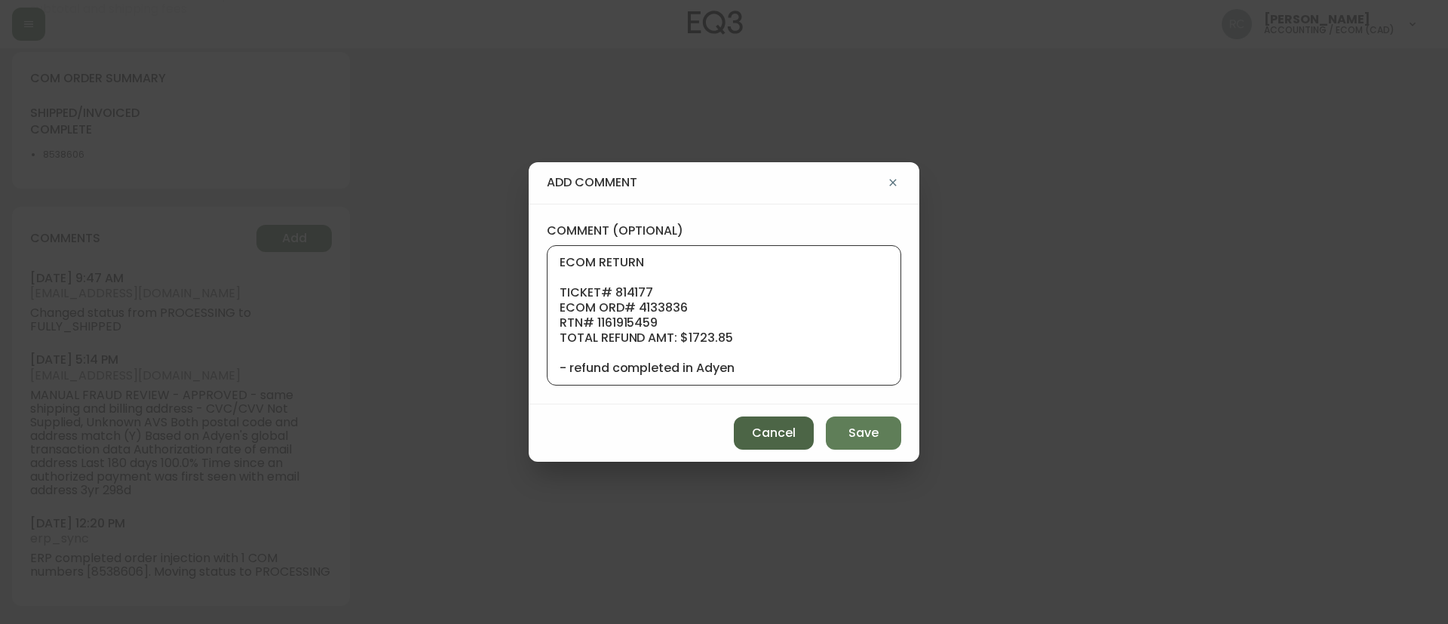
scroll to position [121, 0]
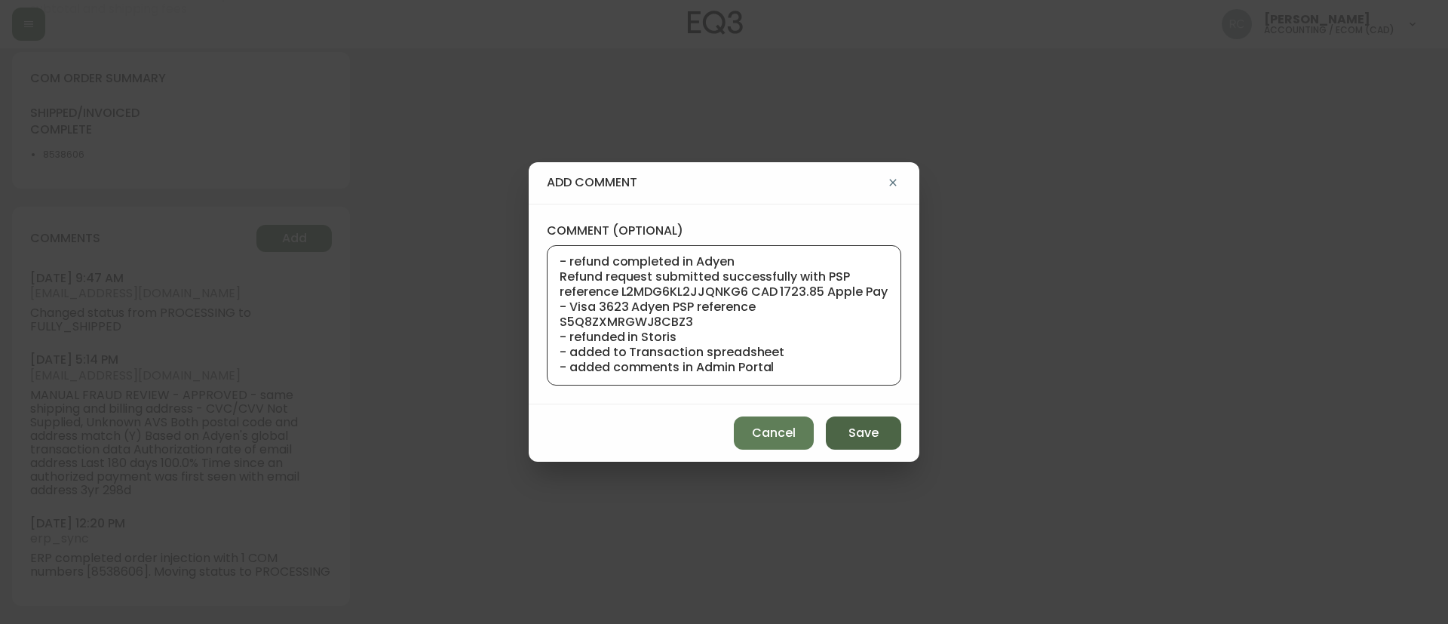
type textarea "ECOM RETURN TICKET# 814177 ECOM ORD# 4133836 RTN# 1161915459 TOTAL REFUND AMT: …"
click at [834, 438] on button "Save" at bounding box center [863, 432] width 75 height 33
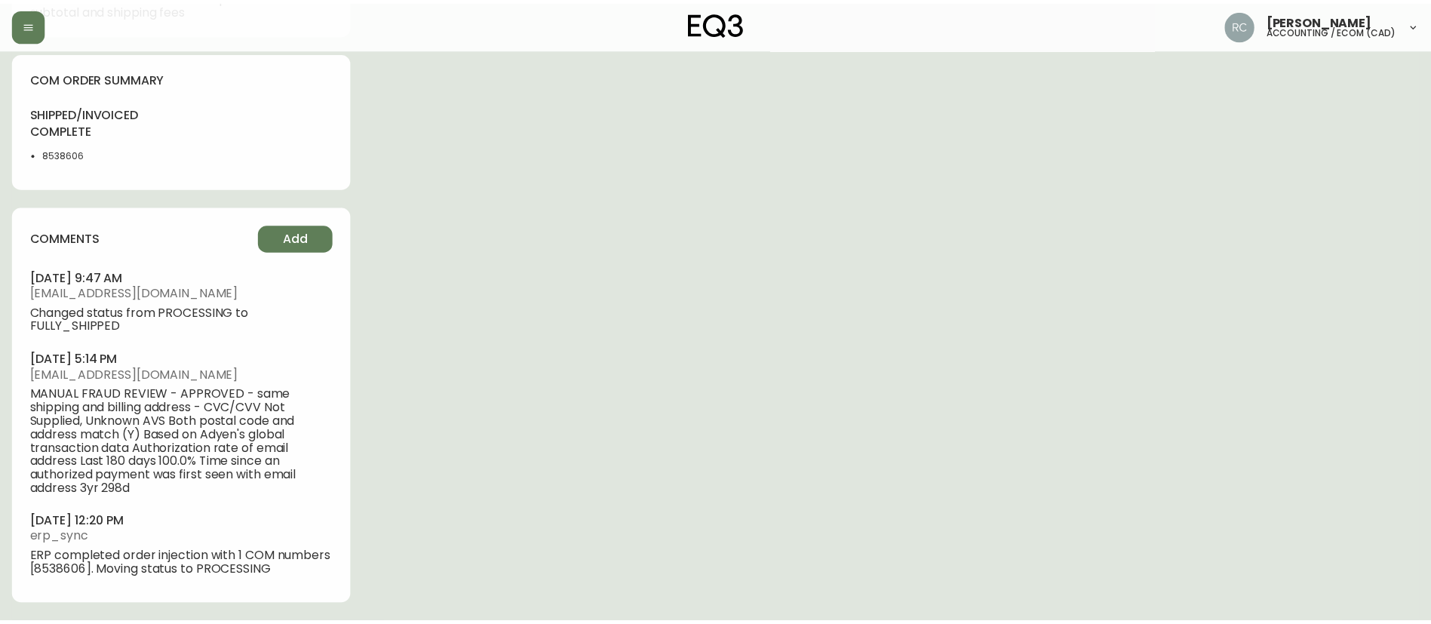
scroll to position [772, 0]
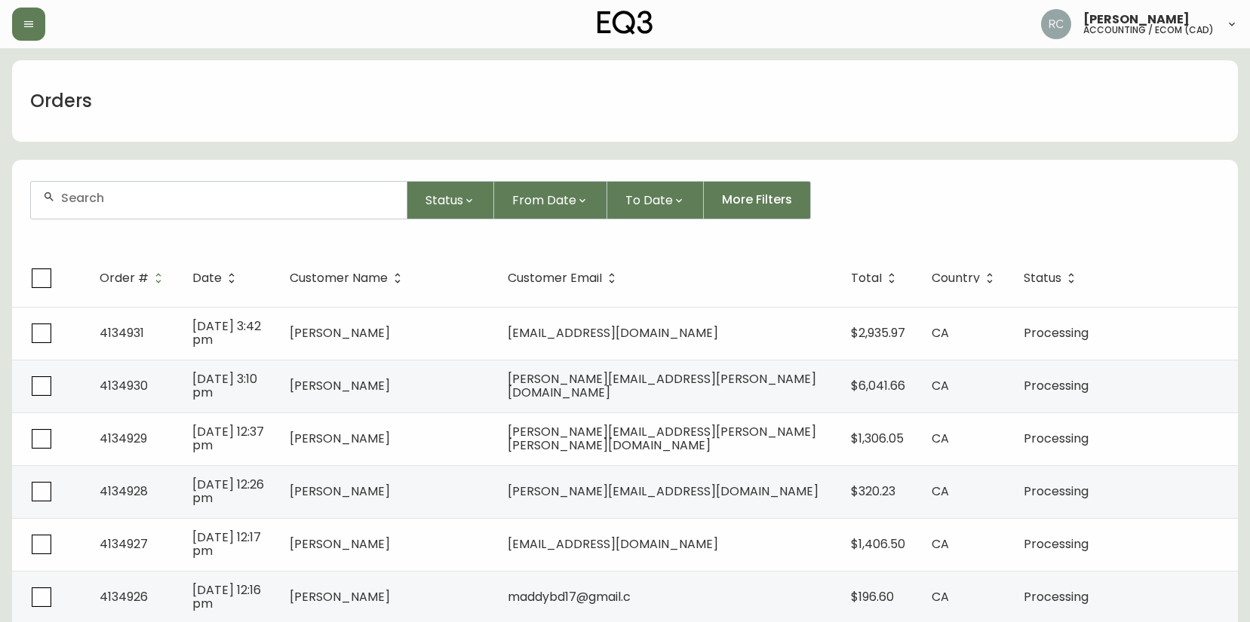
click at [239, 208] on div at bounding box center [219, 200] width 376 height 37
paste input "[PERSON_NAME][EMAIL_ADDRESS][PERSON_NAME][DOMAIN_NAME]"
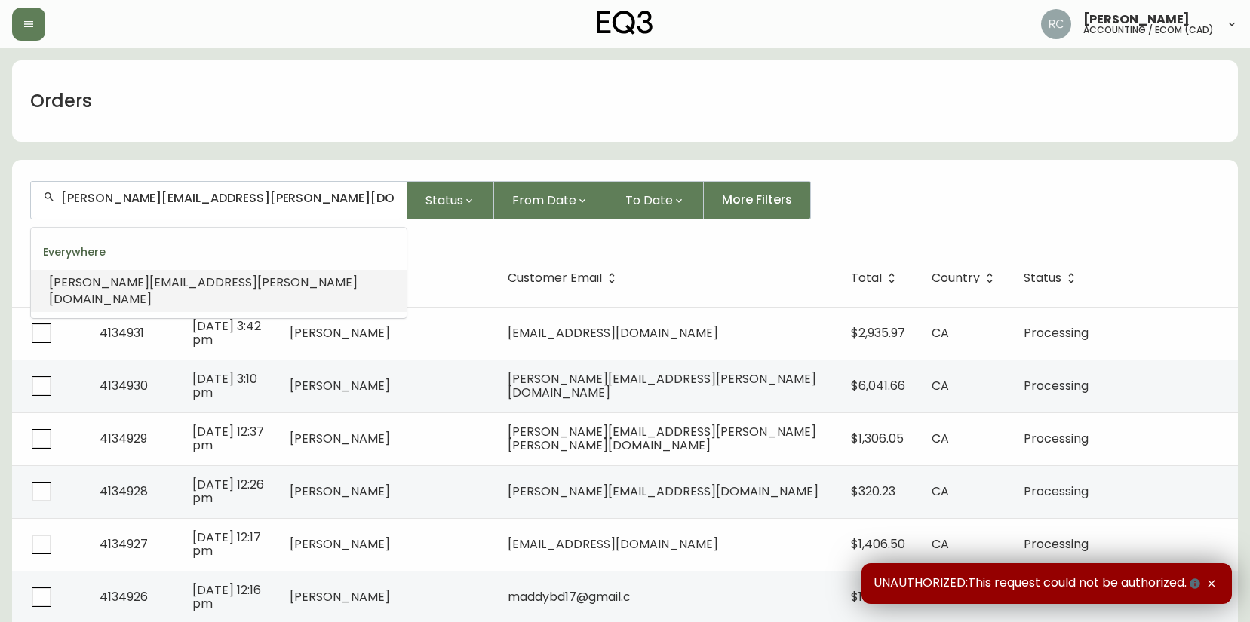
click at [244, 191] on input "[PERSON_NAME][EMAIL_ADDRESS][PERSON_NAME][DOMAIN_NAME]" at bounding box center [227, 198] width 333 height 14
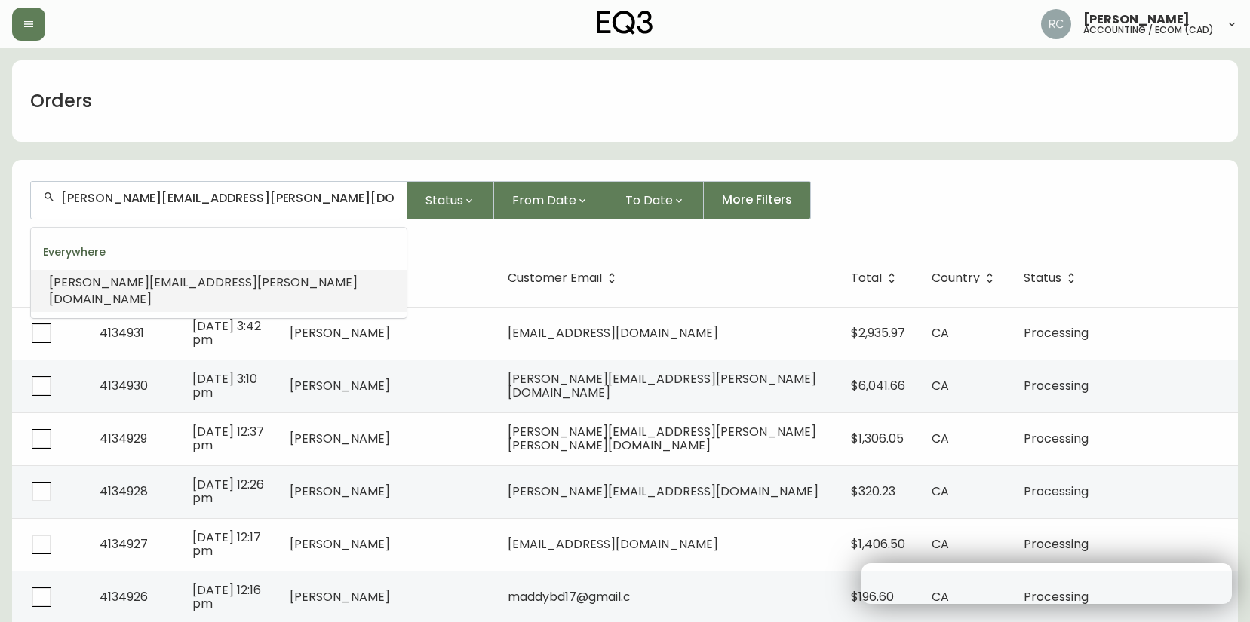
paste input "[EMAIL_ADDRESS][PERSON_NAME][DOMAIN_NAME]"
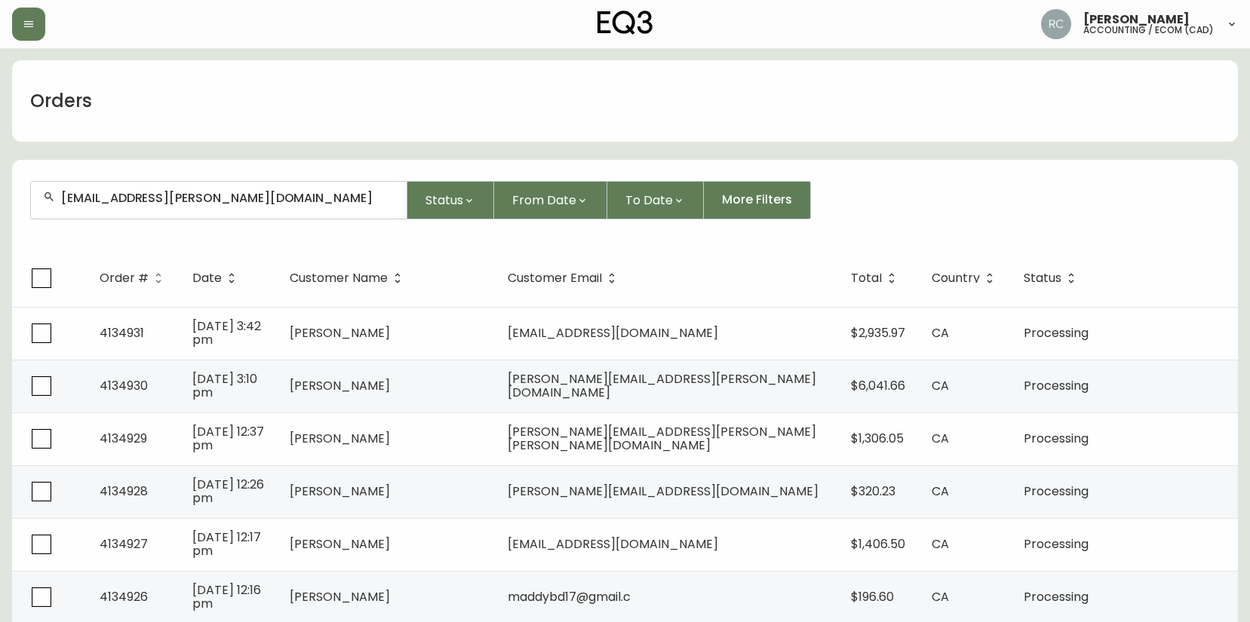
click at [96, 186] on div "[EMAIL_ADDRESS][PERSON_NAME][DOMAIN_NAME]" at bounding box center [219, 200] width 376 height 37
paste input "[EMAIL_ADDRESS][DOMAIN_NAME]"
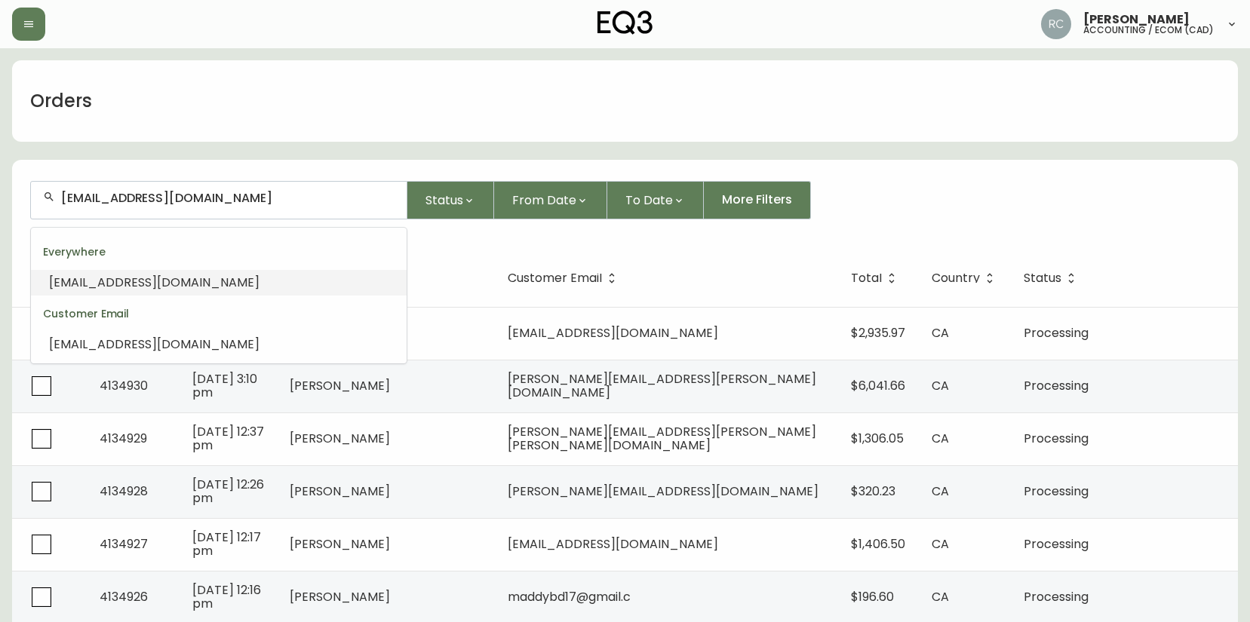
click at [102, 283] on span "MAT@WINNIPEGSKATEBOARDING.COM" at bounding box center [154, 282] width 210 height 17
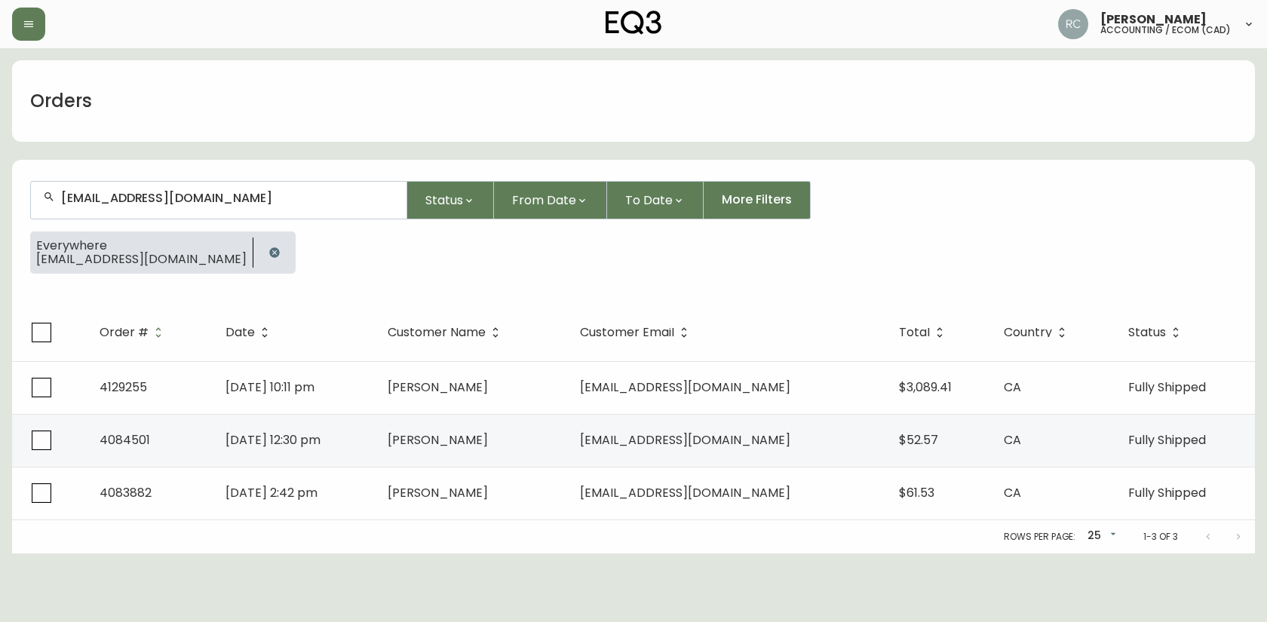
click at [255, 201] on input "MAT@WINNIPEGSKATEBOARDING.COM" at bounding box center [227, 198] width 333 height 14
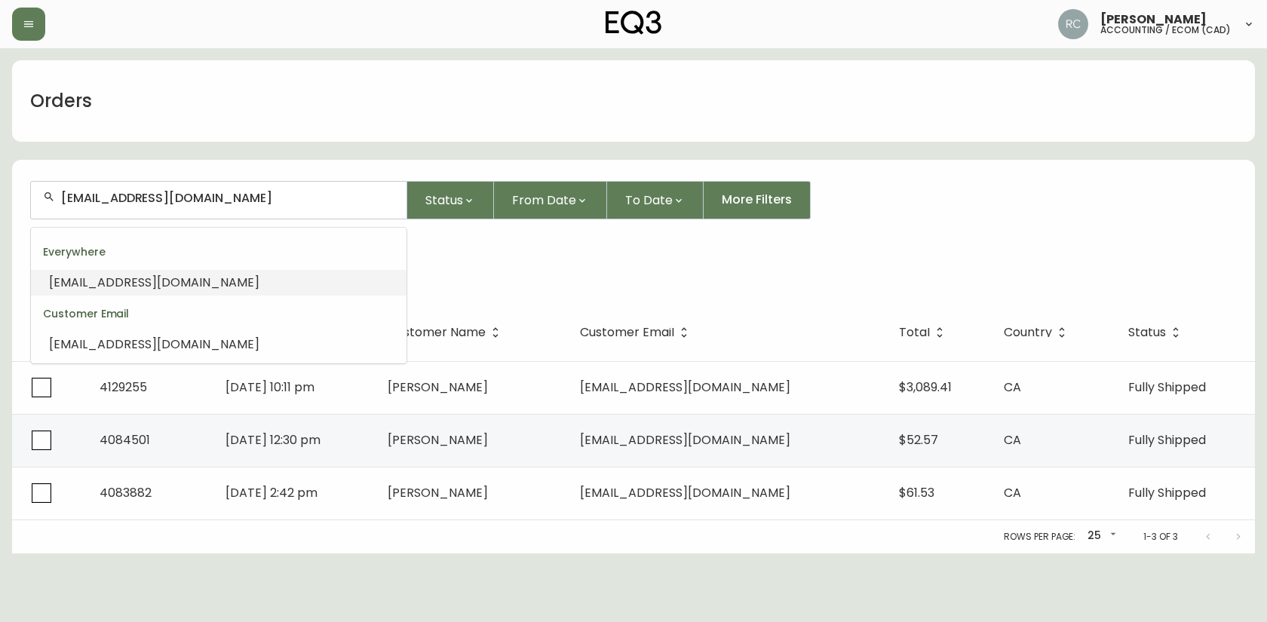
paste input "ELISSAVALENCIAB@ICLOUD"
type input "MELISSAVALENCIAB@ICLOUD.COM"
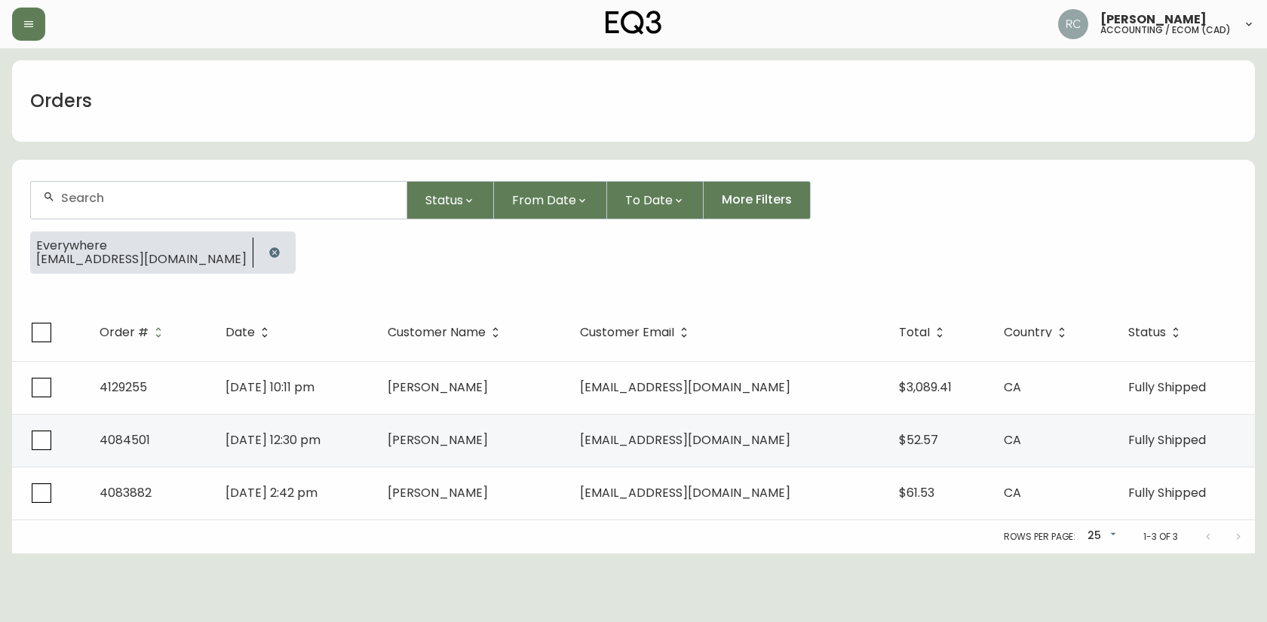
drag, startPoint x: 190, startPoint y: 174, endPoint x: 176, endPoint y: 189, distance: 20.8
click at [190, 174] on form "Status From Date To Date More Filters Everywhere MAT@WINNIPEGSKATEBOARDING.COM" at bounding box center [633, 233] width 1243 height 141
click at [166, 199] on input "text" at bounding box center [227, 198] width 333 height 14
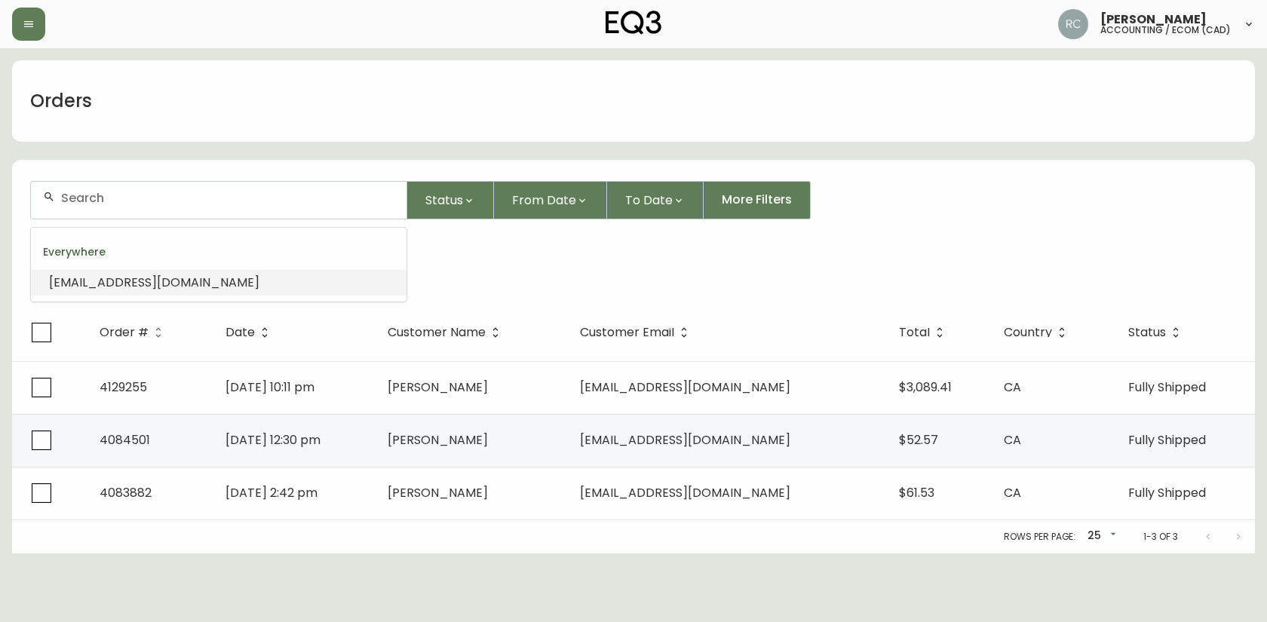
paste input "COCA_COLA17@LIVE.CA"
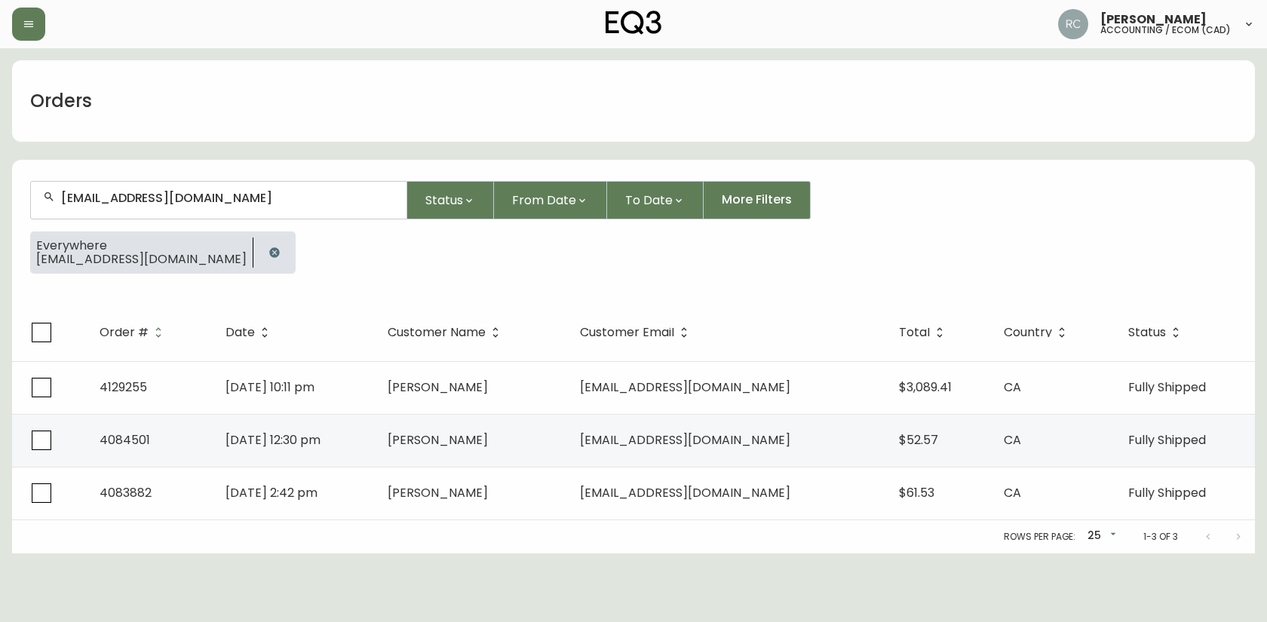
click at [75, 186] on div "COCA_COLA17@LIVE.CA" at bounding box center [219, 200] width 376 height 37
paste input "TFYRE77@YAHOO.COM"
drag, startPoint x: 198, startPoint y: 177, endPoint x: 192, endPoint y: 183, distance: 9.1
click at [198, 177] on form "TFYRE77@YAHOO.COM Status From Date To Date More Filters Everywhere MAT@WINNIPEG…" at bounding box center [633, 233] width 1243 height 141
click at [169, 200] on input "TFYRE77@YAHOO.COM" at bounding box center [227, 198] width 333 height 14
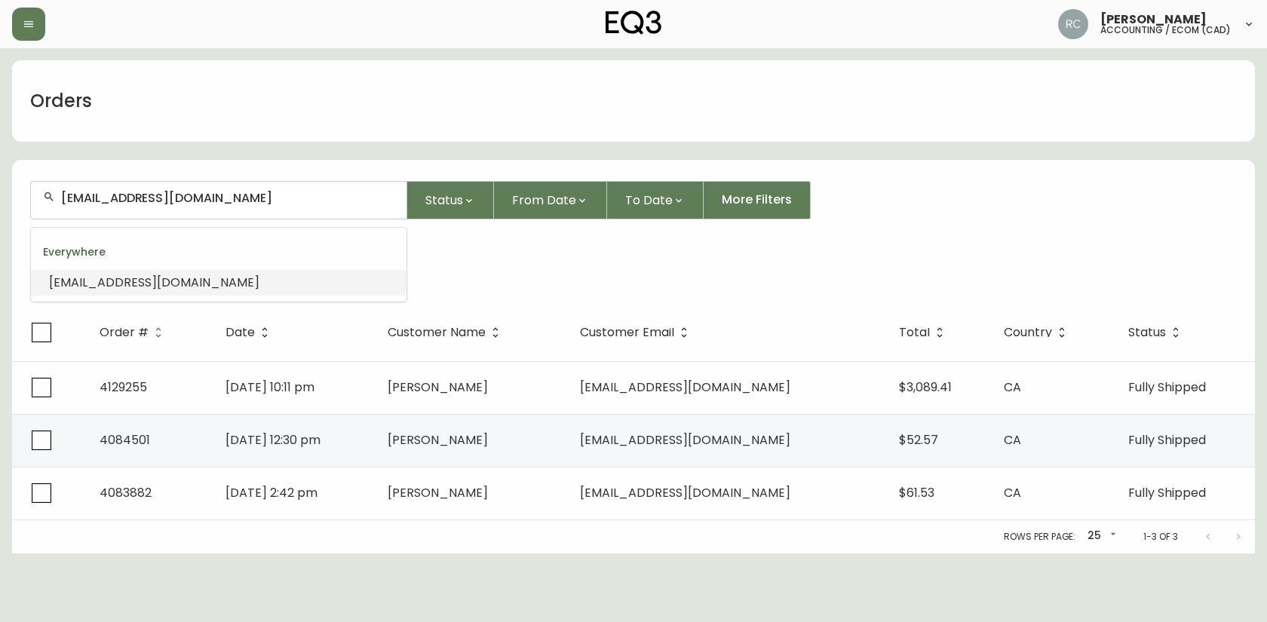
paste input "FRANCE.GELINAS@ME"
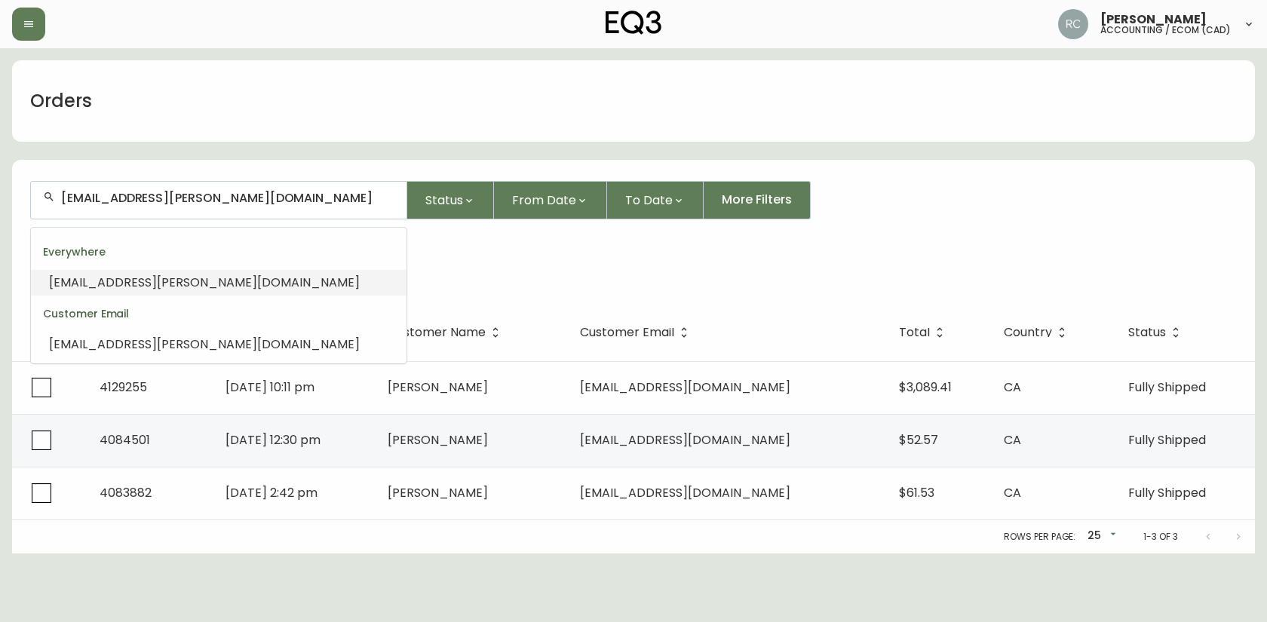
click at [149, 274] on span "FRANCE.GELINAS@ME.COM" at bounding box center [204, 282] width 311 height 17
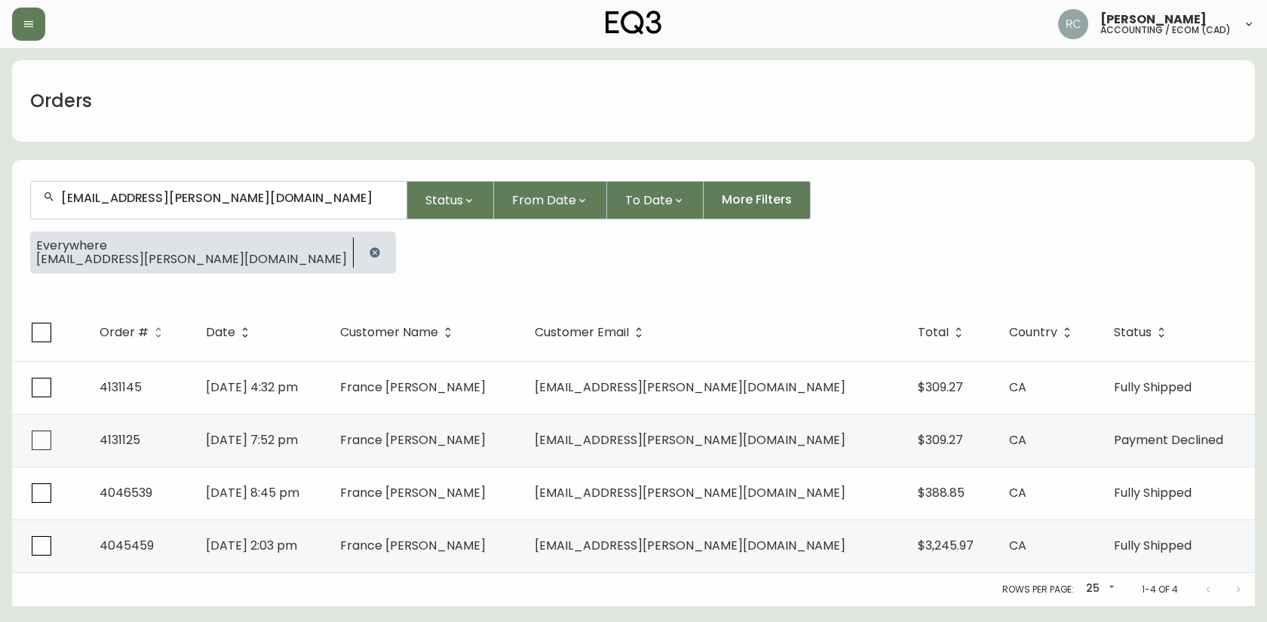
click at [241, 194] on input "FRANCE.GELINAS@ME.COM" at bounding box center [227, 198] width 333 height 14
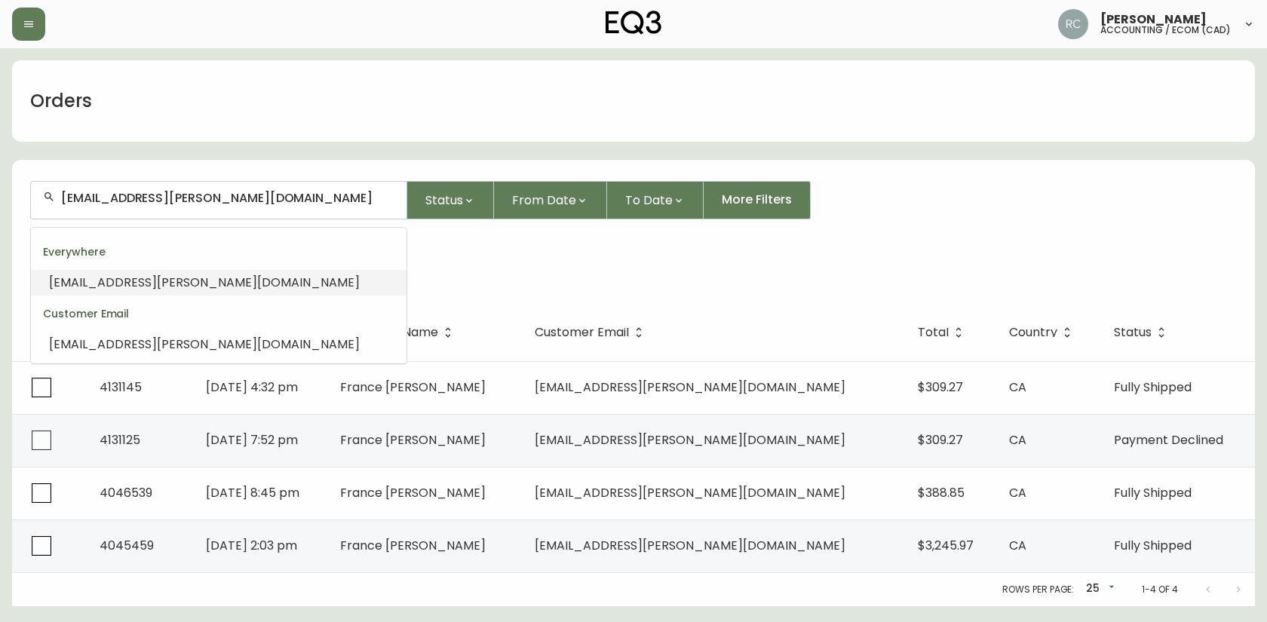
paste input "RWARD93@HOTMAIL"
type input "RWARD93@HOTMAIL.COM"
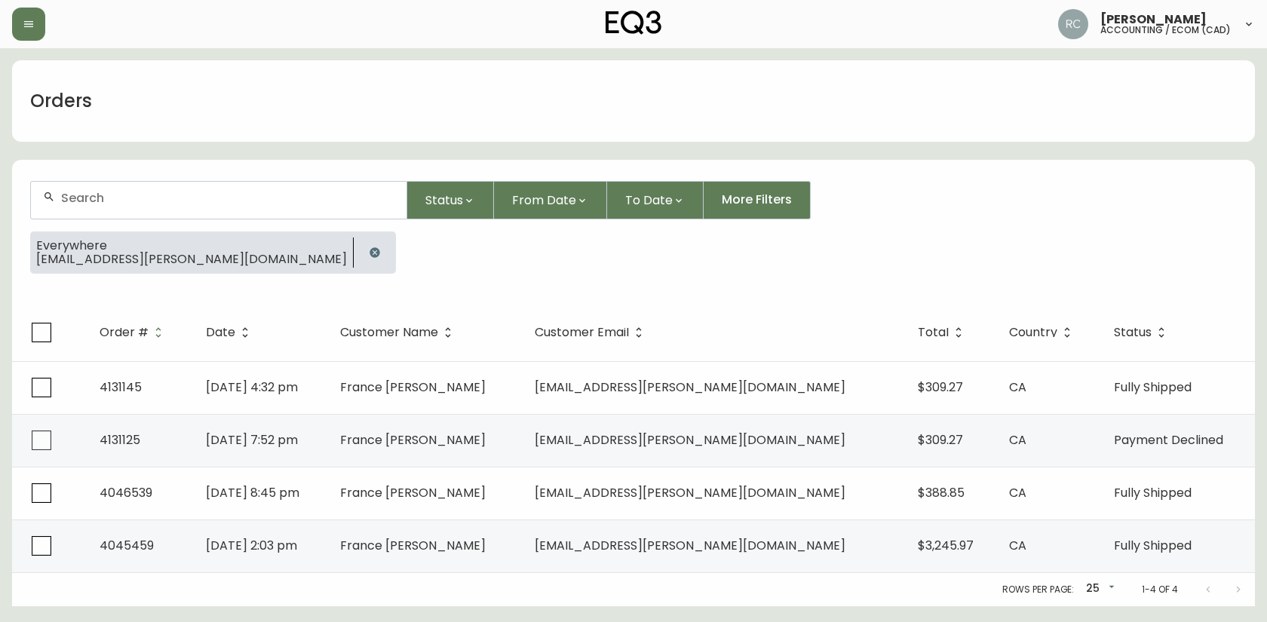
click at [147, 204] on input "text" at bounding box center [227, 198] width 333 height 14
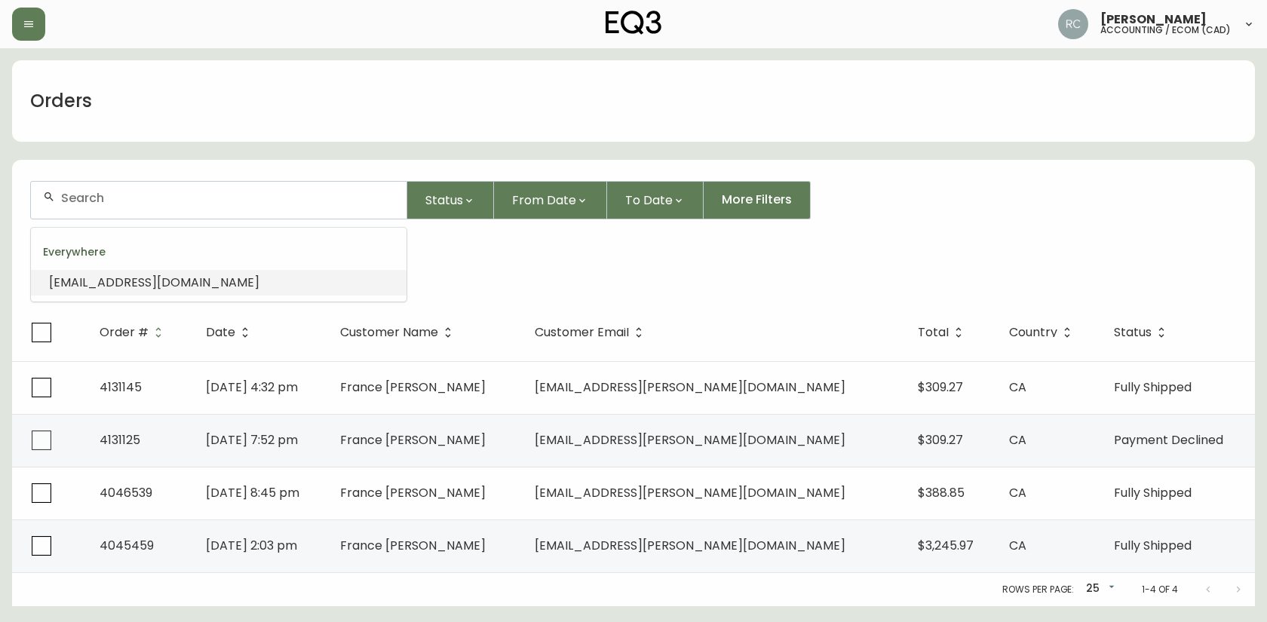
paste input "DIDDYKONG@GMAIL.COM"
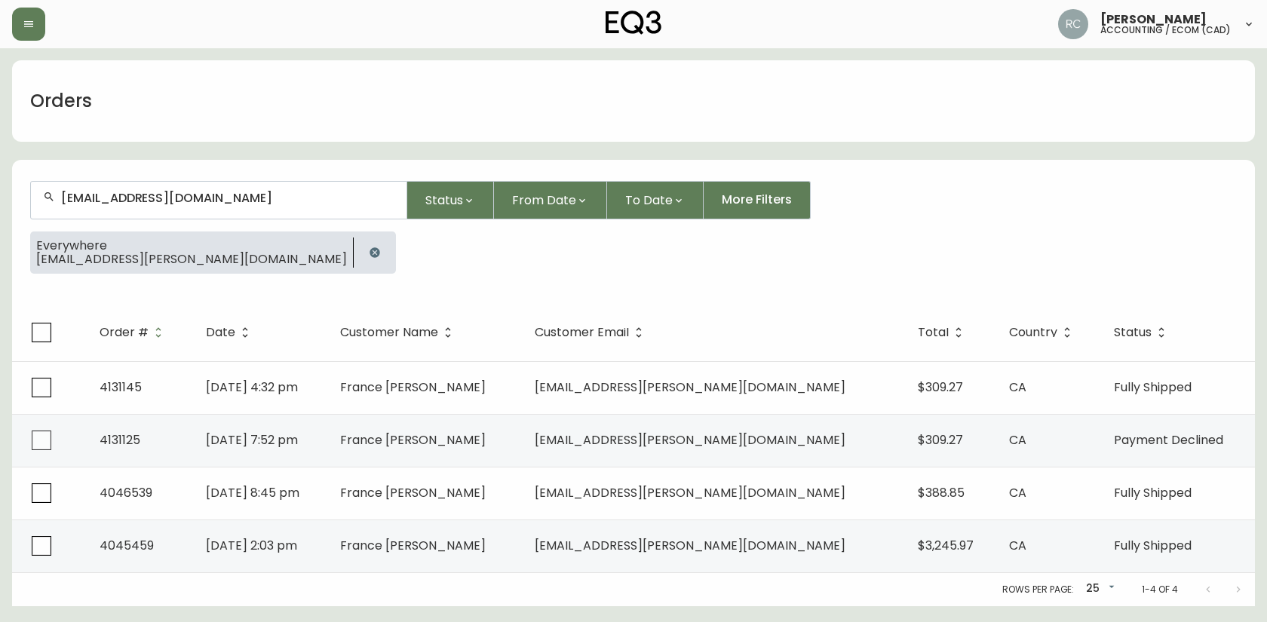
click at [116, 213] on div "DIDDYKONG@GMAIL.COM" at bounding box center [219, 200] width 376 height 37
paste input "KEVIN.KOPLAN"
click at [167, 197] on input "KEVIN.KOPLAN@GMAIL.COM" at bounding box center [227, 198] width 333 height 14
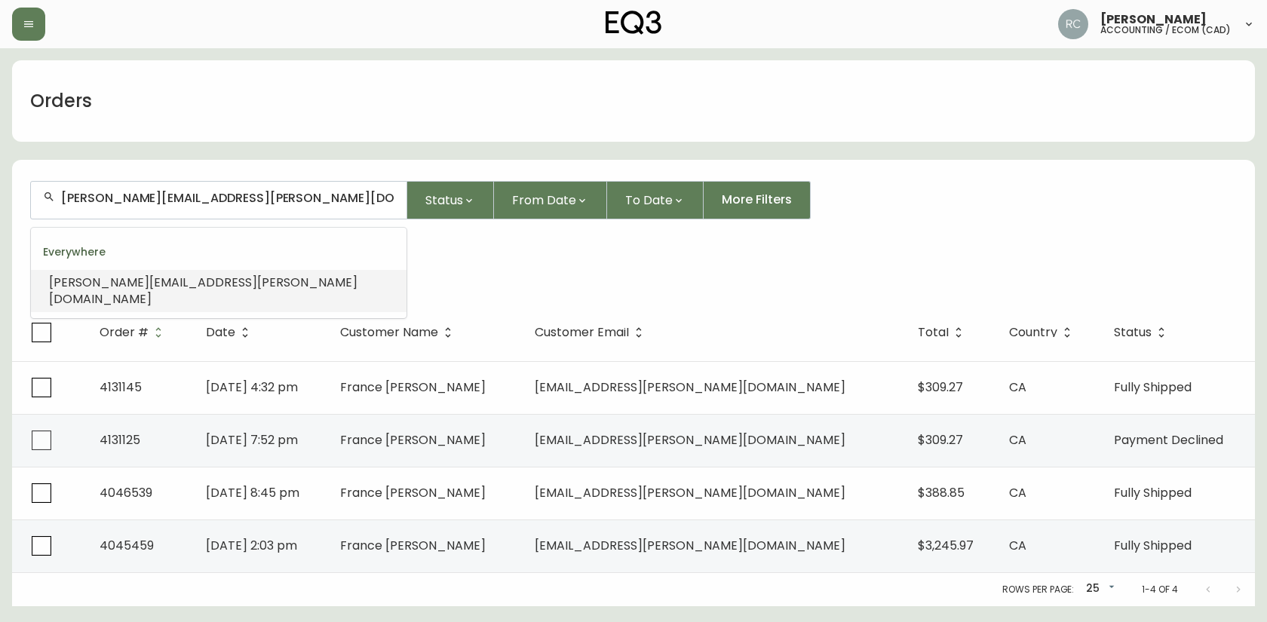
paste input "ALLISON.GRANT@DAL.CA"
click at [169, 191] on input "ALLISON.GRANT@DAL.CA" at bounding box center [227, 198] width 333 height 14
paste input "KYLEA.PARKER@GMAIL.COM"
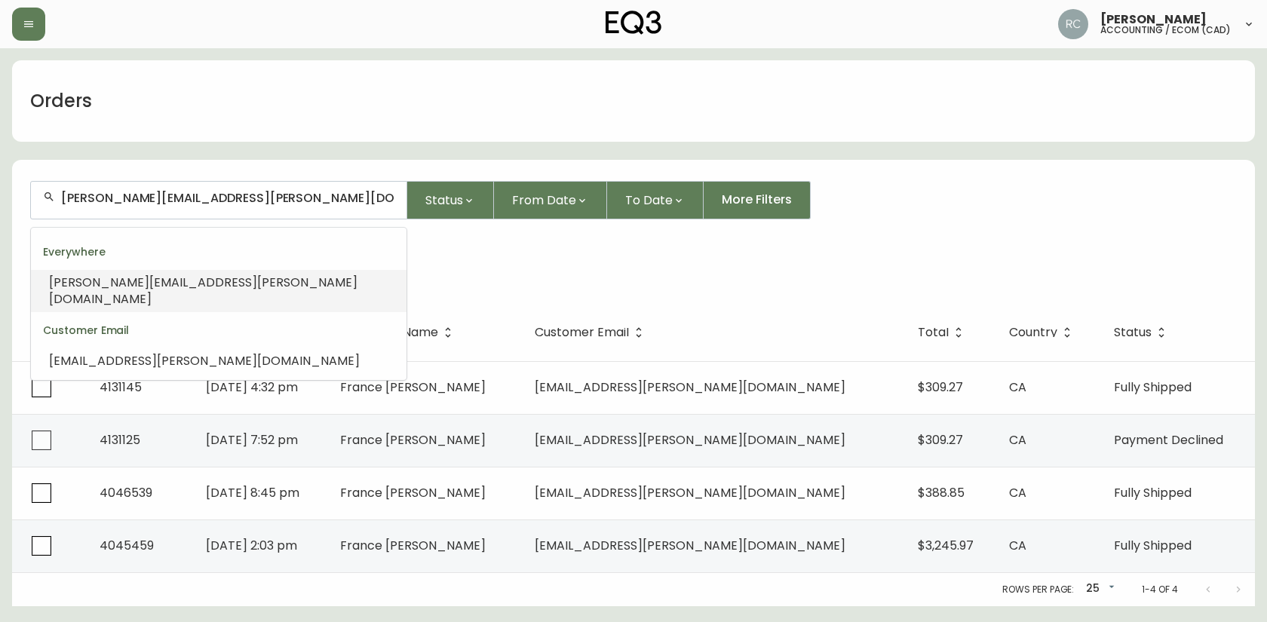
click at [94, 284] on span "KYLEA.PARKER@GMAIL.COM" at bounding box center [203, 291] width 309 height 34
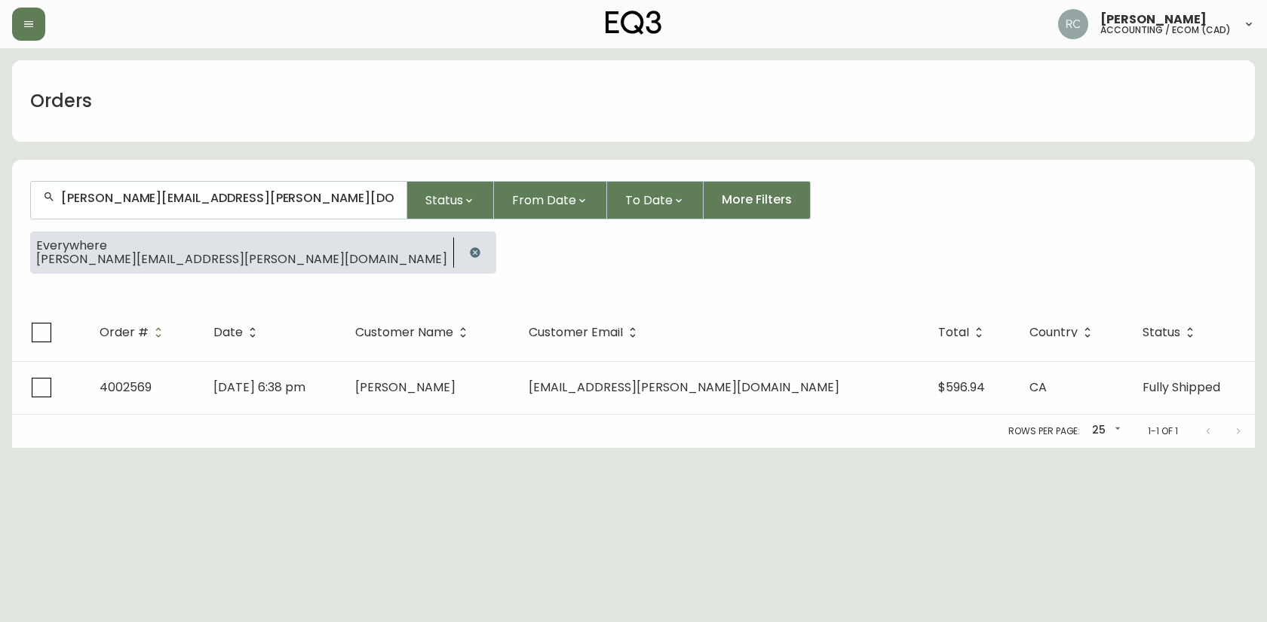
click at [173, 191] on input "KYLEA.PARKER@GMAIL.COM" at bounding box center [227, 198] width 333 height 14
paste input "CLEMKOPLAN"
type input "CLEMKOPLAN@GMAIL.COM"
click at [118, 201] on input "text" at bounding box center [227, 198] width 333 height 14
paste input "SAMANTHATHEODORA@GMAIL.COM"
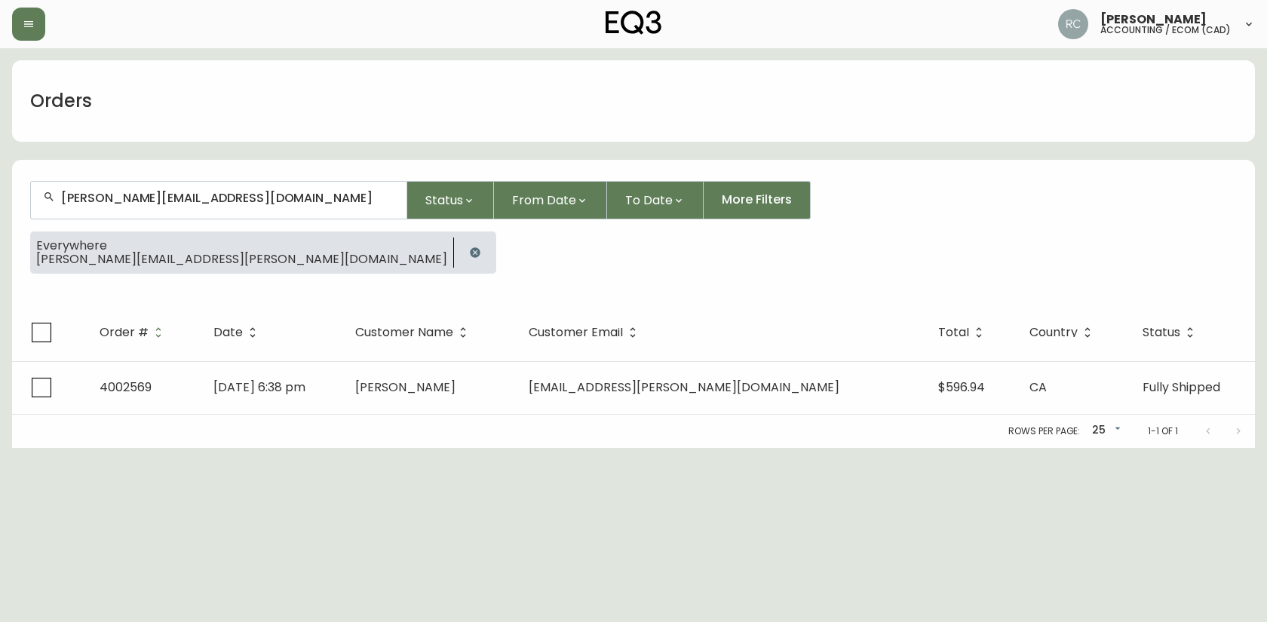
click at [163, 205] on div "SAMANTHATHEODORA@GMAIL.COM" at bounding box center [219, 200] width 376 height 37
paste input "ALANNA.PIERCE2"
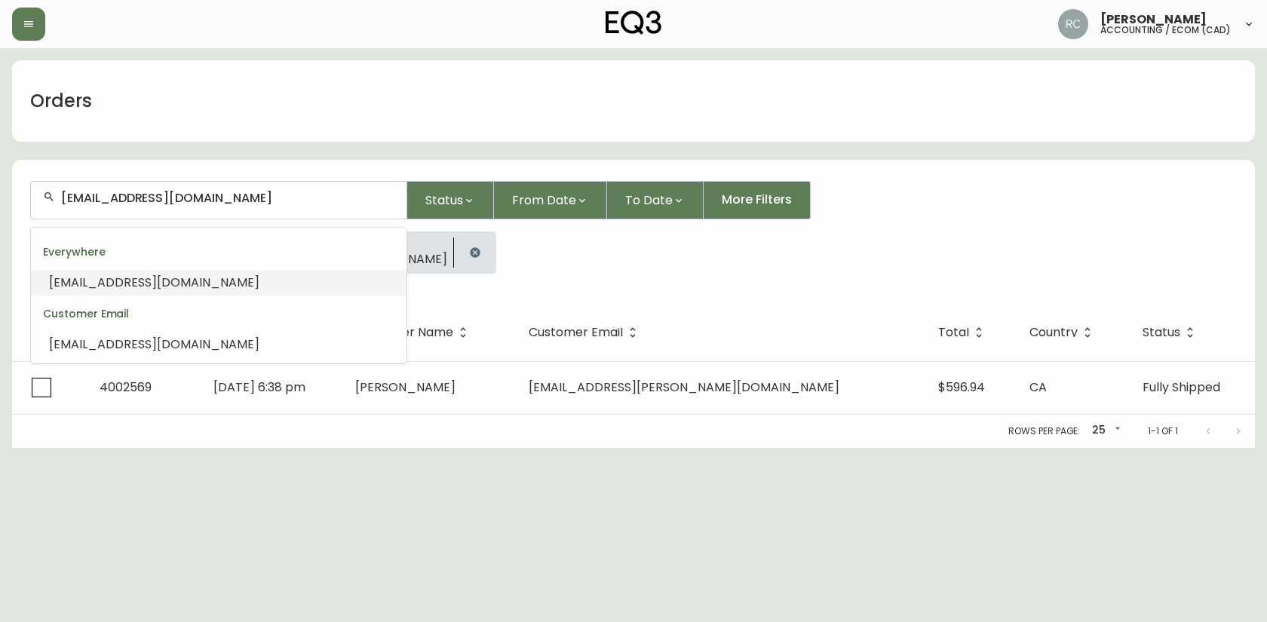
click at [126, 284] on span "ALANNA.PIERCE2@GMAIL.COM" at bounding box center [154, 282] width 210 height 17
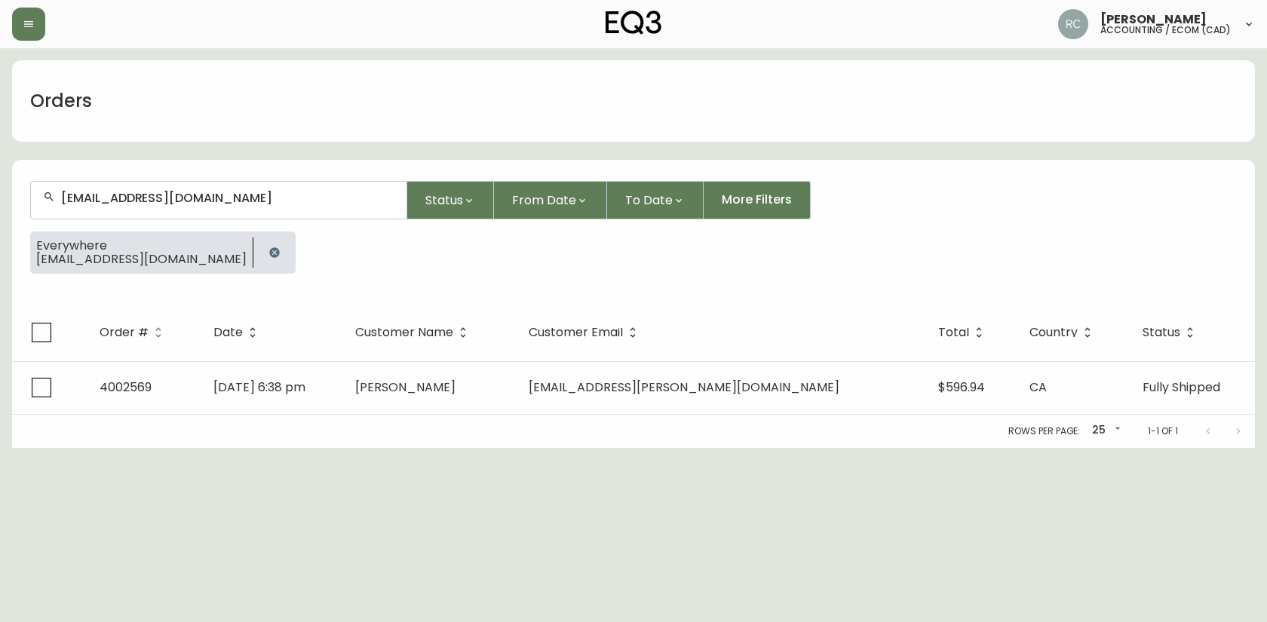
type input "ALANNA.PIERCE2@GMAIL.COM"
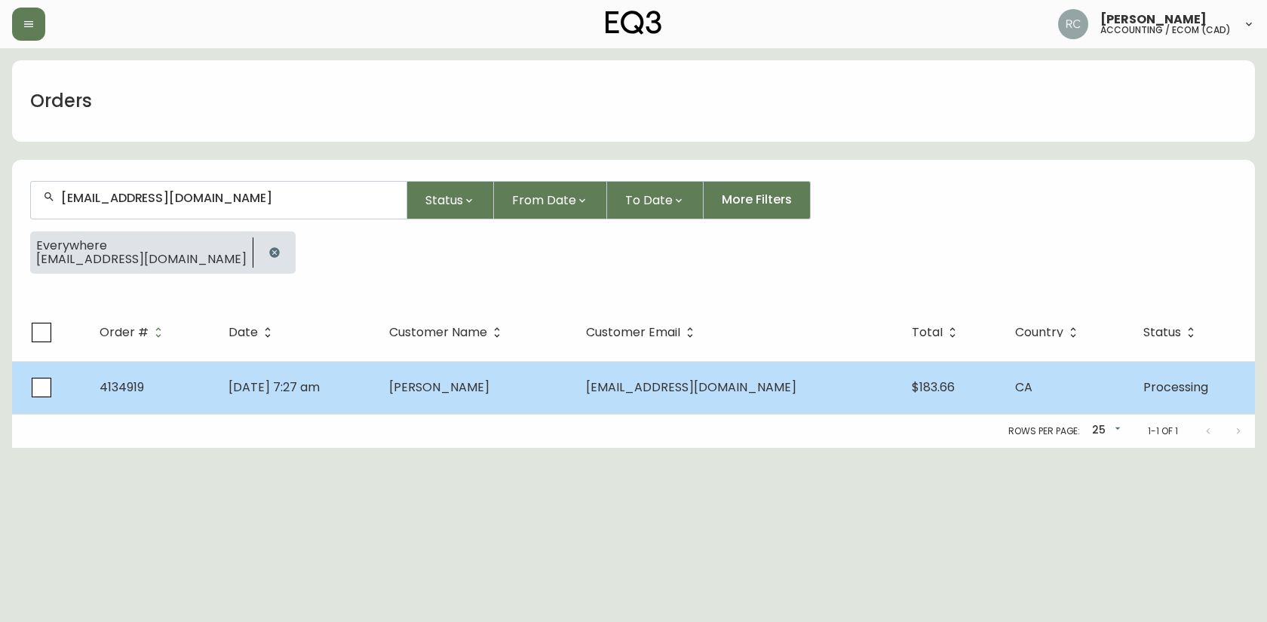
click at [261, 373] on td "[DATE] 7:27 am" at bounding box center [296, 387] width 161 height 53
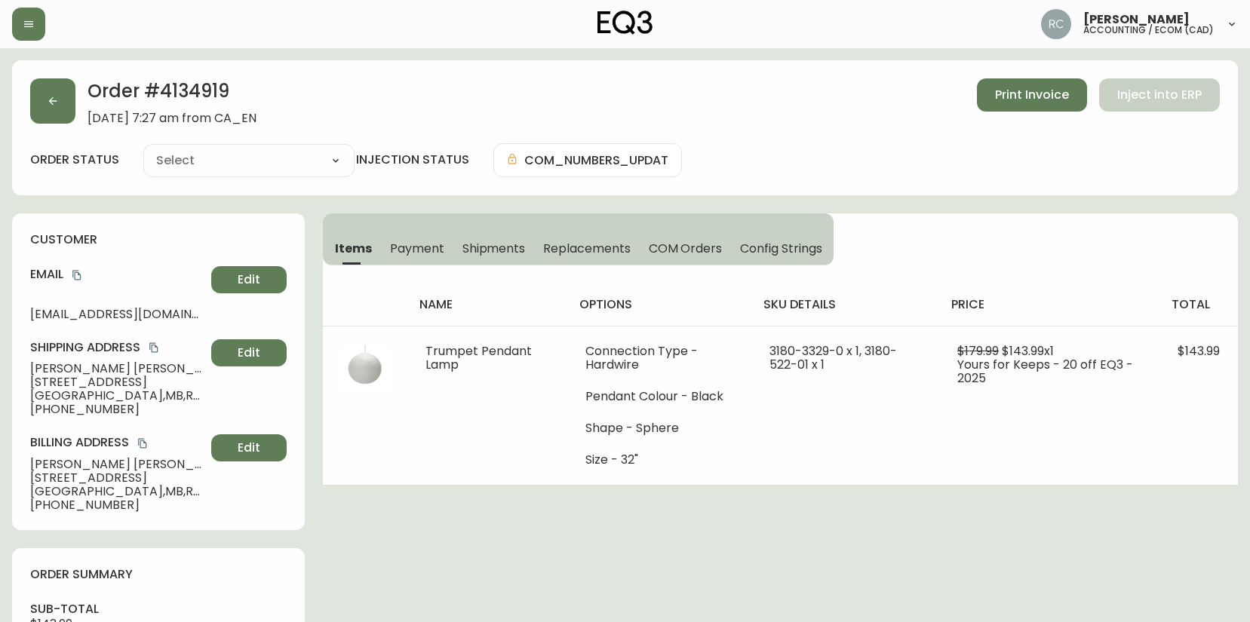
type input "Processing"
select select "PROCESSING"
click at [54, 369] on span "Alanna Pierce" at bounding box center [117, 369] width 175 height 14
click at [54, 368] on span "Alanna Pierce" at bounding box center [117, 369] width 175 height 14
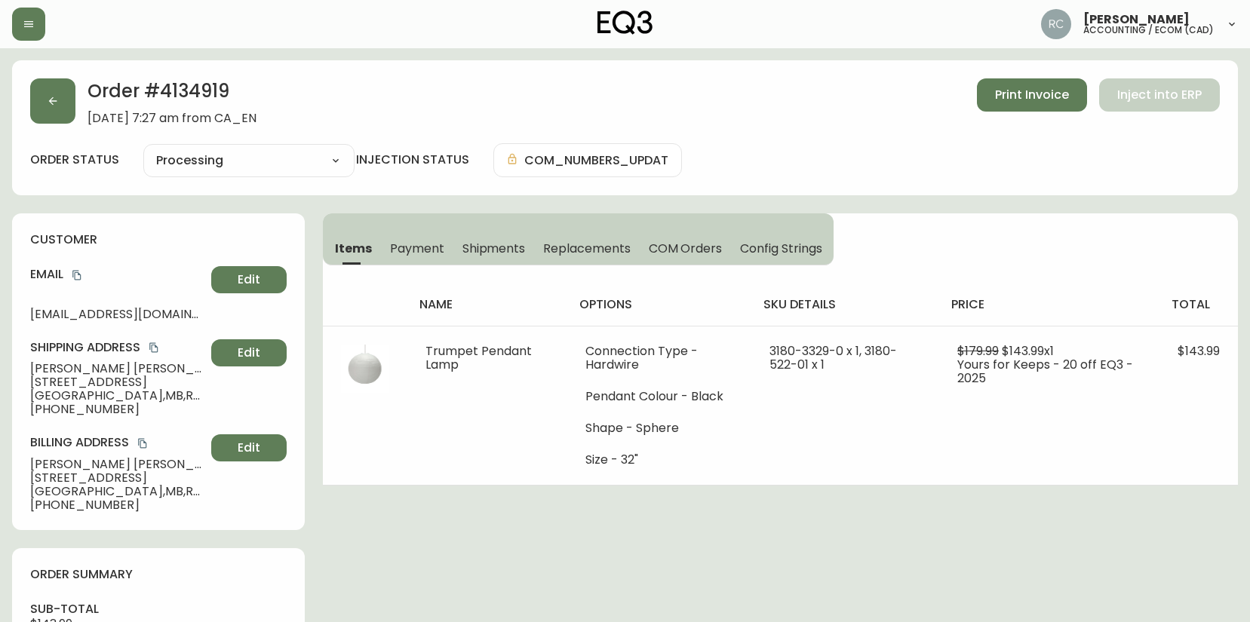
click at [192, 89] on h2 "Order # 4134919" at bounding box center [172, 94] width 169 height 33
copy h2 "4134919"
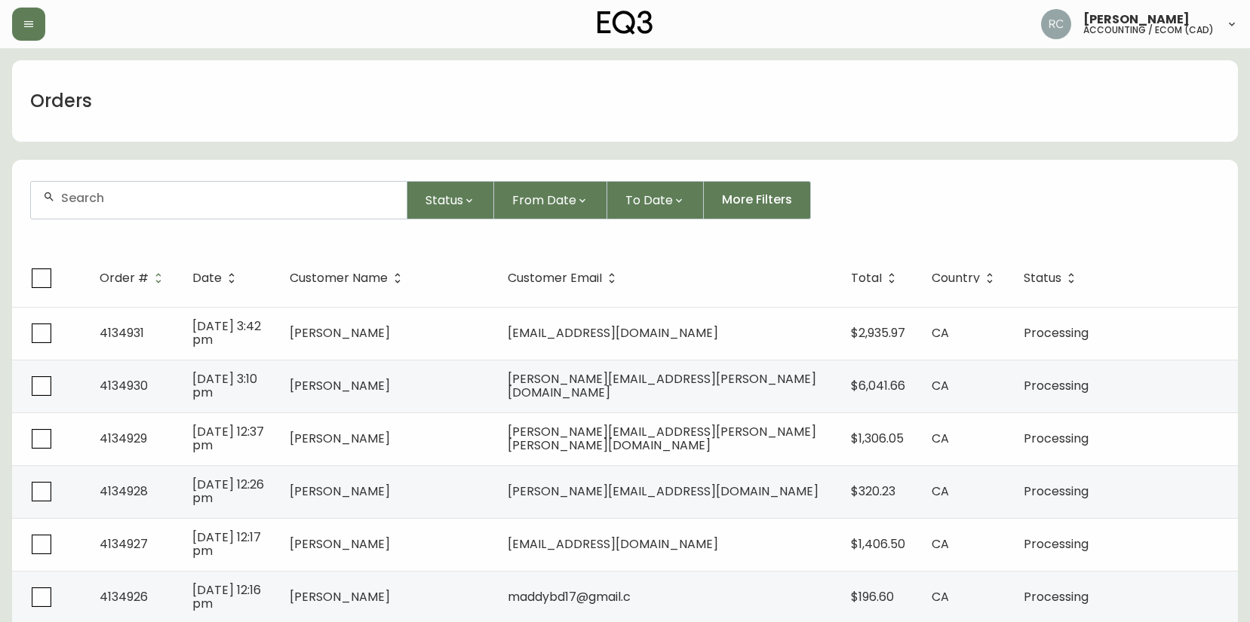
click at [213, 195] on input "text" at bounding box center [227, 198] width 333 height 14
paste input "[EMAIL_ADDRESS][DOMAIN_NAME]"
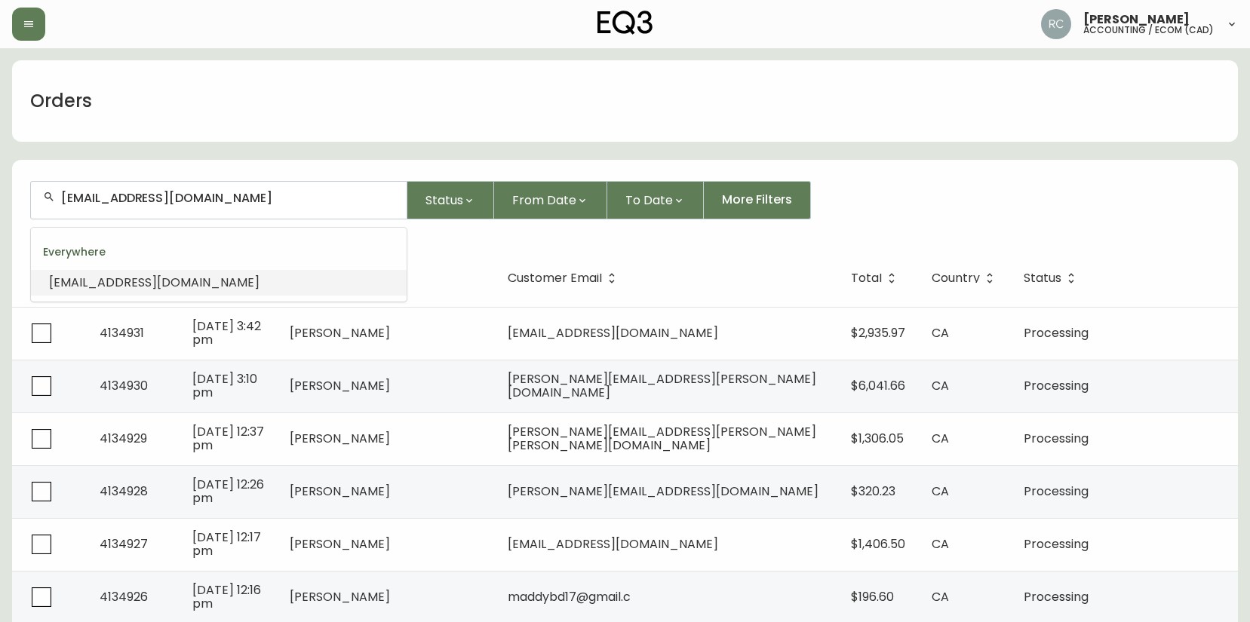
type input "[EMAIL_ADDRESS][DOMAIN_NAME]"
